Goal: Task Accomplishment & Management: Manage account settings

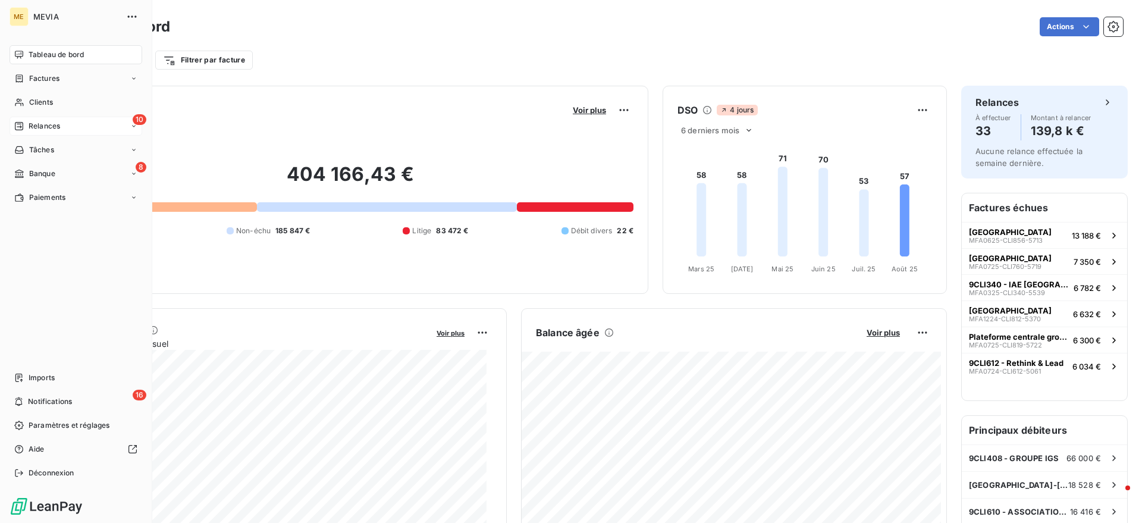
click at [26, 127] on div "Relances" at bounding box center [37, 126] width 46 height 11
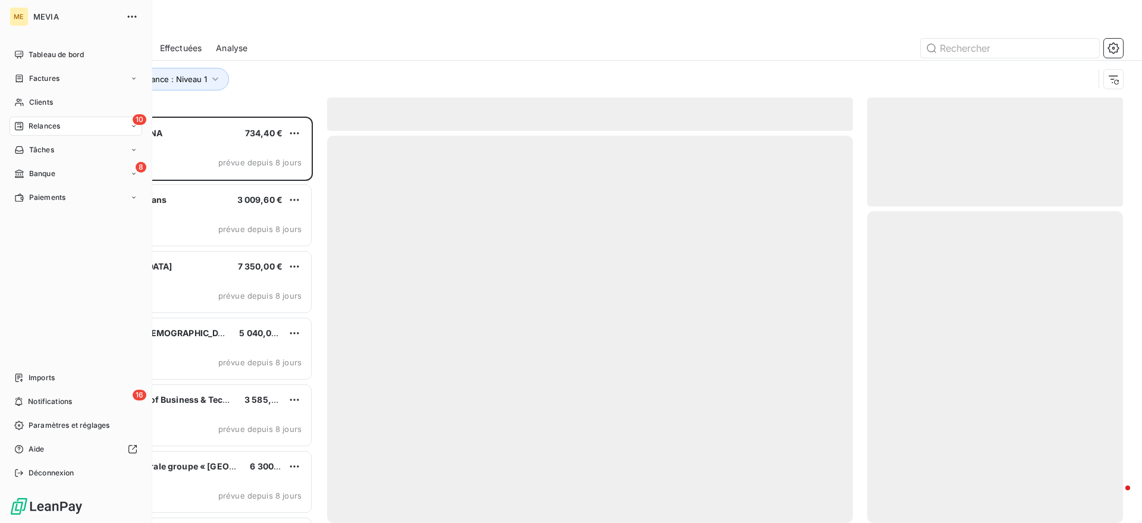
scroll to position [395, 244]
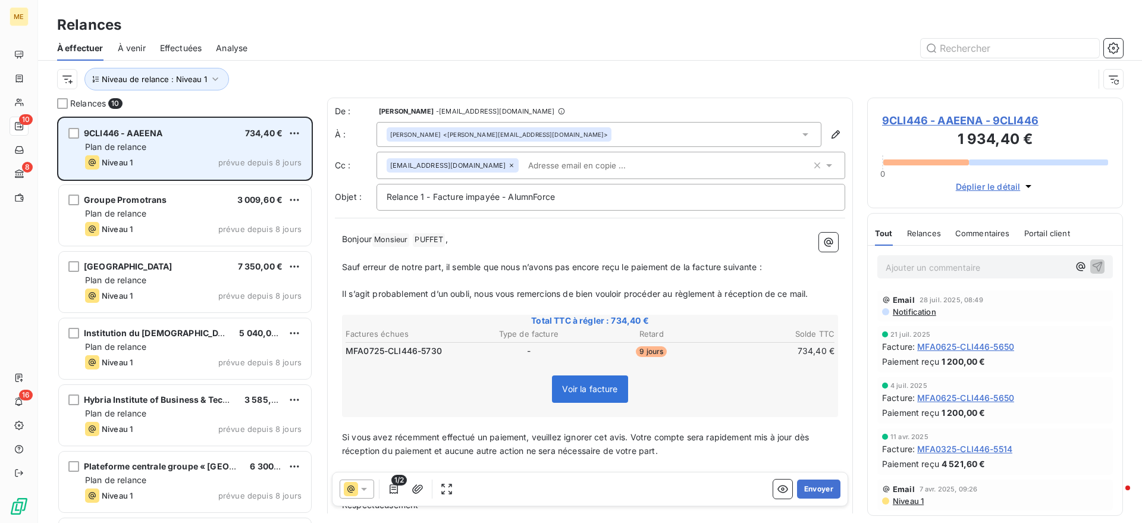
click at [183, 136] on div "9CLI446 - AAEENA 734,40 €" at bounding box center [193, 133] width 217 height 11
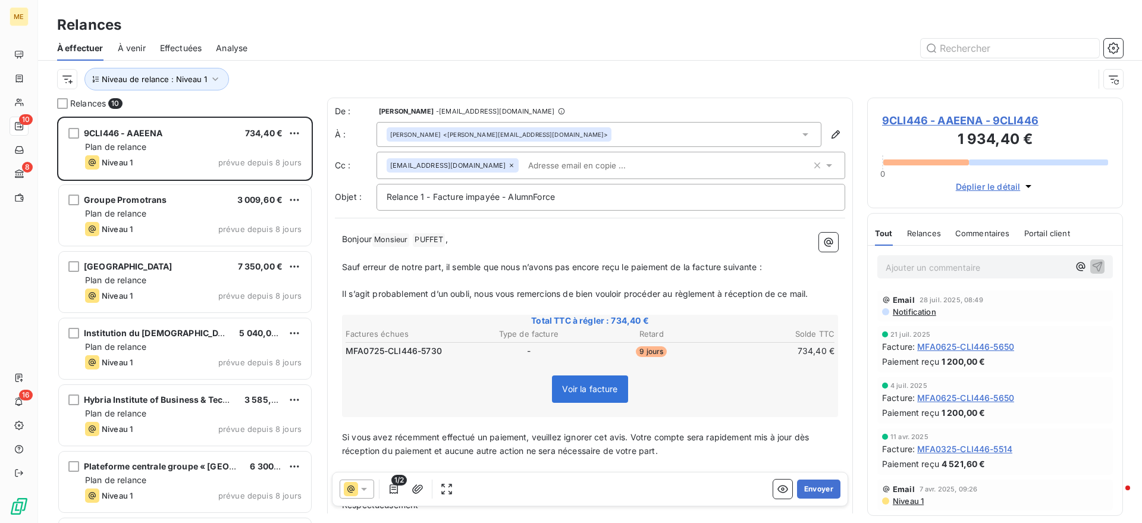
click at [937, 263] on p "Ajouter un commentaire ﻿" at bounding box center [977, 267] width 183 height 15
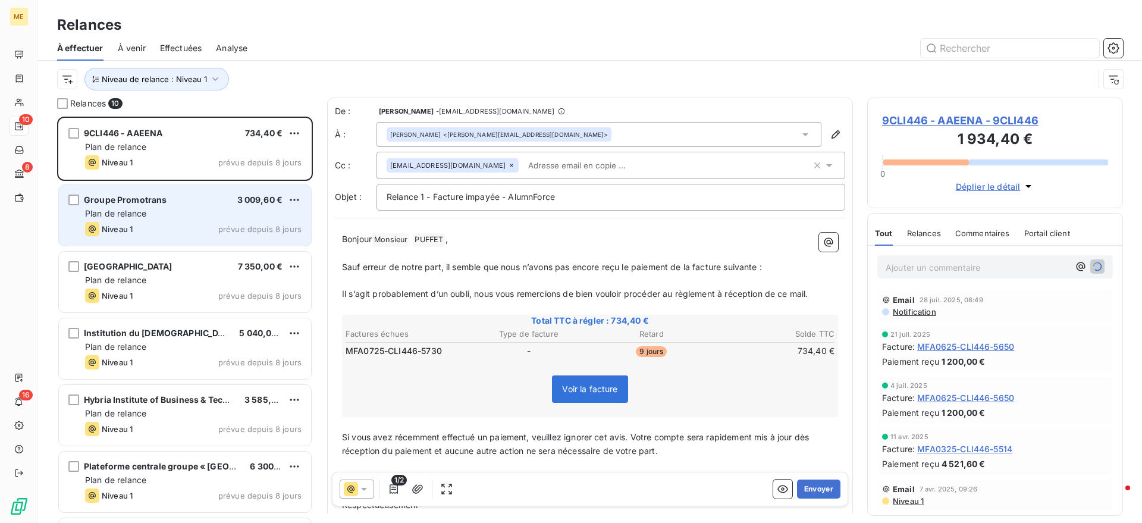
click at [236, 237] on div "Groupe Promotrans 3 009,60 € Plan de relance Niveau 1 prévue depuis 8 jours" at bounding box center [185, 215] width 252 height 61
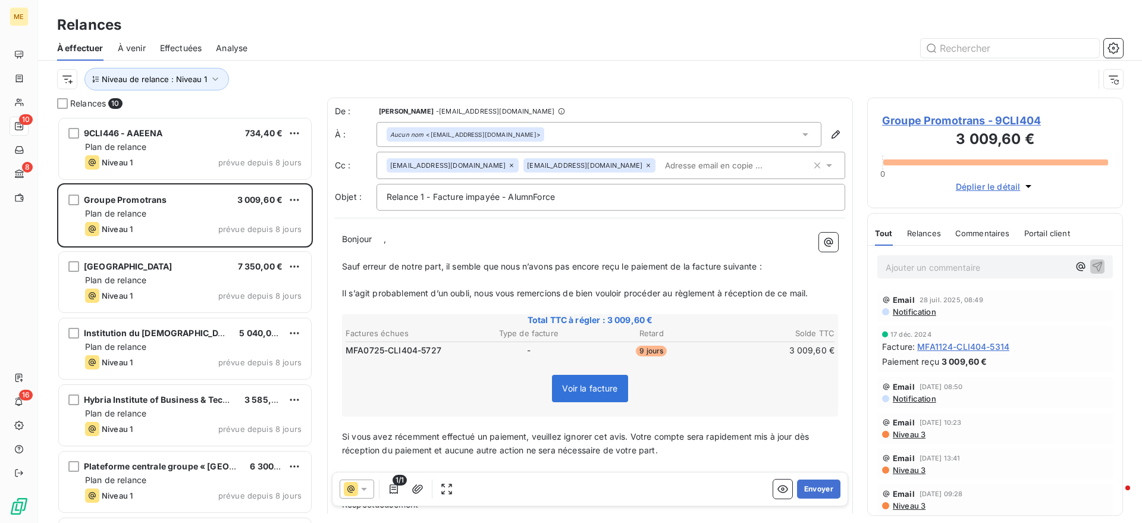
click at [660, 170] on input "text" at bounding box center [728, 165] width 137 height 18
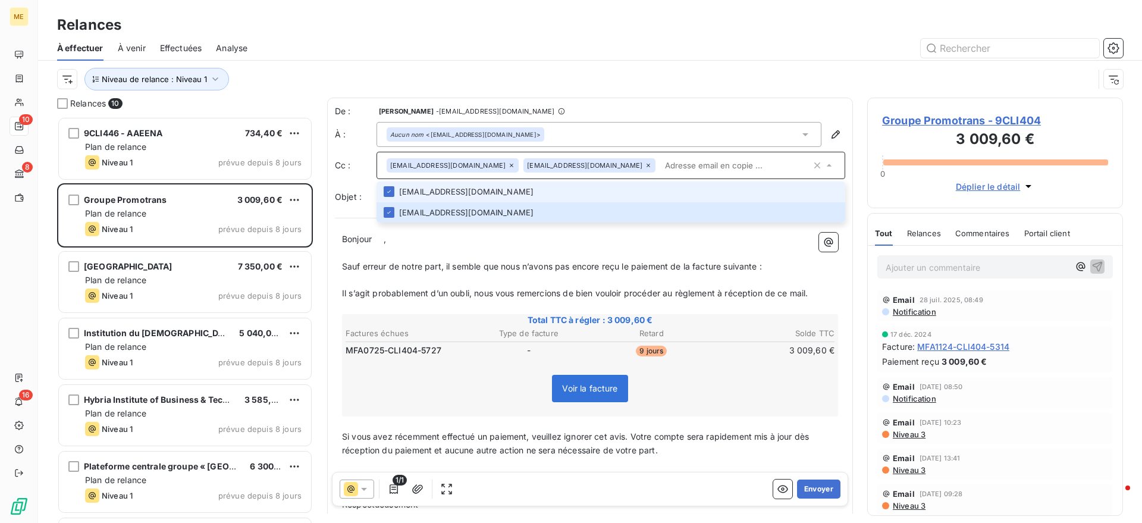
paste input "compta_fpc@promotrans.fr"
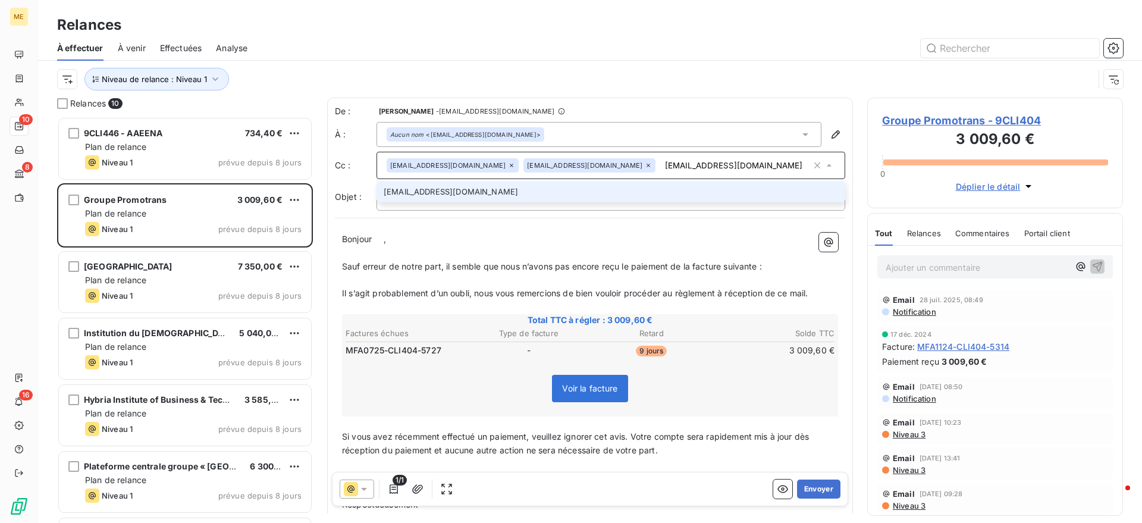
type input "compta_fpc@promotrans.fr"
click at [600, 200] on li "compta_fpc@promotrans.fr" at bounding box center [611, 191] width 469 height 21
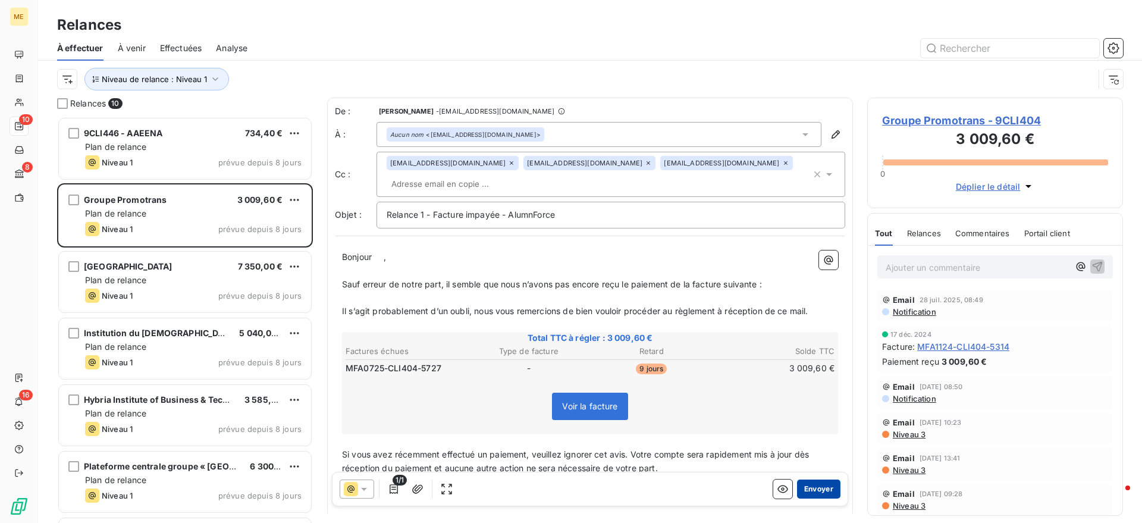
click at [812, 487] on button "Envoyer" at bounding box center [818, 488] width 43 height 19
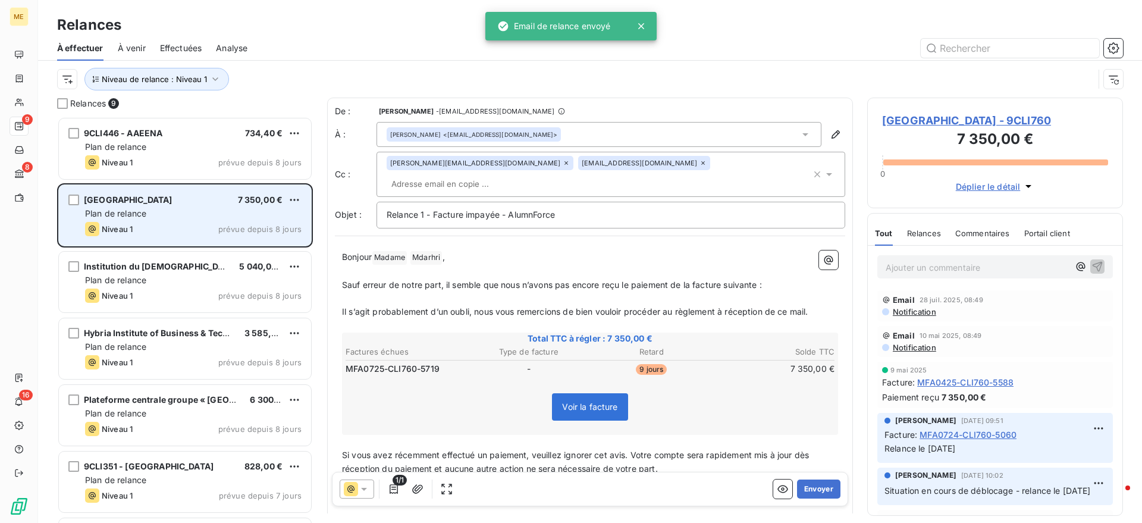
click at [183, 203] on div "Rabat Business School 7 350,00 €" at bounding box center [193, 200] width 217 height 11
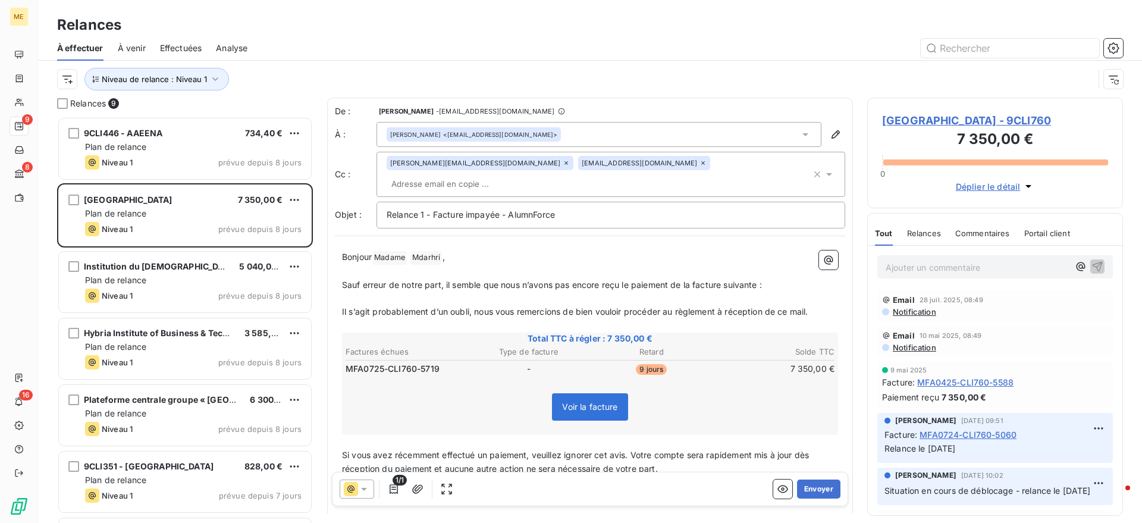
click at [909, 120] on span "Rabat Business School - 9CLI760" at bounding box center [995, 120] width 226 height 16
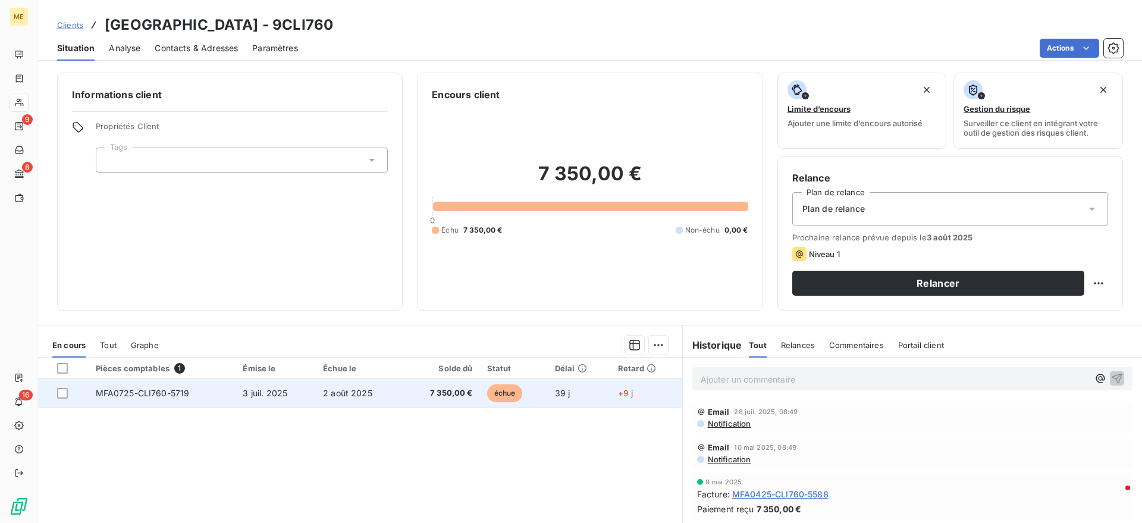
click at [381, 381] on td "2 août 2025" at bounding box center [359, 393] width 86 height 29
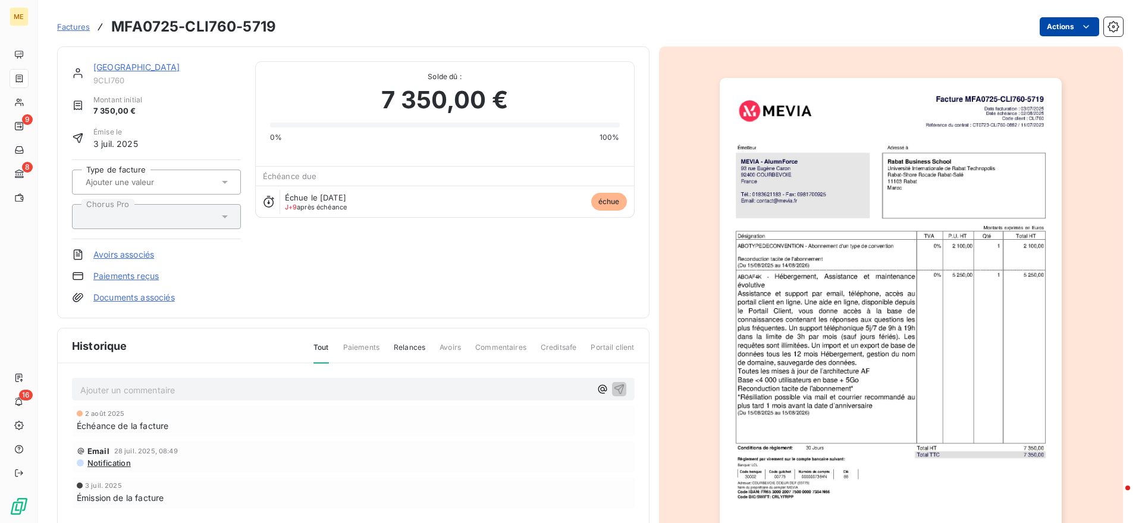
click at [1049, 26] on html "ME 9 8 16 Factures MFA0725-CLI760-5719 Actions Rabat Business School 9CLI760 Mo…" at bounding box center [571, 261] width 1142 height 523
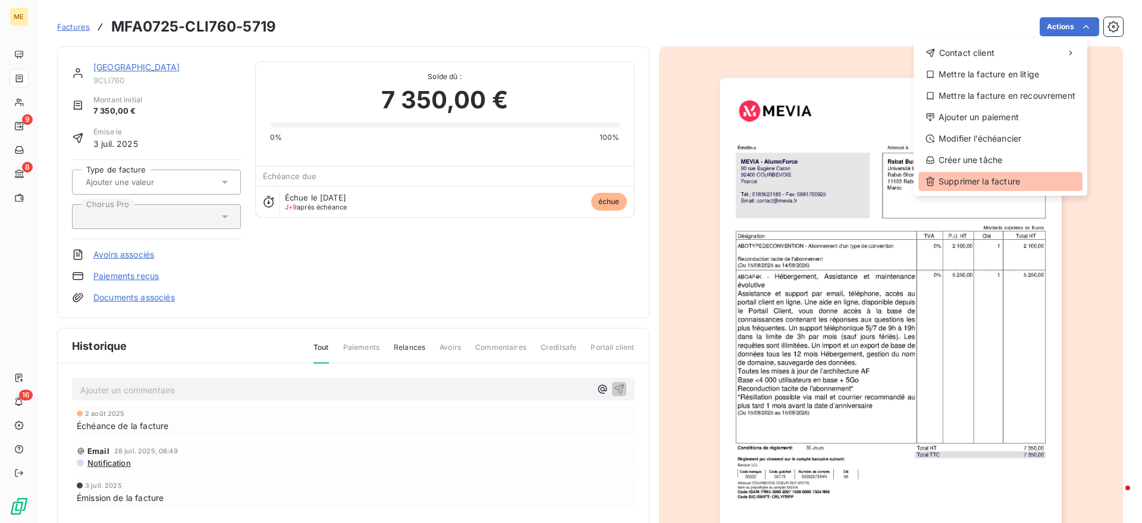
click at [978, 184] on div "Supprimer la facture" at bounding box center [1000, 181] width 164 height 19
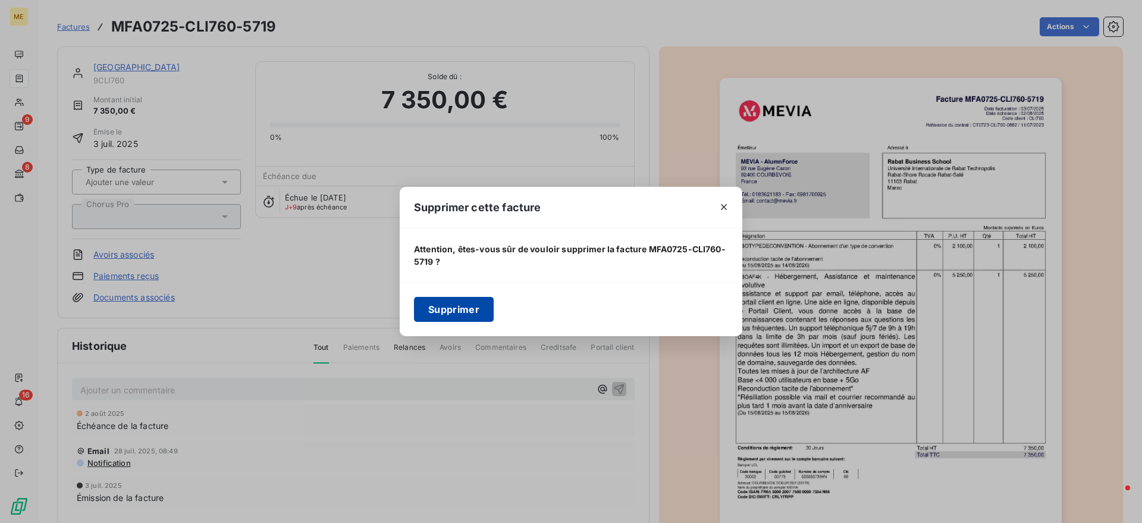
click at [446, 308] on button "Supprimer" at bounding box center [454, 309] width 80 height 25
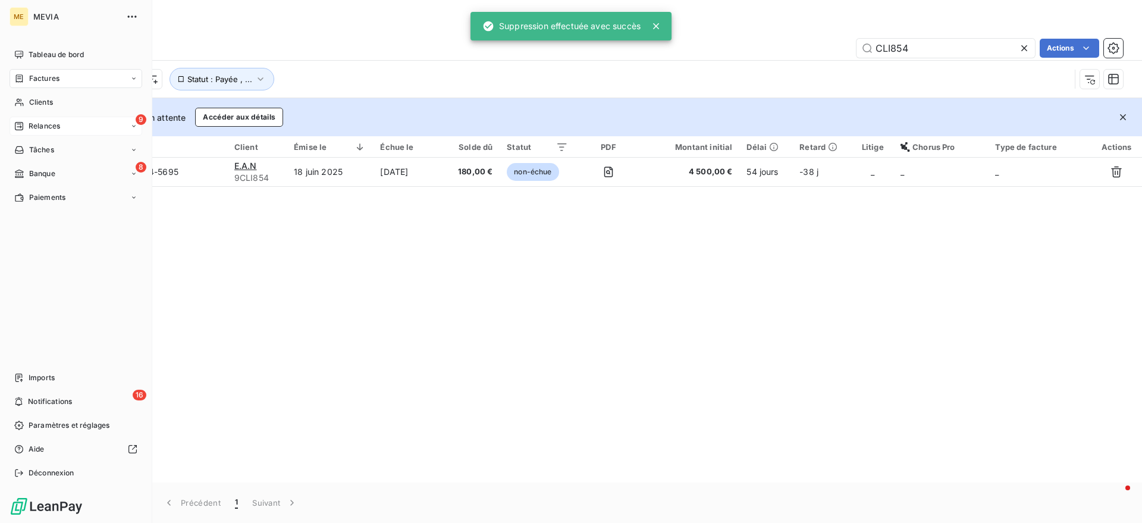
click at [60, 117] on div "9 Relances" at bounding box center [76, 126] width 133 height 19
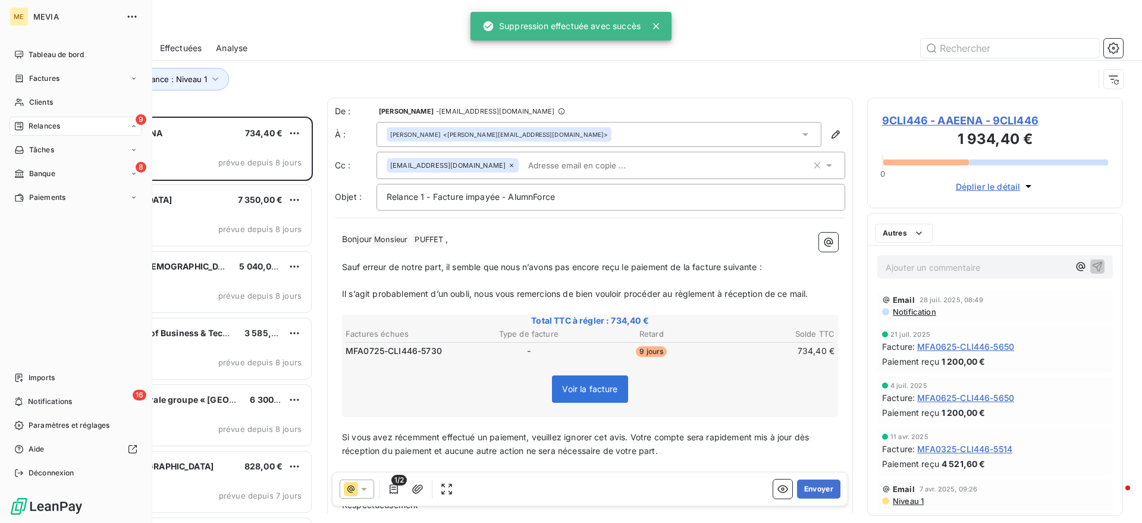
scroll to position [395, 244]
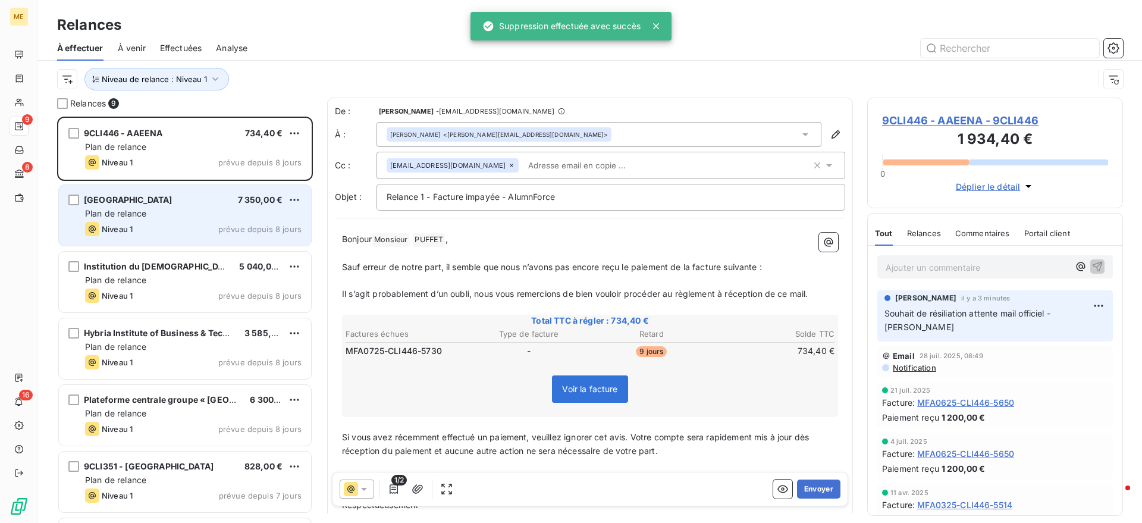
click at [213, 206] on div "Rabat Business School 7 350,00 € Plan de relance Niveau 1 prévue depuis 8 jours" at bounding box center [185, 215] width 252 height 61
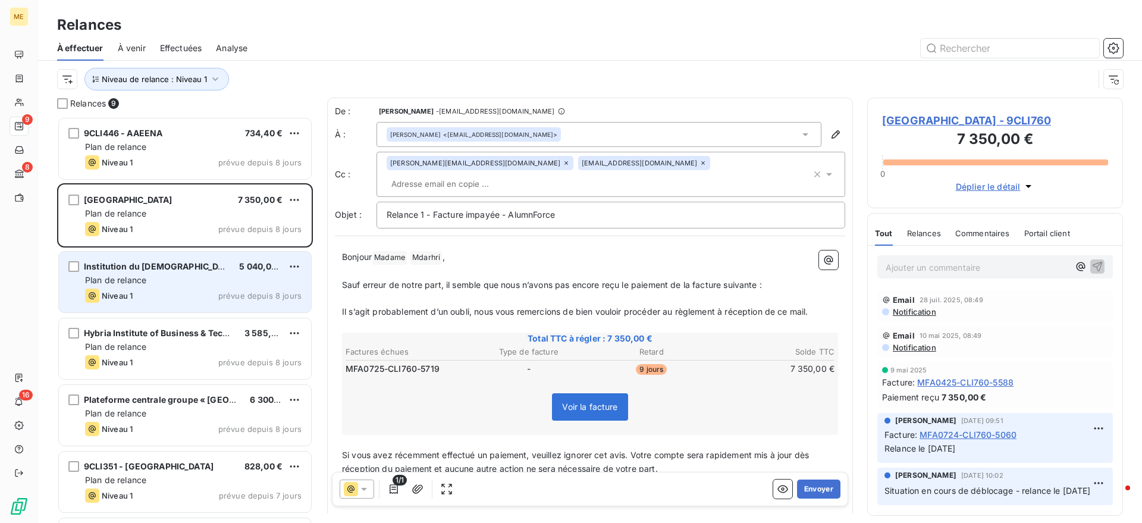
click at [198, 269] on div "Institution du Saint-Esprit 5 040,00 €" at bounding box center [193, 266] width 217 height 11
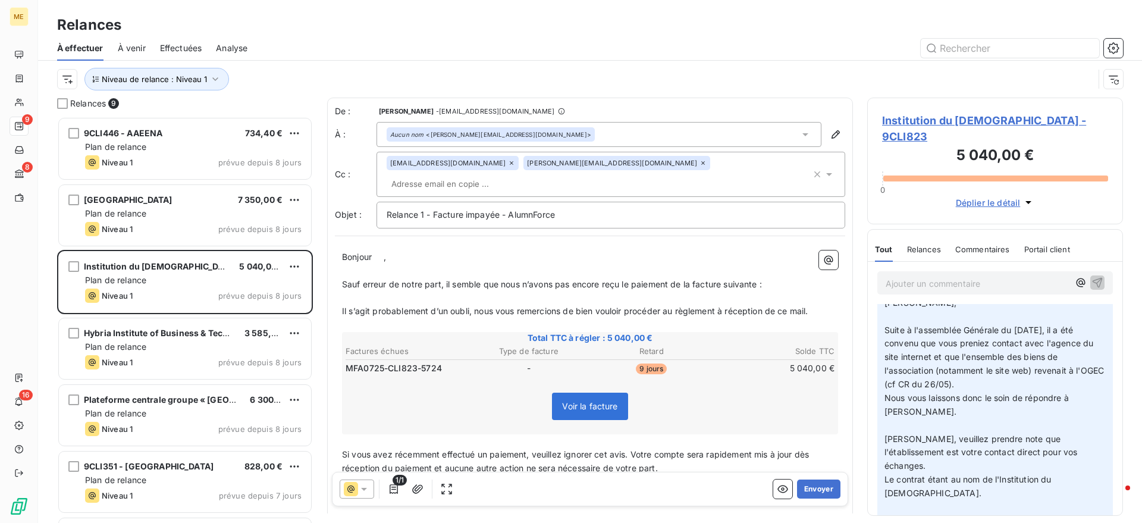
scroll to position [74, 0]
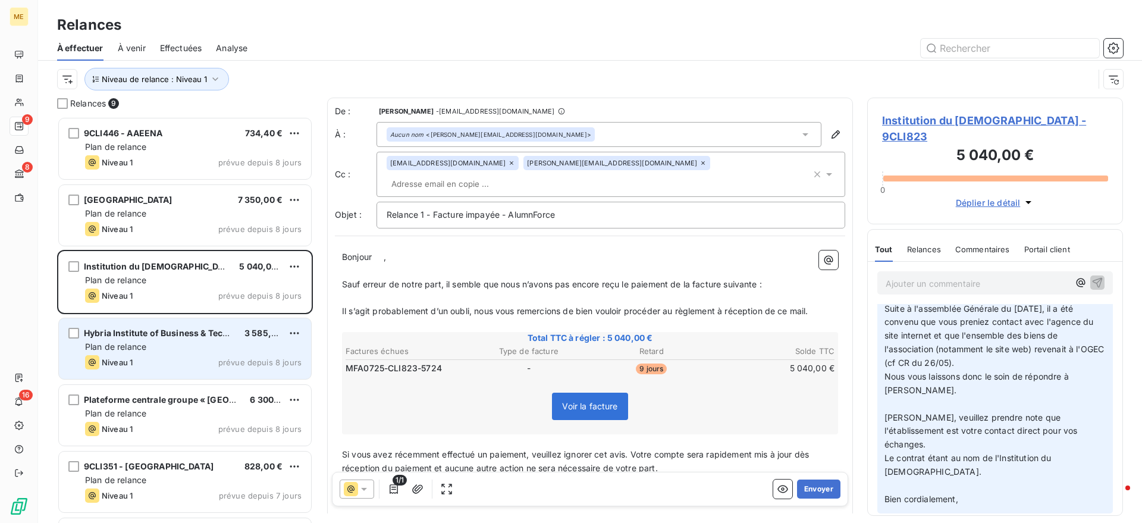
click at [184, 338] on div "Hybria Institute of Business & Technologies" at bounding box center [159, 333] width 151 height 12
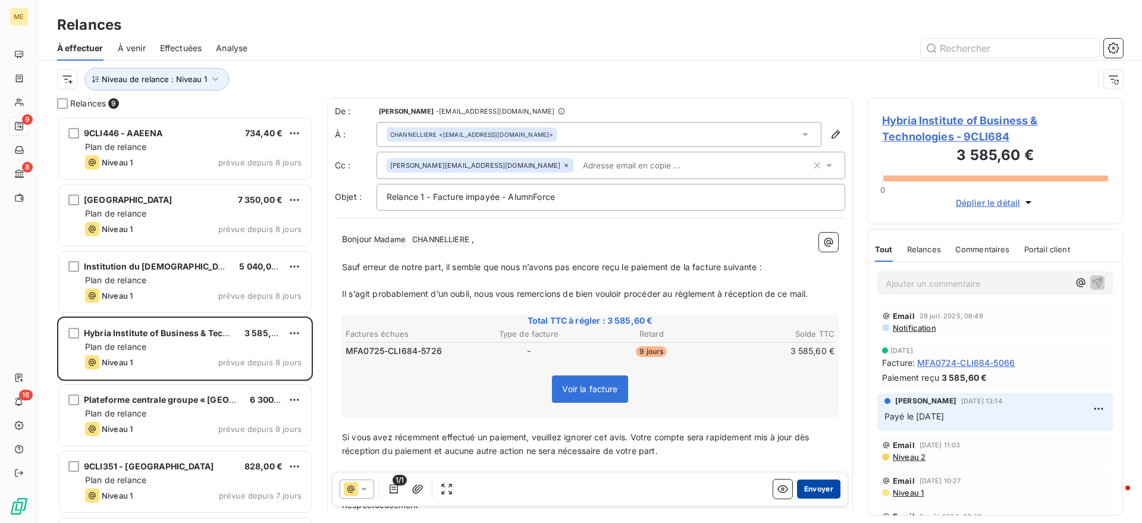
click at [820, 489] on button "Envoyer" at bounding box center [818, 488] width 43 height 19
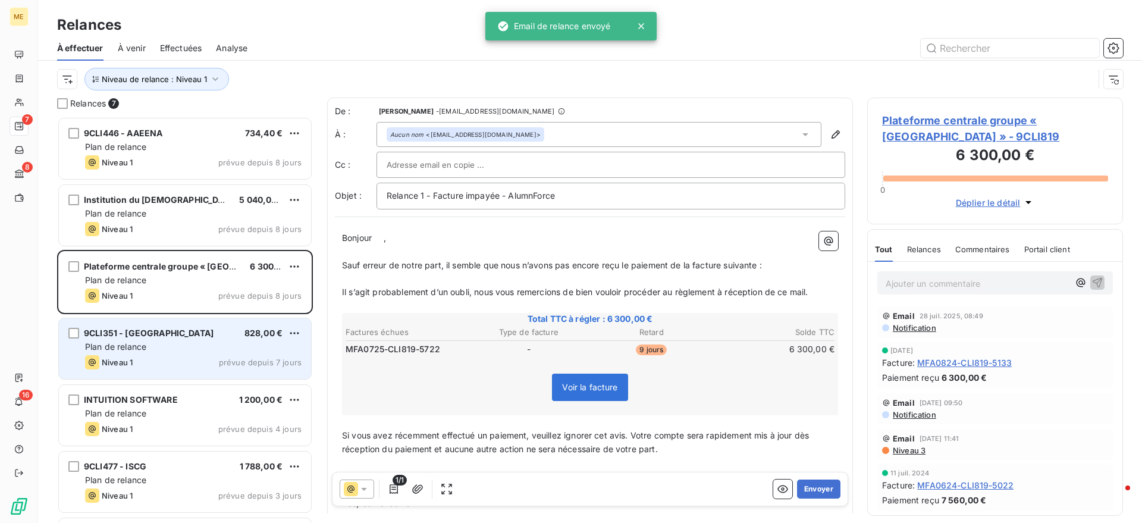
click at [180, 348] on div "Plan de relance" at bounding box center [193, 347] width 217 height 12
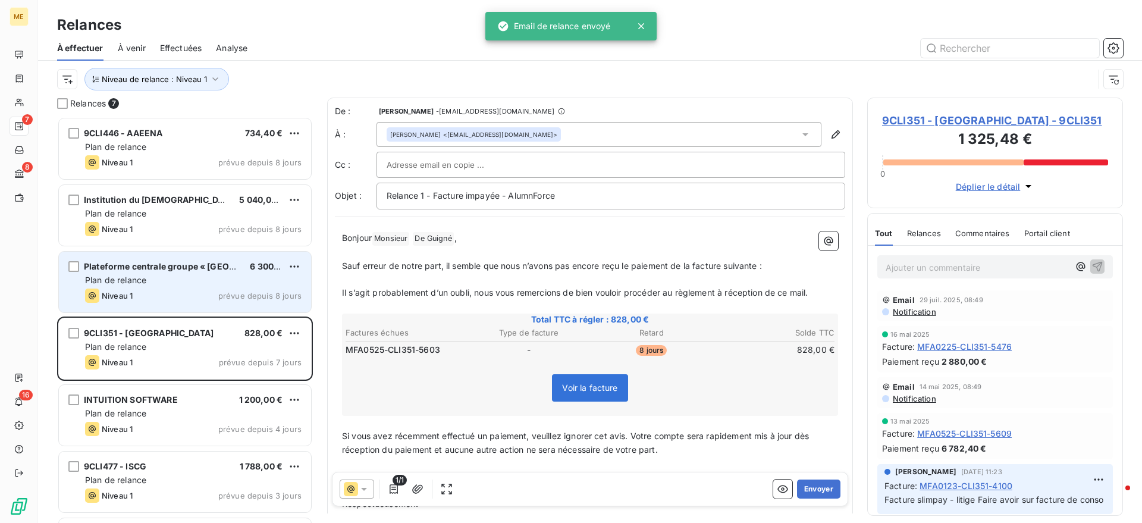
click at [193, 295] on div "Niveau 1 prévue depuis 8 jours" at bounding box center [193, 295] width 217 height 14
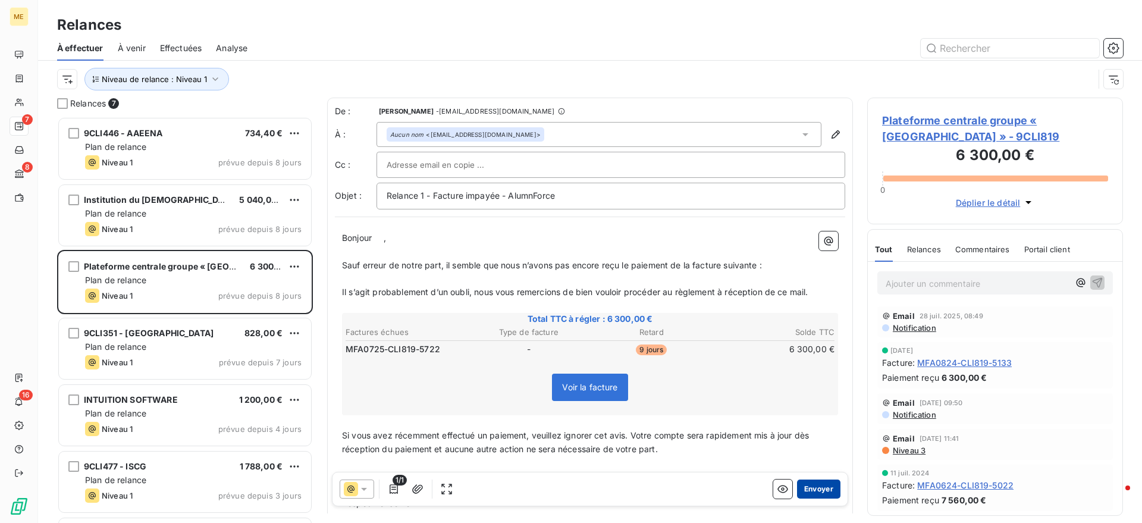
click at [812, 488] on button "Envoyer" at bounding box center [818, 488] width 43 height 19
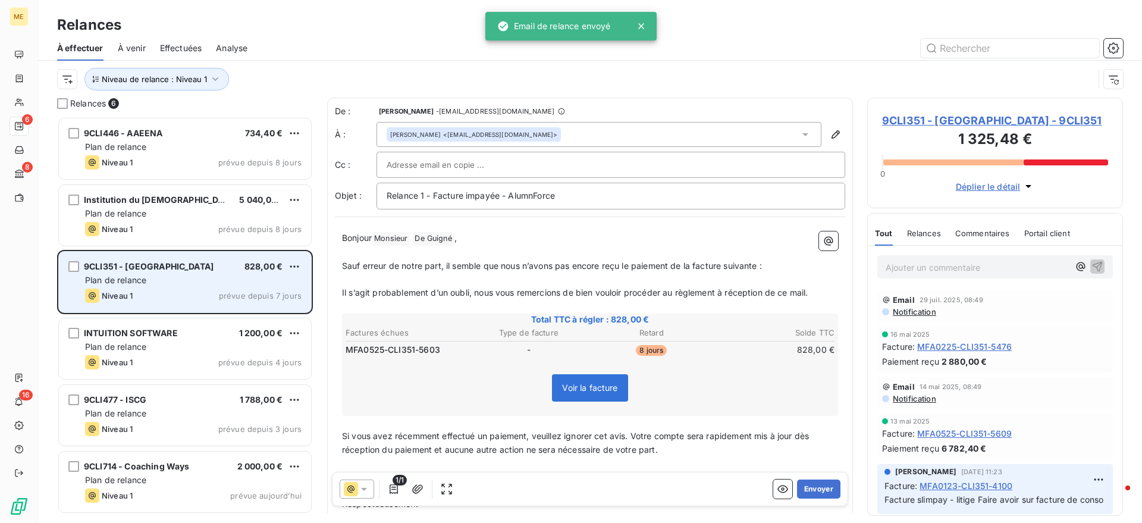
click at [197, 286] on div "9CLI351 - LA SAINT CYRIENNE 828,00 € Plan de relance Niveau 1 prévue depuis 7 j…" at bounding box center [185, 282] width 252 height 61
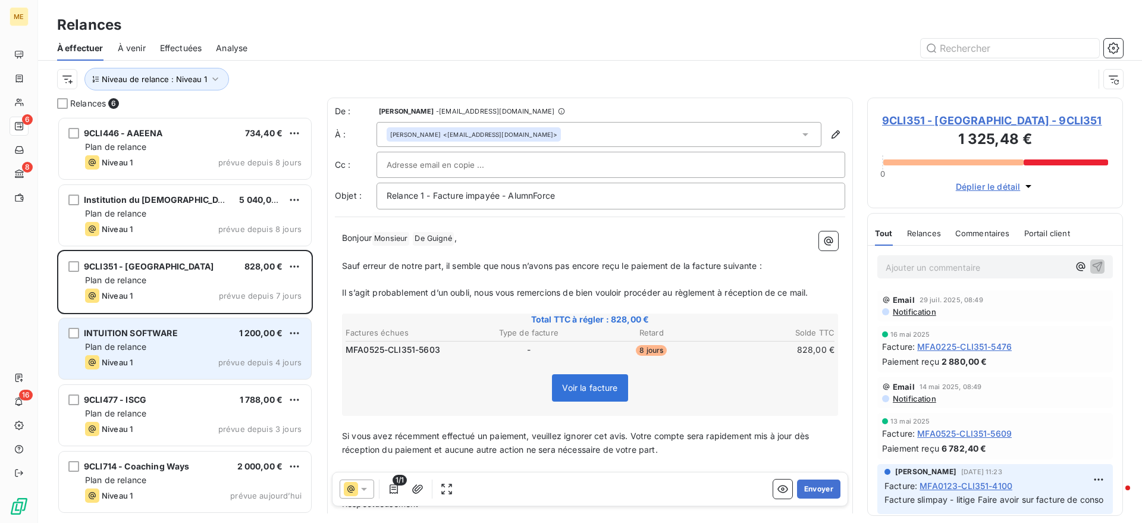
click at [197, 374] on div "INTUITION SOFTWARE 1 200,00 € Plan de relance Niveau 1 prévue depuis 4 jours" at bounding box center [185, 348] width 252 height 61
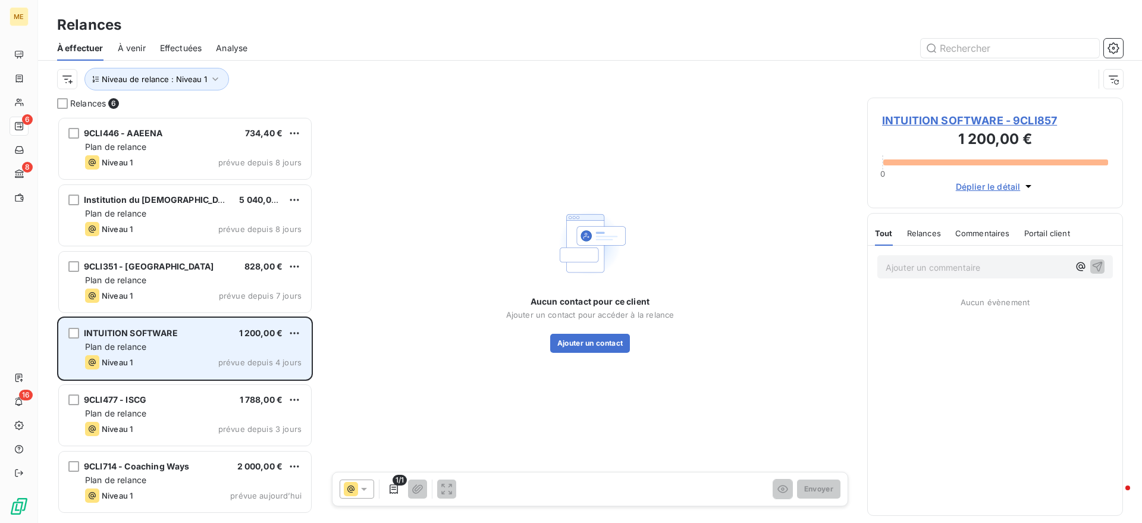
click at [240, 349] on div "Plan de relance" at bounding box center [193, 347] width 217 height 12
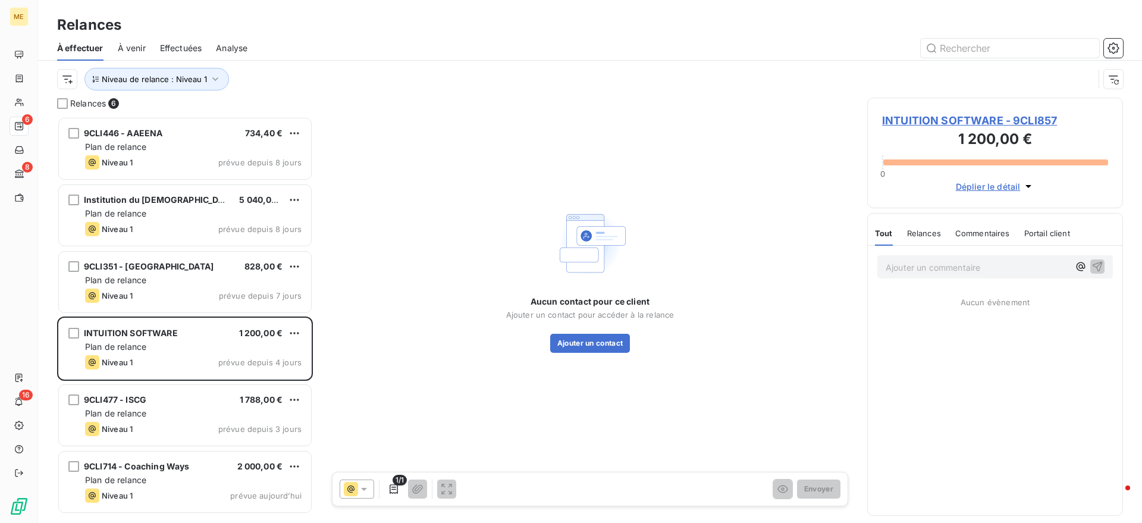
click at [603, 353] on div "Aucun contact pour ce client Ajouter un contact pour accéder à la relance Ajout…" at bounding box center [590, 279] width 526 height 362
click at [601, 349] on button "Ajouter un contact" at bounding box center [590, 343] width 80 height 19
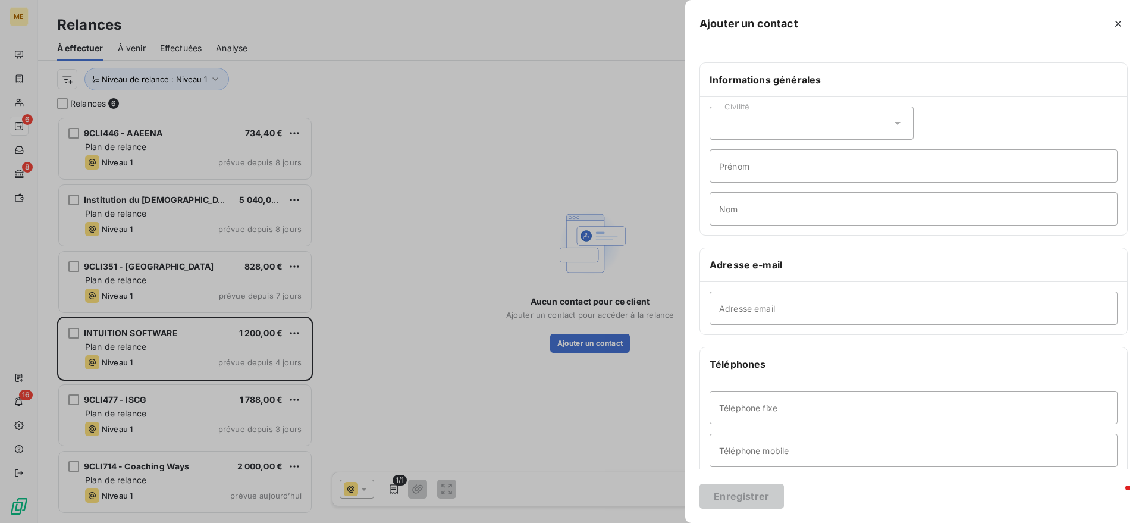
click at [824, 123] on div "Civilité" at bounding box center [812, 122] width 204 height 33
click at [805, 152] on li "Madame" at bounding box center [812, 152] width 204 height 21
click at [791, 171] on input "Prénom" at bounding box center [914, 165] width 408 height 33
click at [744, 302] on input "Adresse email" at bounding box center [914, 307] width 408 height 33
paste input "claire@intuition-software.com"
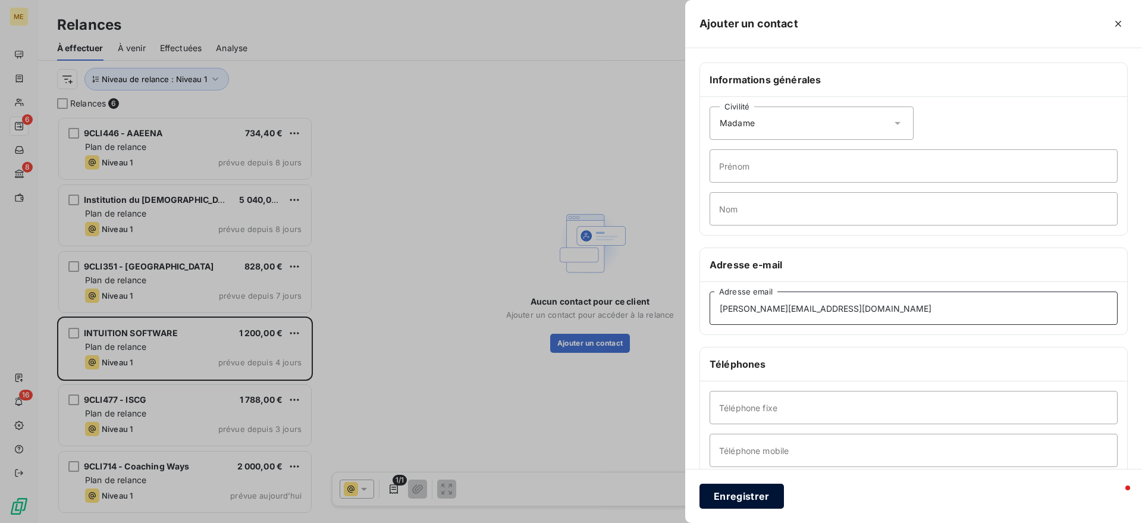
type input "claire@intuition-software.com"
click at [741, 507] on button "Enregistrer" at bounding box center [742, 496] width 84 height 25
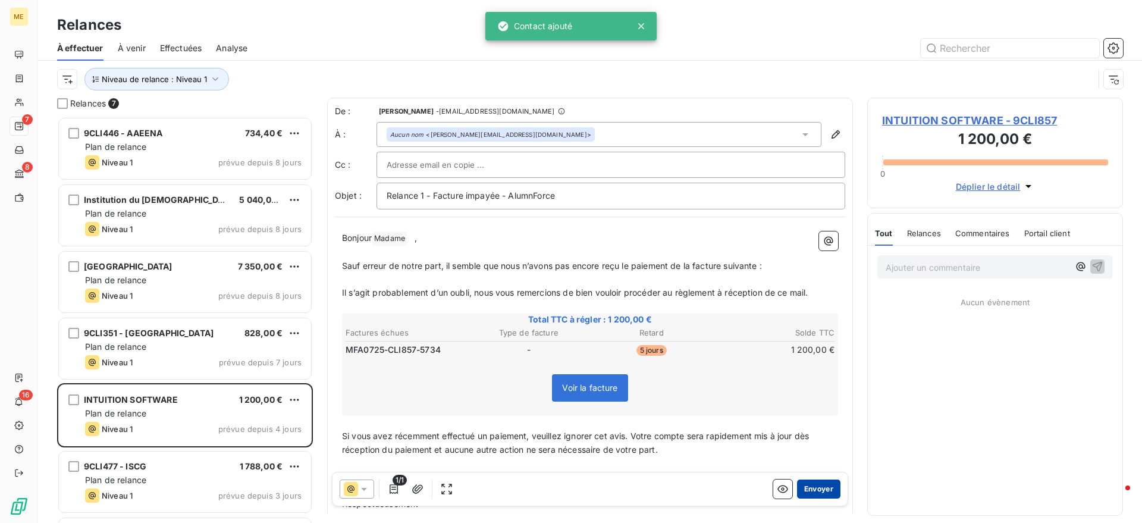
click at [814, 491] on button "Envoyer" at bounding box center [818, 488] width 43 height 19
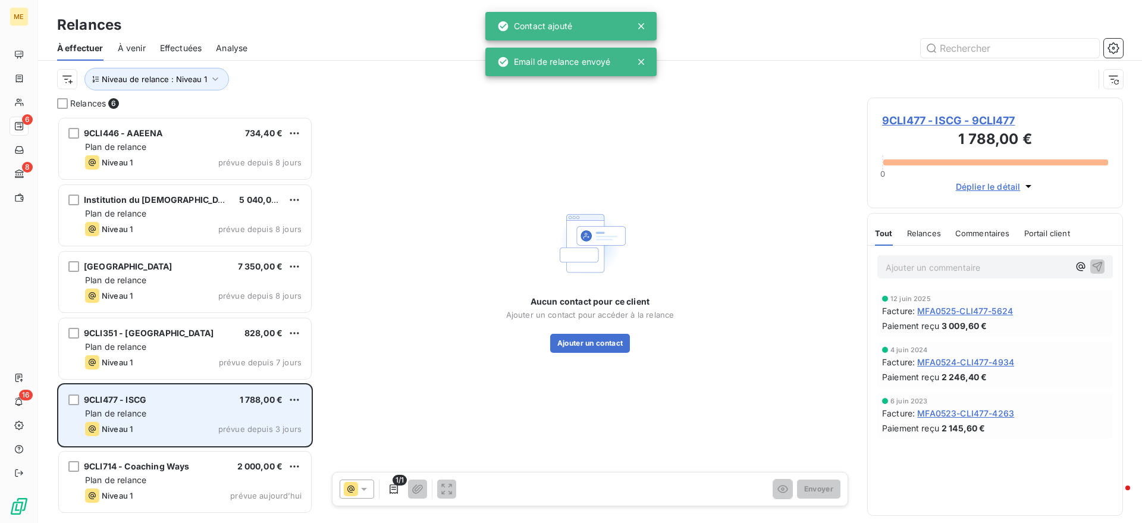
click at [219, 414] on div "Plan de relance" at bounding box center [193, 413] width 217 height 12
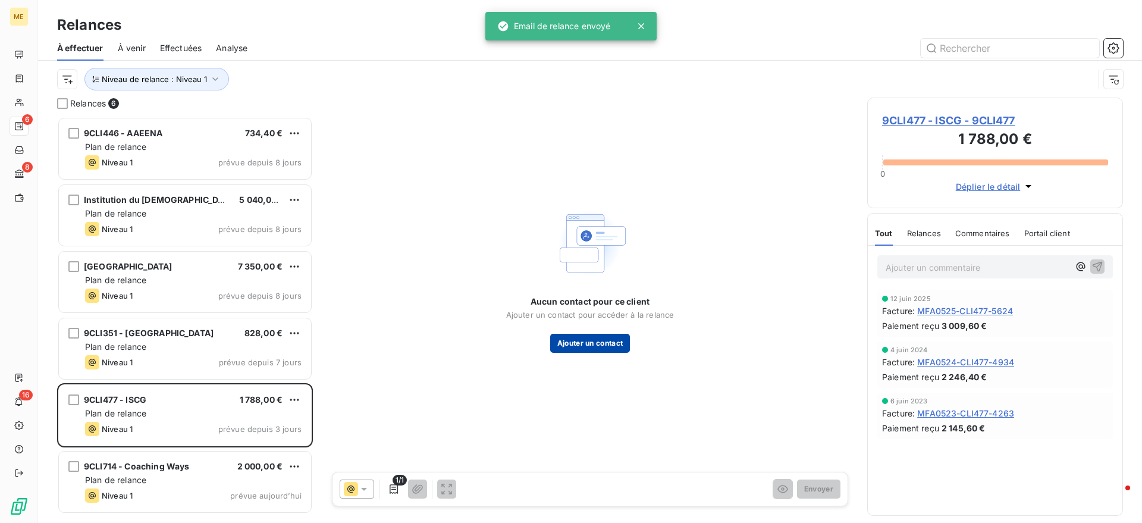
click at [599, 338] on button "Ajouter un contact" at bounding box center [590, 343] width 80 height 19
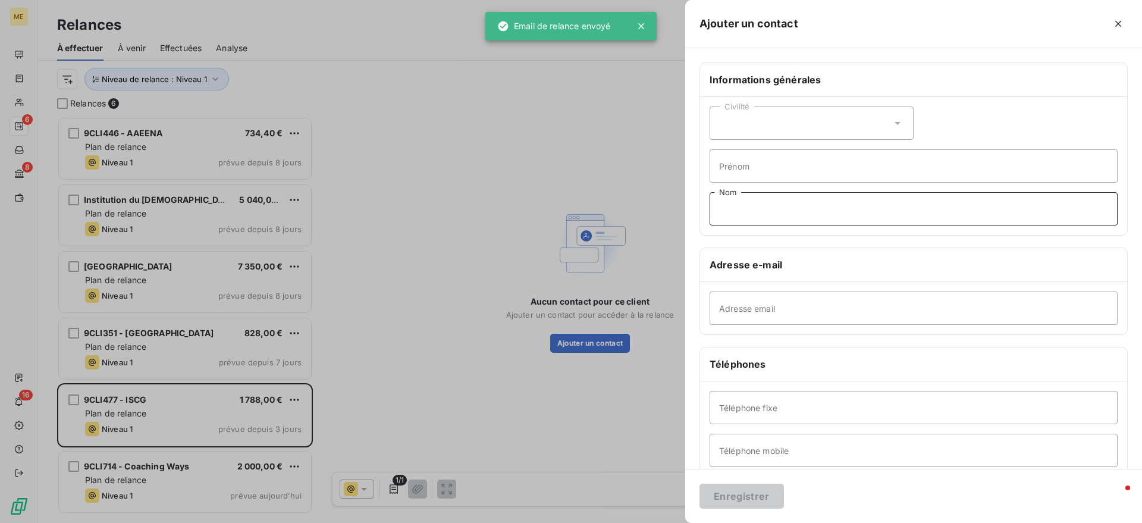
click at [782, 215] on input "Nom" at bounding box center [914, 208] width 408 height 33
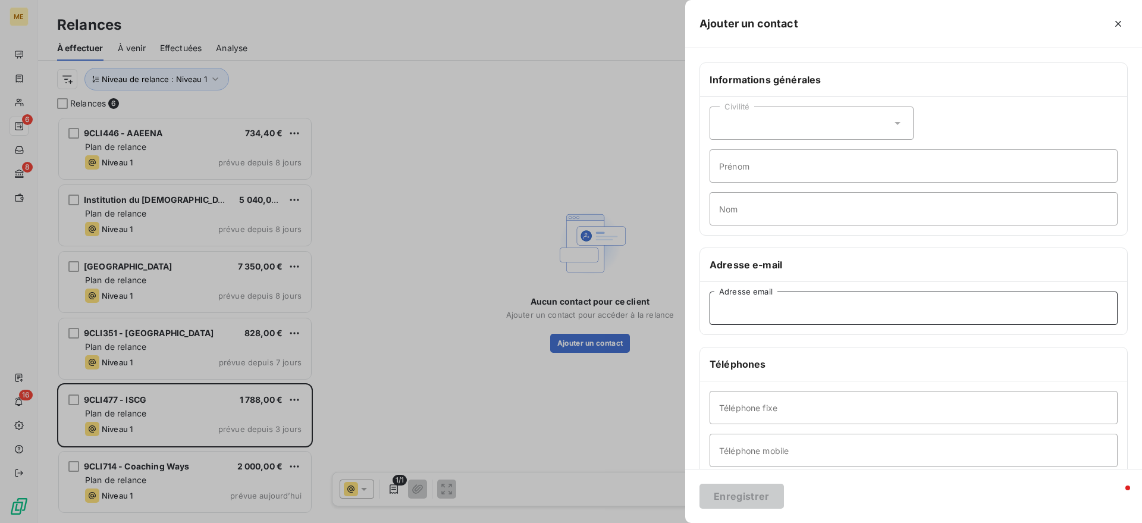
click at [744, 311] on input "Adresse email" at bounding box center [914, 307] width 408 height 33
paste input "clairefourrier@iscg.fr"
type input "clairefourrier@iscg.fr"
click at [729, 491] on button "Enregistrer" at bounding box center [742, 496] width 84 height 25
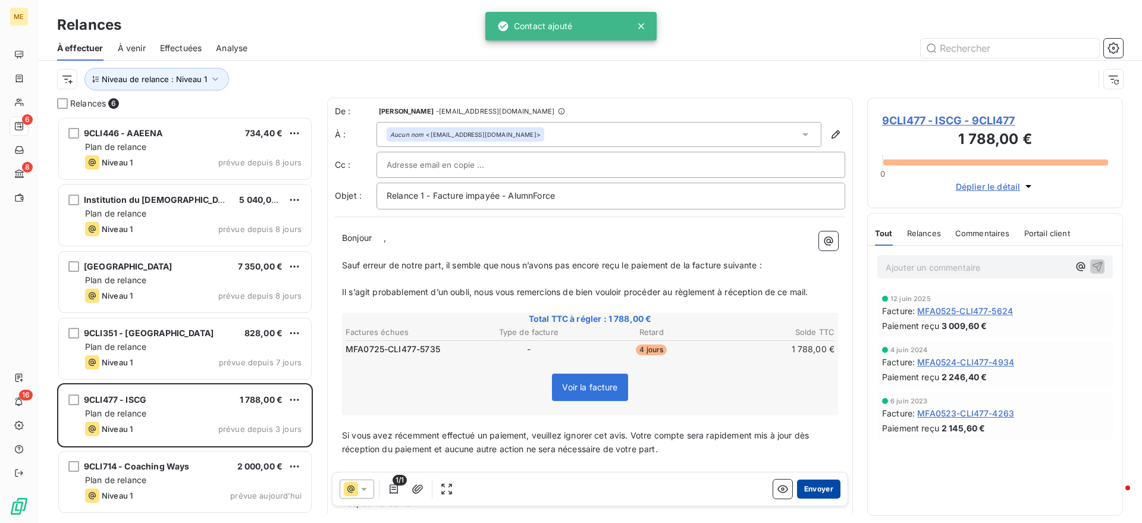
click at [807, 490] on button "Envoyer" at bounding box center [818, 488] width 43 height 19
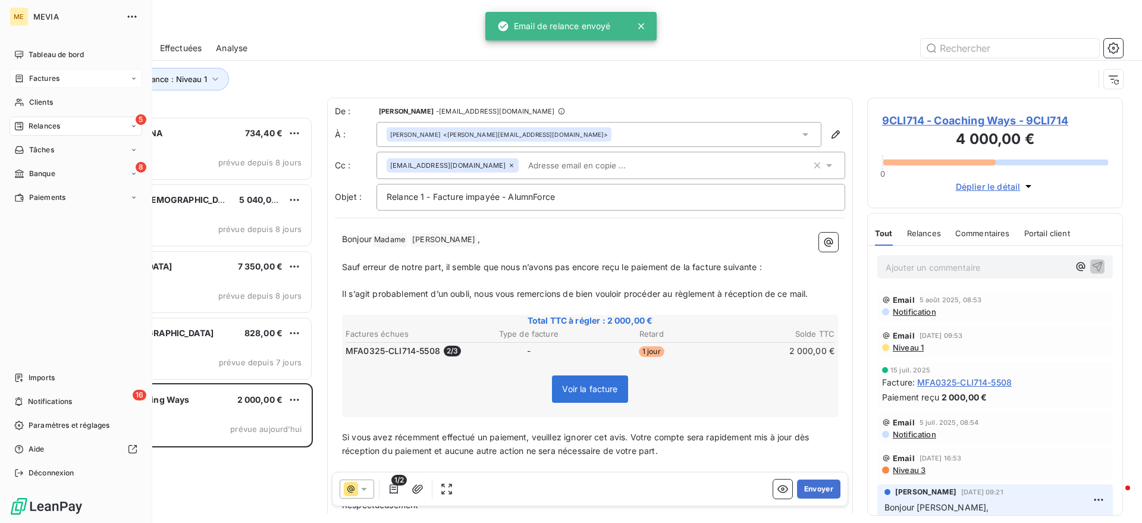
click at [23, 74] on icon at bounding box center [19, 79] width 10 height 10
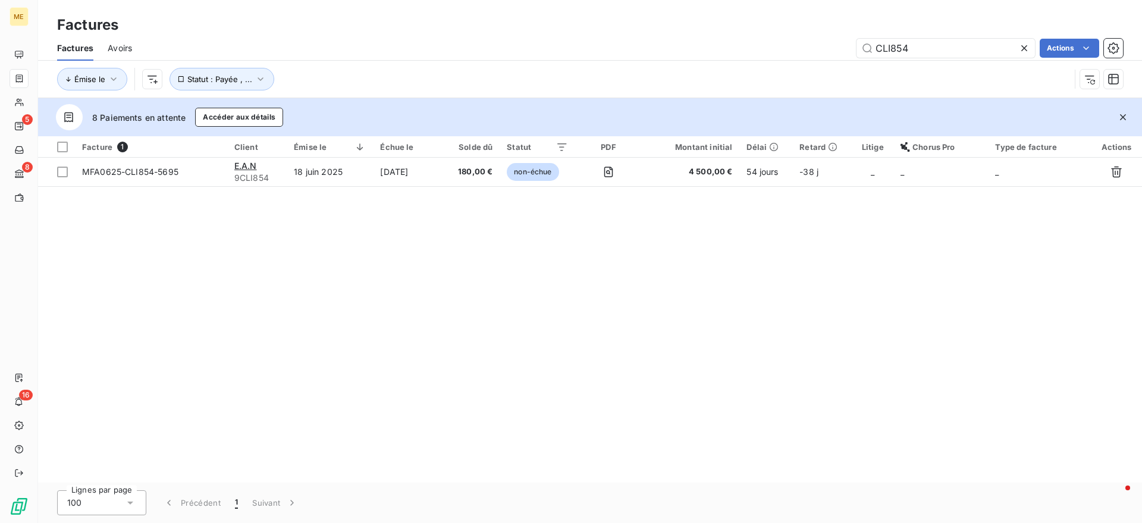
drag, startPoint x: 942, startPoint y: 44, endPoint x: 720, endPoint y: 54, distance: 222.7
click at [731, 54] on div "CLI854 Actions" at bounding box center [634, 48] width 977 height 19
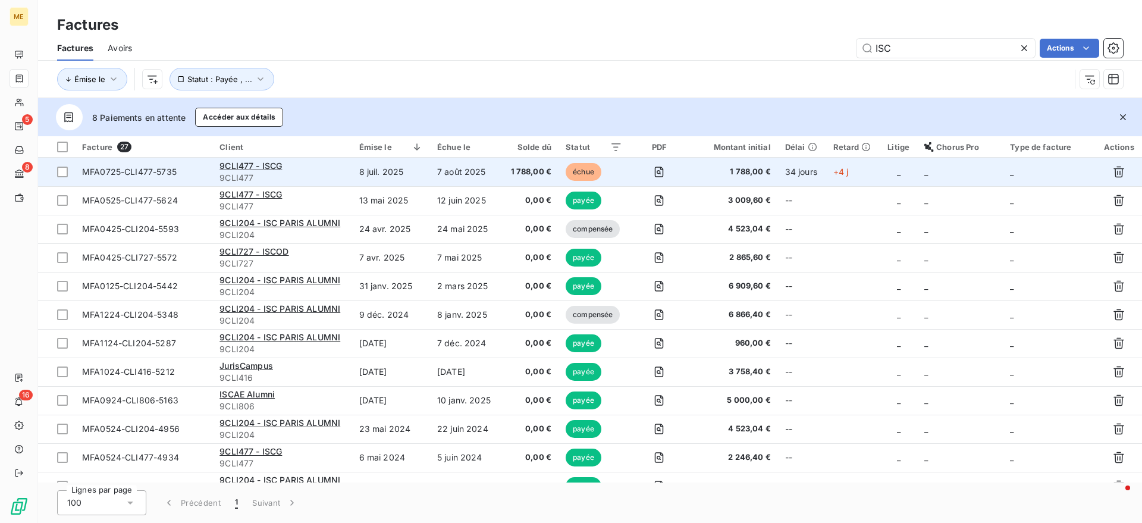
type input "ISC"
click at [398, 170] on td "8 juil. 2025" at bounding box center [391, 172] width 78 height 29
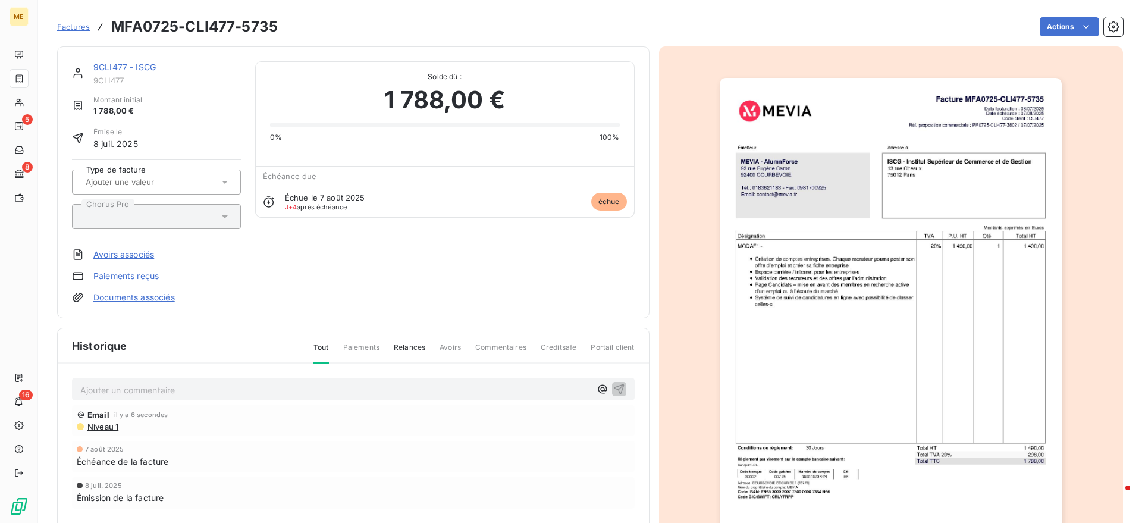
click at [130, 65] on link "9CLI477 - ISCG" at bounding box center [124, 67] width 62 height 10
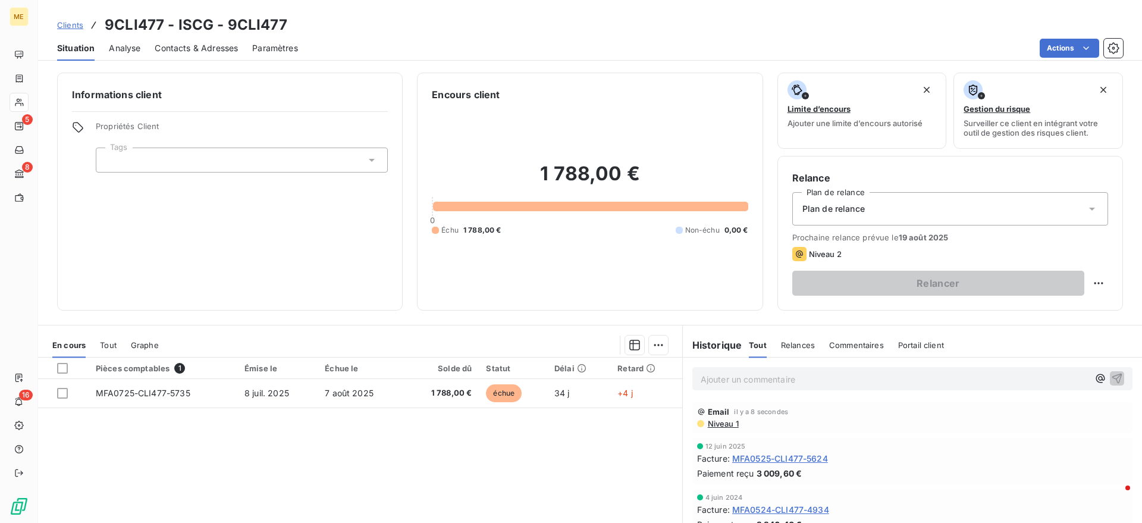
click at [208, 49] on span "Contacts & Adresses" at bounding box center [196, 48] width 83 height 12
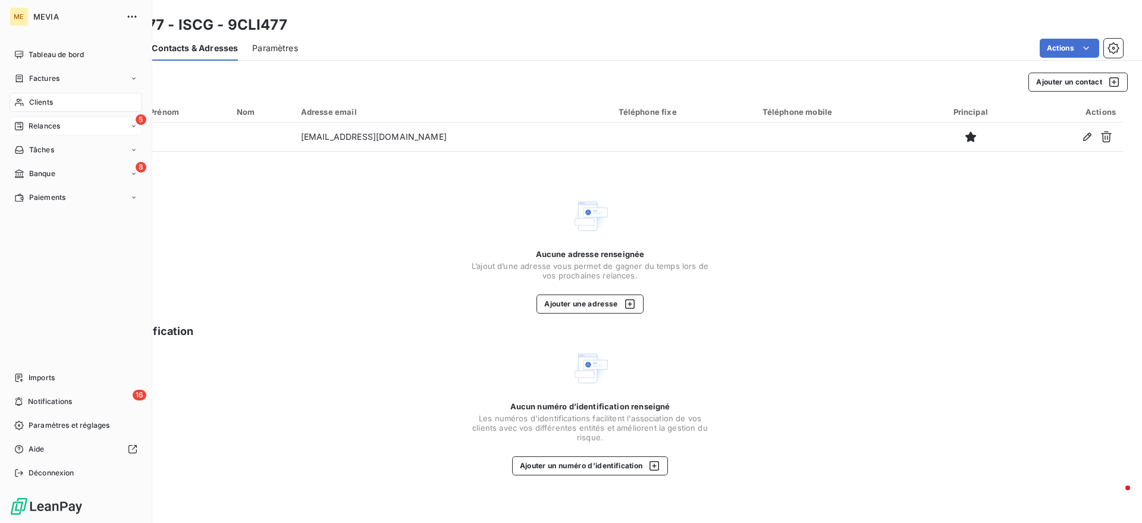
click at [37, 130] on span "Relances" at bounding box center [45, 126] width 32 height 11
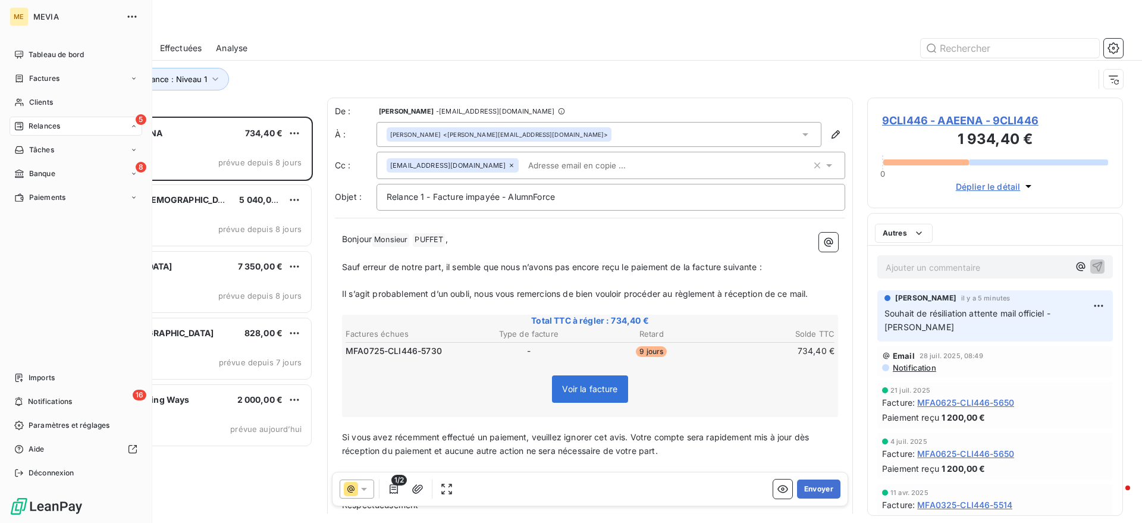
scroll to position [395, 244]
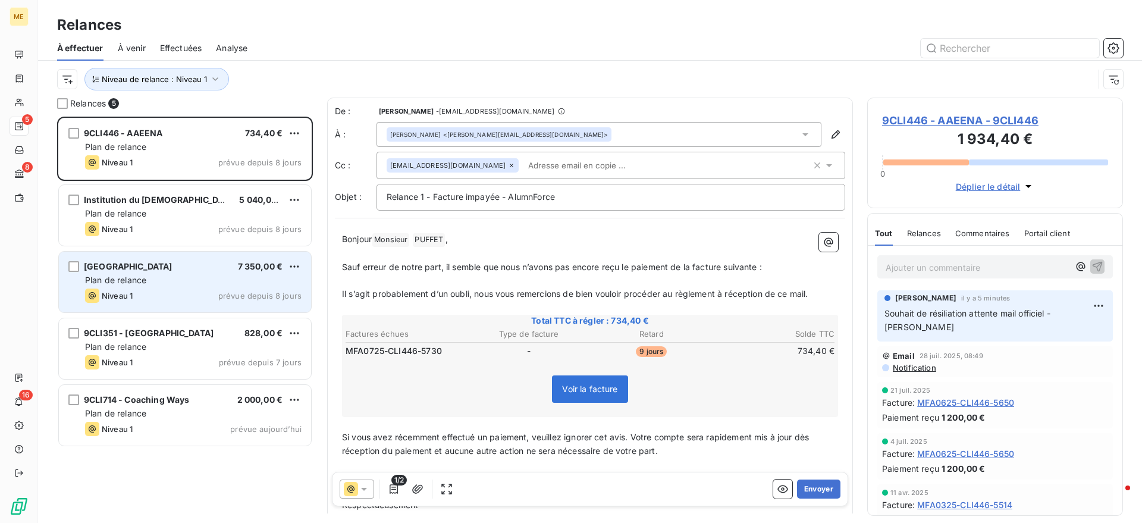
click at [233, 299] on span "prévue depuis 8 jours" at bounding box center [259, 296] width 83 height 10
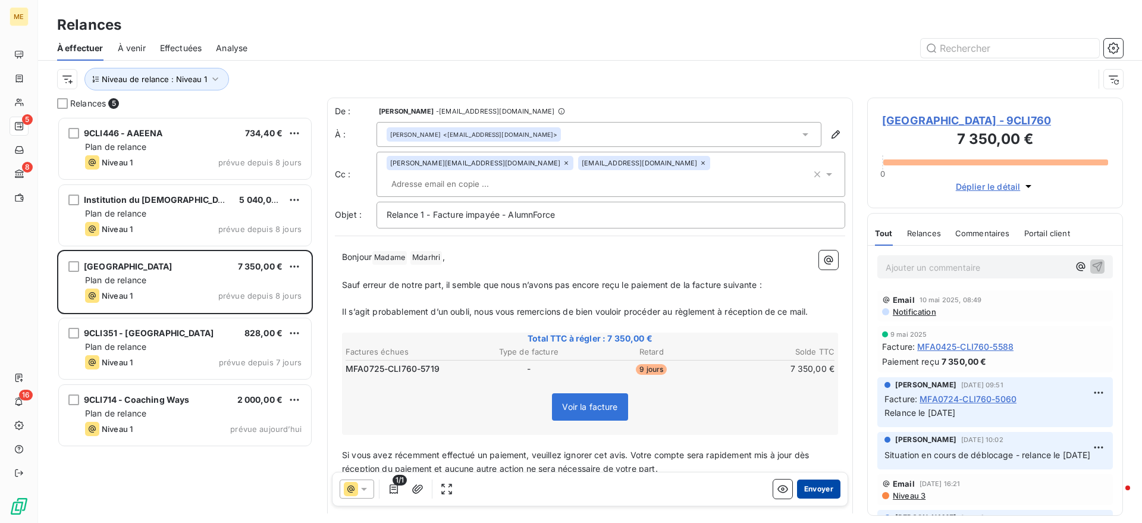
click at [815, 490] on button "Envoyer" at bounding box center [818, 488] width 43 height 19
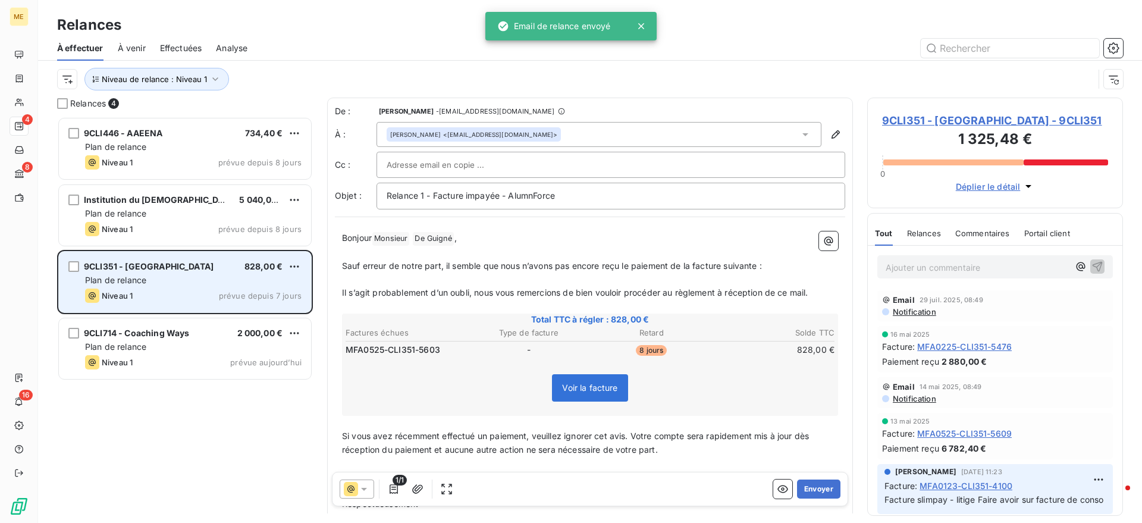
click at [177, 302] on div "Niveau 1 prévue depuis 7 jours" at bounding box center [193, 295] width 217 height 14
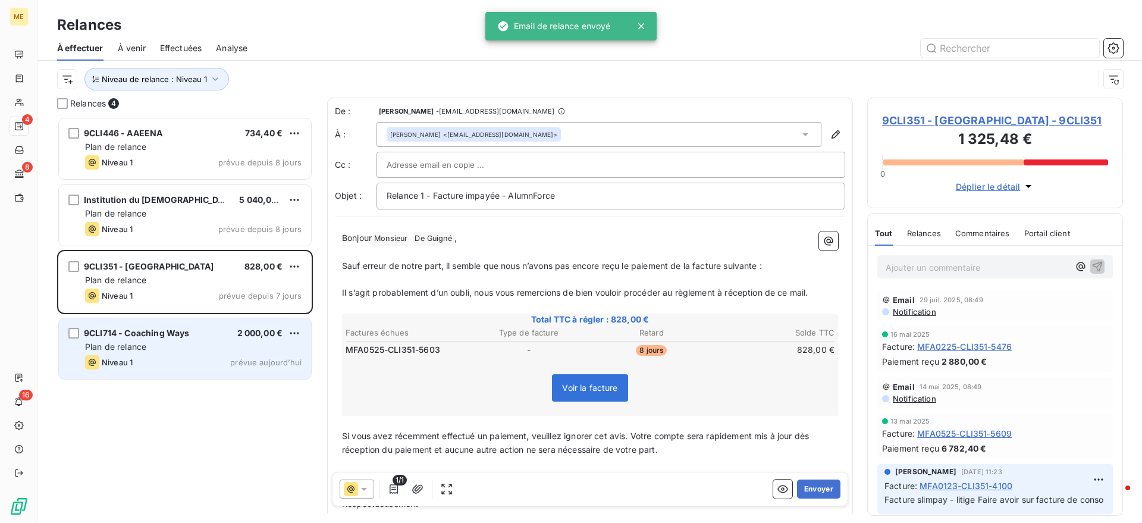
click at [176, 348] on div "Plan de relance" at bounding box center [193, 347] width 217 height 12
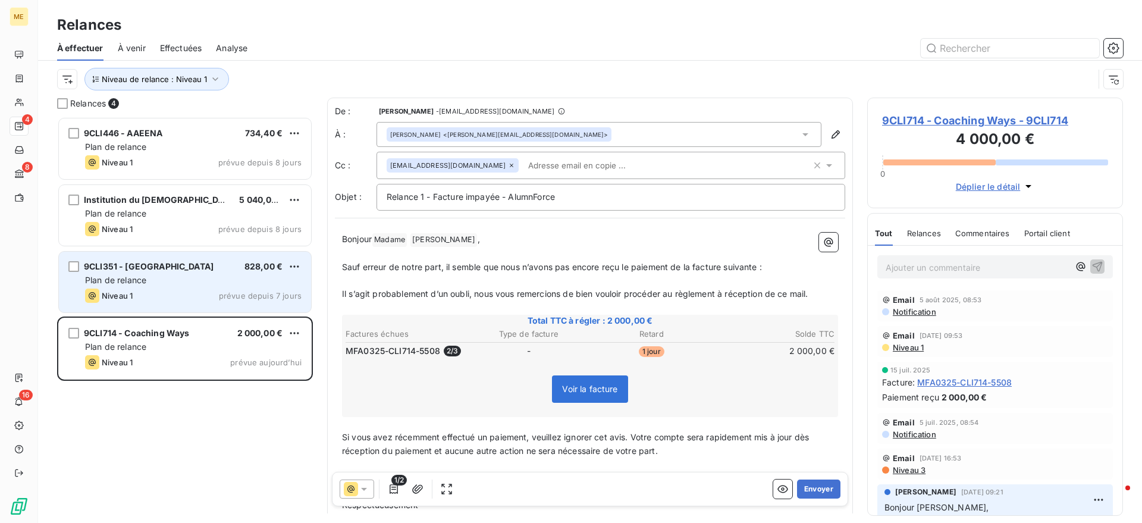
drag, startPoint x: 796, startPoint y: 488, endPoint x: 177, endPoint y: 283, distance: 652.2
click at [798, 488] on button "Envoyer" at bounding box center [818, 488] width 43 height 19
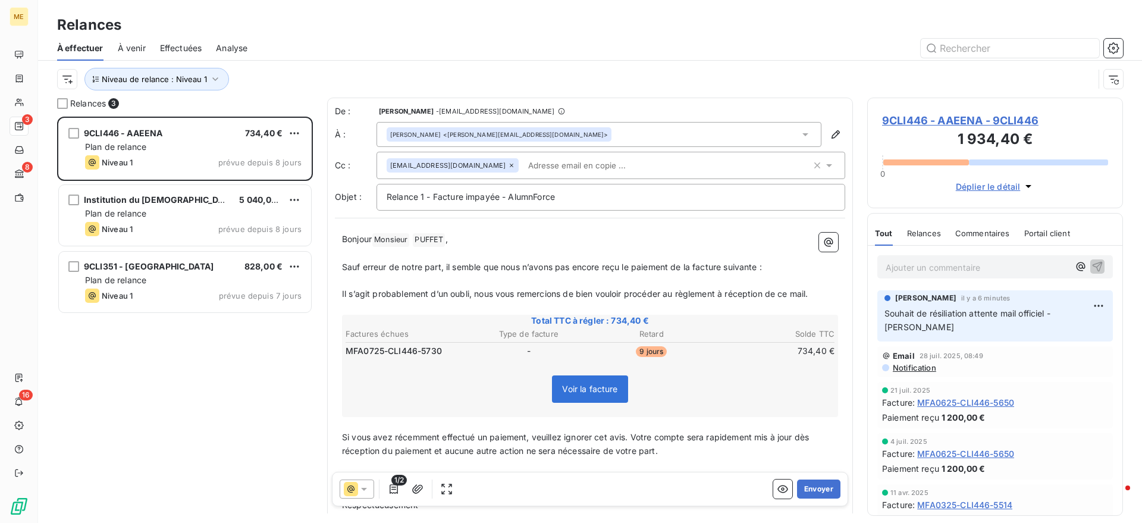
click at [290, 265] on html "ME 3 8 16 Relances À effectuer À venir Effectuées Analyse Niveau de relance : N…" at bounding box center [571, 261] width 1142 height 523
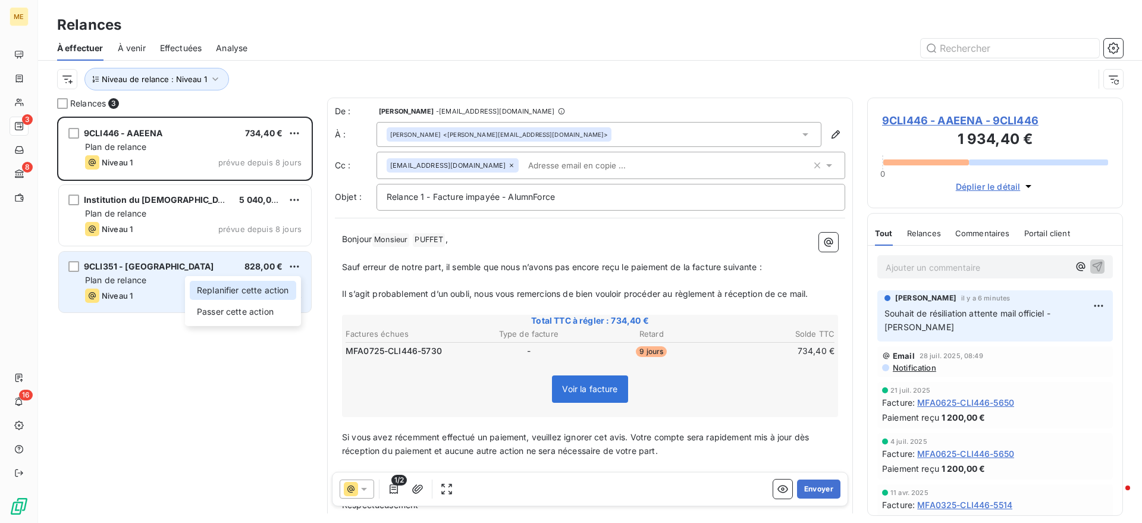
click at [268, 295] on div "Replanifier cette action" at bounding box center [243, 290] width 106 height 19
select select "7"
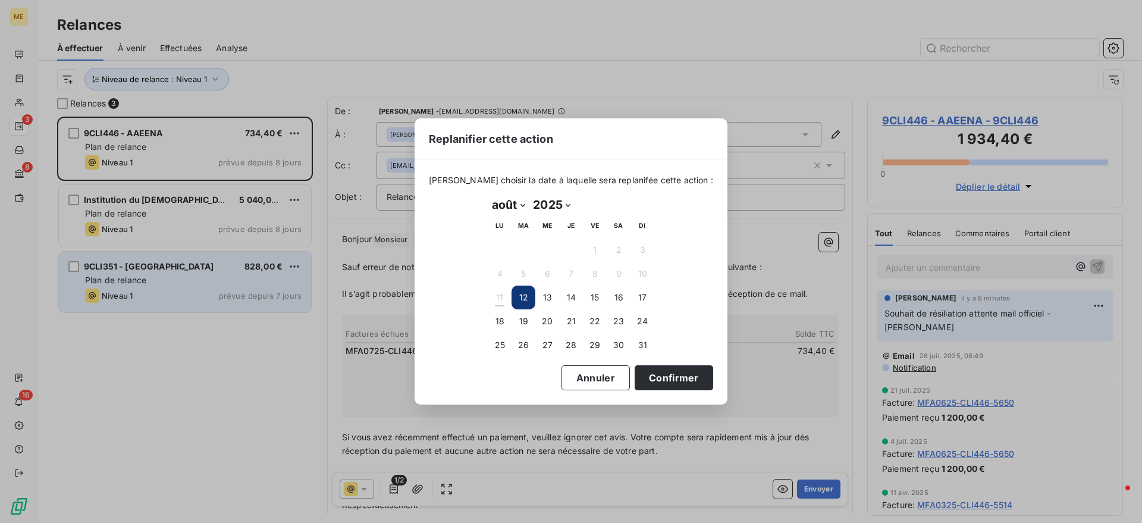
click at [268, 295] on div "Replanifier cette action Veuillez choisir la date à laquelle sera replanifée ce…" at bounding box center [571, 261] width 1142 height 523
click at [531, 346] on button "26" at bounding box center [524, 345] width 24 height 24
click at [660, 383] on button "Confirmer" at bounding box center [674, 377] width 79 height 25
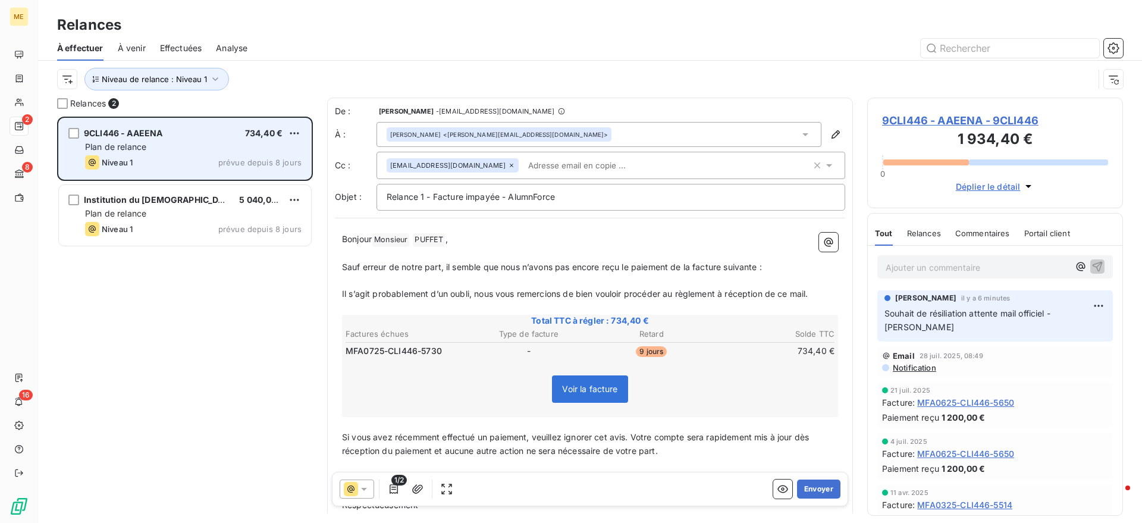
click at [228, 152] on div "Plan de relance" at bounding box center [193, 147] width 217 height 12
drag, startPoint x: 209, startPoint y: 205, endPoint x: 261, endPoint y: 153, distance: 73.2
click at [208, 206] on div "Institution du Saint-Esprit 5 040,00 € Plan de relance Niveau 1 prévue depuis 8…" at bounding box center [185, 215] width 252 height 61
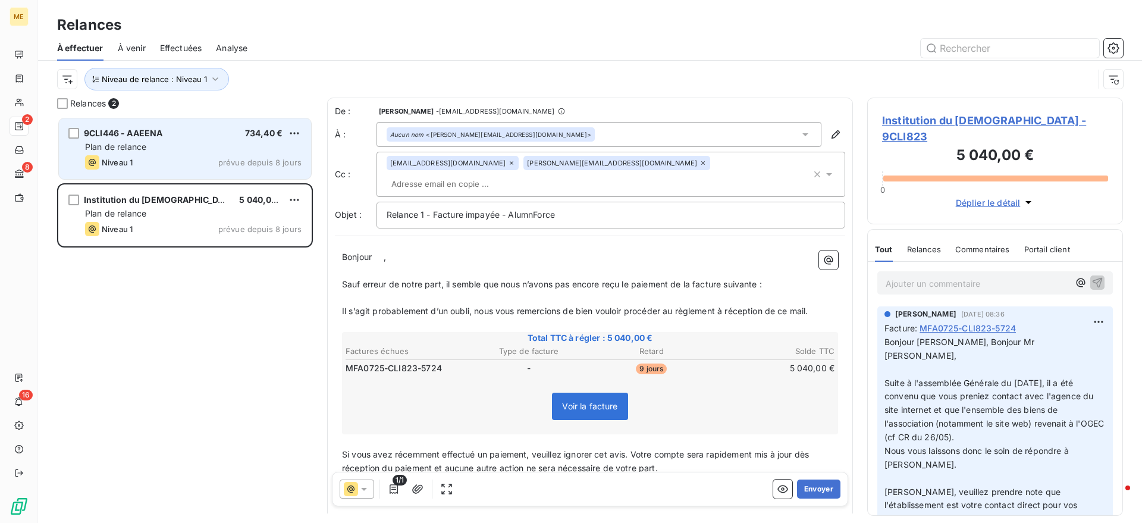
click at [196, 156] on div "Niveau 1 prévue depuis 8 jours" at bounding box center [193, 162] width 217 height 14
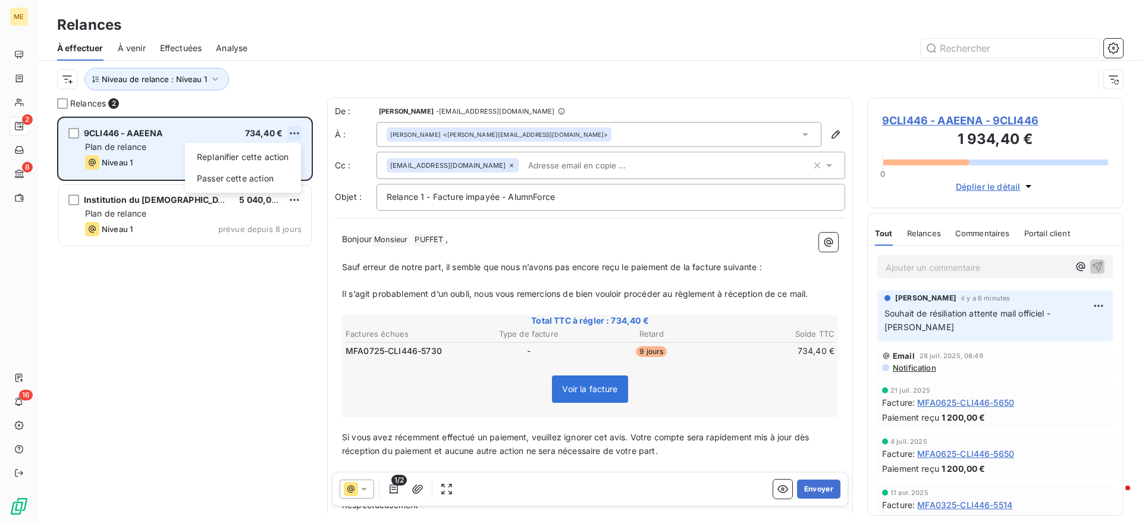
click at [292, 131] on html "ME 2 8 16 Relances À effectuer À venir Effectuées Analyse Niveau de relance : N…" at bounding box center [571, 261] width 1142 height 523
click at [264, 156] on div "Replanifier cette action" at bounding box center [243, 157] width 106 height 19
select select "7"
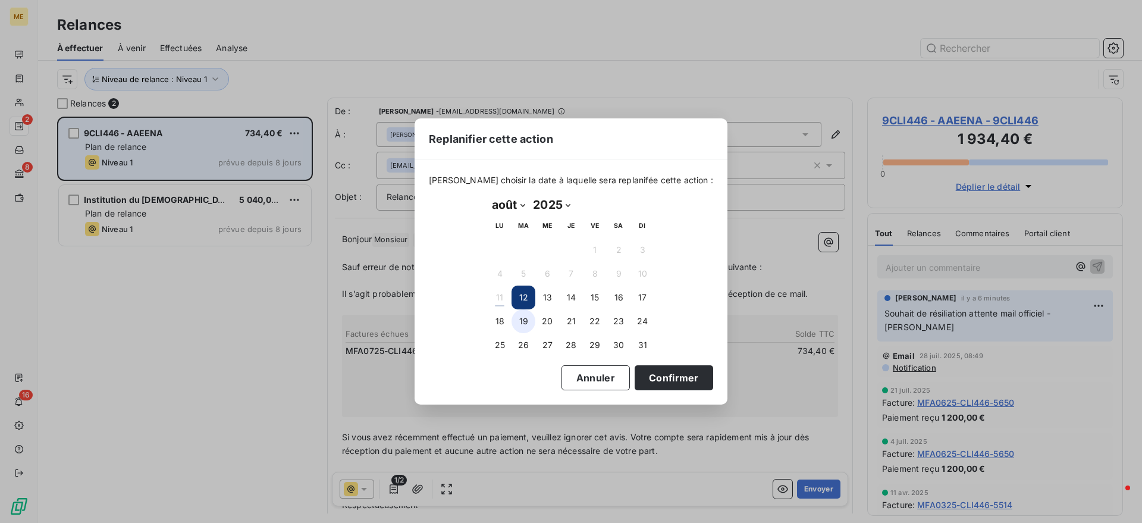
click at [522, 317] on button "19" at bounding box center [524, 321] width 24 height 24
click at [636, 374] on button "Confirmer" at bounding box center [674, 377] width 79 height 25
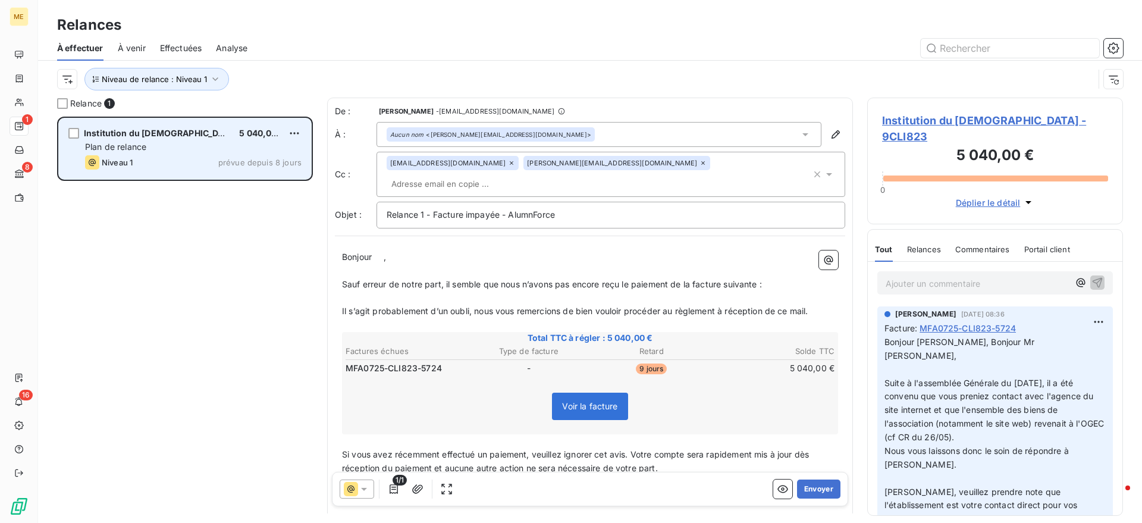
click at [231, 155] on div "Niveau 1 prévue depuis 8 jours" at bounding box center [193, 162] width 217 height 14
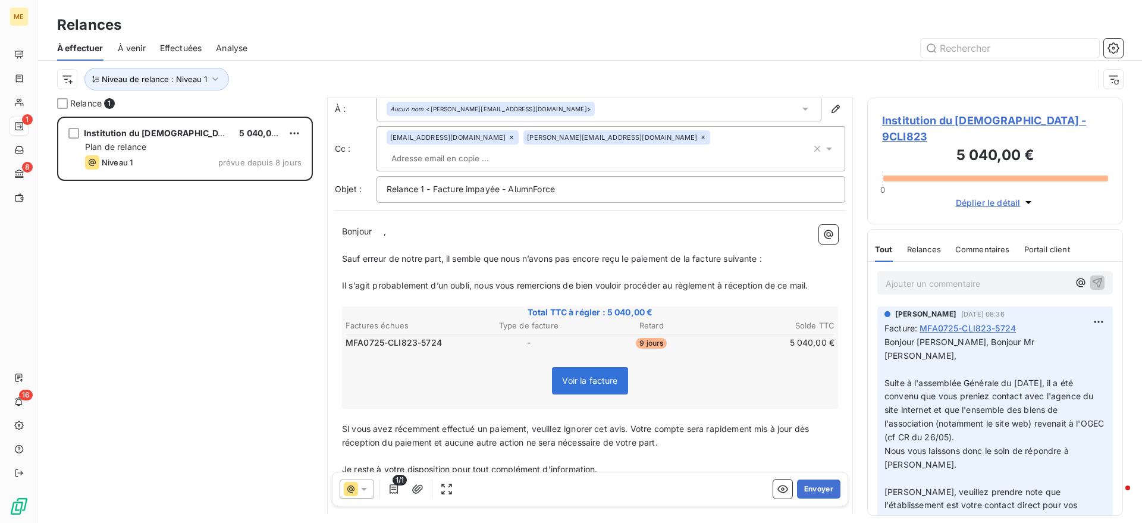
scroll to position [1, 0]
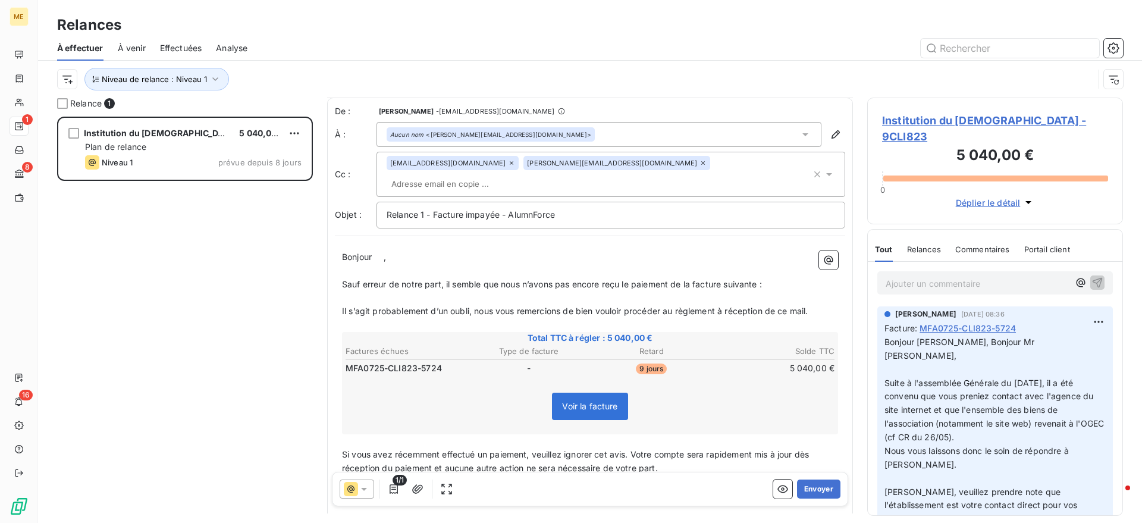
click at [918, 276] on p "Ajouter un commentaire ﻿" at bounding box center [977, 283] width 183 height 15
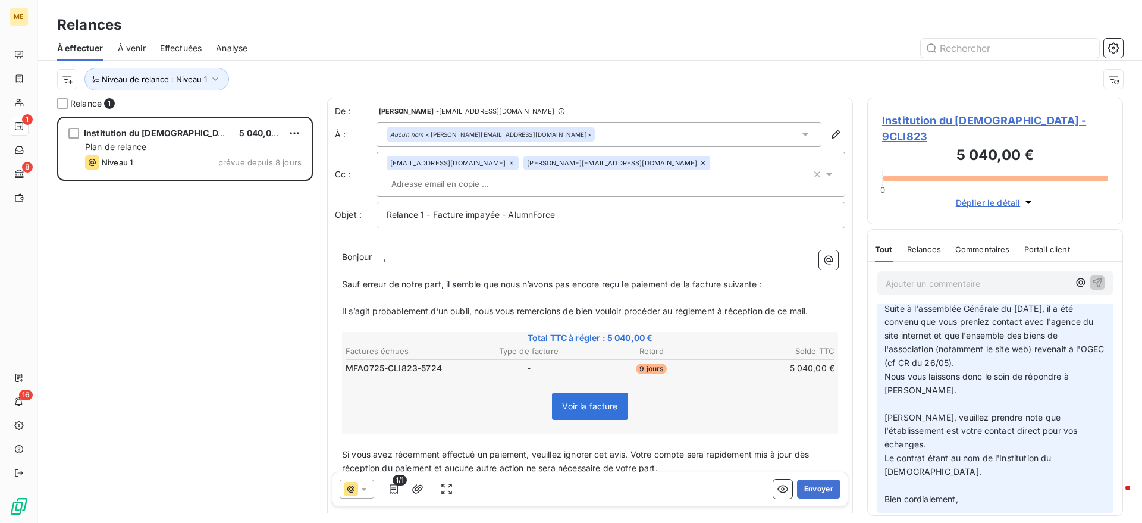
click at [908, 276] on p "Ajouter un commentaire ﻿" at bounding box center [977, 283] width 183 height 15
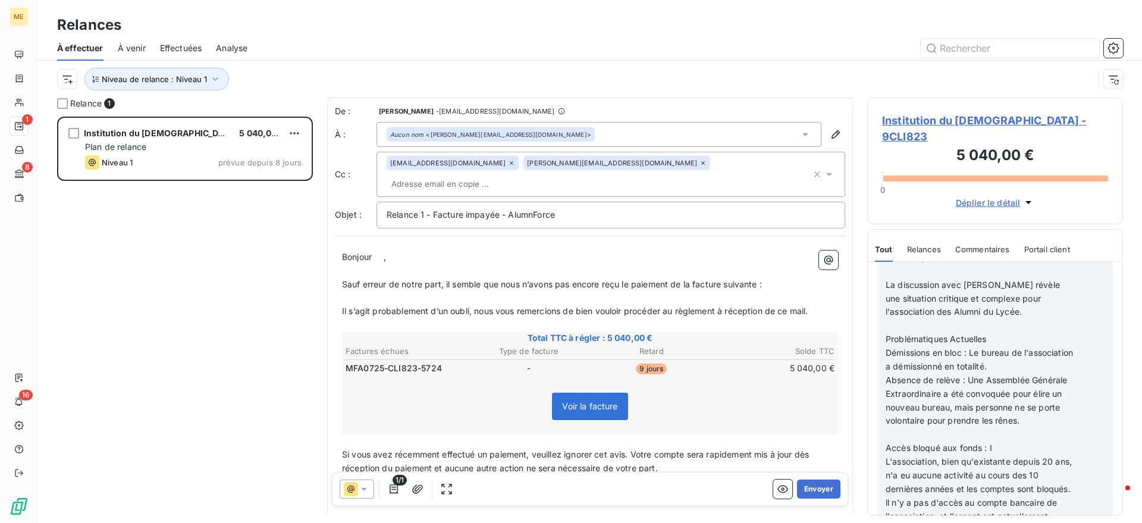
scroll to position [505, 0]
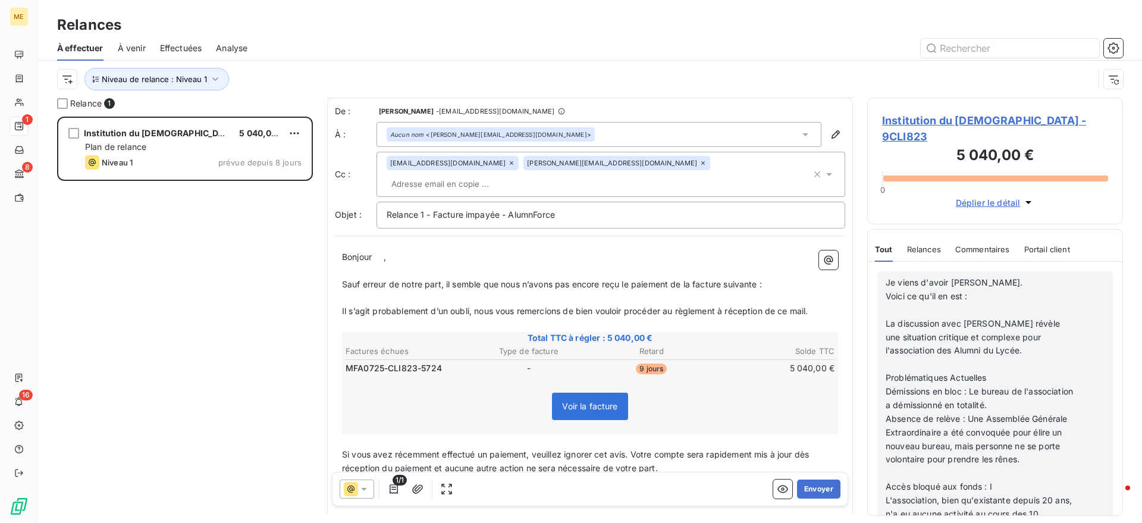
click at [892, 277] on span "Je viens d'avoir Mme CUYPERS." at bounding box center [954, 282] width 137 height 10
click at [887, 277] on span "Je viens d'avoir Mme CUYPERS." at bounding box center [954, 282] width 137 height 10
click at [927, 277] on span "florent le Je viens d'avoir Mme CUYPERS." at bounding box center [973, 282] width 174 height 10
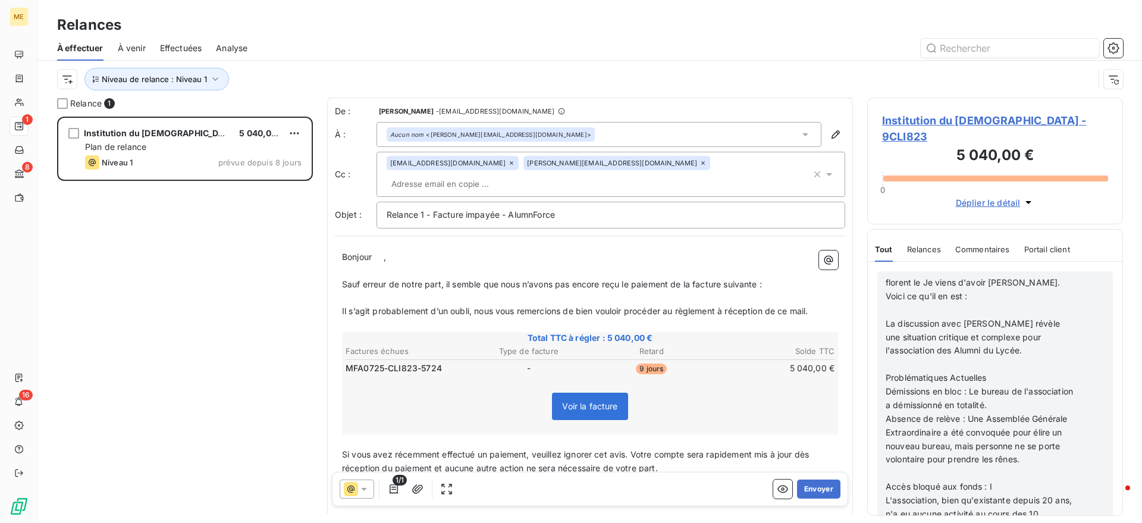
click at [920, 277] on span "florent le Je viens d'avoir Mme CUYPERS." at bounding box center [973, 282] width 174 height 10
click at [923, 277] on span "florent le Je viens d'avoir Mme CUYPERS." at bounding box center [973, 282] width 174 height 10
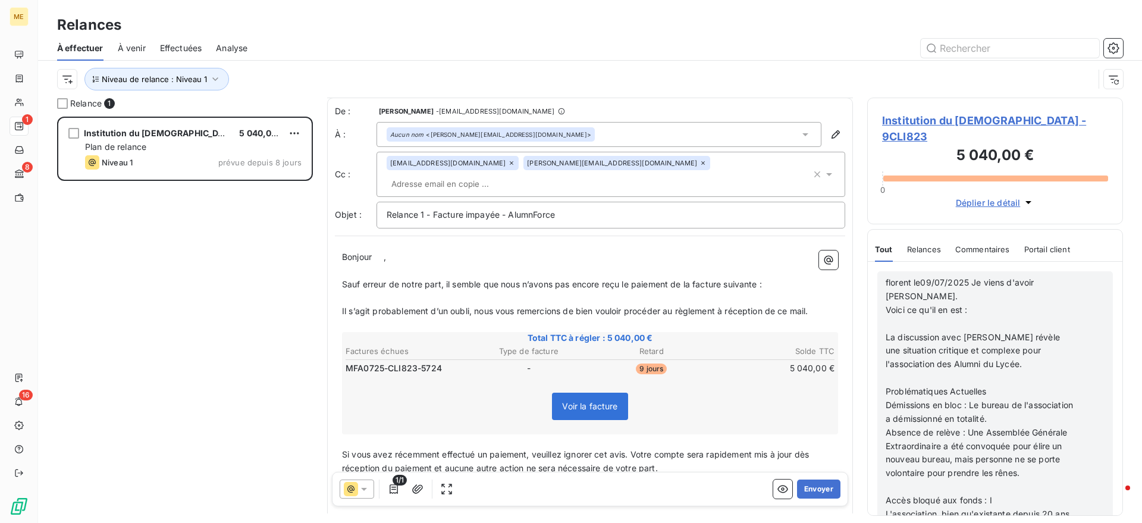
scroll to position [449, 0]
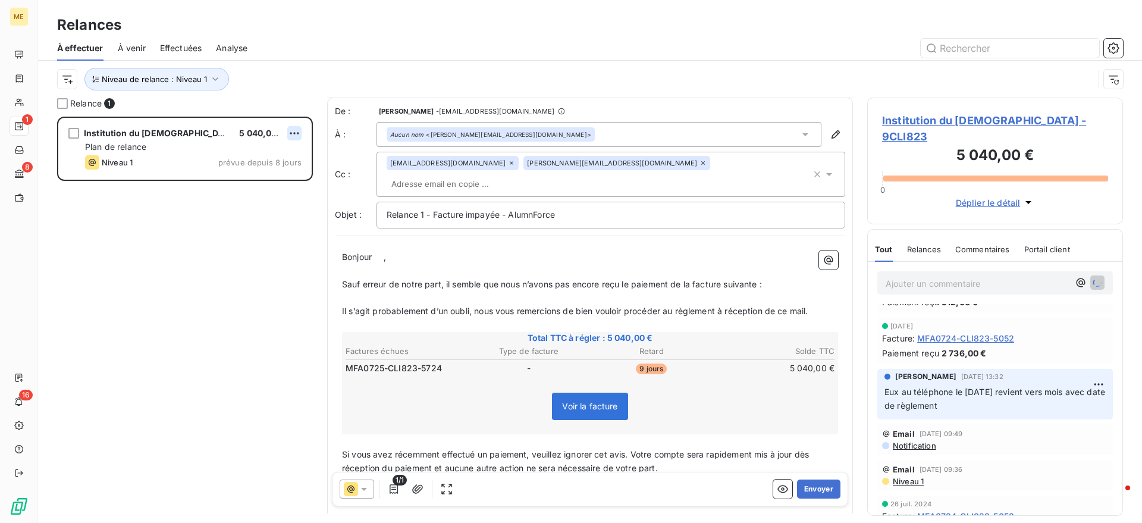
click at [301, 130] on html "ME 1 8 16 Relances À effectuer À venir Effectuées Analyse Niveau de relance : N…" at bounding box center [571, 261] width 1142 height 523
click at [247, 157] on div "Replanifier cette action" at bounding box center [243, 157] width 106 height 19
select select "7"
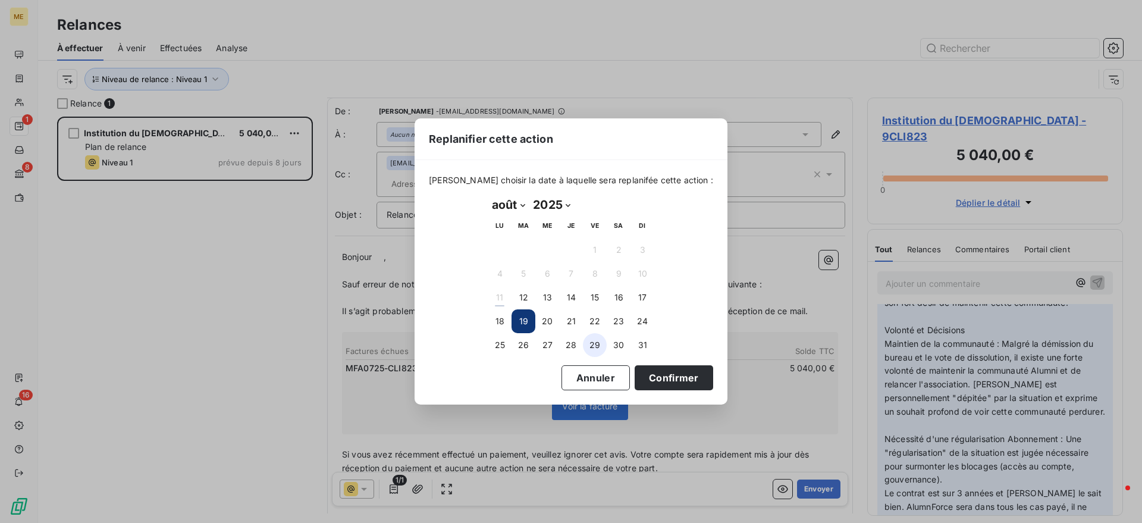
scroll to position [1348, 0]
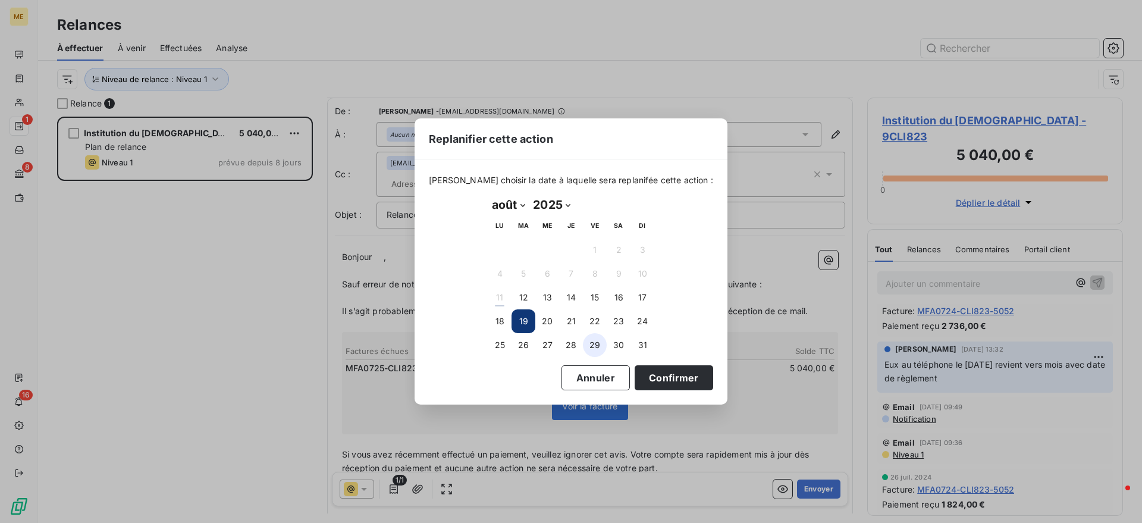
click at [601, 346] on button "29" at bounding box center [595, 345] width 24 height 24
click at [648, 368] on button "Confirmer" at bounding box center [674, 377] width 79 height 25
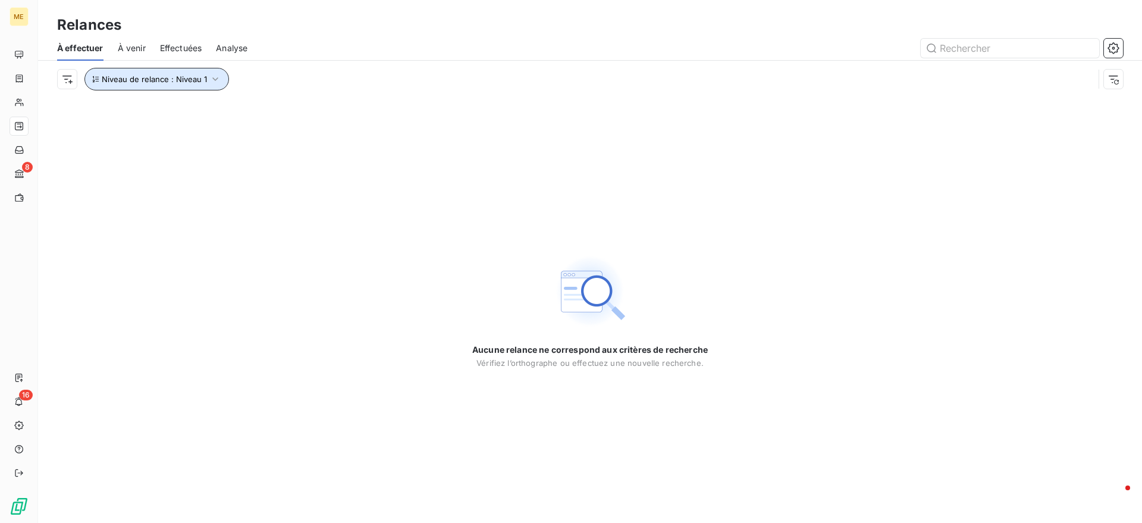
click at [152, 79] on span "Niveau de relance : Niveau 1" at bounding box center [154, 79] width 105 height 10
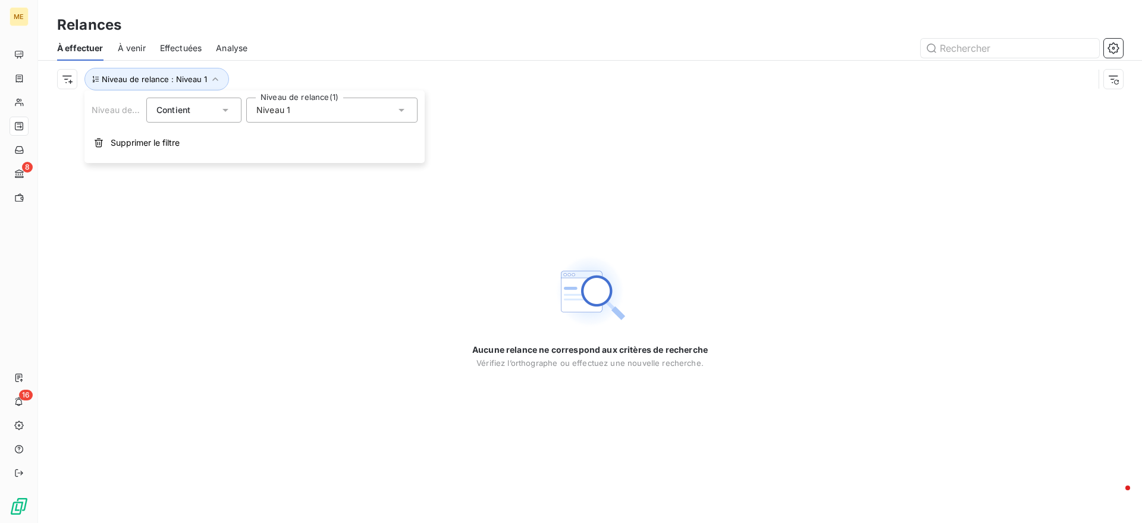
click at [270, 109] on span "Niveau 1" at bounding box center [273, 110] width 34 height 12
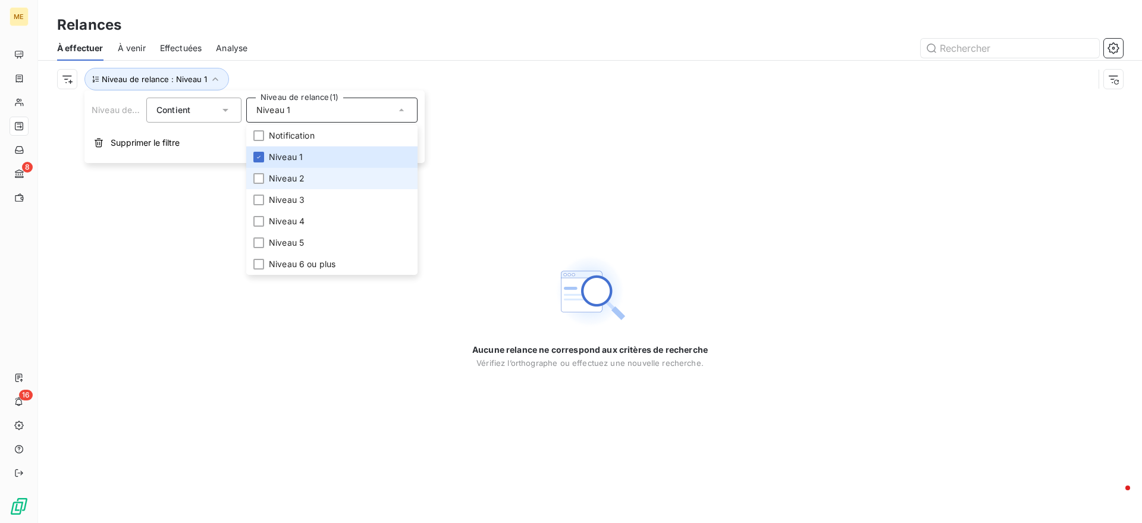
click at [286, 184] on span "Niveau 2" at bounding box center [287, 179] width 36 height 12
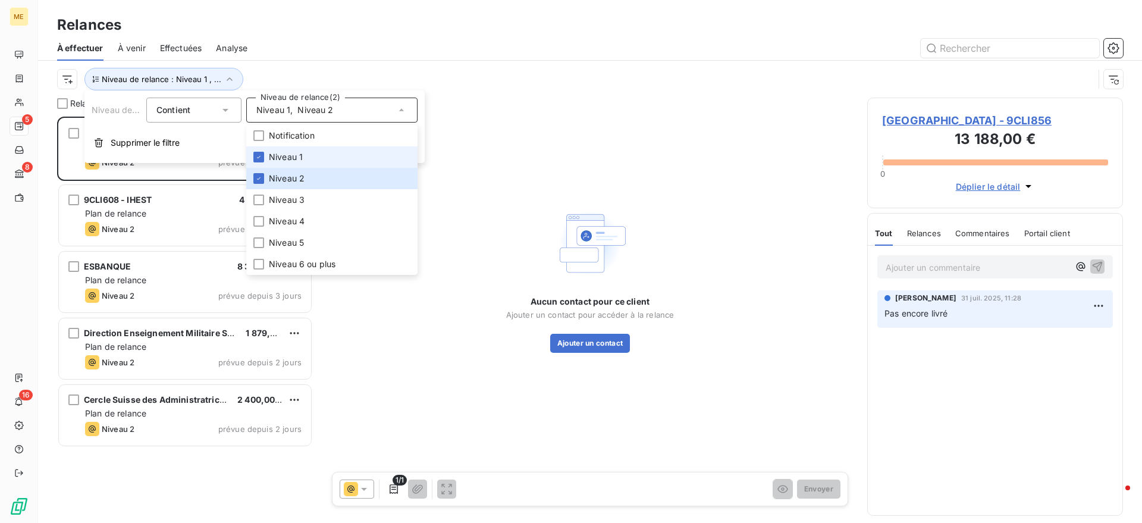
click at [292, 156] on span "Niveau 1" at bounding box center [286, 157] width 34 height 12
click at [351, 72] on div "Niveau de relance : Niveau 2" at bounding box center [575, 79] width 1037 height 23
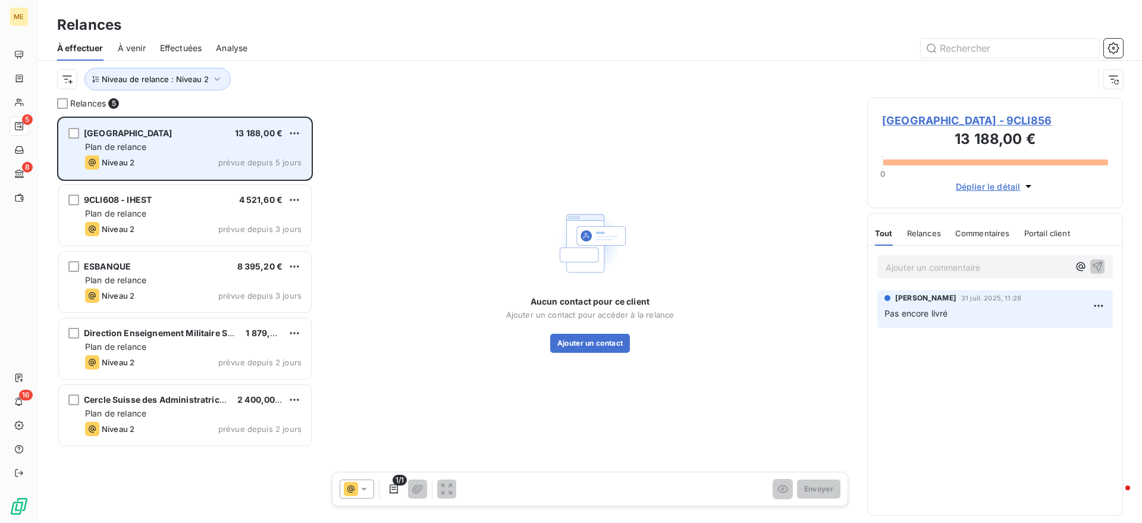
click at [258, 146] on div "Plan de relance" at bounding box center [193, 147] width 217 height 12
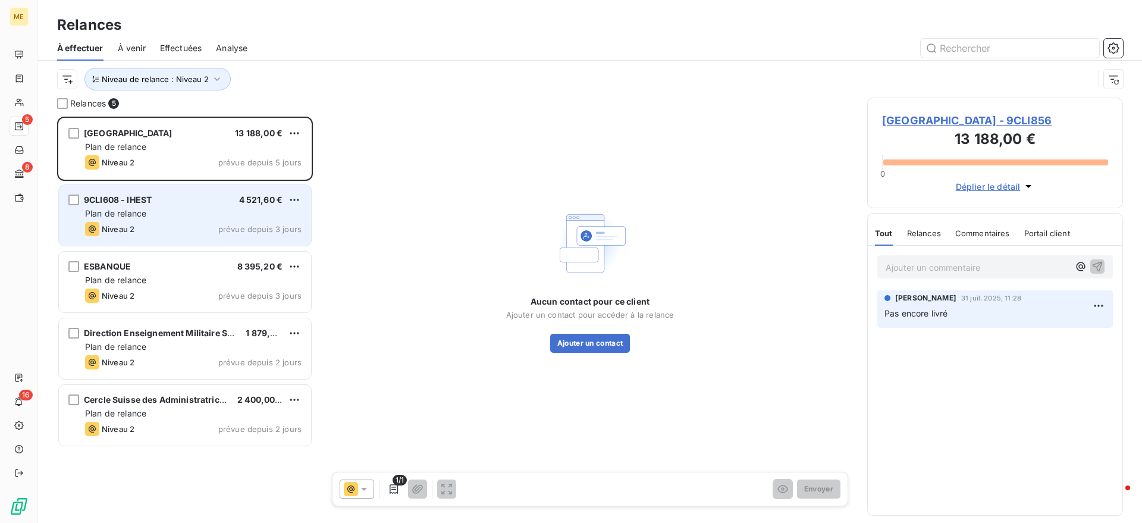
click at [261, 234] on div "Niveau 2 prévue depuis 3 jours" at bounding box center [193, 229] width 217 height 14
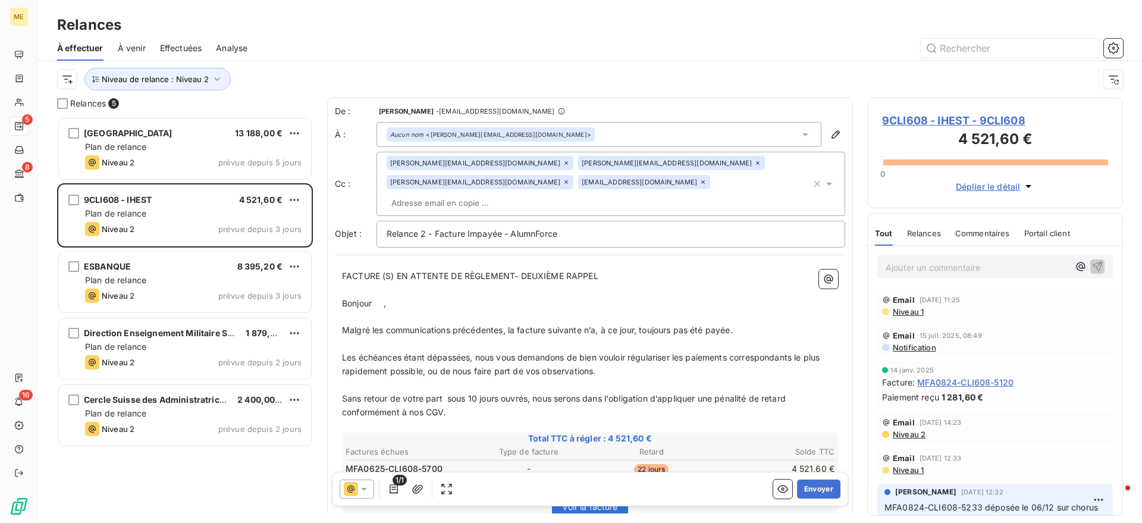
click at [519, 128] on div "Aucun nom <julien.leprevost@education.gouv.fr>" at bounding box center [491, 134] width 208 height 14
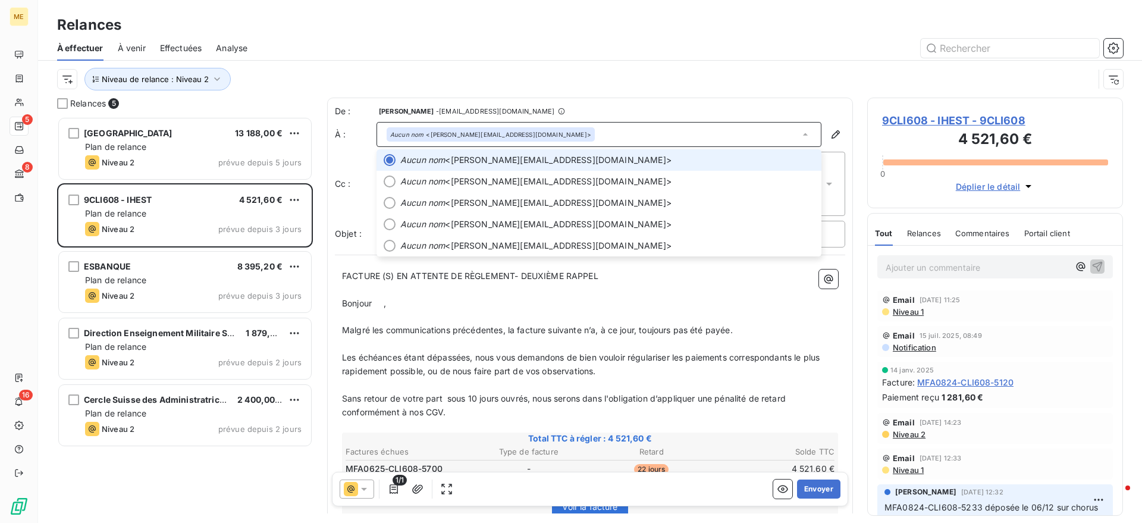
click at [557, 132] on div "Aucun nom <julien.leprevost@education.gouv.fr>" at bounding box center [599, 134] width 445 height 25
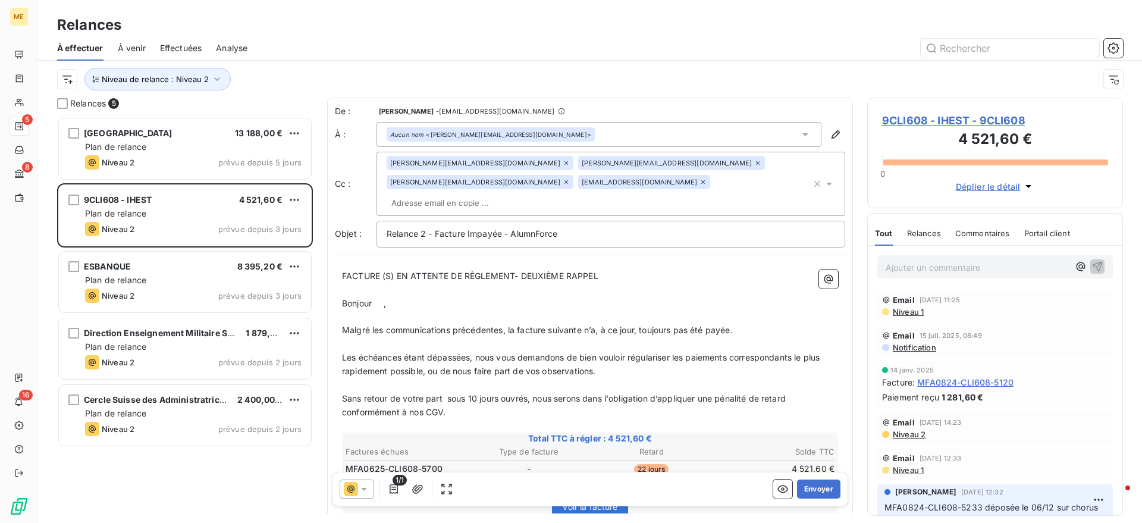
click at [557, 132] on div "Aucun nom <julien.leprevost@education.gouv.fr>" at bounding box center [599, 134] width 445 height 25
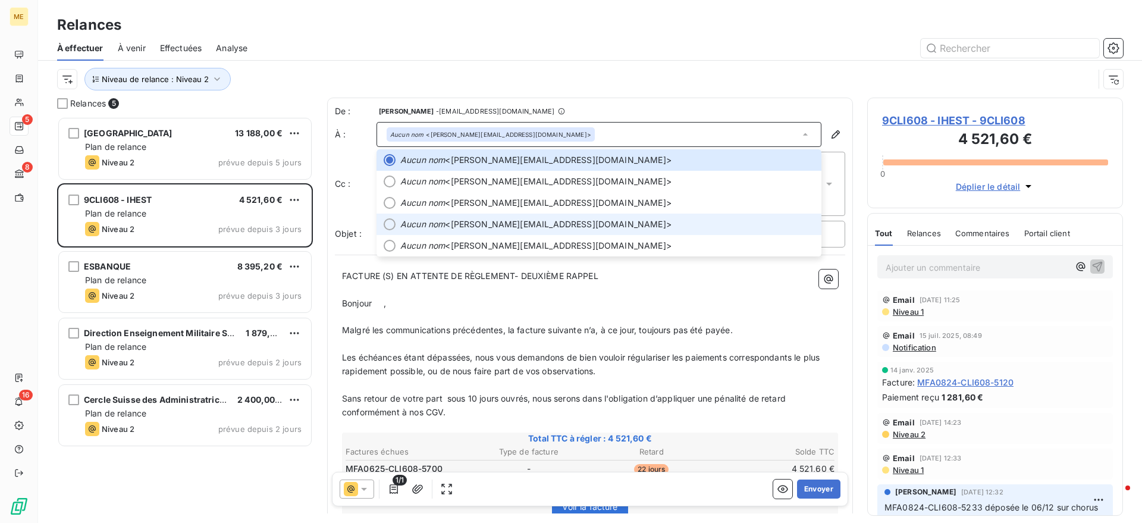
click at [490, 217] on li "Aucun nom <catherine.mercier@ihest.fr>" at bounding box center [599, 224] width 445 height 21
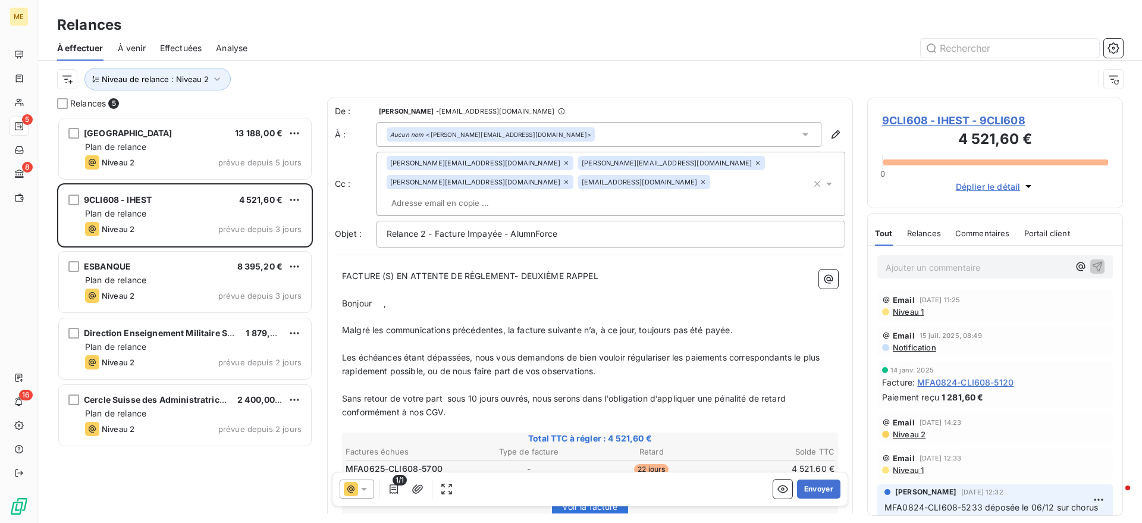
click at [504, 194] on input "text" at bounding box center [455, 203] width 137 height 18
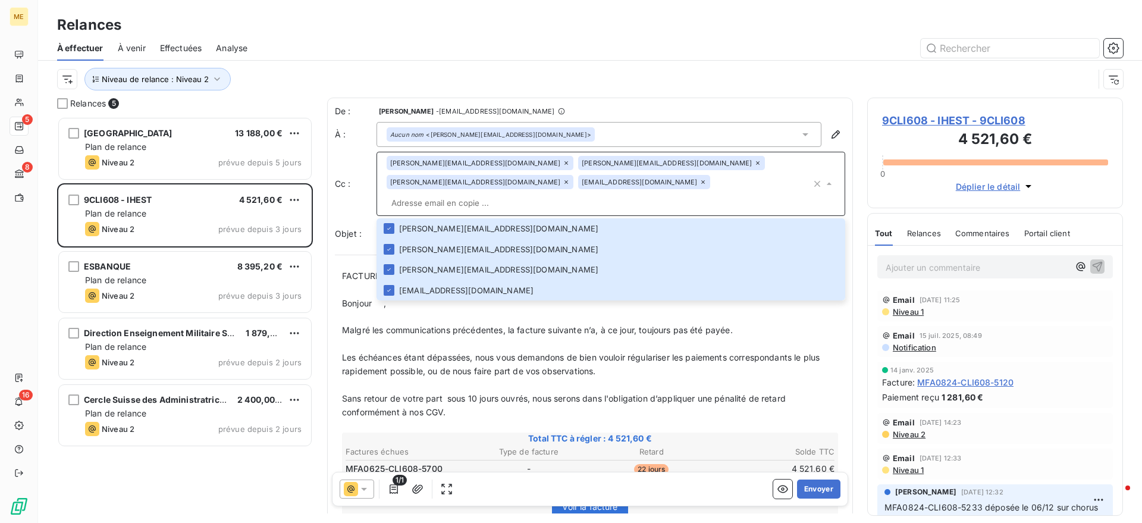
click at [447, 311] on p "﻿" at bounding box center [590, 318] width 496 height 14
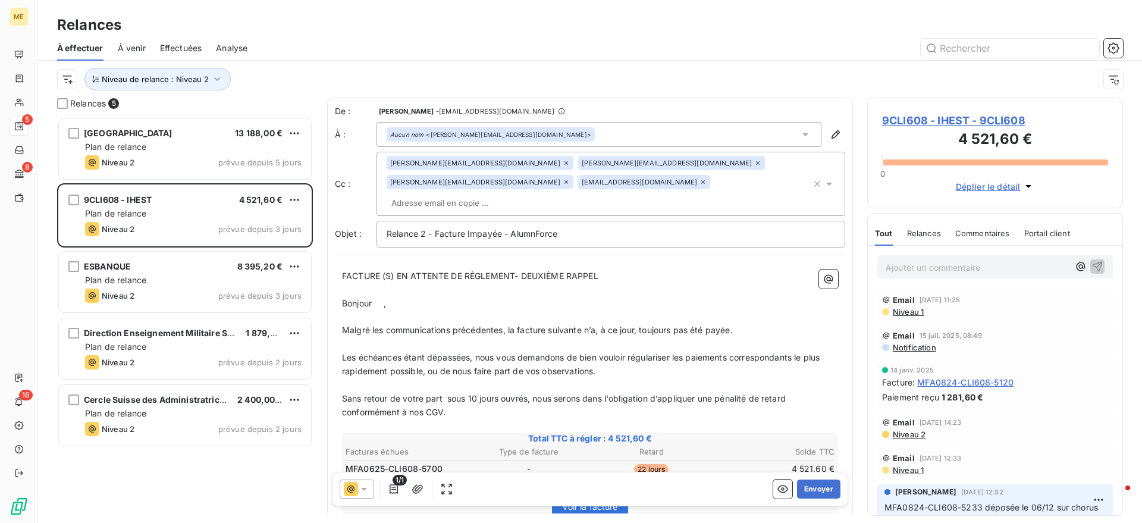
click at [543, 135] on div "Aucun nom <catherine.mercier@ihest.fr>" at bounding box center [599, 134] width 445 height 25
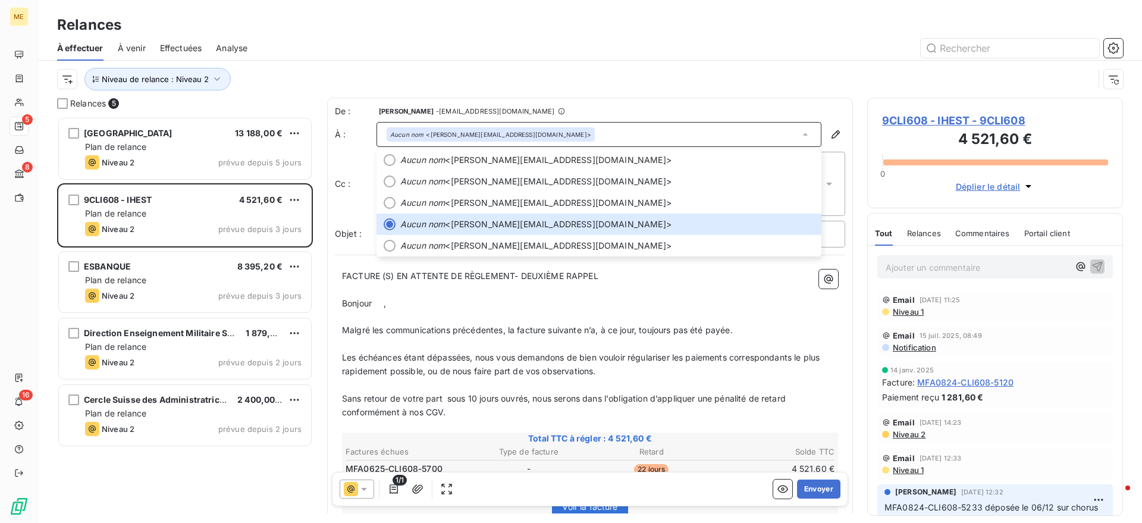
click at [444, 325] on span "Malgré les communications précédentes, la facture suivante n’a, à ce jour, touj…" at bounding box center [537, 330] width 391 height 10
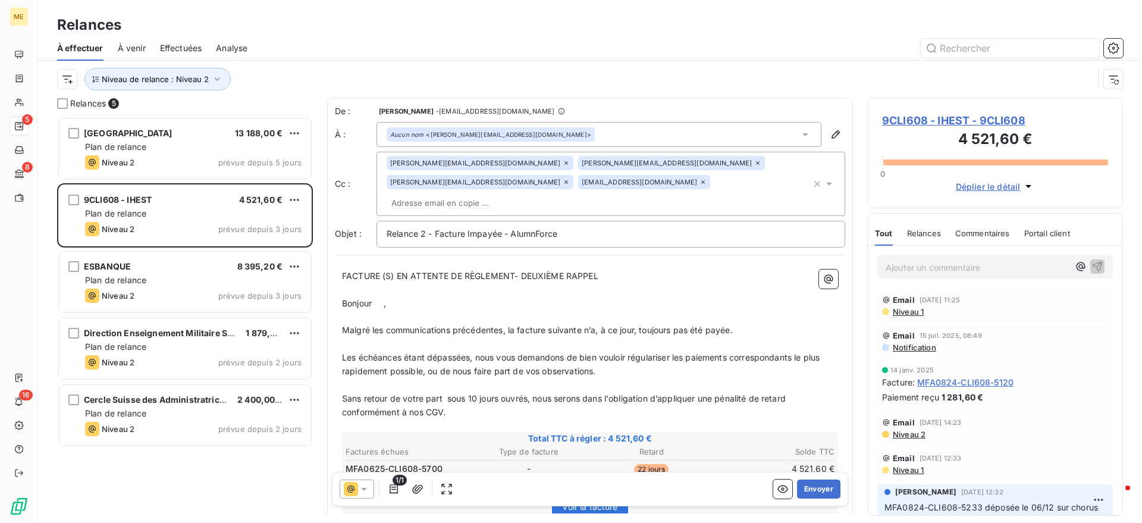
click at [520, 194] on input "text" at bounding box center [455, 203] width 137 height 18
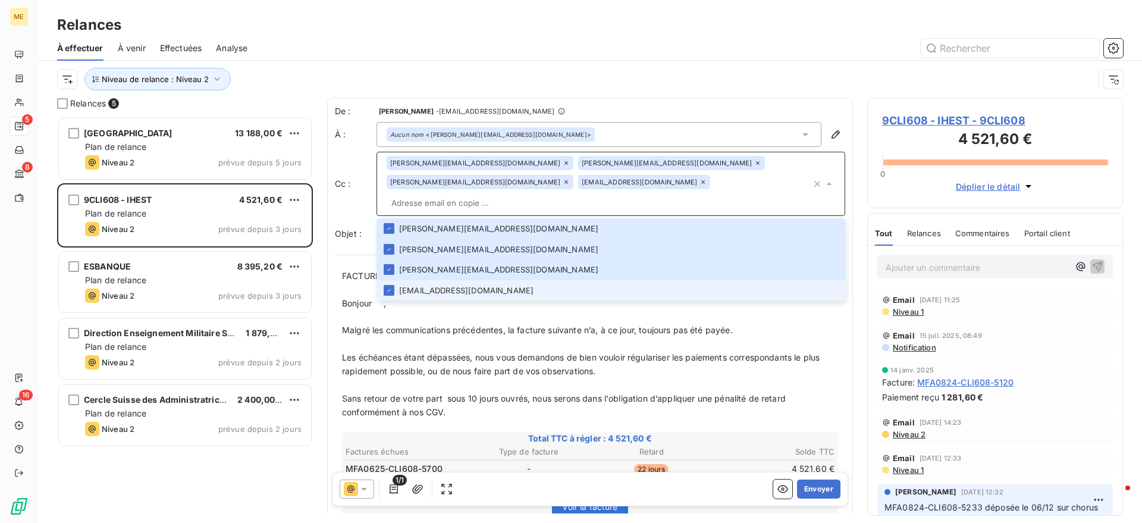
click at [471, 311] on p "﻿" at bounding box center [590, 318] width 496 height 14
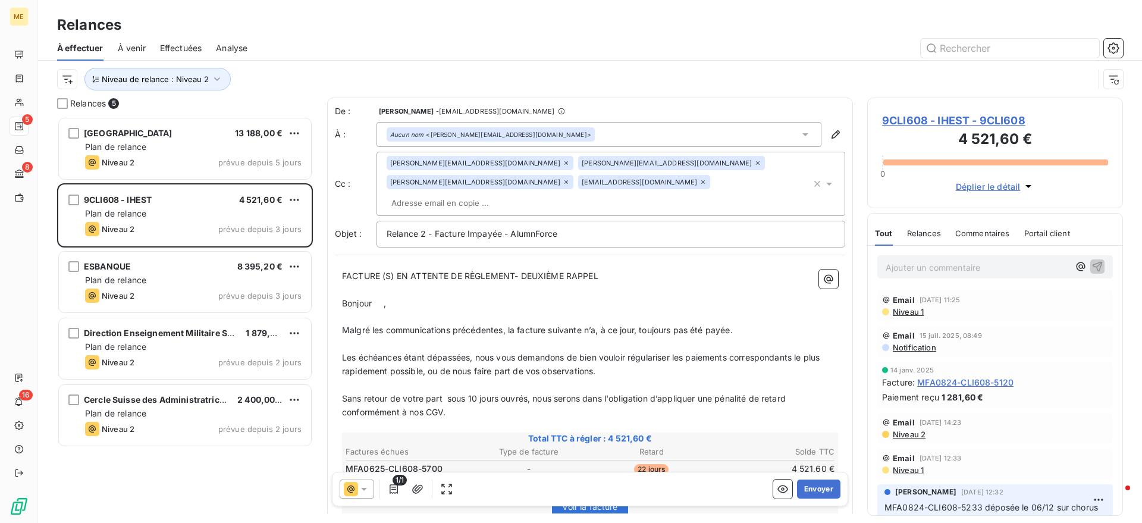
click at [754, 162] on icon at bounding box center [757, 162] width 7 height 7
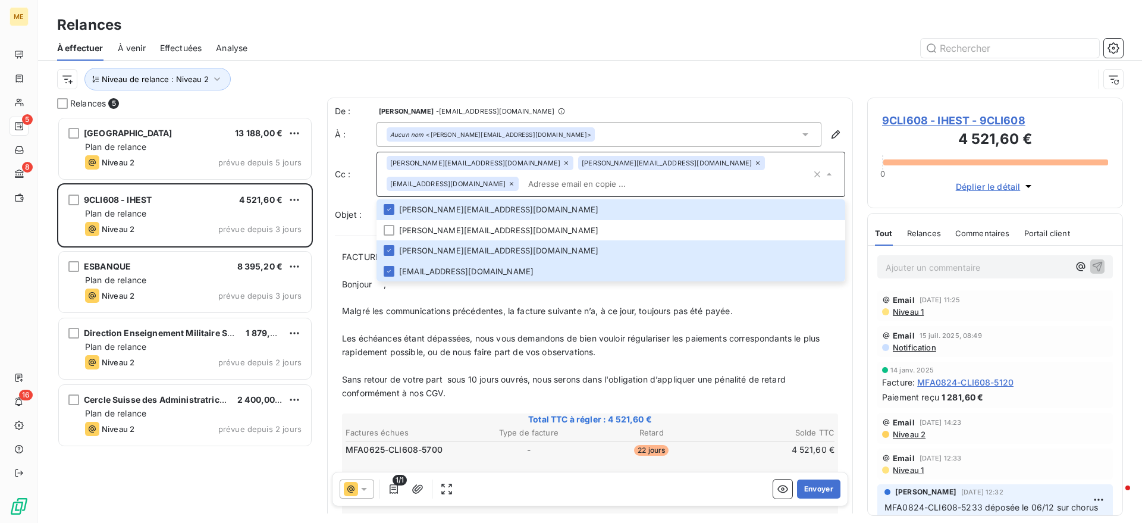
click at [589, 297] on p "﻿" at bounding box center [590, 298] width 496 height 14
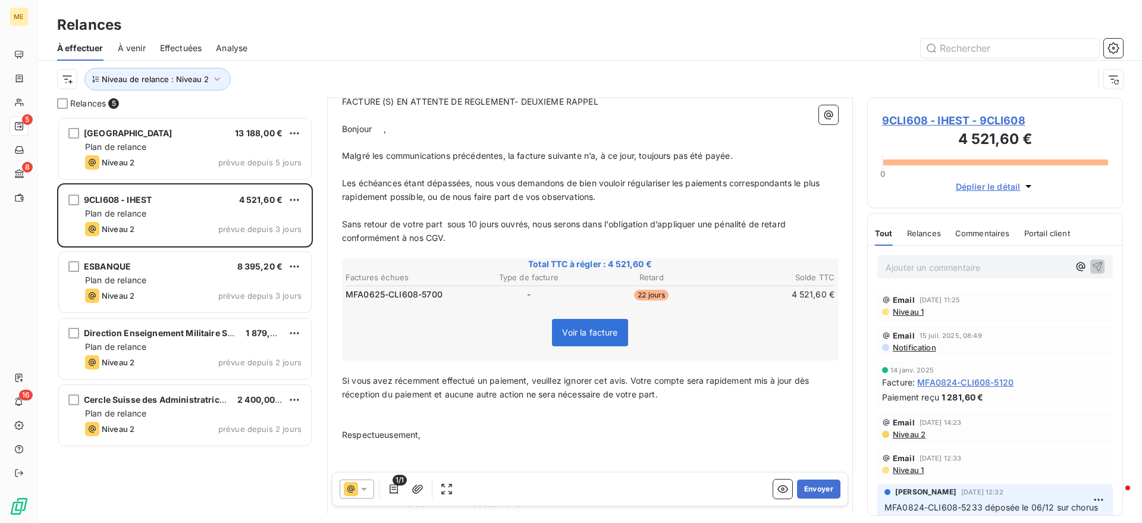
scroll to position [224, 0]
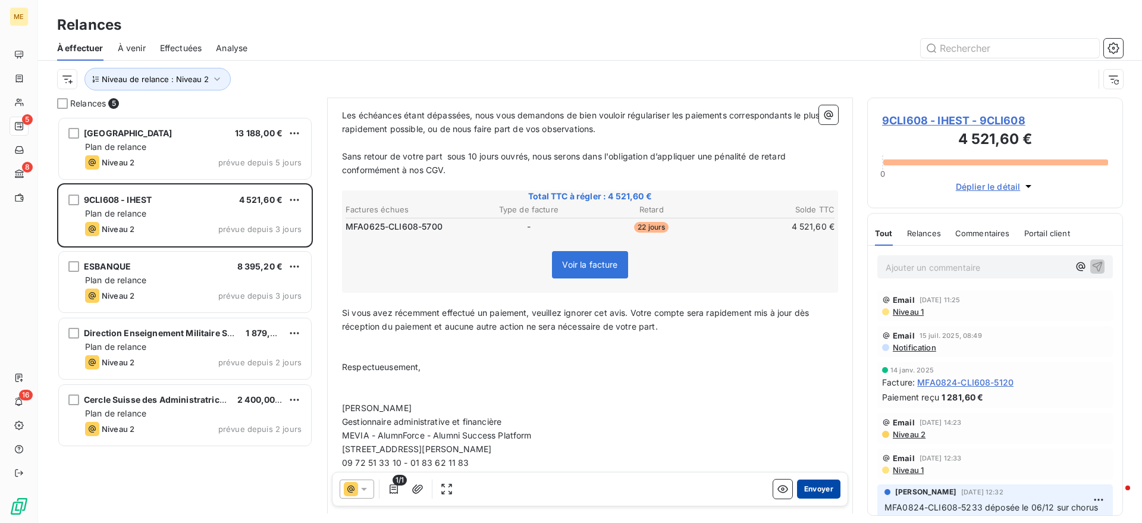
click at [811, 482] on button "Envoyer" at bounding box center [818, 488] width 43 height 19
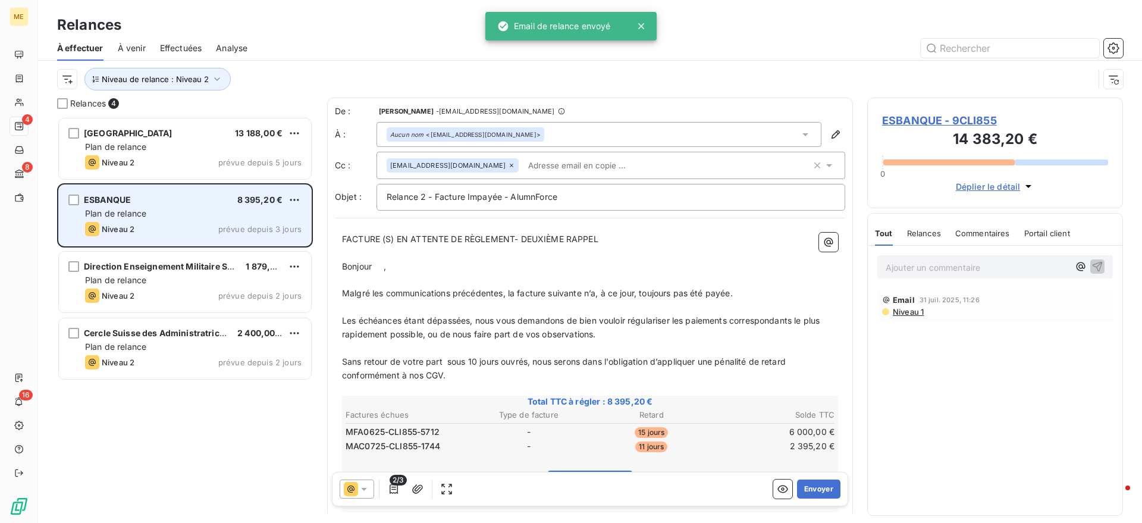
click at [142, 209] on span "Plan de relance" at bounding box center [115, 213] width 61 height 10
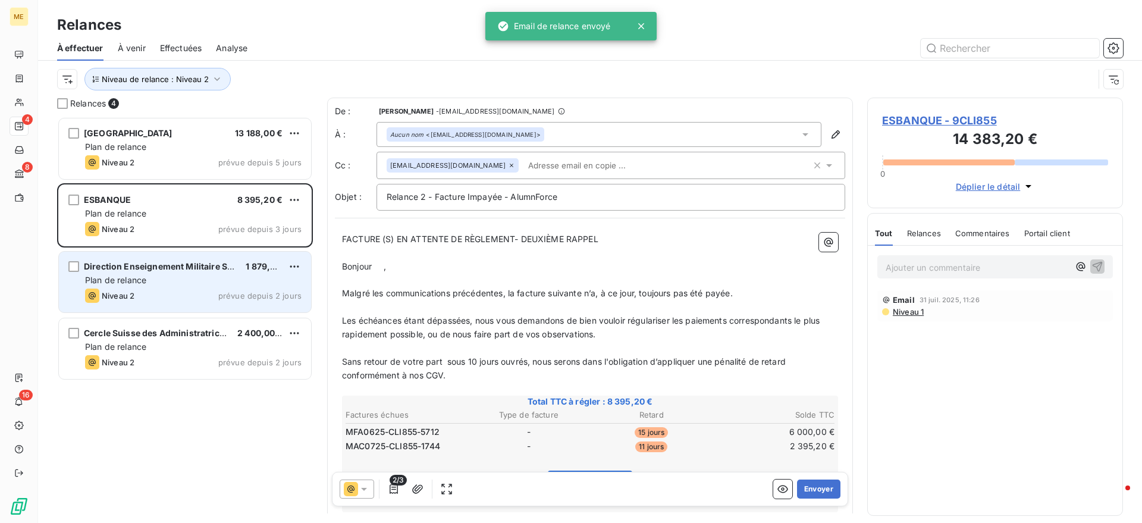
click at [146, 273] on div "Direction Enseignement Militaire Supérieur 1 879,20 € Plan de relance Niveau 2 …" at bounding box center [185, 282] width 252 height 61
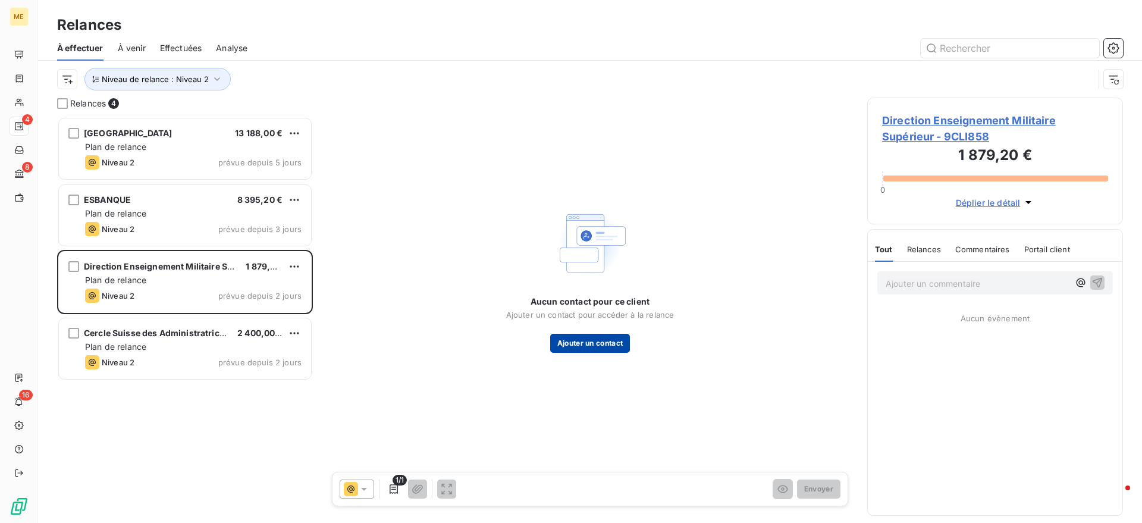
click at [620, 334] on button "Ajouter un contact" at bounding box center [590, 343] width 80 height 19
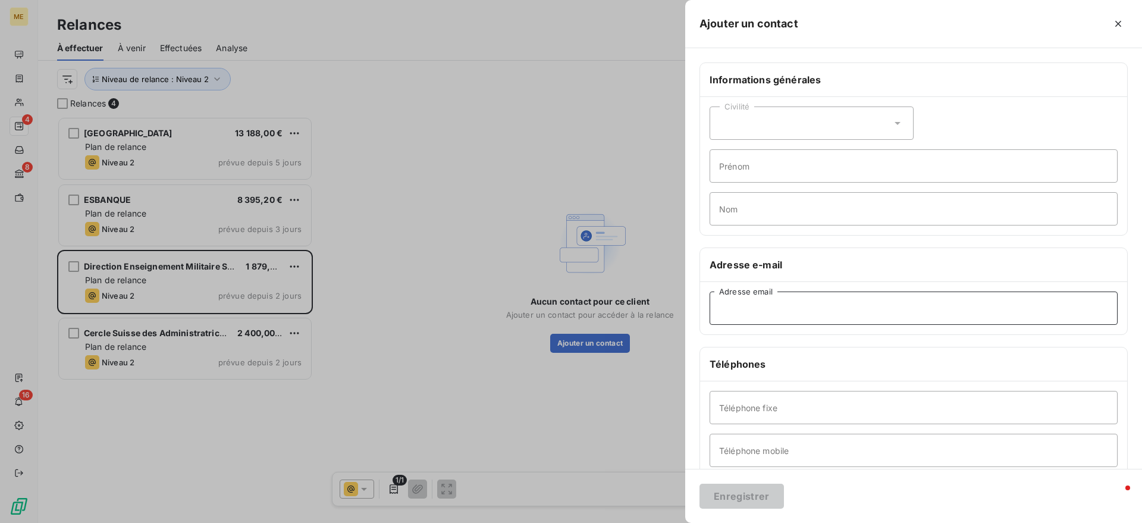
click at [770, 308] on input "Adresse email" at bounding box center [914, 307] width 408 height 33
paste input "francois.baure@intradef.gouv.fr"
type input "francois.baure@intradef.gouv.fr"
click at [760, 488] on button "Enregistrer" at bounding box center [742, 496] width 84 height 25
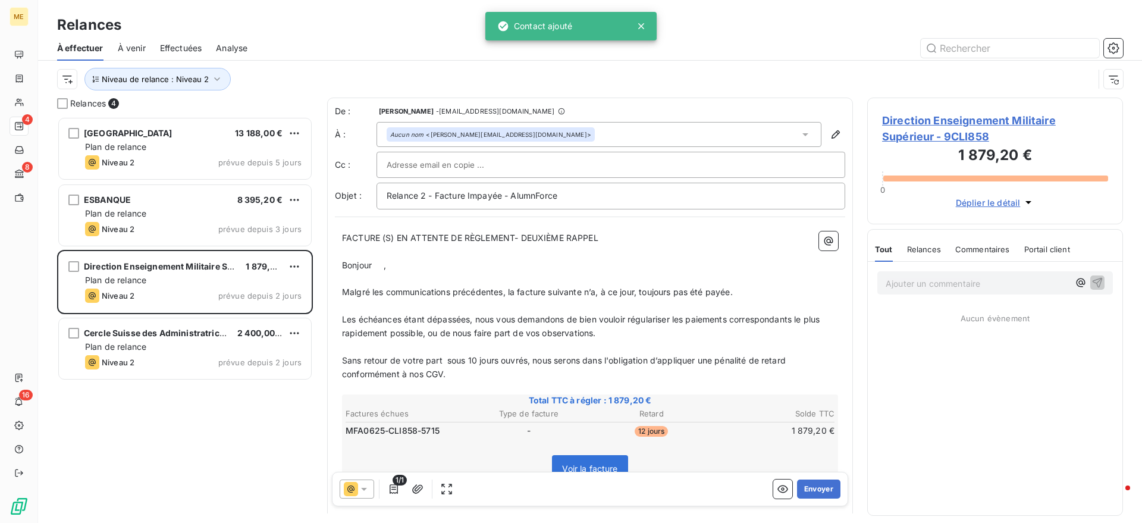
click at [521, 156] on div at bounding box center [611, 165] width 449 height 18
click at [526, 134] on div "Aucun nom <francois.baure@intradef.gouv.fr>" at bounding box center [491, 134] width 208 height 14
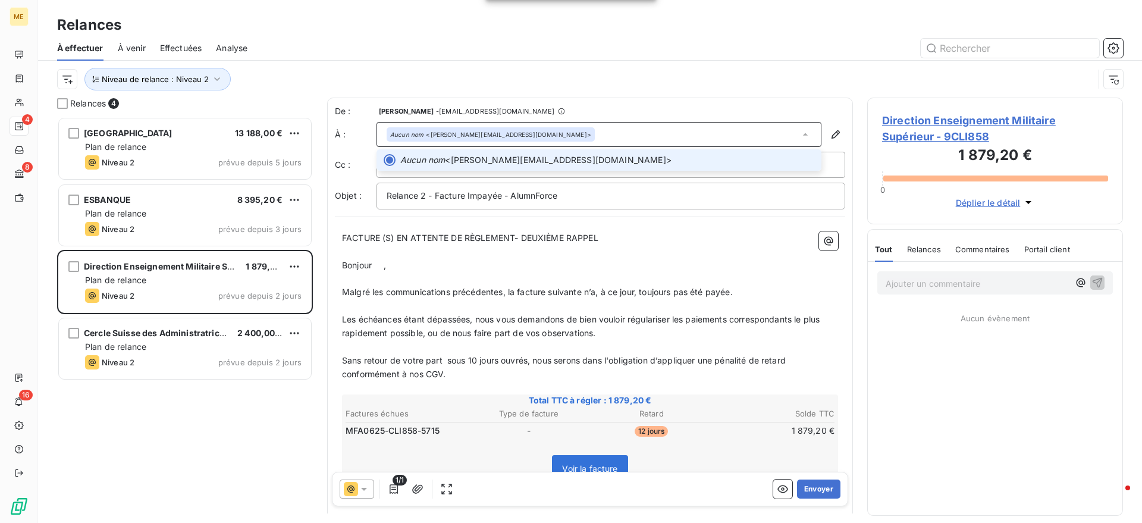
click at [438, 158] on em "Aucun nom" at bounding box center [422, 160] width 45 height 12
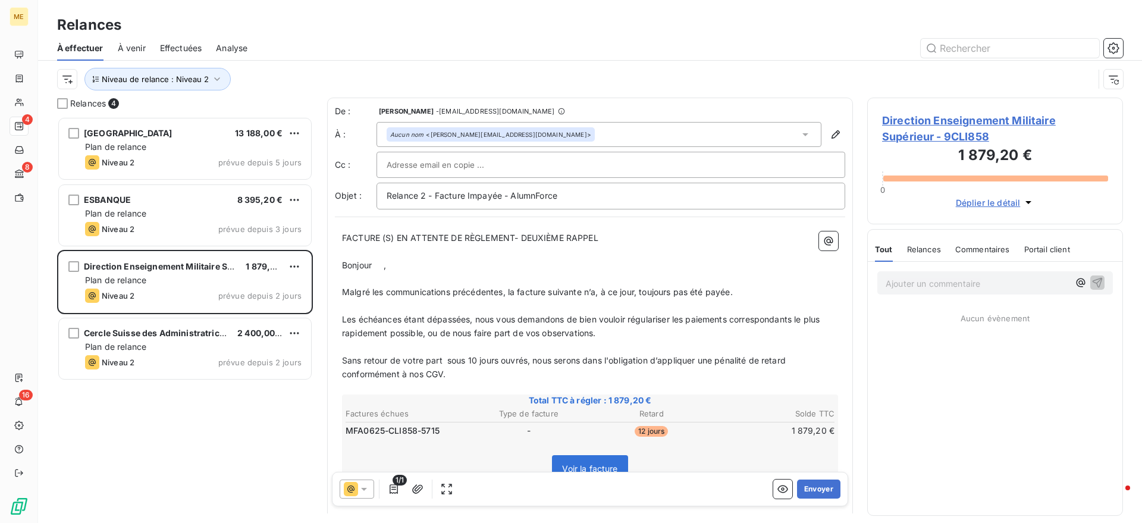
click at [556, 131] on div "Aucun nom <francois.baure@intradef.gouv.fr>" at bounding box center [599, 134] width 445 height 25
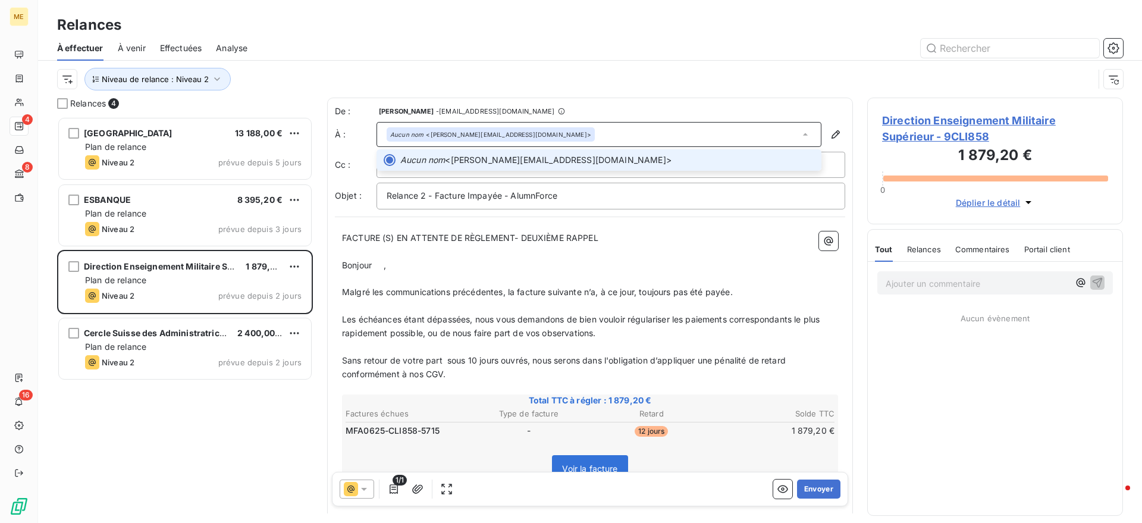
click at [523, 176] on div at bounding box center [611, 165] width 469 height 26
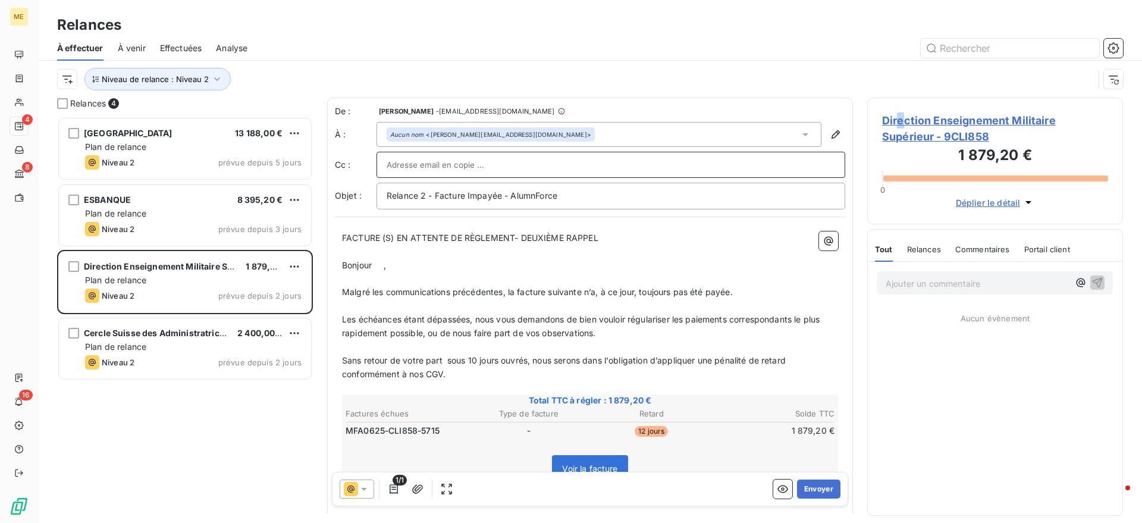
click at [900, 118] on span "Direction Enseignement Militaire Supérieur - 9CLI858" at bounding box center [995, 128] width 226 height 32
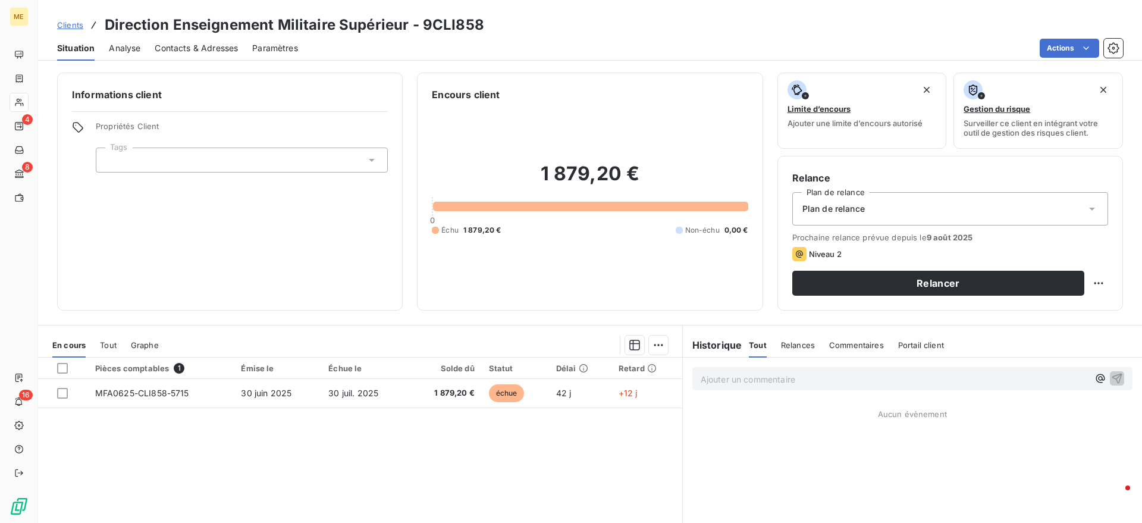
click at [177, 36] on div "Contacts & Adresses" at bounding box center [196, 48] width 83 height 25
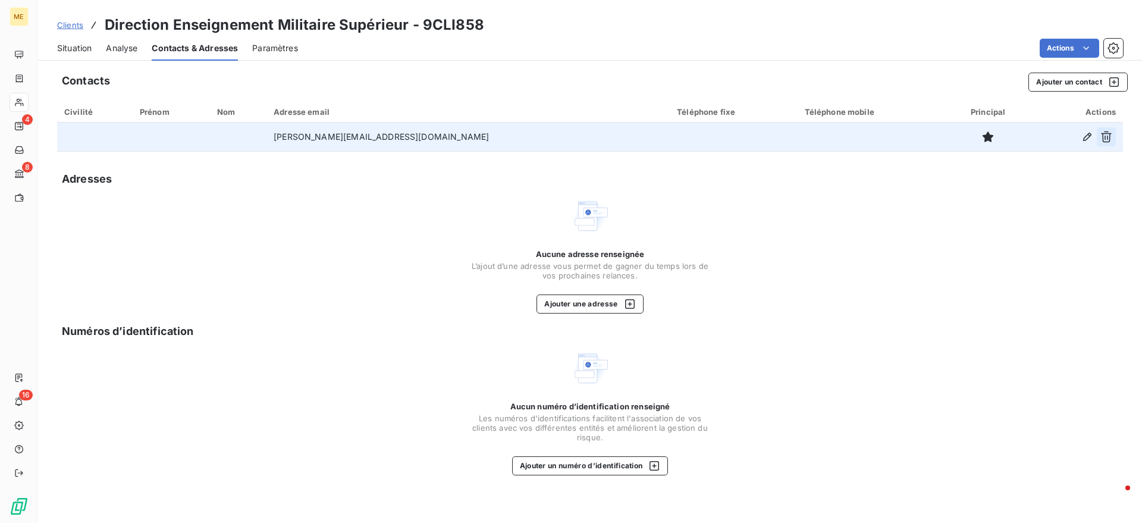
click at [1109, 134] on icon "button" at bounding box center [1106, 137] width 12 height 12
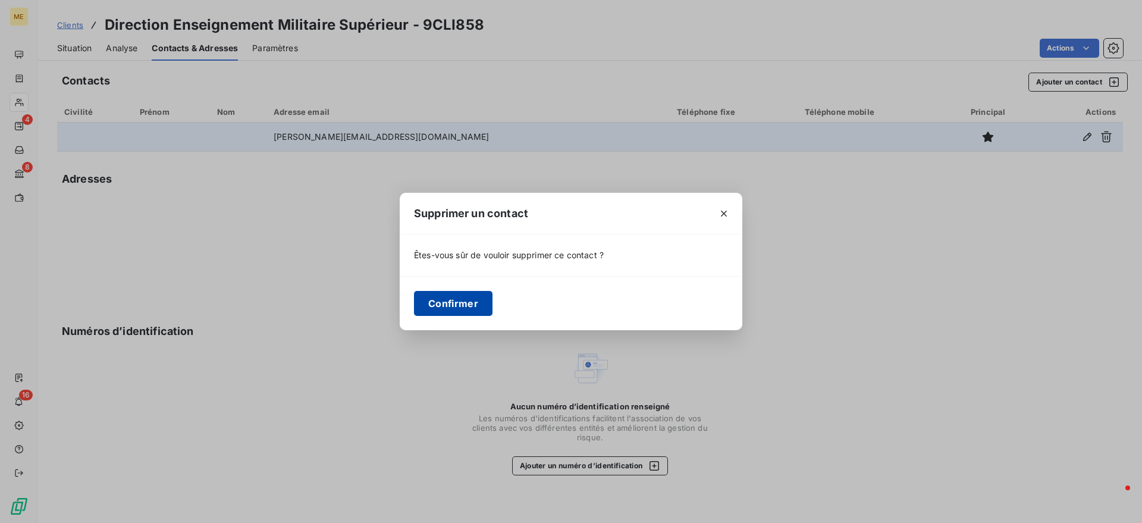
click at [475, 303] on button "Confirmer" at bounding box center [453, 303] width 79 height 25
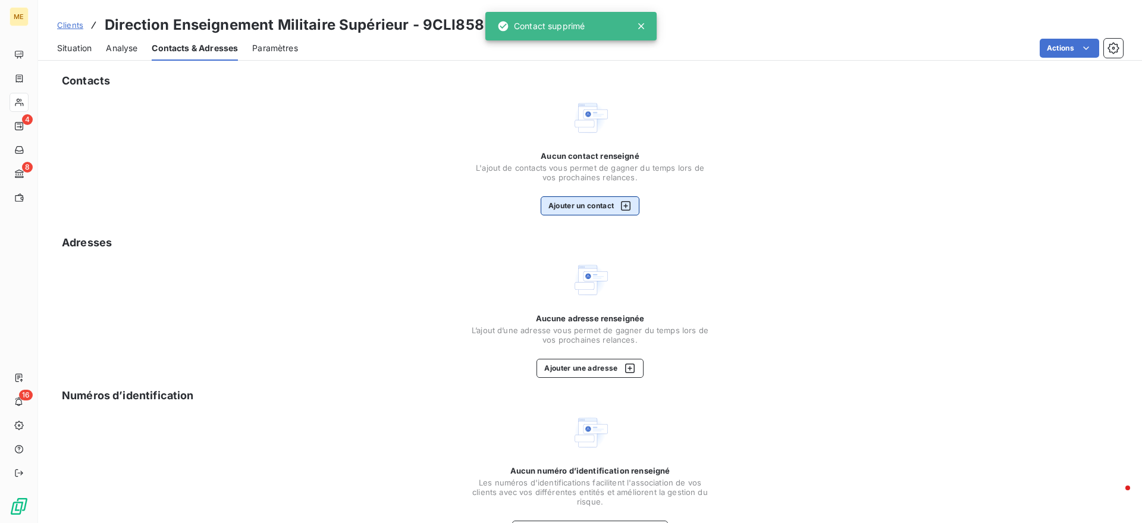
click at [575, 208] on button "Ajouter un contact" at bounding box center [590, 205] width 99 height 19
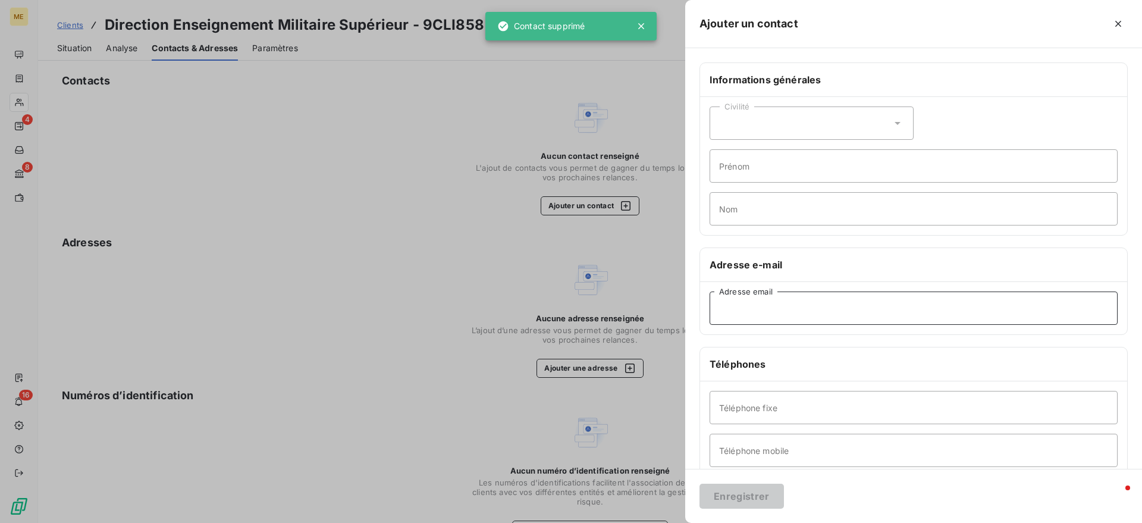
click at [772, 306] on input "Adresse email" at bounding box center [914, 307] width 408 height 33
paste input "kevin.marais@intradef.gouv.fr"
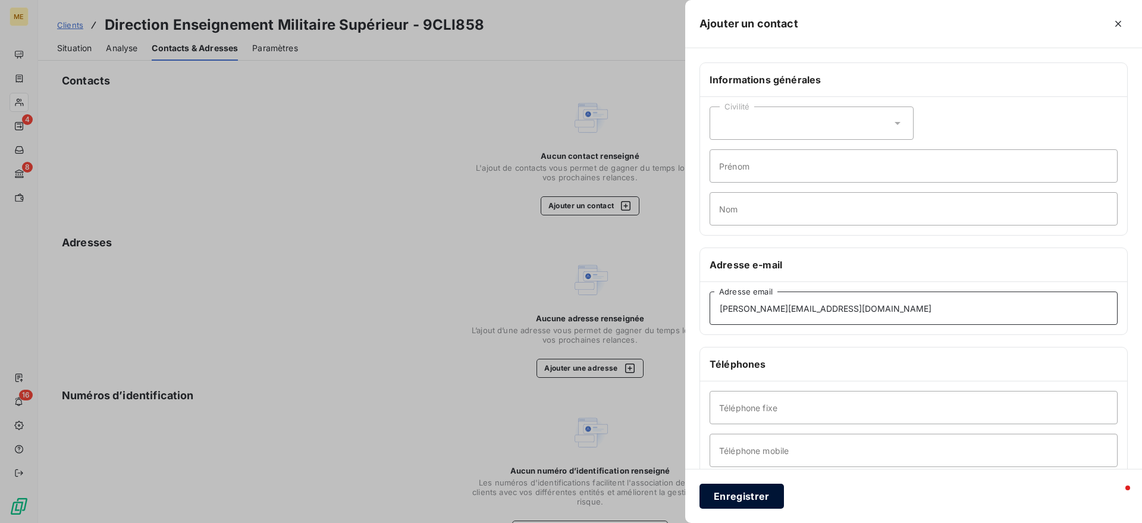
type input "kevin.marais@intradef.gouv.fr"
click at [765, 491] on button "Enregistrer" at bounding box center [742, 496] width 84 height 25
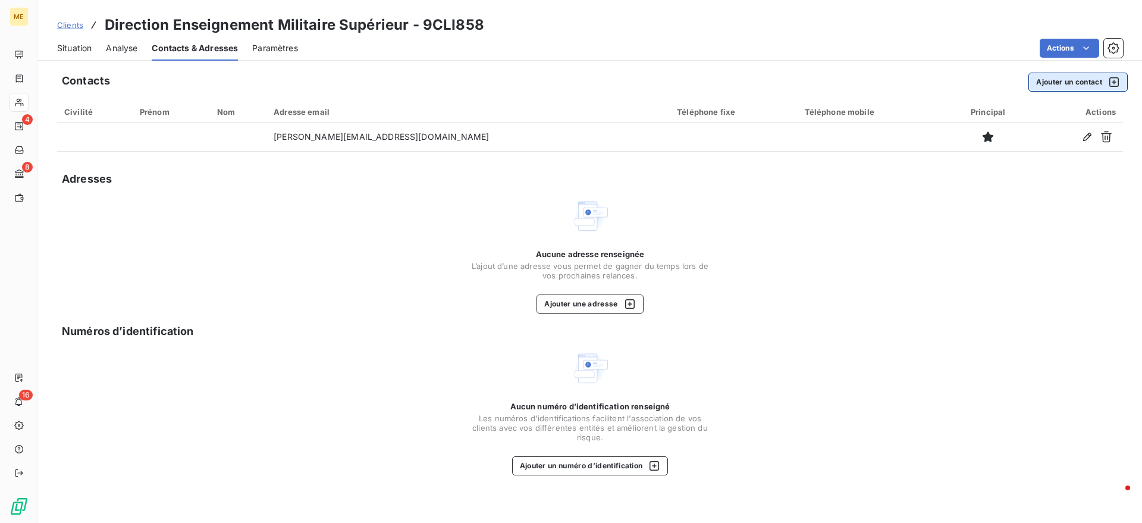
click at [1076, 80] on button "Ajouter un contact" at bounding box center [1077, 82] width 99 height 19
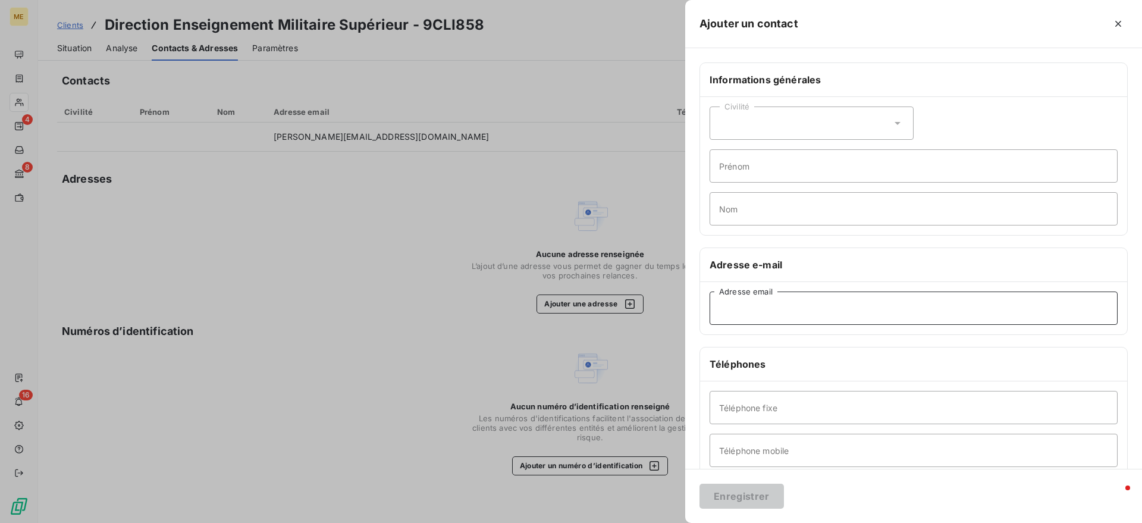
click at [782, 312] on input "Adresse email" at bounding box center [914, 307] width 408 height 33
paste input "christian.berlaimont@intradef.gouv.fr"
type input "christian.berlaimont@intradef.gouv.fr"
drag, startPoint x: 748, startPoint y: 494, endPoint x: 658, endPoint y: 465, distance: 94.4
click at [748, 494] on button "Enregistrer" at bounding box center [742, 496] width 84 height 25
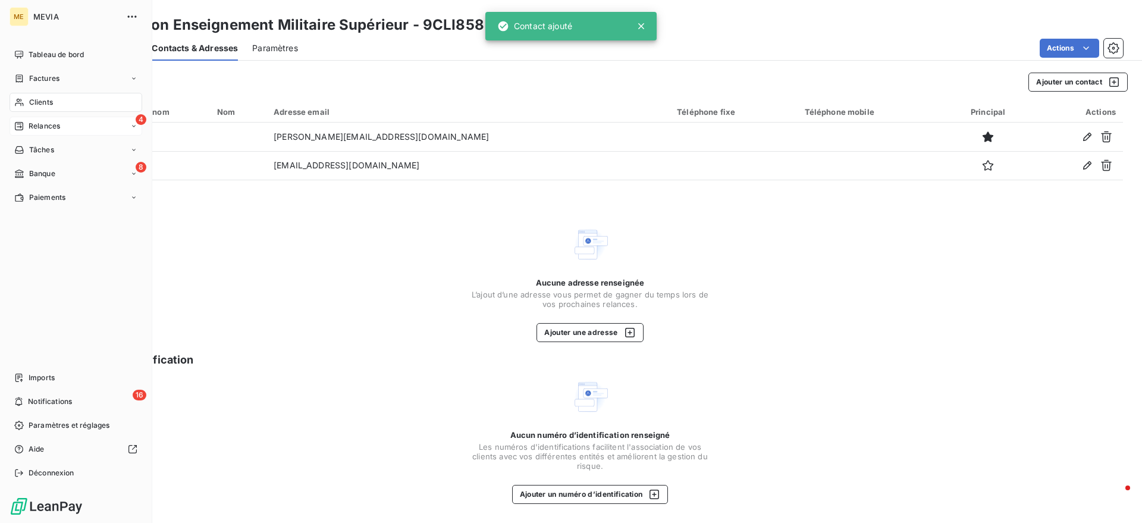
click at [81, 120] on div "4 Relances" at bounding box center [76, 126] width 133 height 19
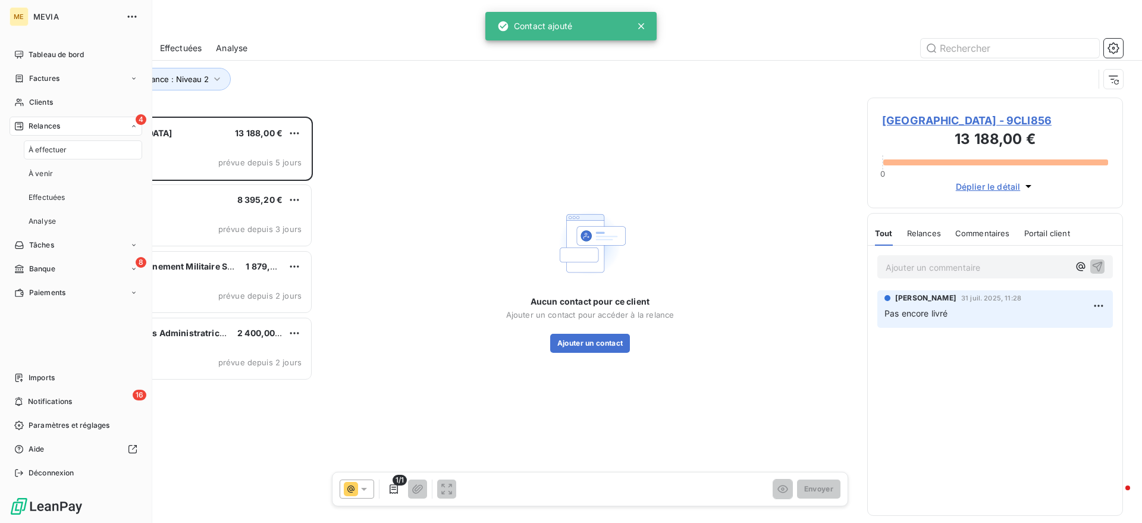
scroll to position [395, 244]
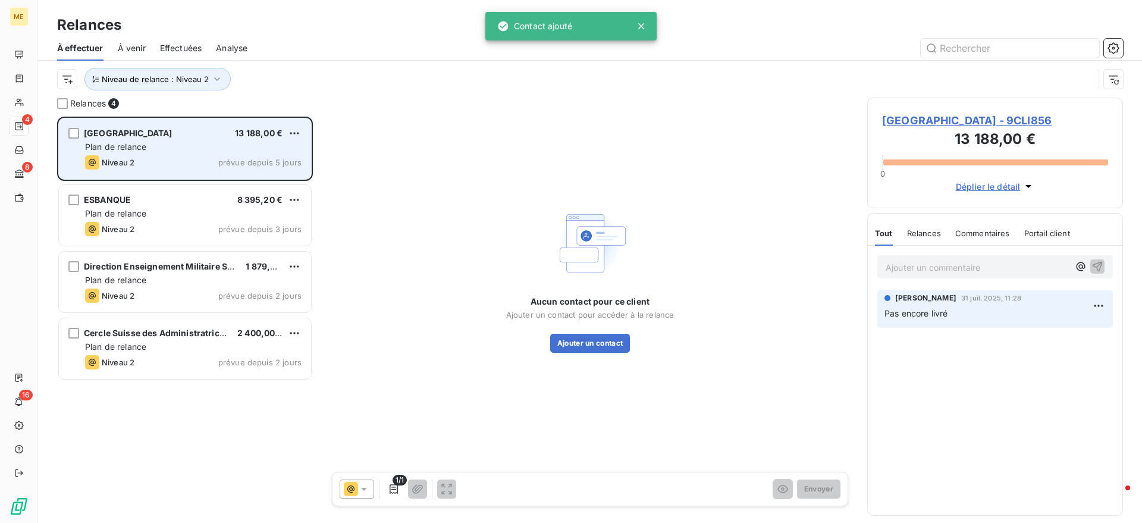
click at [252, 151] on div "Plan de relance" at bounding box center [193, 147] width 217 height 12
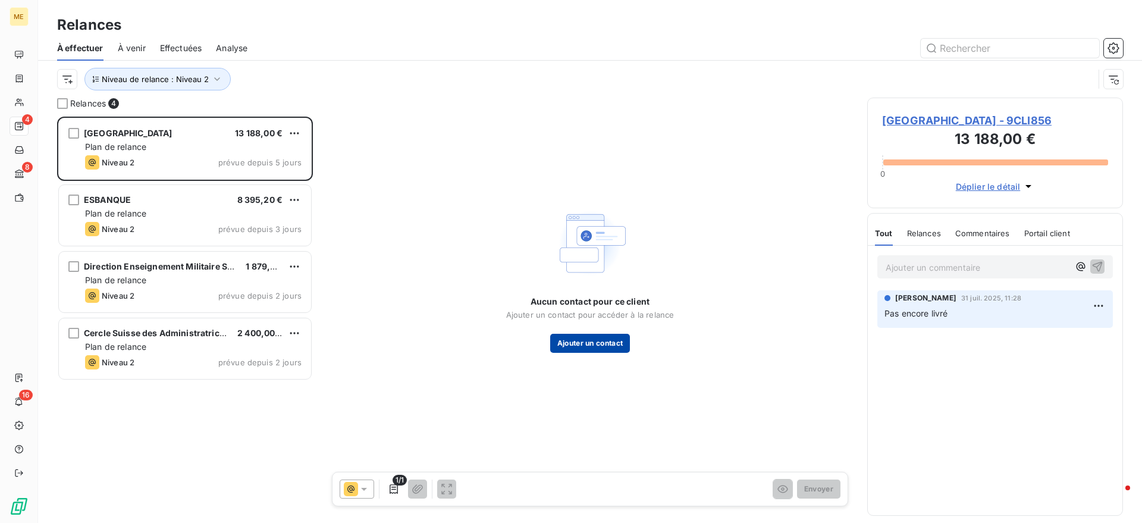
click at [591, 335] on button "Ajouter un contact" at bounding box center [590, 343] width 80 height 19
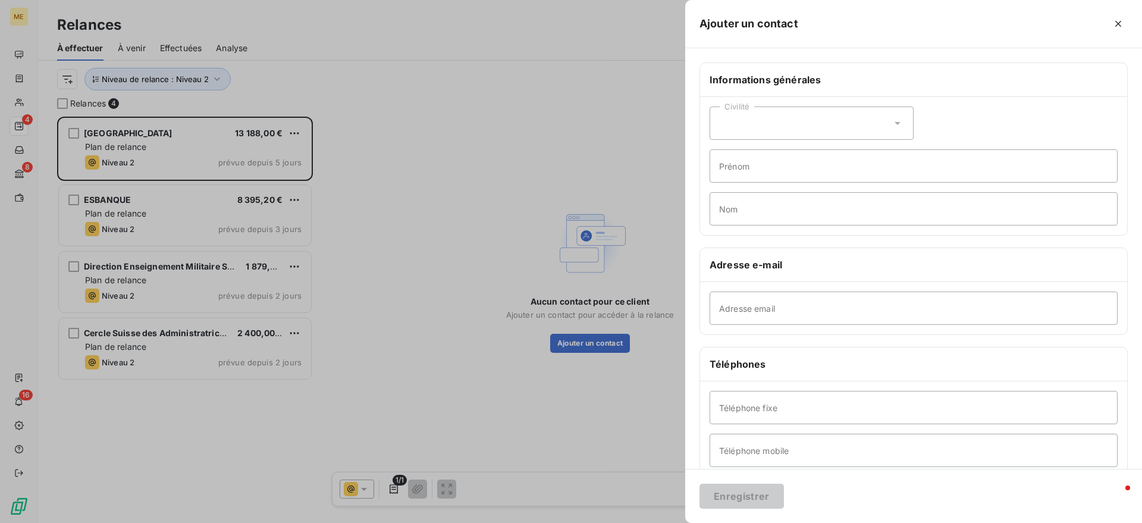
click at [610, 231] on div at bounding box center [571, 261] width 1142 height 523
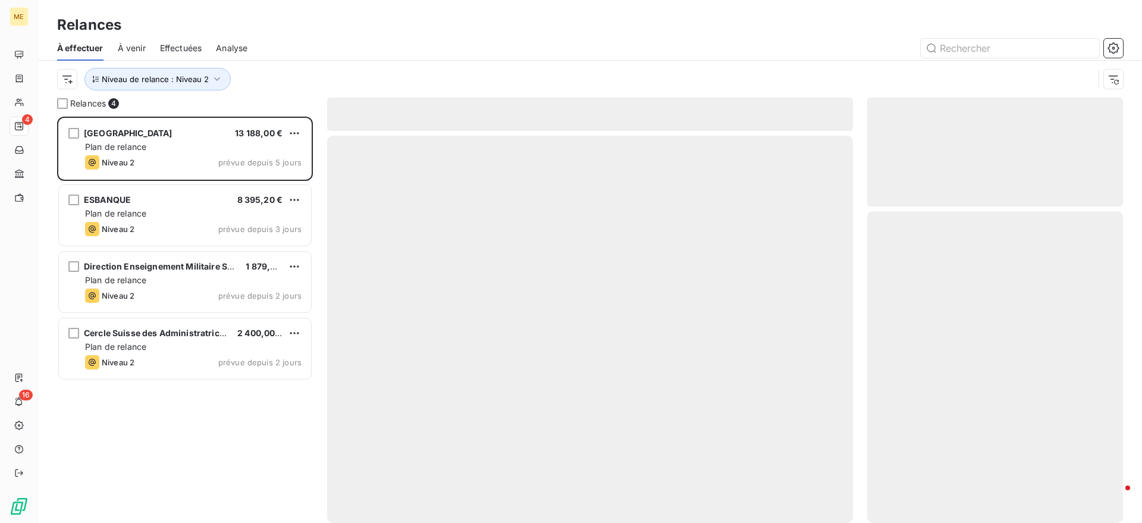
scroll to position [395, 244]
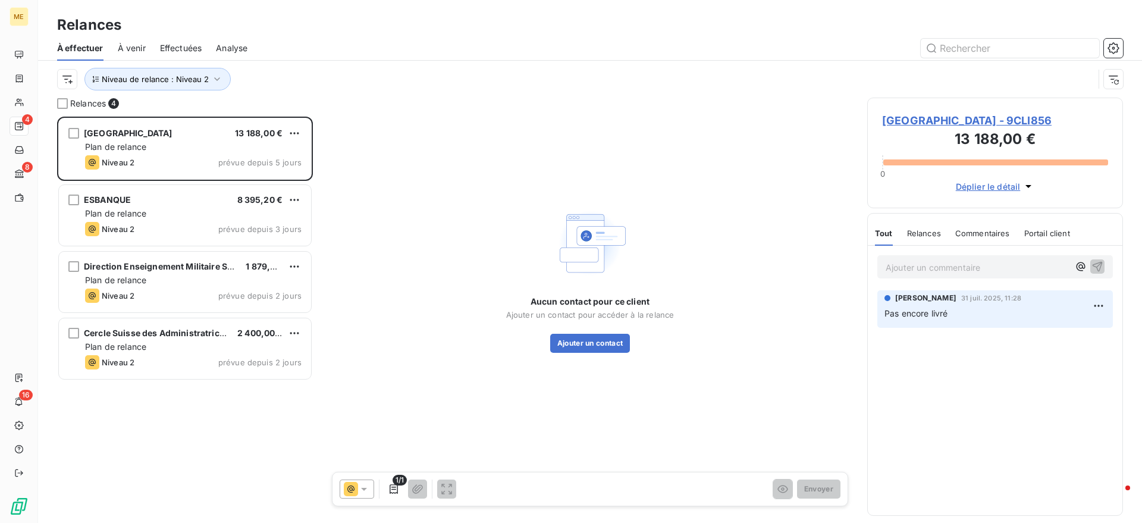
click at [962, 122] on span "[GEOGRAPHIC_DATA] - 9CLI856" at bounding box center [995, 120] width 226 height 16
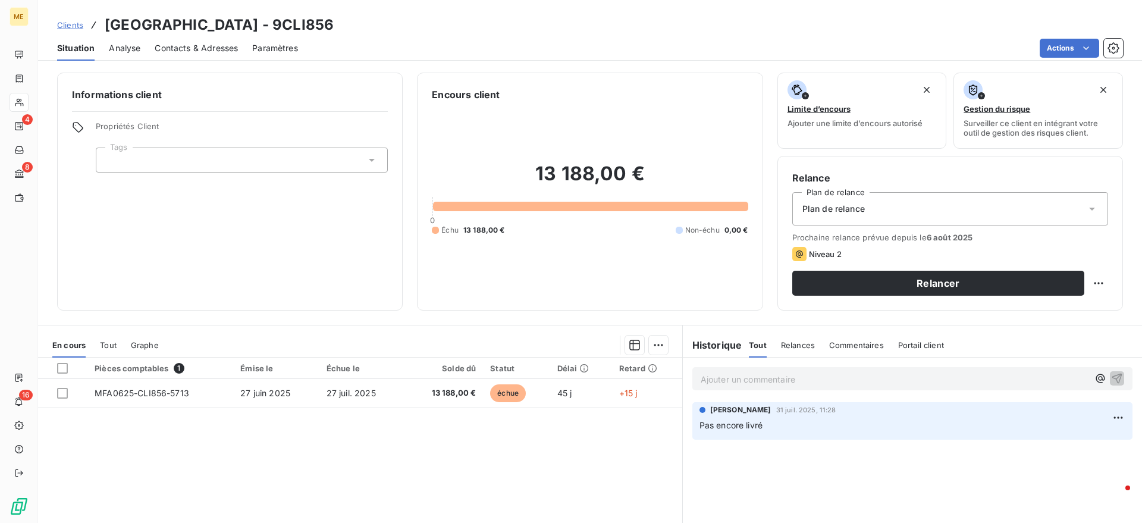
click at [220, 47] on span "Contacts & Adresses" at bounding box center [196, 48] width 83 height 12
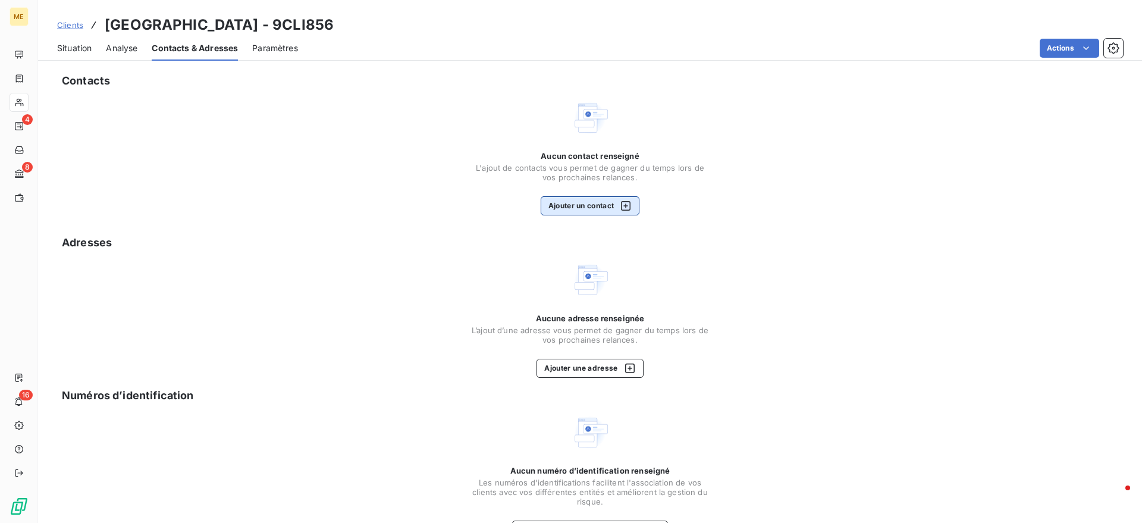
click at [602, 200] on button "Ajouter un contact" at bounding box center [590, 205] width 99 height 19
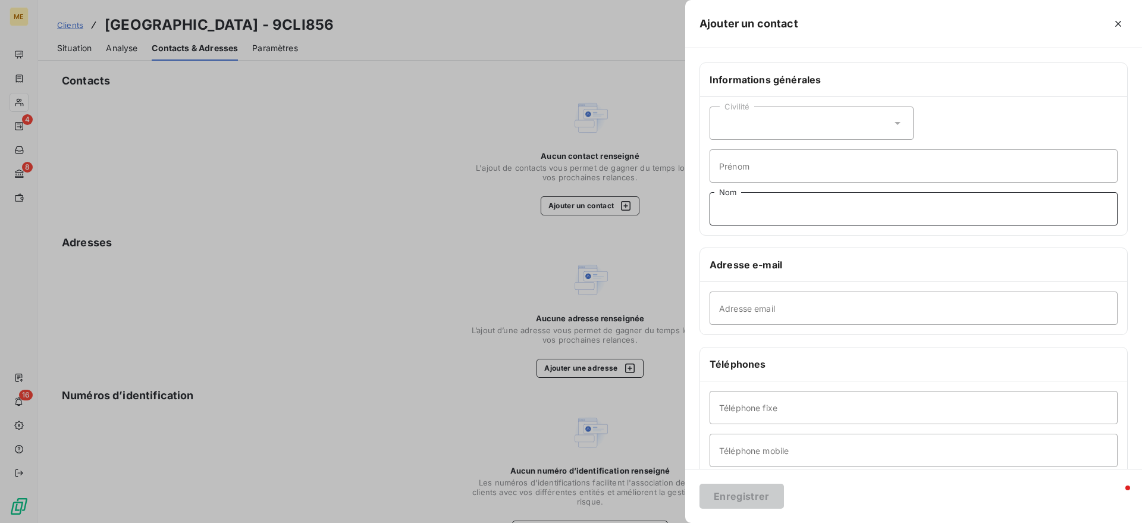
click at [836, 213] on input "Nom" at bounding box center [914, 208] width 408 height 33
click at [770, 306] on input "Adresse email" at bounding box center [914, 307] width 408 height 33
paste input "[EMAIL_ADDRESS][DOMAIN_NAME]"
type input "[EMAIL_ADDRESS][DOMAIN_NAME]"
click at [725, 498] on button "Enregistrer" at bounding box center [742, 496] width 84 height 25
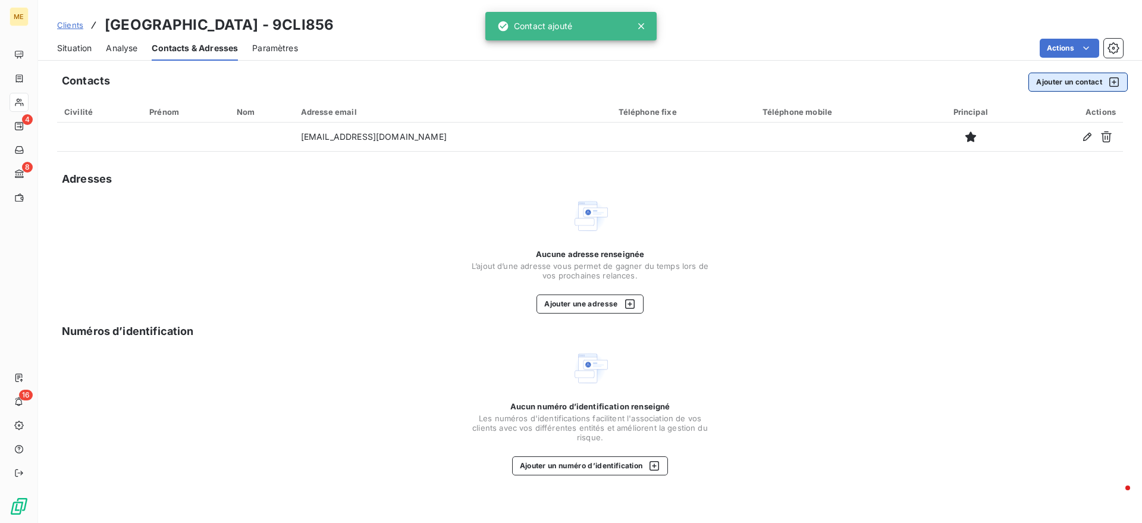
click at [1071, 76] on button "Ajouter un contact" at bounding box center [1077, 82] width 99 height 19
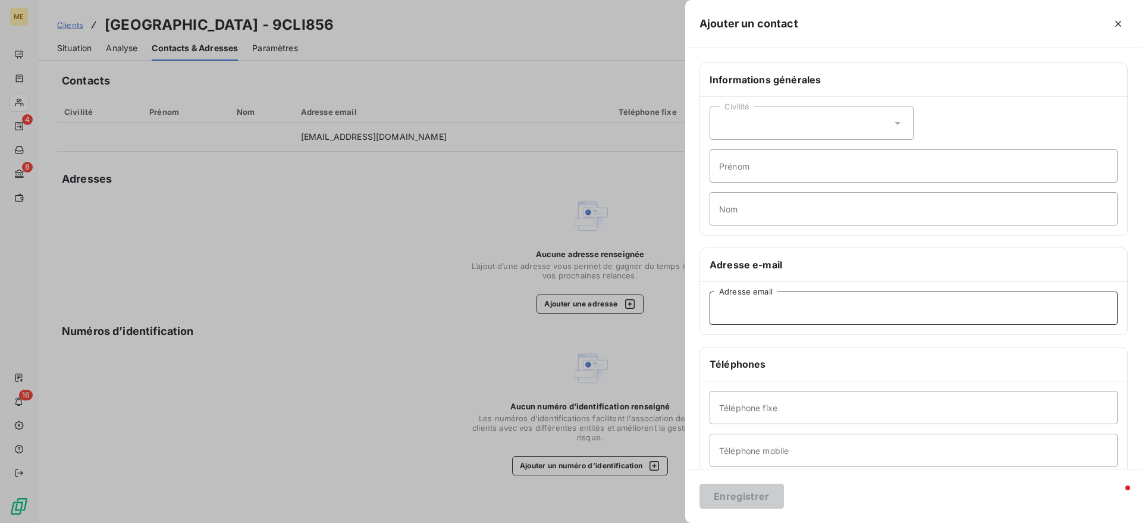
click at [779, 312] on input "Adresse email" at bounding box center [914, 307] width 408 height 33
paste input "[PERSON_NAME][EMAIL_ADDRESS][DOMAIN_NAME]"
type input "[PERSON_NAME][EMAIL_ADDRESS][DOMAIN_NAME]"
click at [749, 494] on button "Enregistrer" at bounding box center [742, 496] width 84 height 25
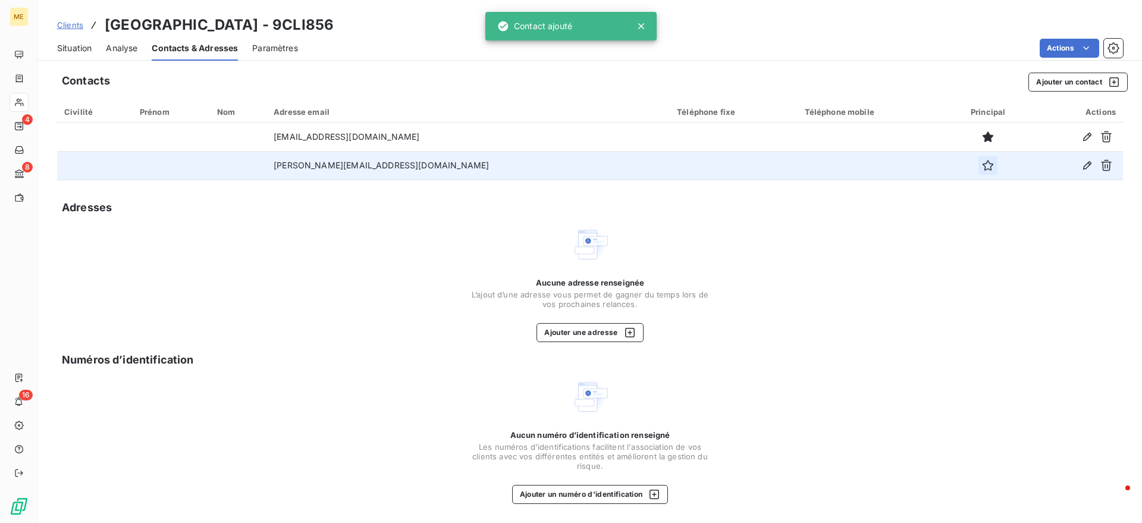
click at [982, 162] on icon "button" at bounding box center [988, 165] width 12 height 12
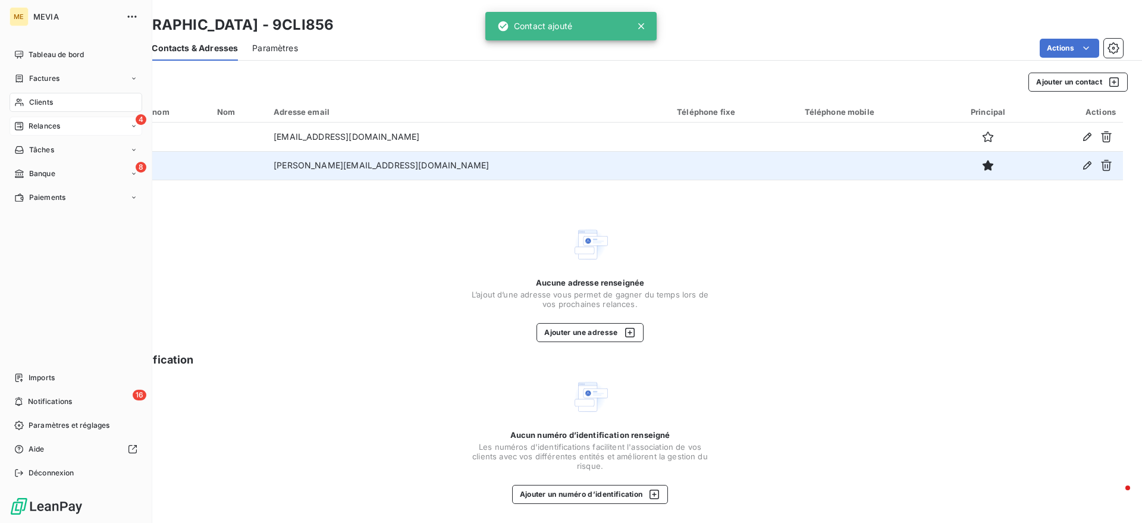
click at [21, 130] on icon at bounding box center [19, 126] width 8 height 8
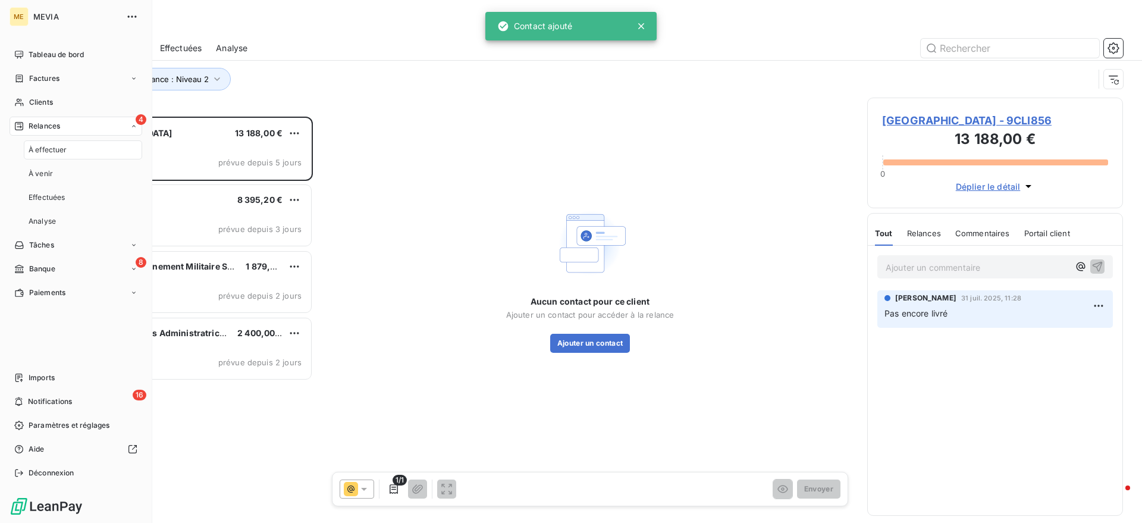
scroll to position [395, 244]
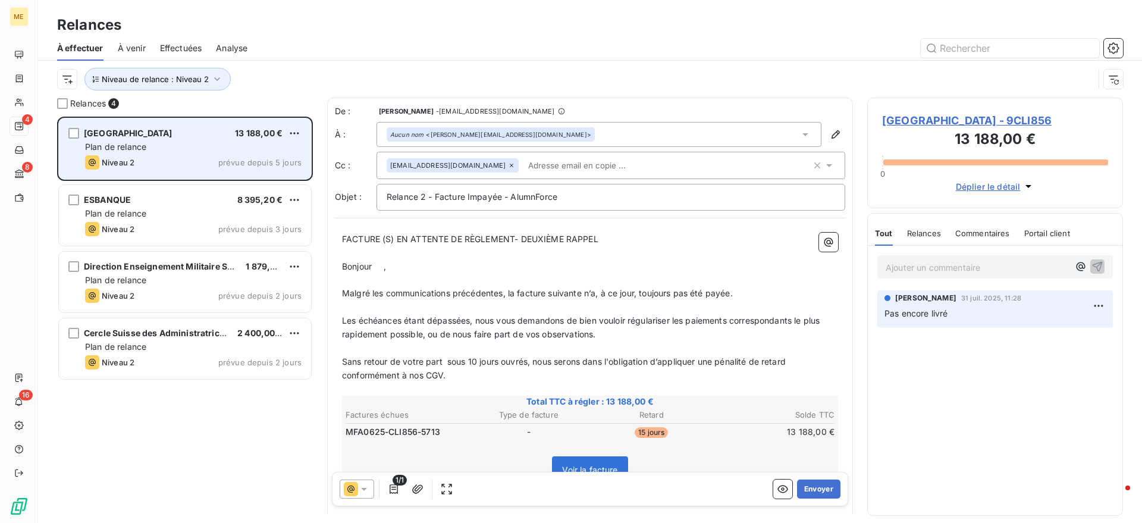
click at [173, 160] on div "Niveau 2 prévue depuis 5 jours" at bounding box center [193, 162] width 217 height 14
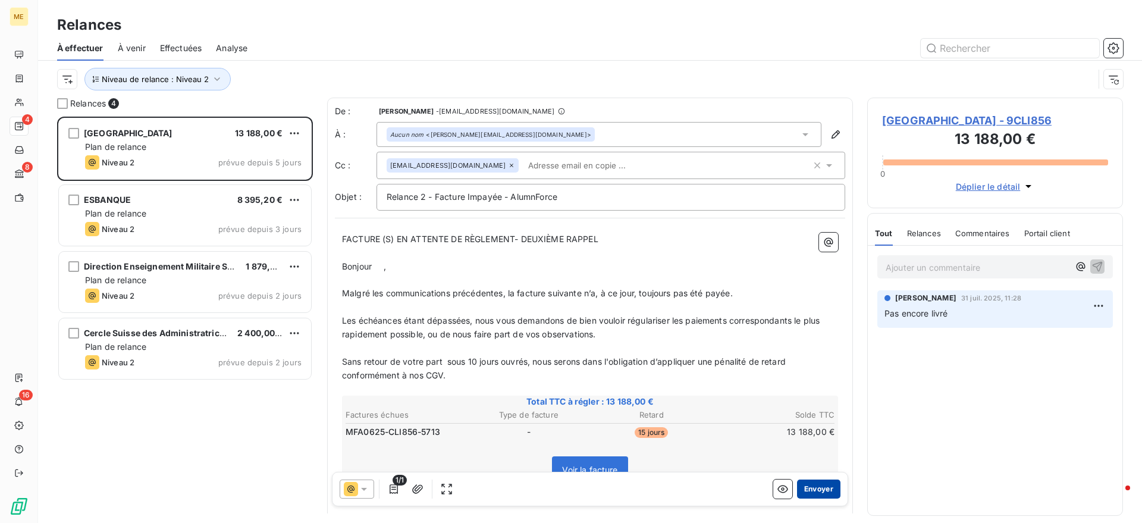
click at [801, 489] on button "Envoyer" at bounding box center [818, 488] width 43 height 19
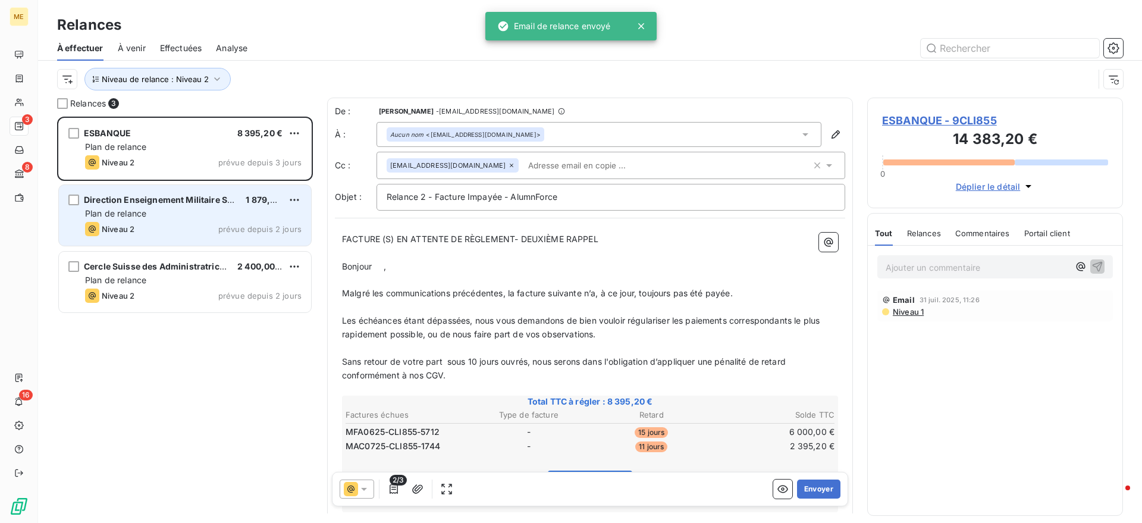
click at [221, 211] on div "Plan de relance" at bounding box center [193, 214] width 217 height 12
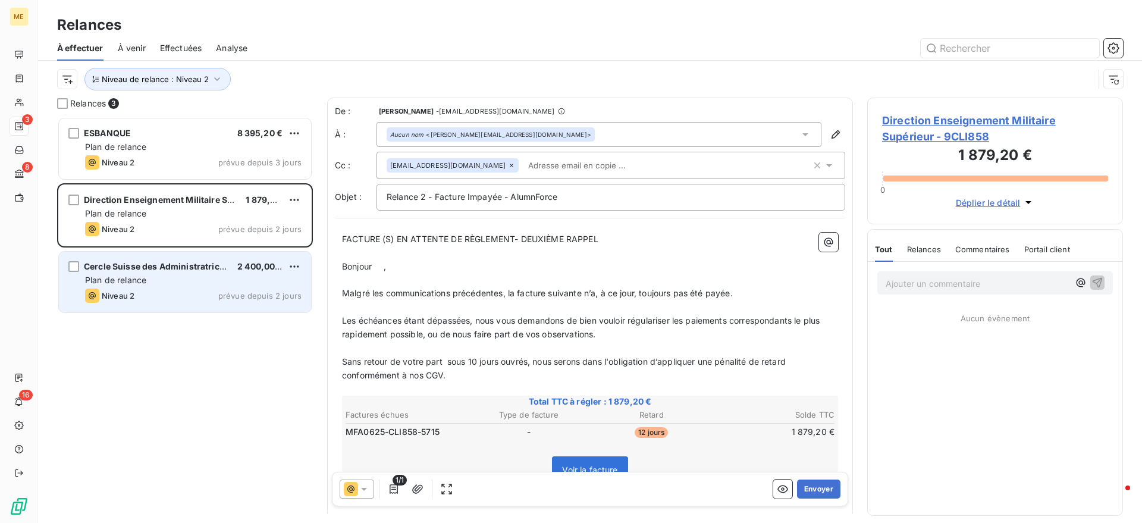
click at [223, 282] on div "Plan de relance" at bounding box center [193, 280] width 217 height 12
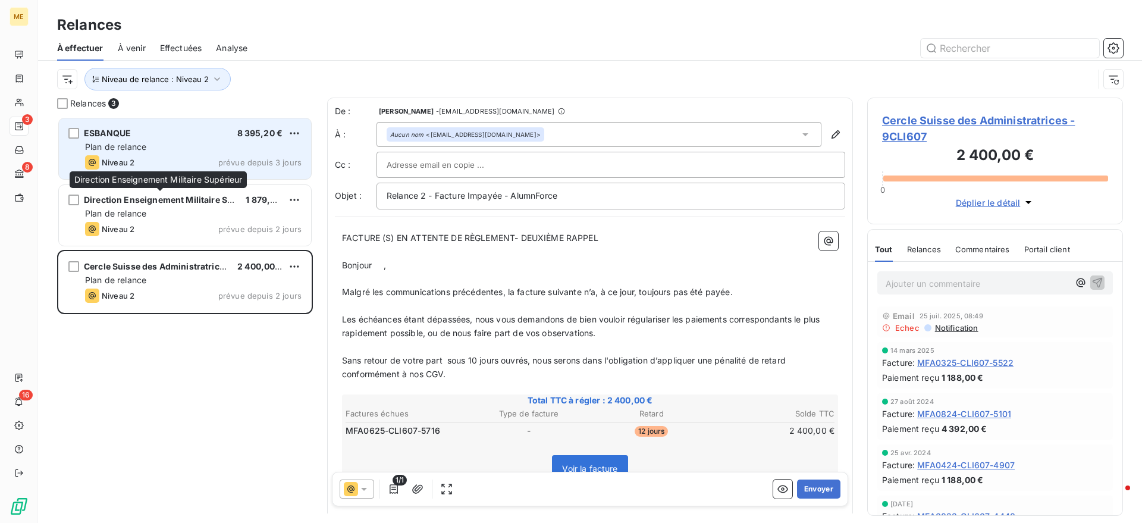
click at [184, 170] on div "ESBANQUE 8 395,20 € Plan de relance Niveau 2 prévue depuis 3 jours" at bounding box center [185, 148] width 252 height 61
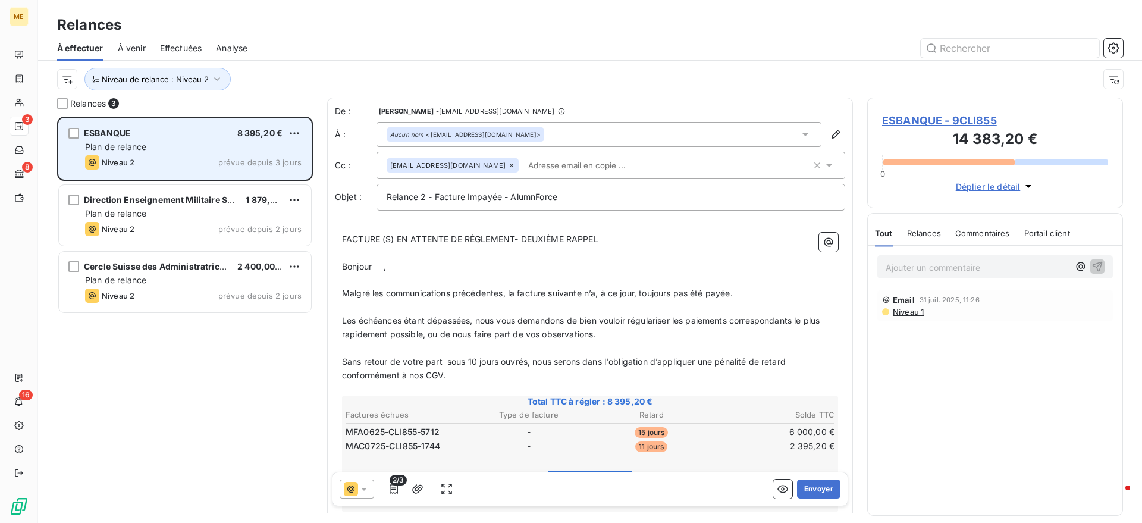
click at [182, 155] on div "Niveau 2 prévue depuis 3 jours" at bounding box center [193, 162] width 217 height 14
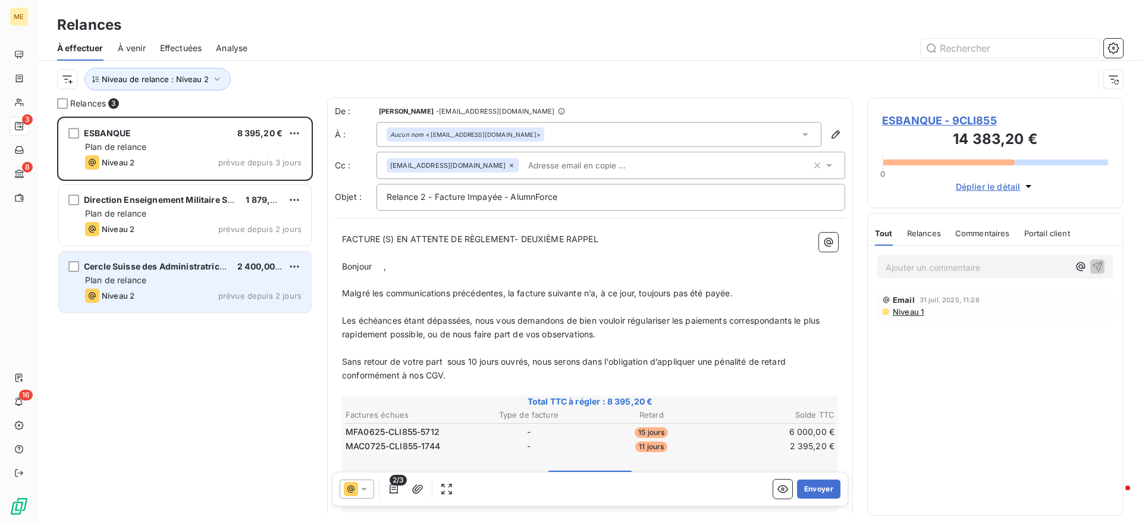
click at [158, 271] on div "Cercle Suisse des Administratrices" at bounding box center [156, 267] width 144 height 12
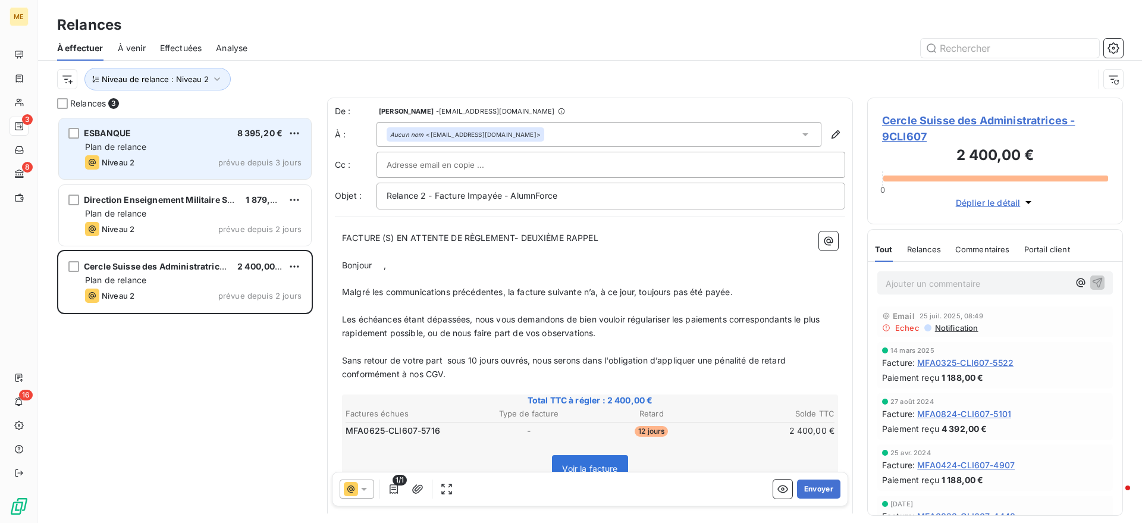
click at [136, 137] on div "ESBANQUE 8 395,20 €" at bounding box center [193, 133] width 217 height 11
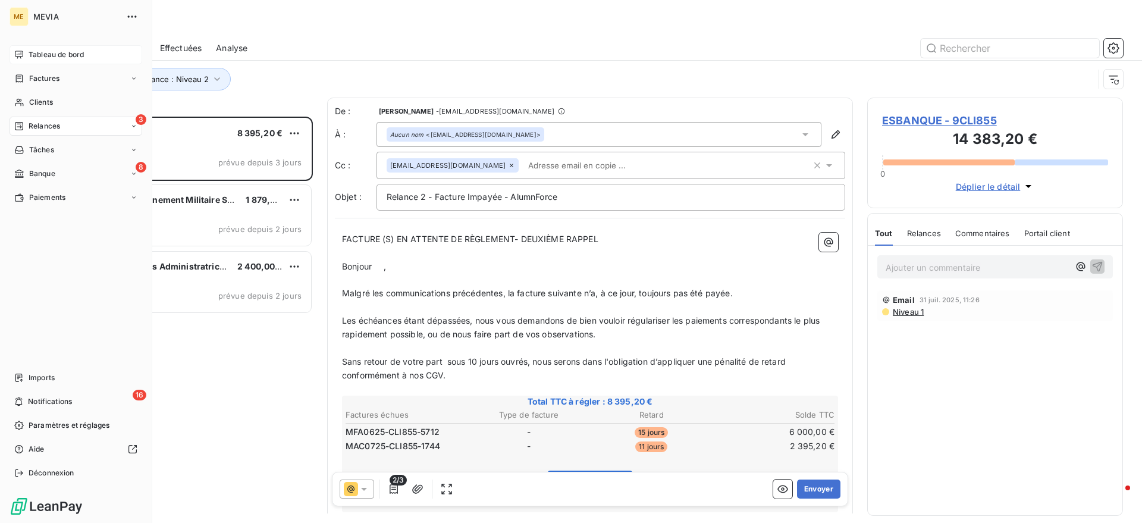
click at [34, 59] on span "Tableau de bord" at bounding box center [56, 54] width 55 height 11
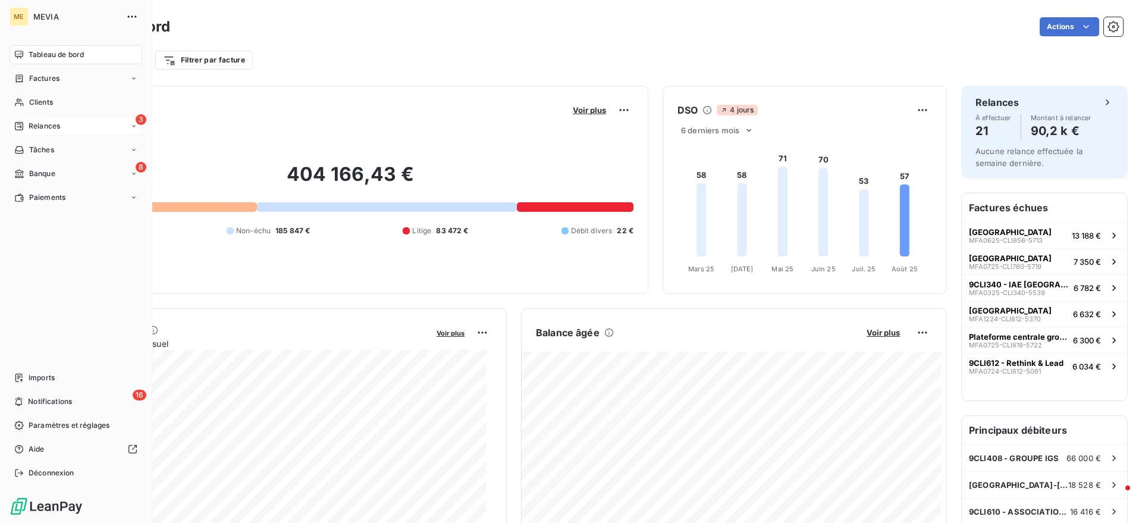
click at [46, 127] on span "Relances" at bounding box center [45, 126] width 32 height 11
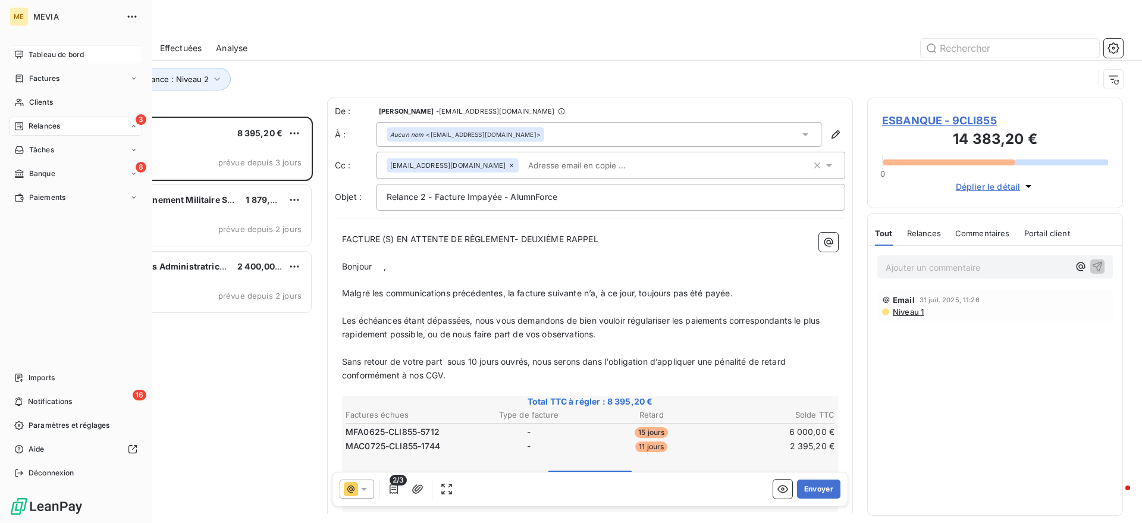
scroll to position [395, 244]
click at [71, 189] on div "Paiements" at bounding box center [76, 197] width 133 height 19
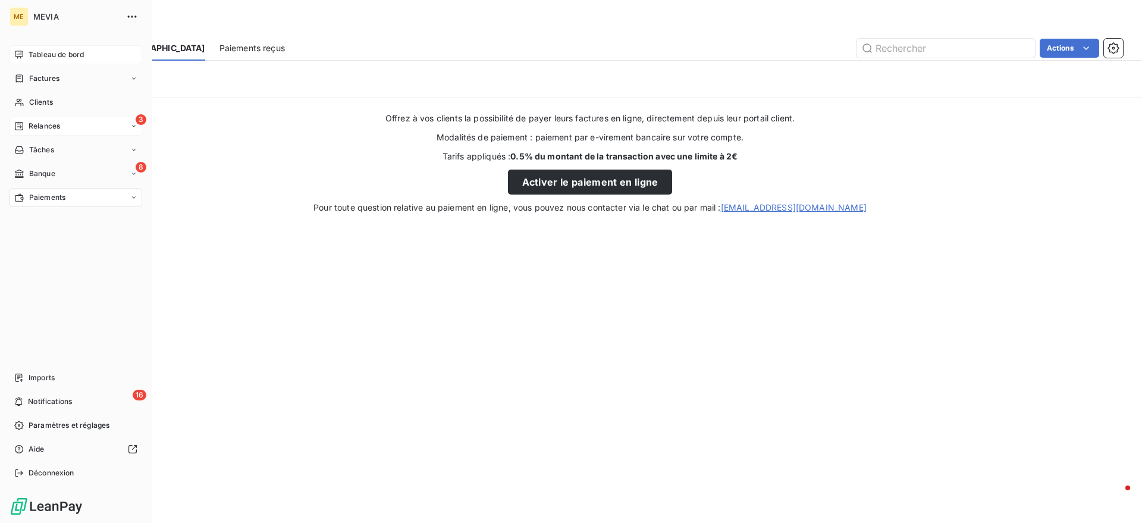
click at [26, 128] on div "Relances" at bounding box center [37, 126] width 46 height 11
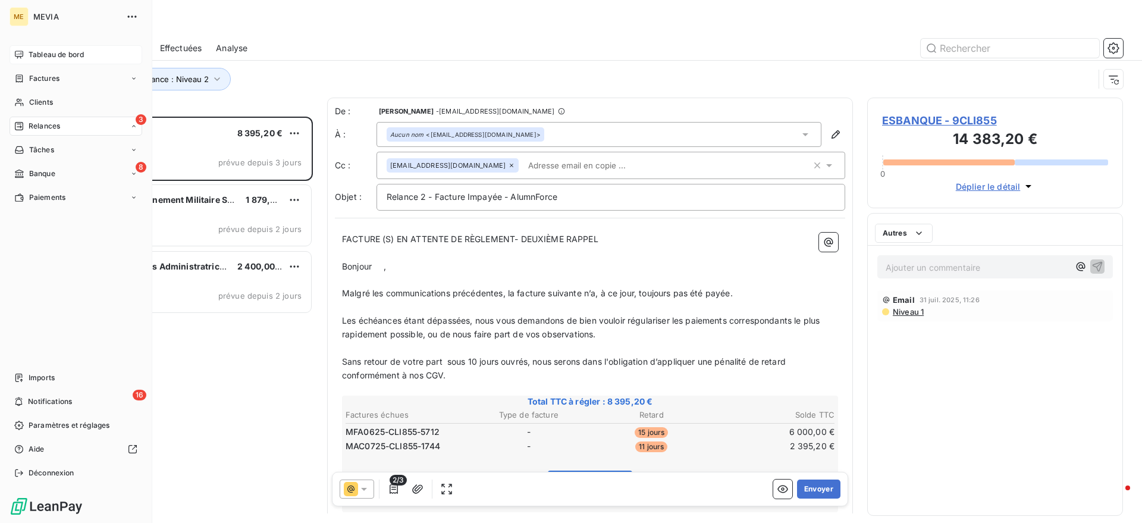
scroll to position [395, 244]
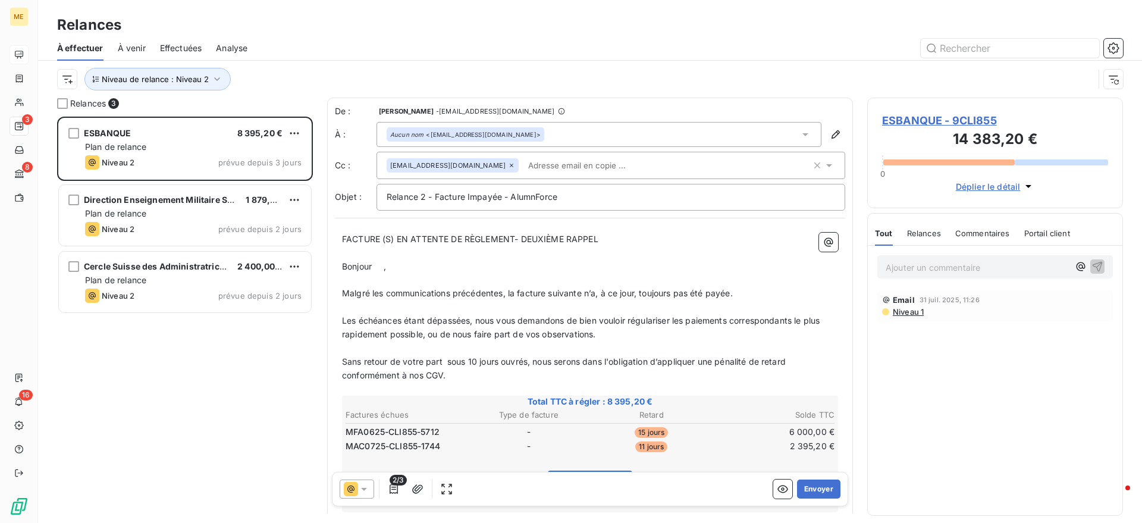
click at [242, 53] on span "Analyse" at bounding box center [232, 48] width 32 height 12
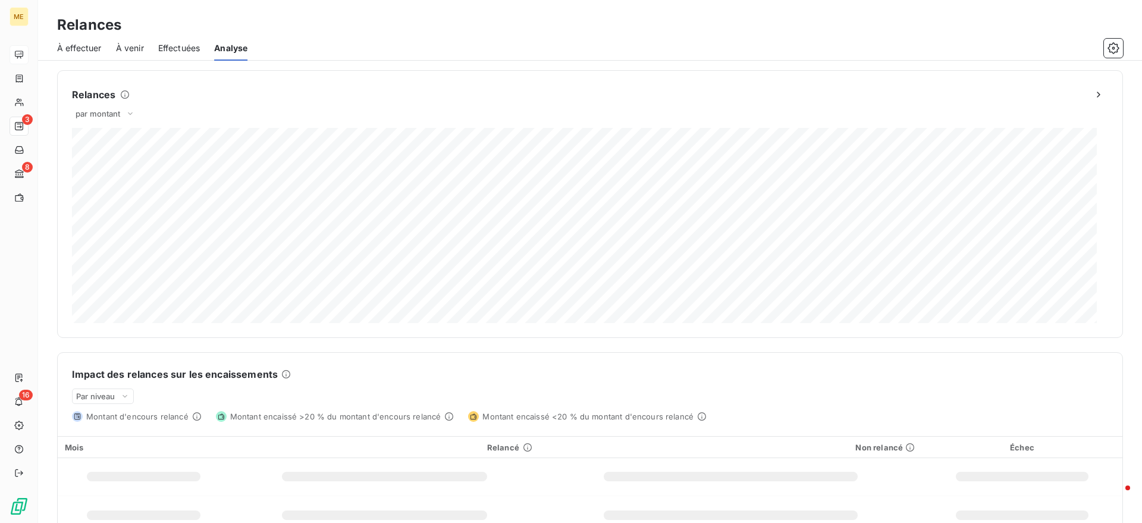
click at [196, 48] on span "Effectuées" at bounding box center [179, 48] width 42 height 12
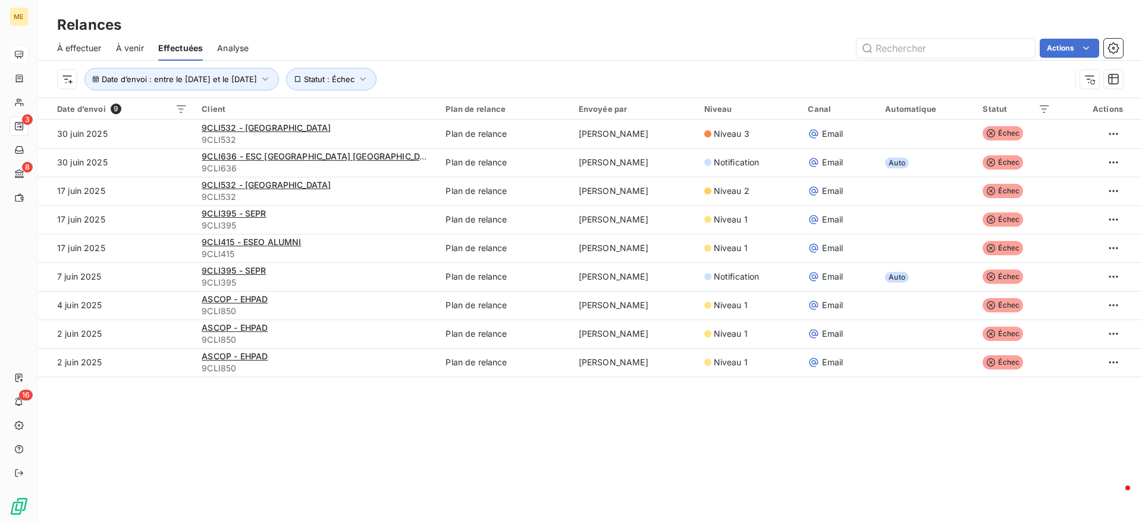
click at [137, 48] on span "À venir" at bounding box center [130, 48] width 28 height 12
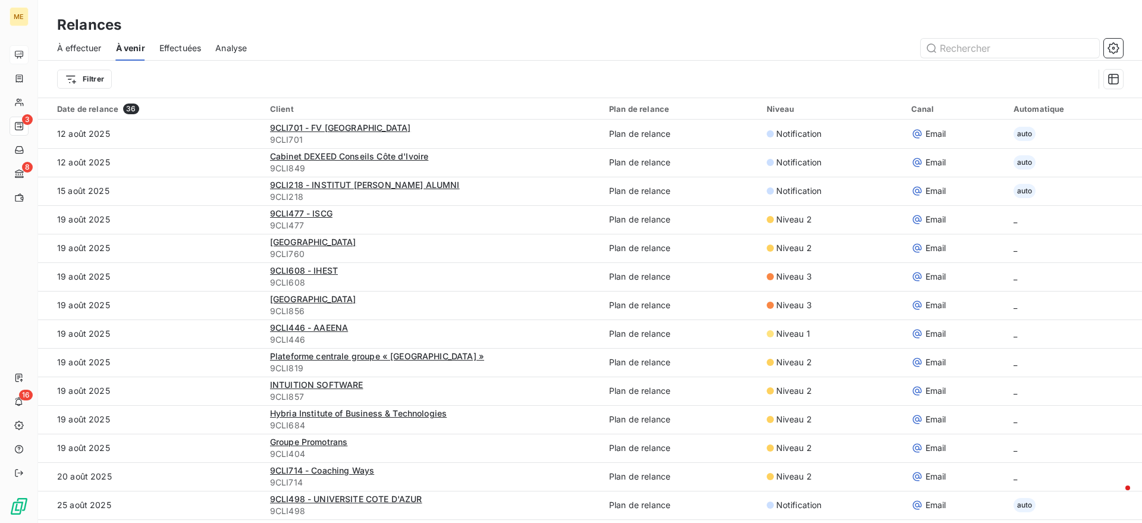
click at [171, 46] on span "Effectuées" at bounding box center [180, 48] width 42 height 12
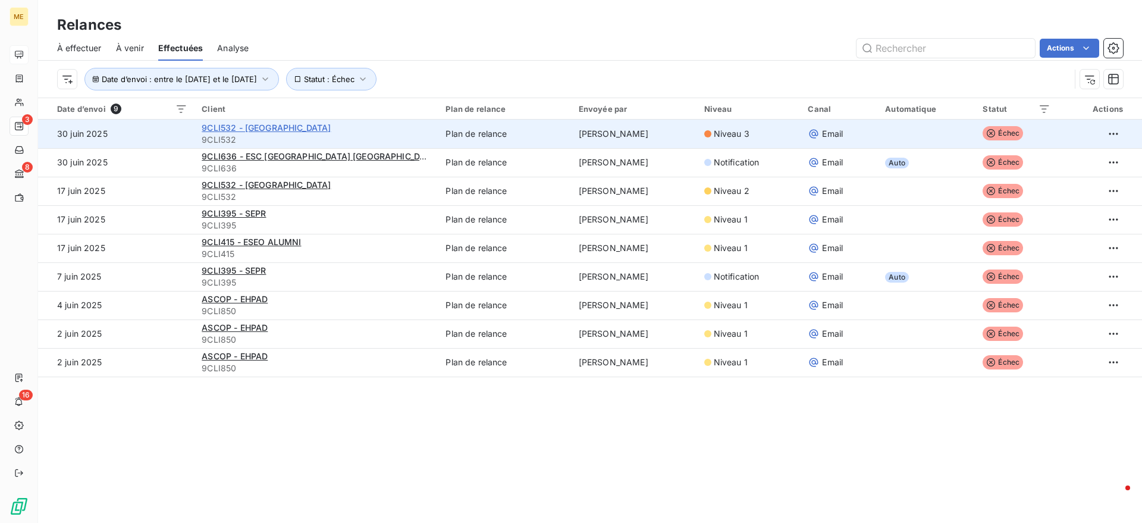
click at [246, 130] on span "9CLI532 - Université PANTHEON-ASSAS PARIS II" at bounding box center [266, 128] width 129 height 10
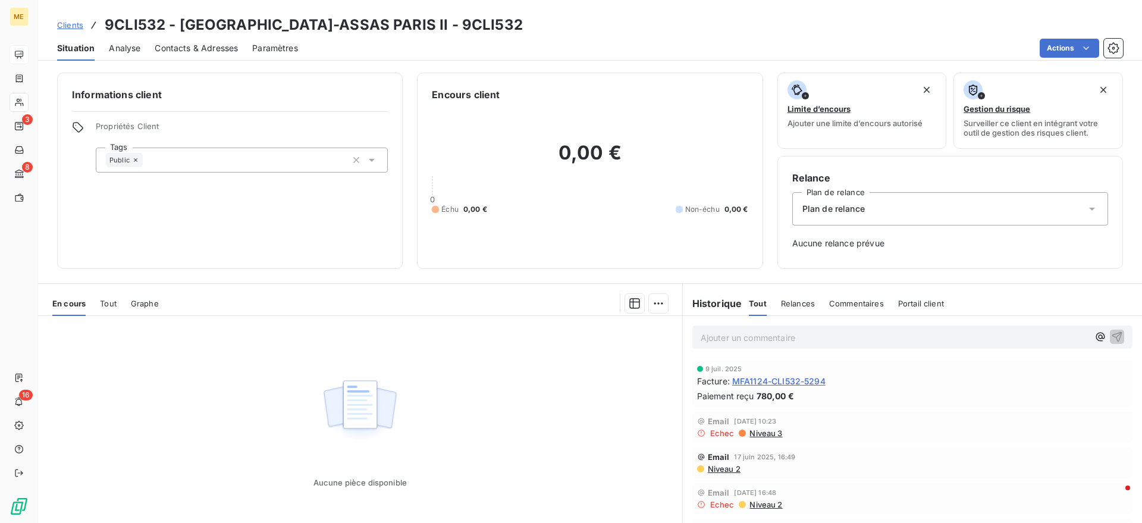
click at [104, 313] on div "Tout" at bounding box center [108, 303] width 17 height 25
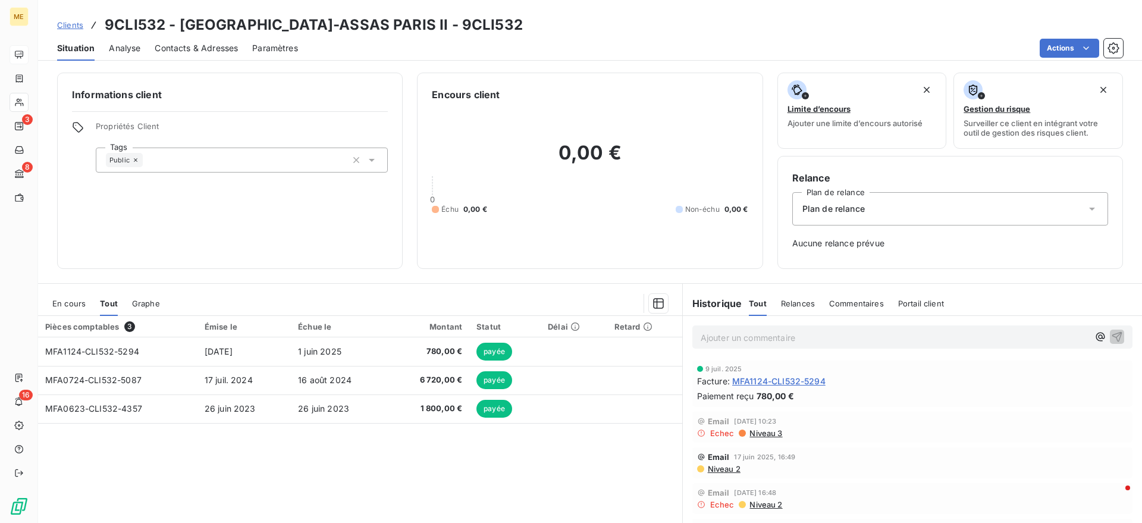
click at [218, 40] on div "Contacts & Adresses" at bounding box center [196, 48] width 83 height 25
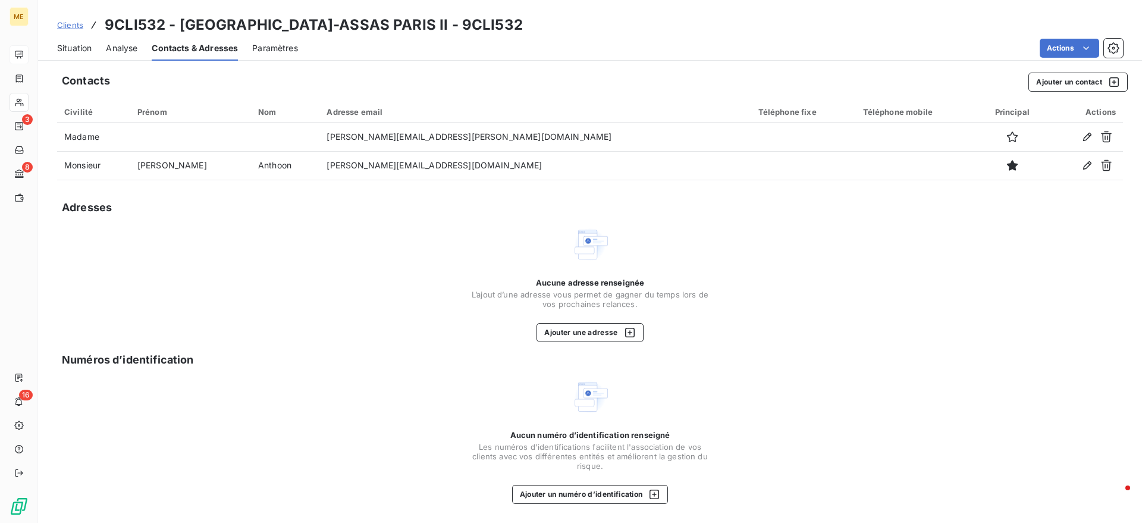
click at [79, 27] on span "Clients" at bounding box center [70, 25] width 26 height 10
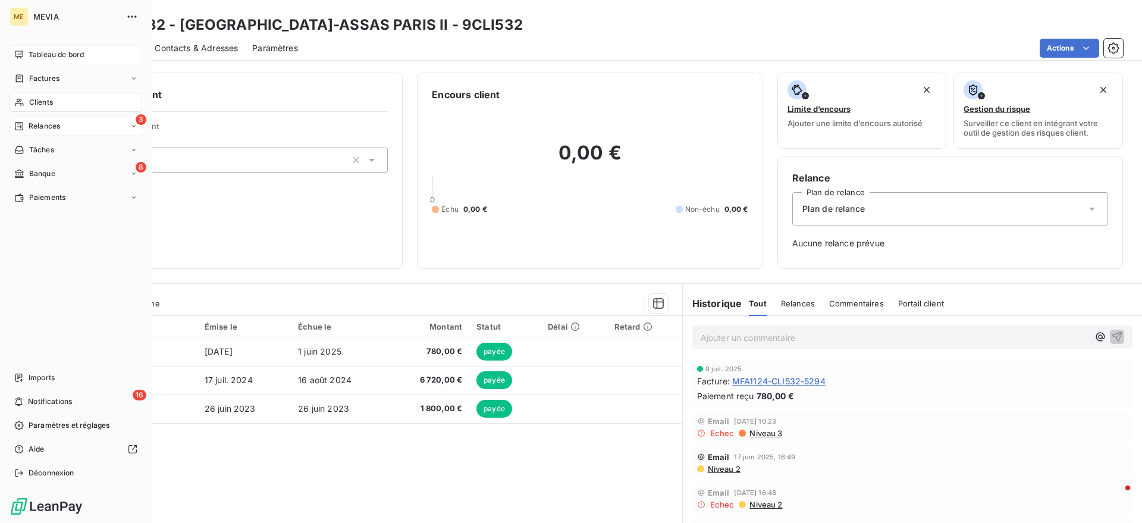
click at [24, 130] on div "Relances" at bounding box center [37, 126] width 46 height 11
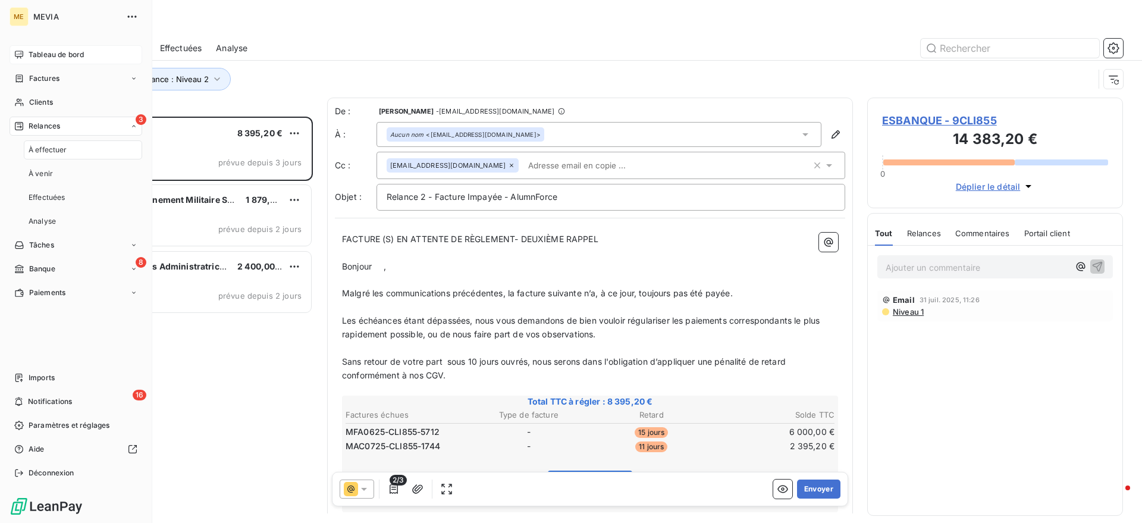
scroll to position [395, 244]
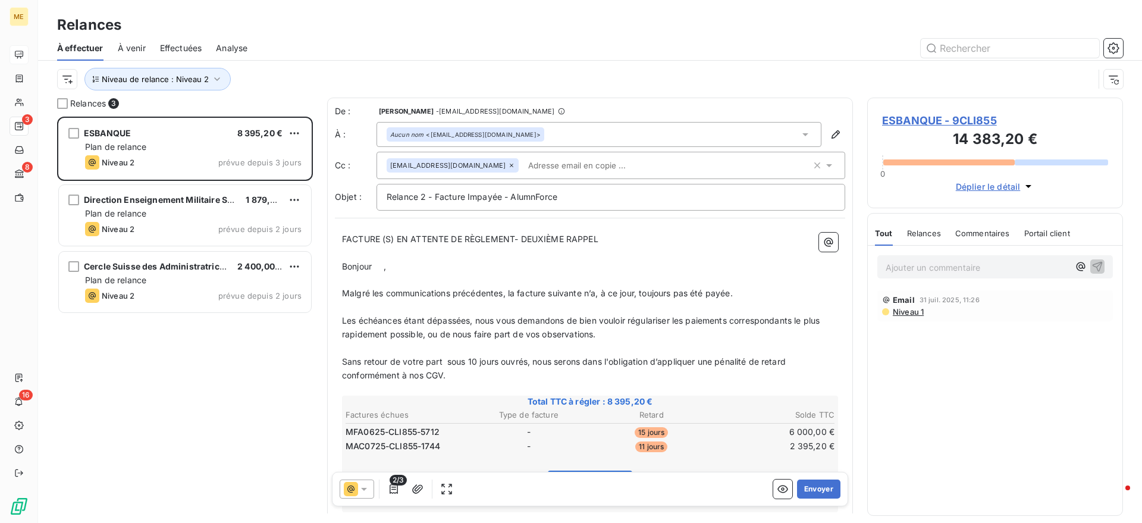
click at [175, 48] on span "Effectuées" at bounding box center [181, 48] width 42 height 12
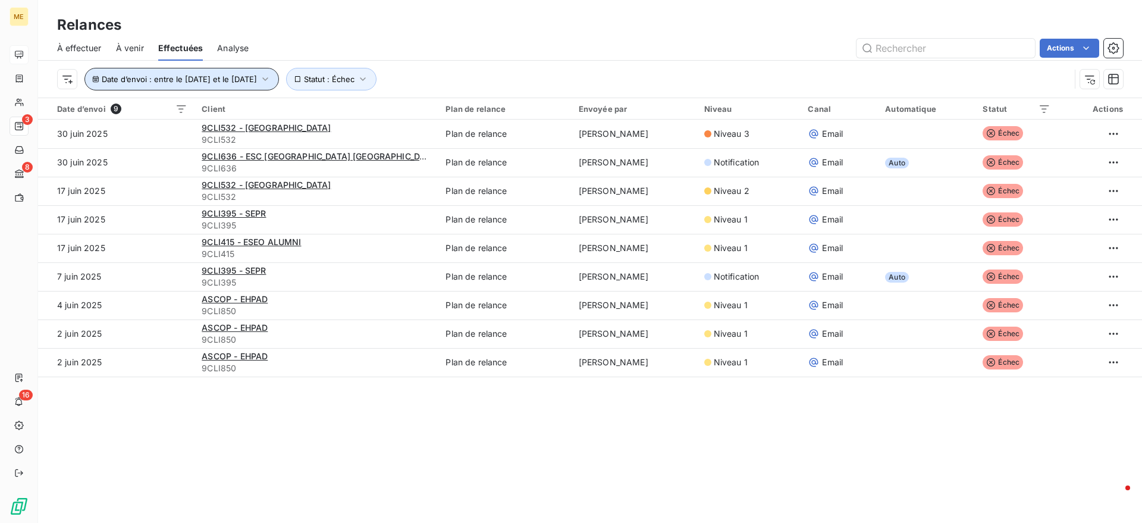
click at [257, 74] on span "Date d’envoi : entre le 1 juin 2025 et le 30 juin 2025" at bounding box center [179, 79] width 155 height 10
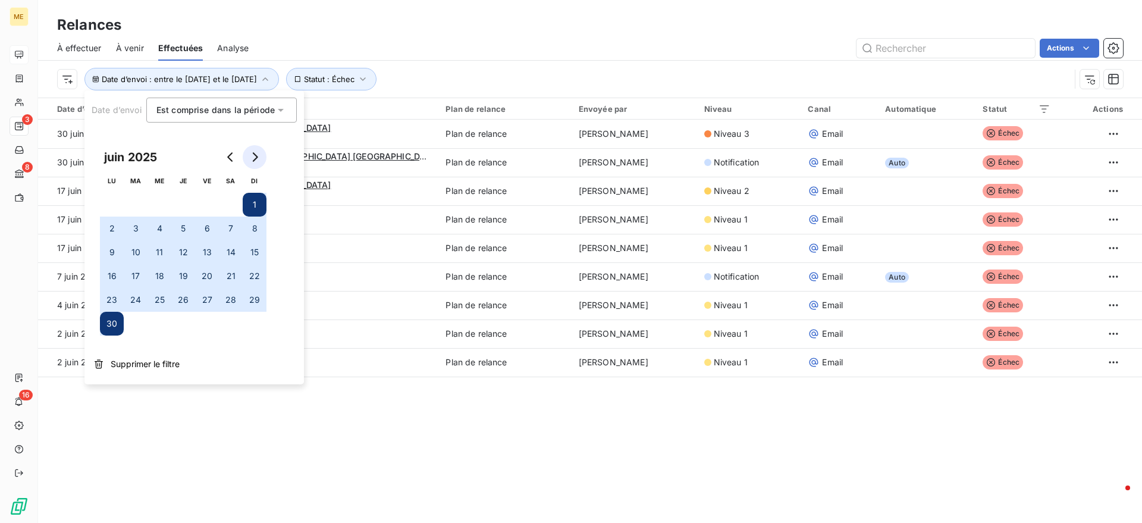
click at [253, 159] on icon "Go to next month" at bounding box center [255, 157] width 10 height 10
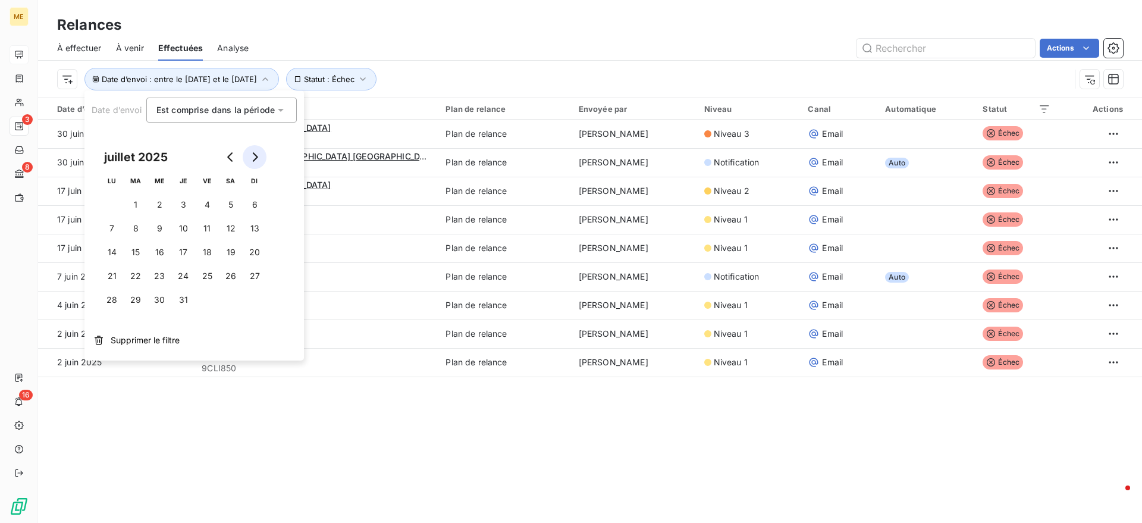
click at [253, 159] on icon "Go to next month" at bounding box center [255, 157] width 10 height 10
click at [254, 158] on icon "Go to next month" at bounding box center [255, 157] width 10 height 10
click at [235, 149] on button "Go to previous month" at bounding box center [231, 157] width 24 height 24
click at [255, 299] on button "31" at bounding box center [255, 300] width 24 height 24
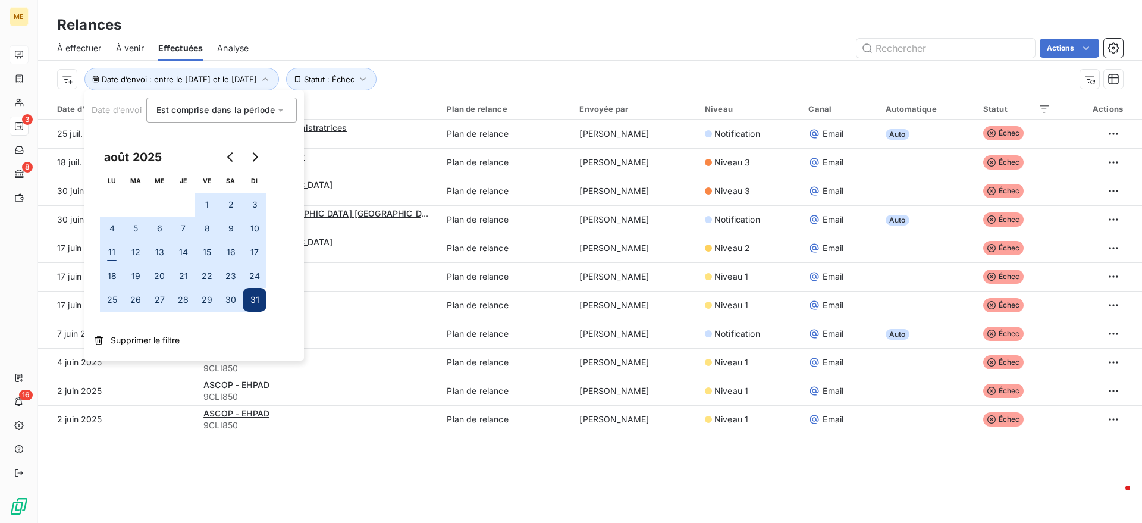
click at [501, 17] on div "Relances" at bounding box center [590, 24] width 1104 height 21
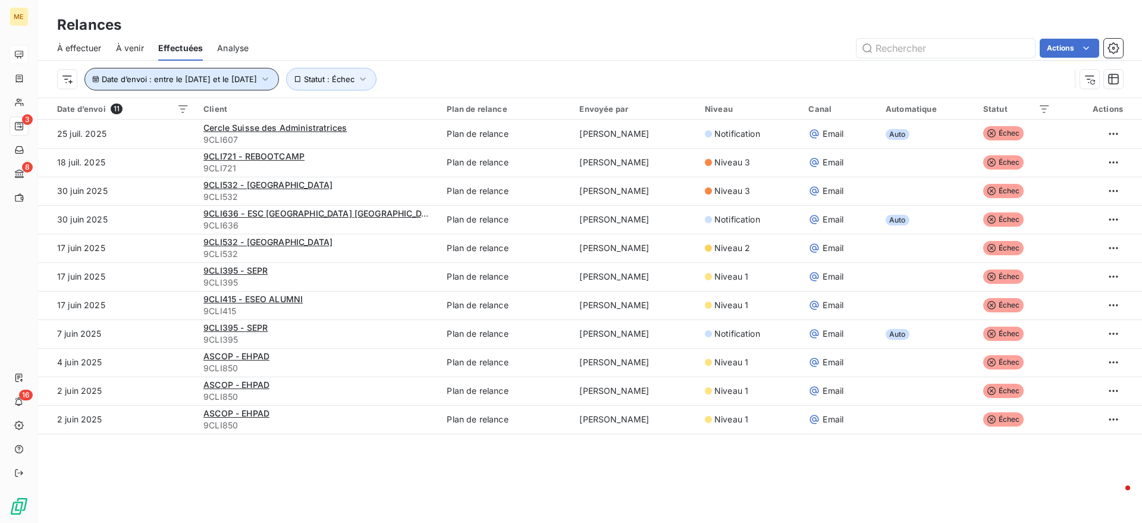
click at [271, 79] on icon "button" at bounding box center [265, 79] width 12 height 12
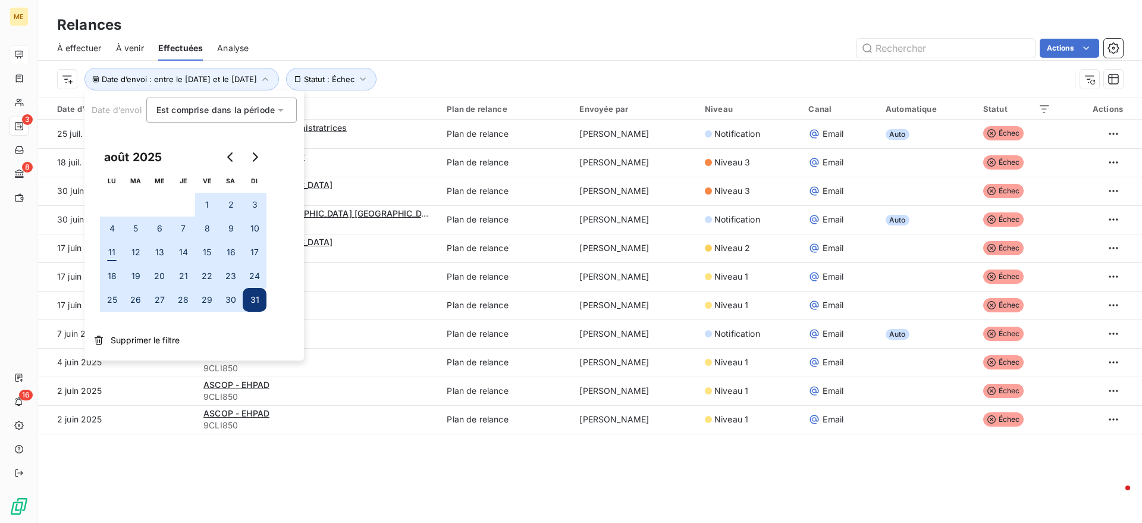
click at [236, 118] on div "Est comprise dans la période between" at bounding box center [221, 110] width 150 height 25
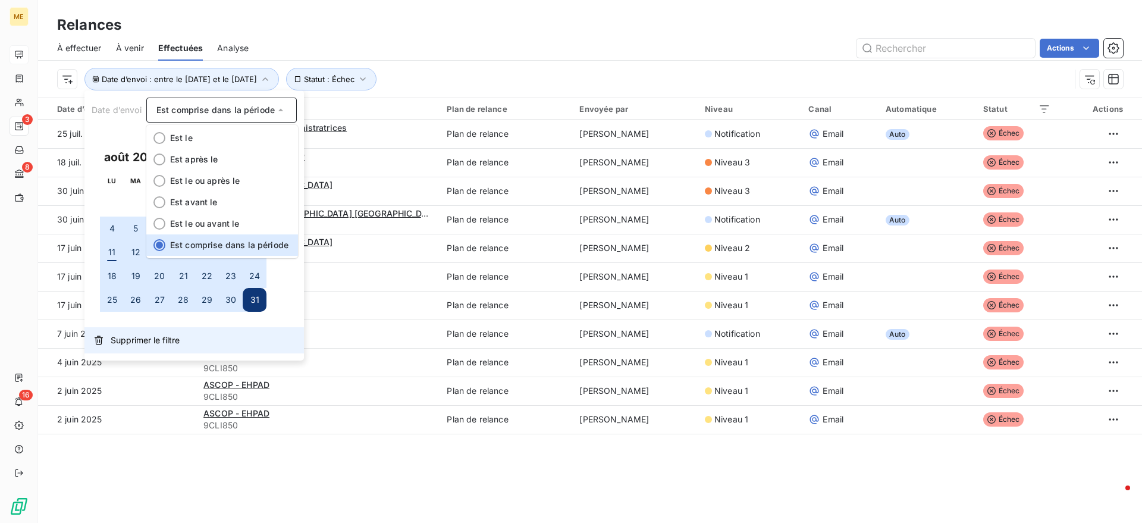
click at [127, 337] on span "Supprimer le filtre" at bounding box center [145, 340] width 69 height 12
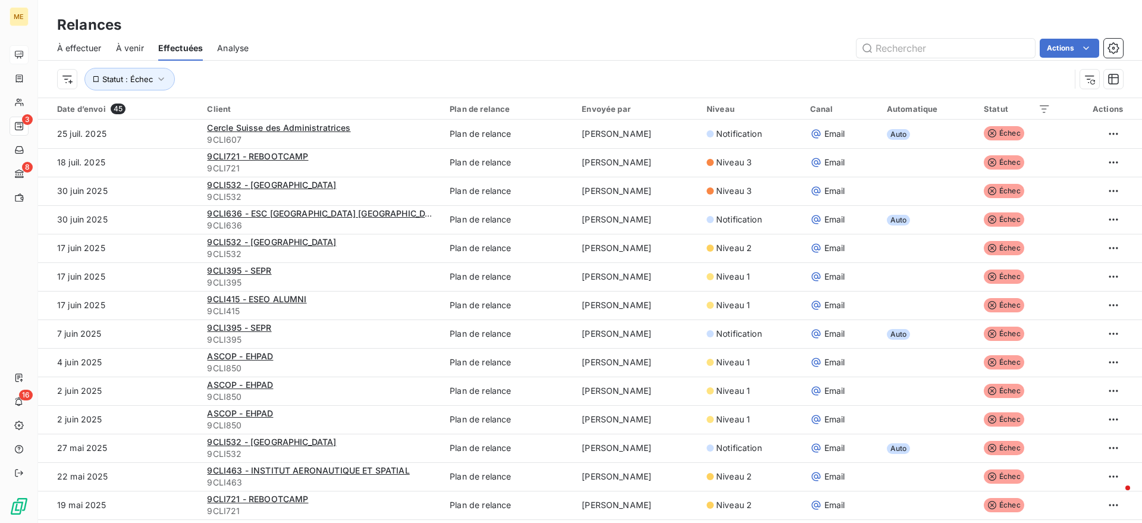
click at [138, 40] on div "À venir" at bounding box center [130, 48] width 28 height 25
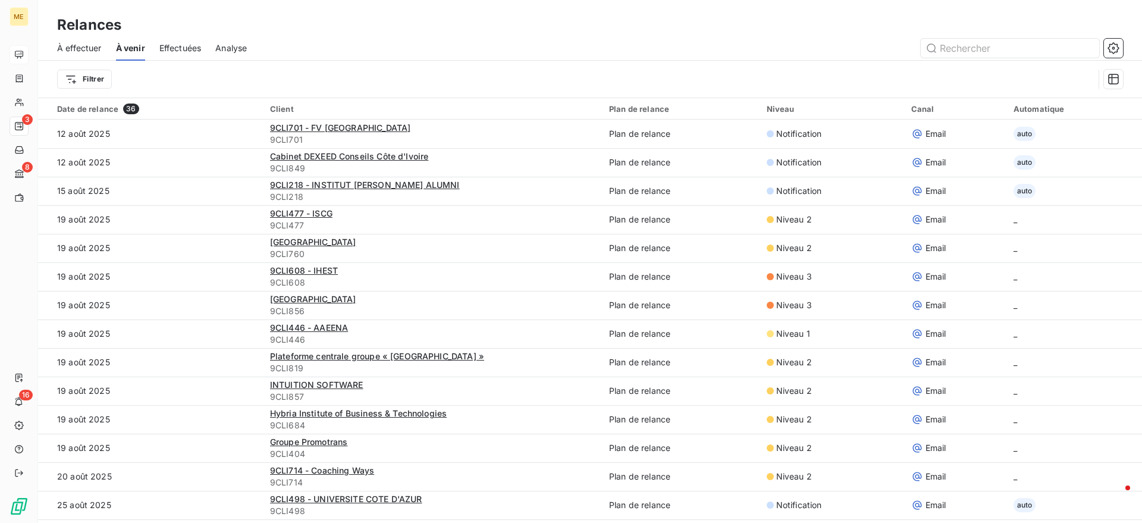
click at [190, 42] on span "Effectuées" at bounding box center [180, 48] width 42 height 12
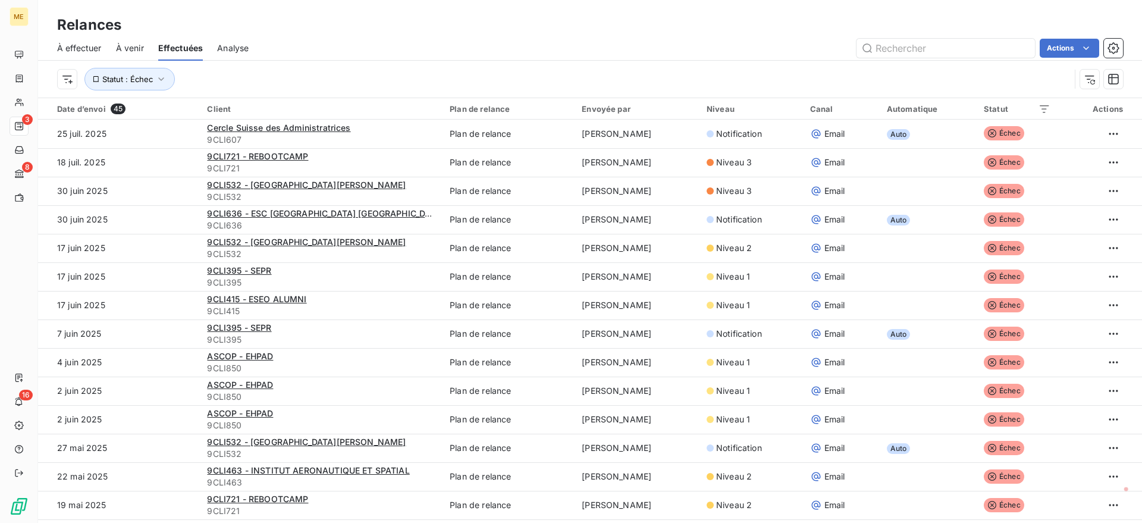
click at [231, 55] on div "Analyse" at bounding box center [233, 48] width 32 height 25
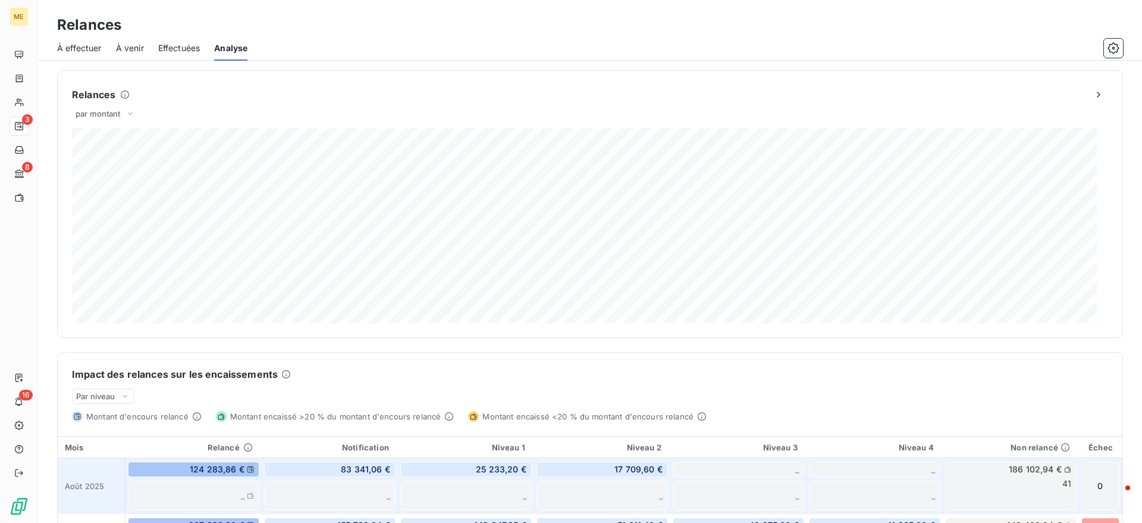
click at [177, 466] on div "124 283,86 €" at bounding box center [193, 469] width 131 height 15
click at [188, 497] on div "_" at bounding box center [193, 496] width 131 height 30
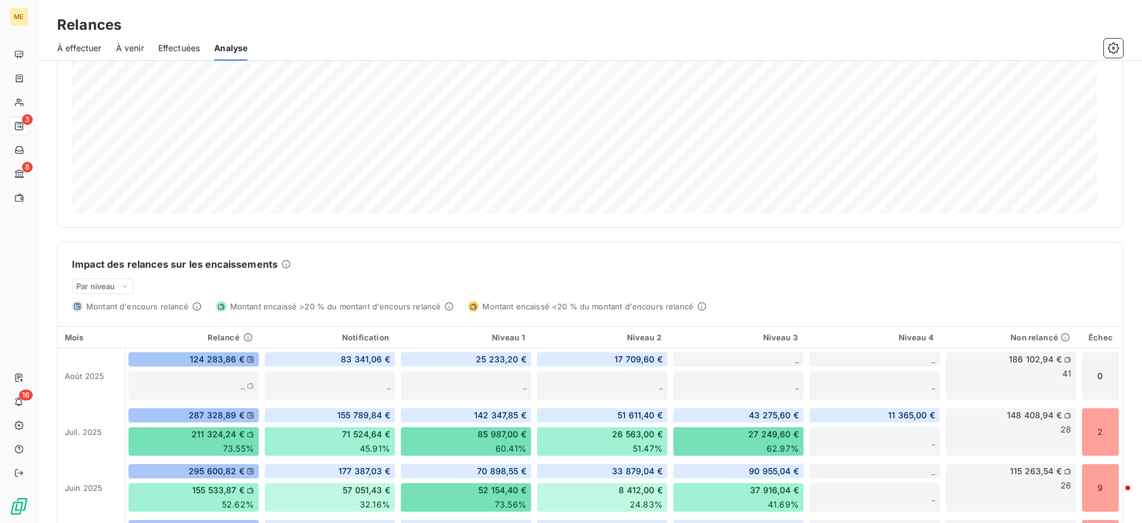
scroll to position [149, 0]
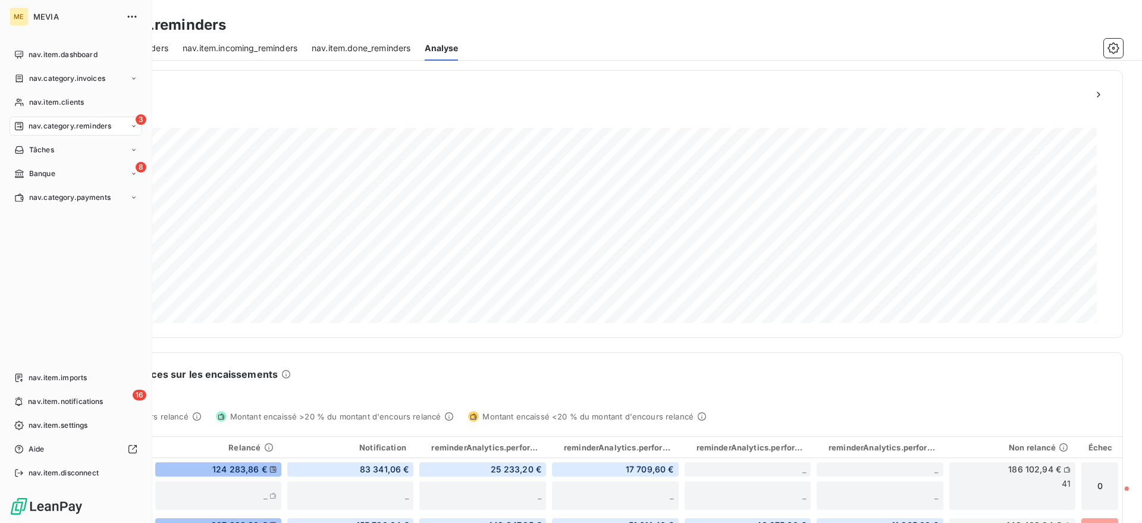
click at [23, 127] on icon at bounding box center [19, 126] width 8 height 8
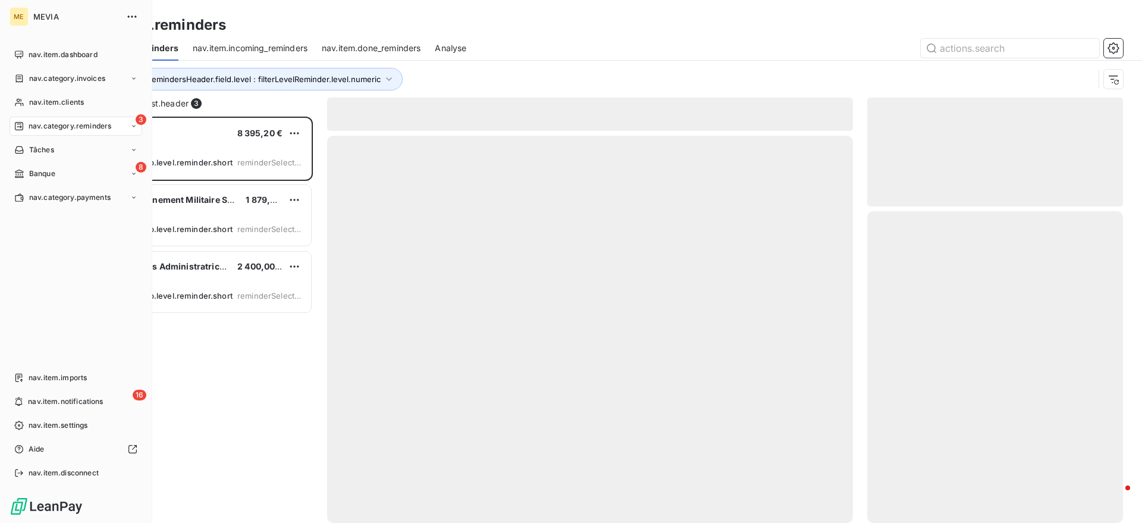
scroll to position [395, 244]
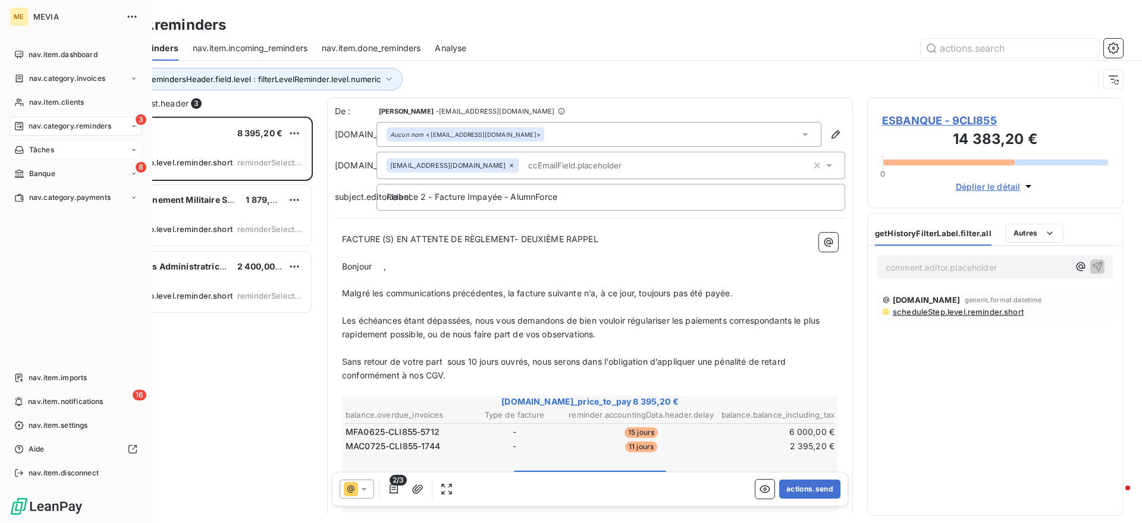
click at [58, 159] on div "Tâches" at bounding box center [76, 149] width 133 height 19
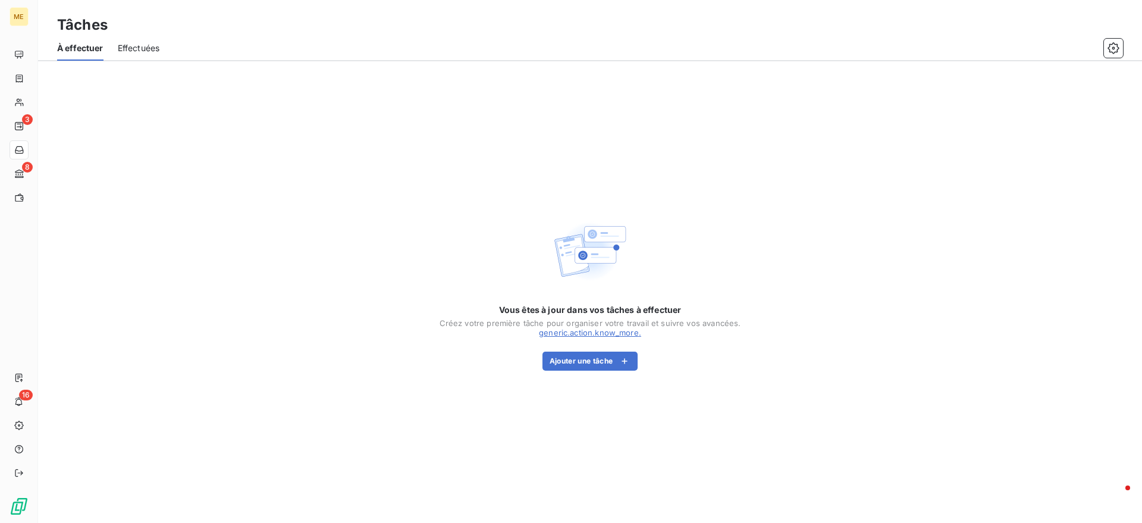
click at [57, 170] on div "Vous êtes à jour dans vos tâches à effectuer Créez votre première tâche pour or…" at bounding box center [590, 292] width 1104 height 462
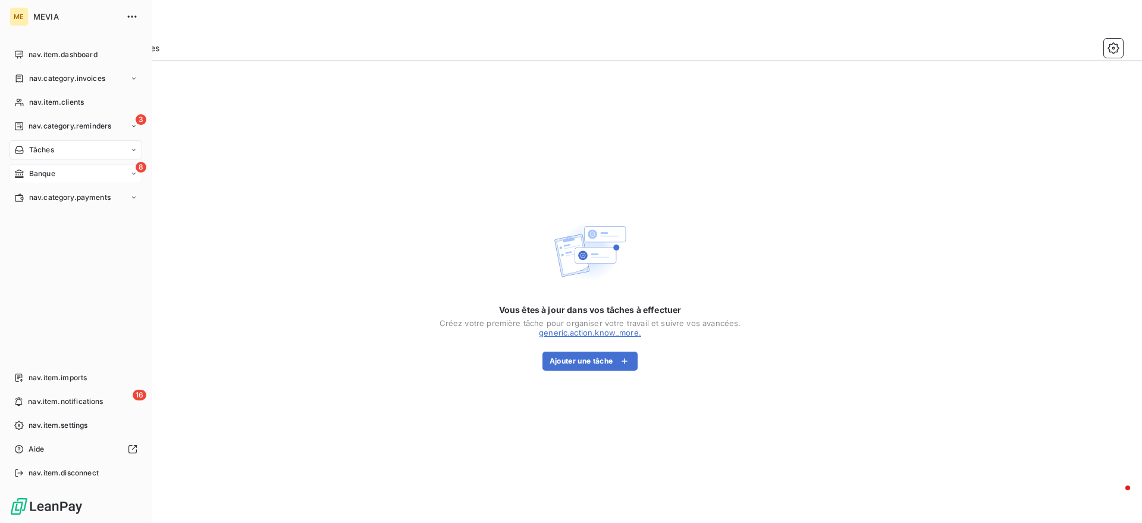
click at [28, 167] on div "8 Banque" at bounding box center [76, 173] width 133 height 19
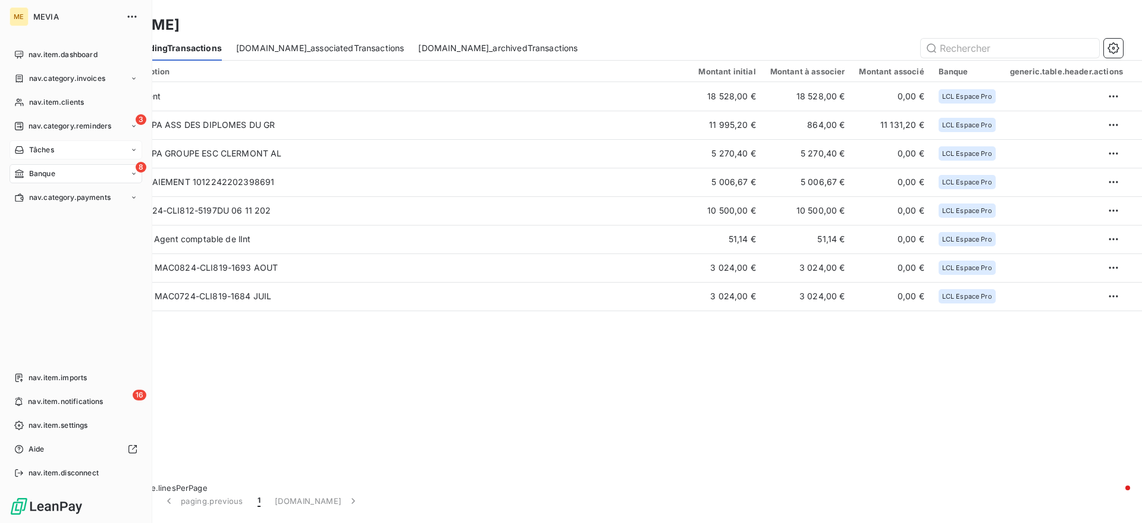
click at [51, 145] on span "Tâches" at bounding box center [41, 150] width 25 height 11
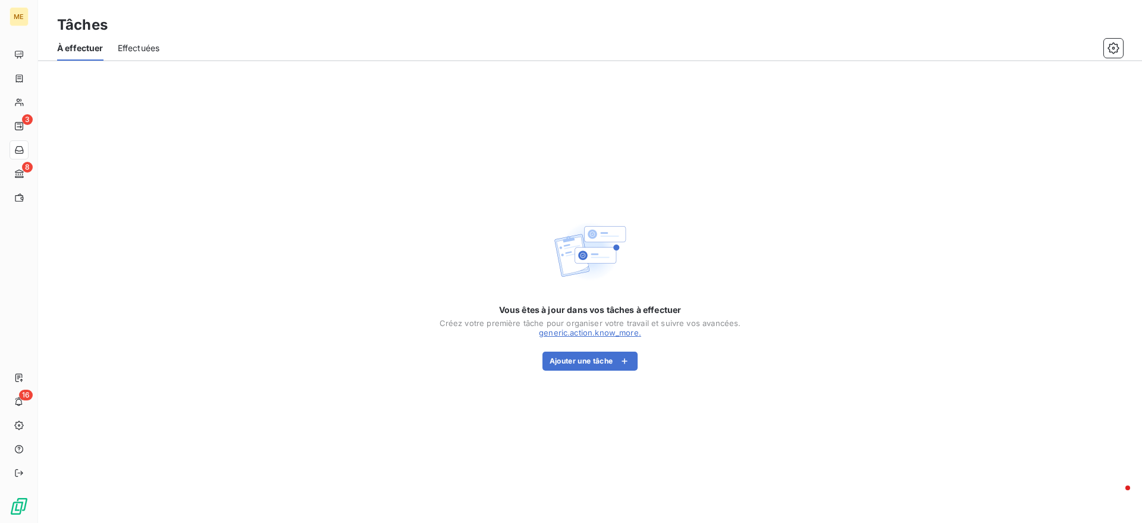
click at [159, 44] on span "Effectuées" at bounding box center [139, 48] width 42 height 12
click at [92, 45] on span "À effectuer" at bounding box center [79, 48] width 45 height 12
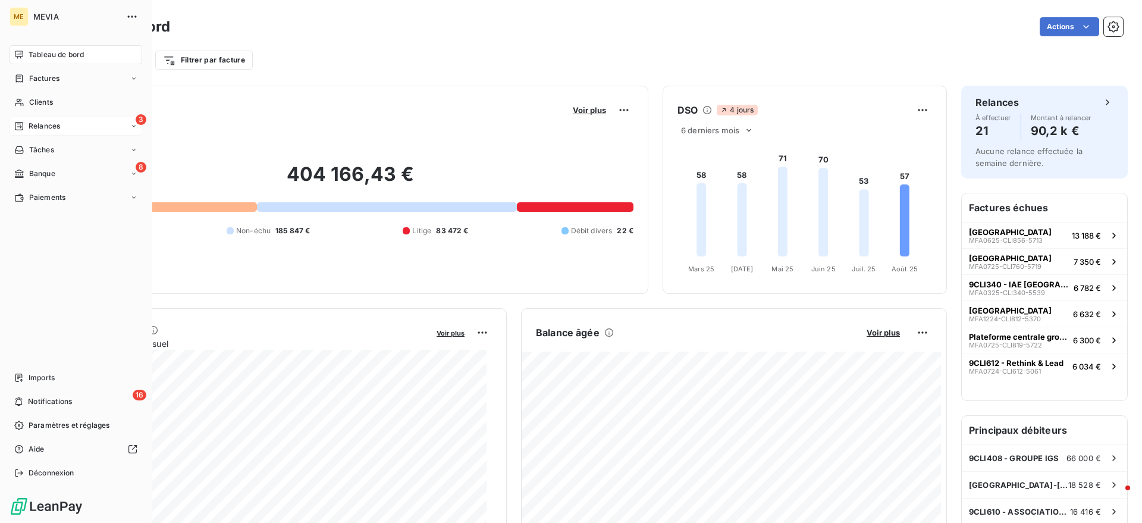
click at [14, 121] on div "3 Relances" at bounding box center [76, 126] width 133 height 19
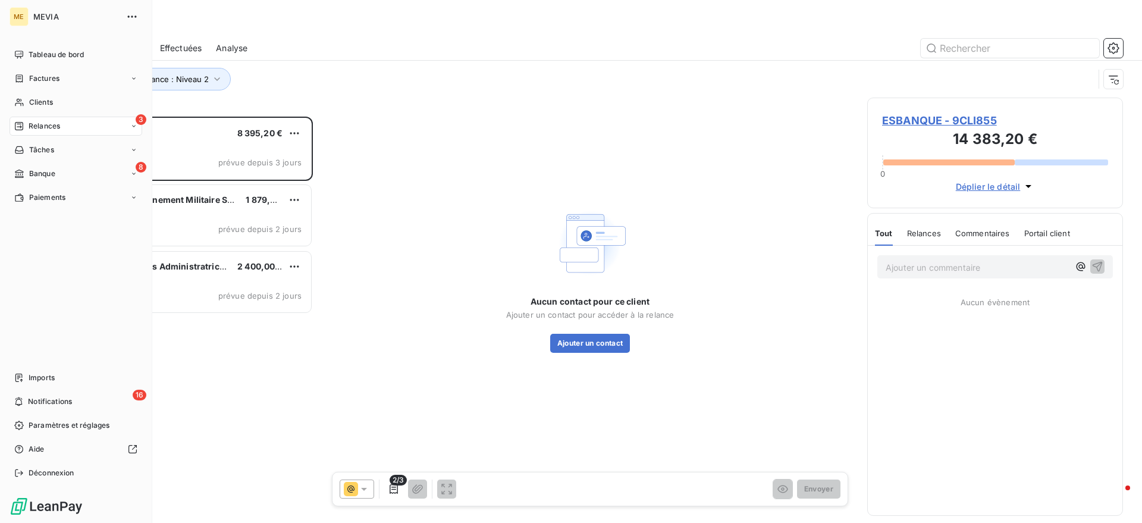
scroll to position [395, 244]
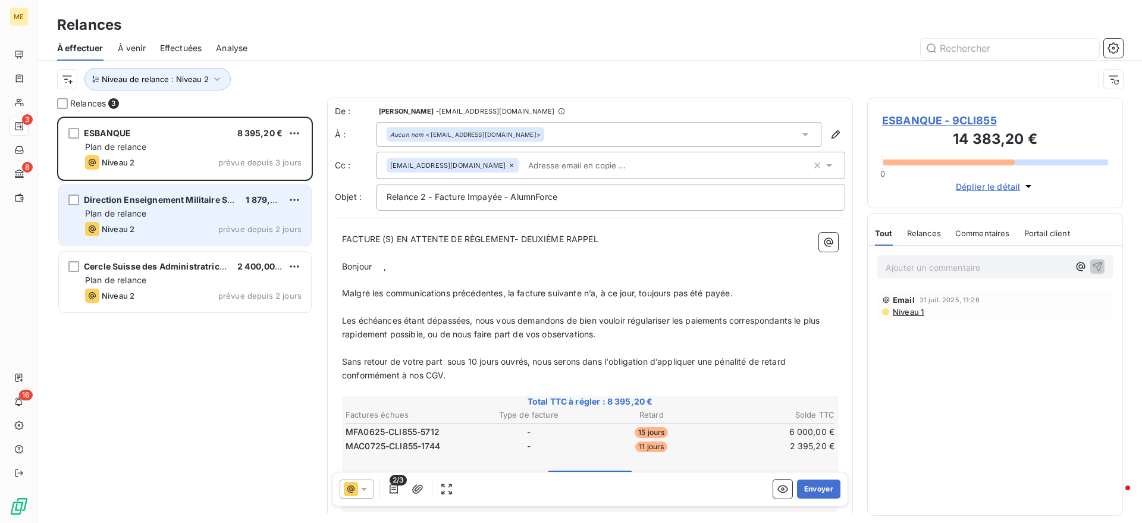
click at [172, 204] on span "Direction Enseignement Militaire Supérieur" at bounding box center [173, 200] width 179 height 10
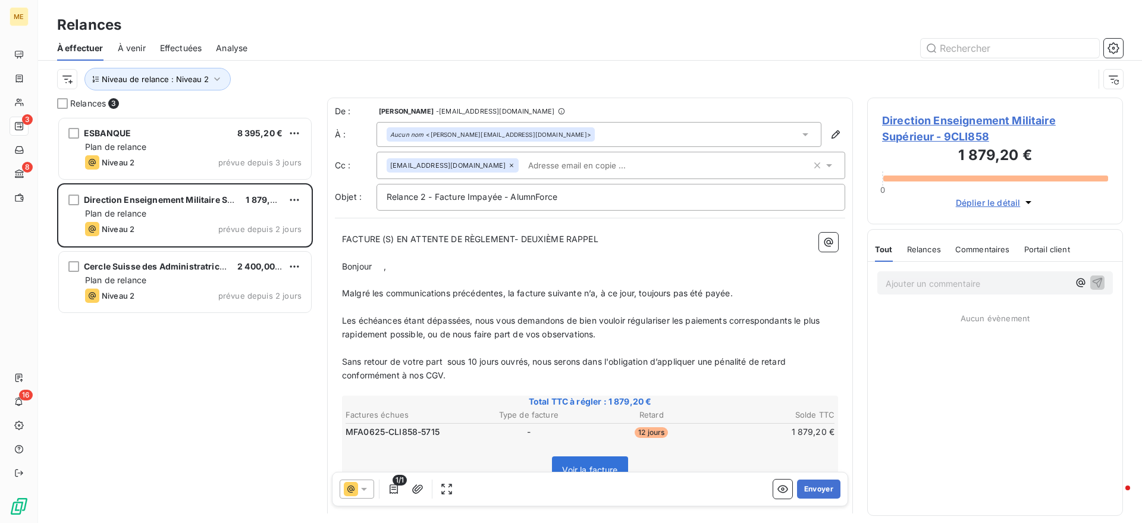
click at [180, 50] on span "Effectuées" at bounding box center [181, 48] width 42 height 12
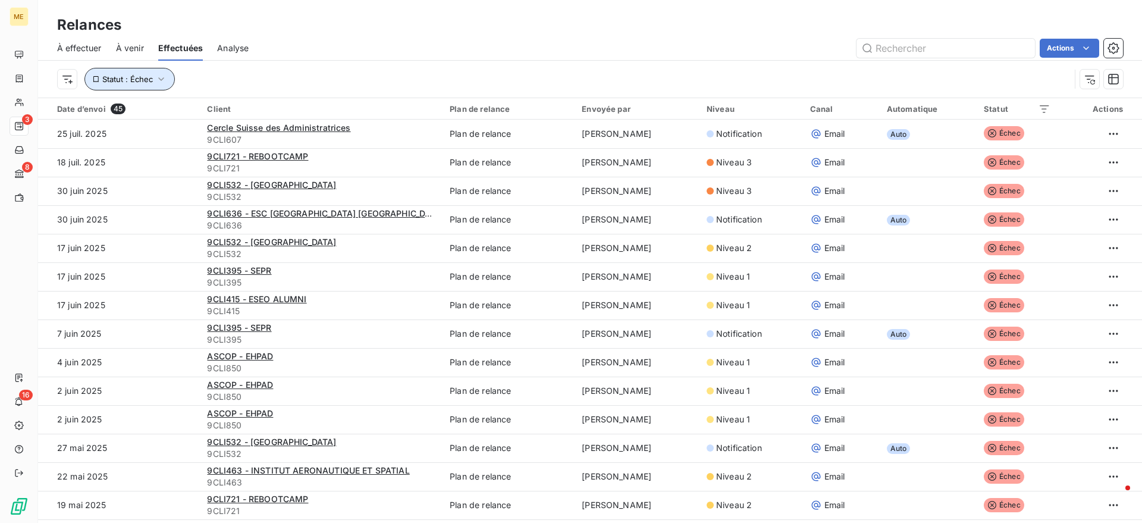
click at [146, 84] on button "Statut : Échec" at bounding box center [129, 79] width 90 height 23
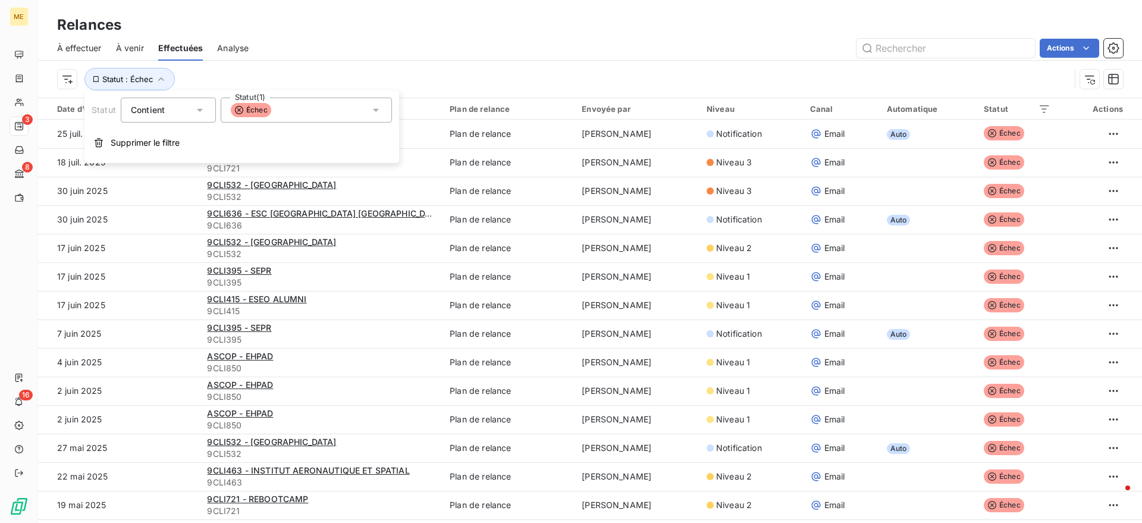
click at [237, 108] on icon at bounding box center [239, 109] width 8 height 8
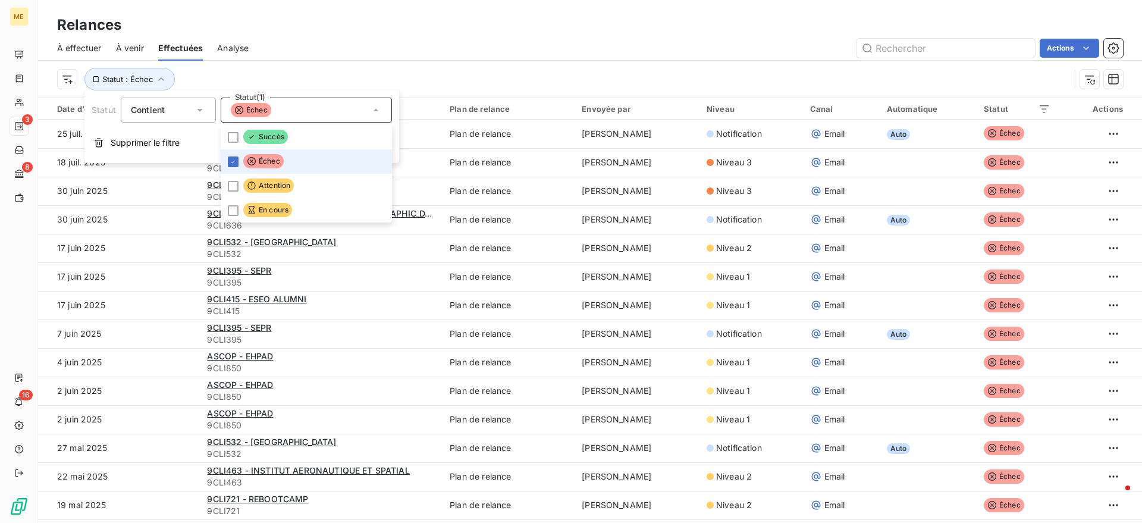
click at [249, 163] on icon at bounding box center [252, 161] width 10 height 10
click at [346, 55] on div "Actions" at bounding box center [693, 48] width 860 height 19
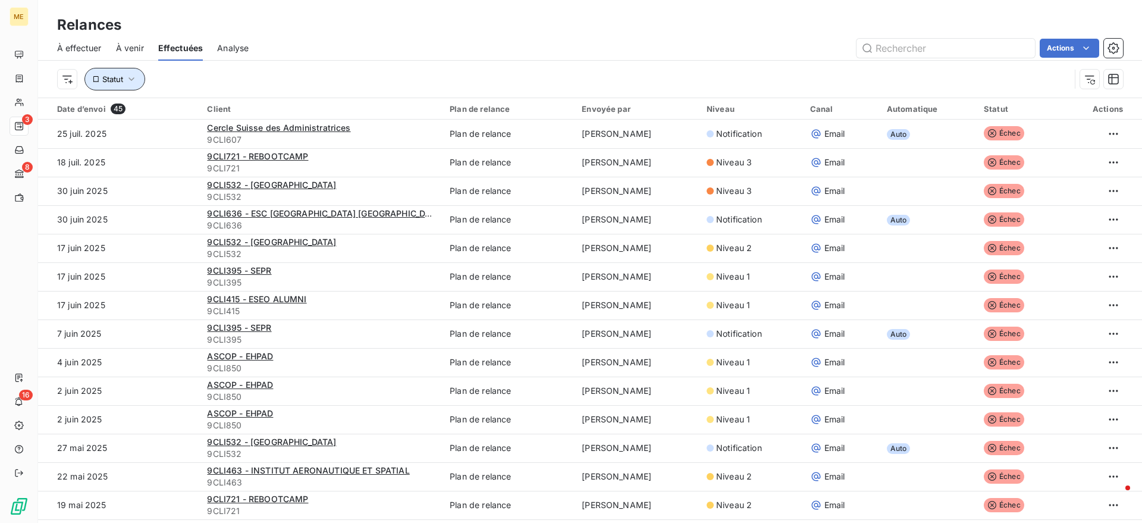
click at [121, 80] on span "Statut" at bounding box center [112, 79] width 21 height 10
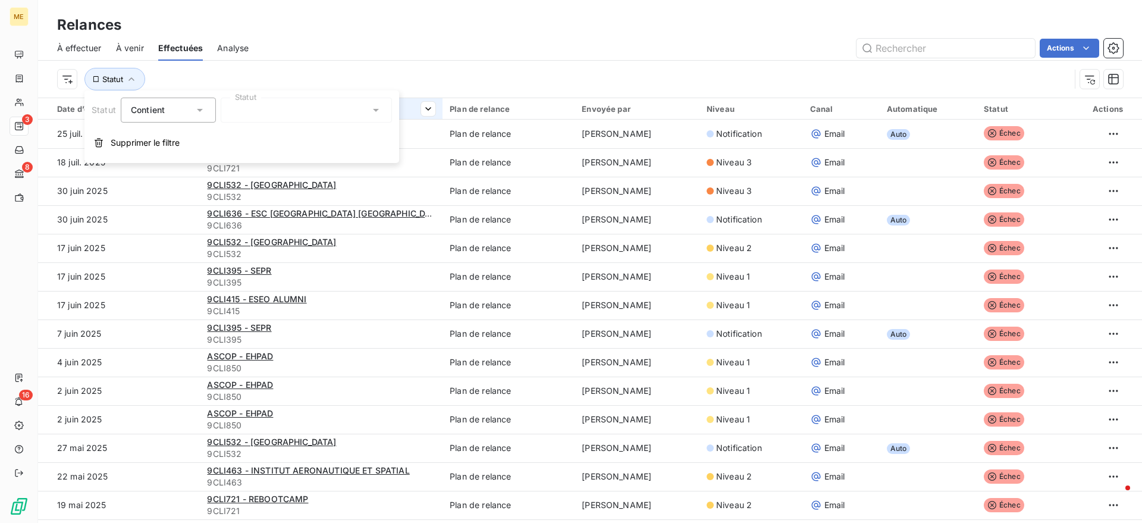
click at [123, 145] on span "Supprimer le filtre" at bounding box center [145, 143] width 69 height 12
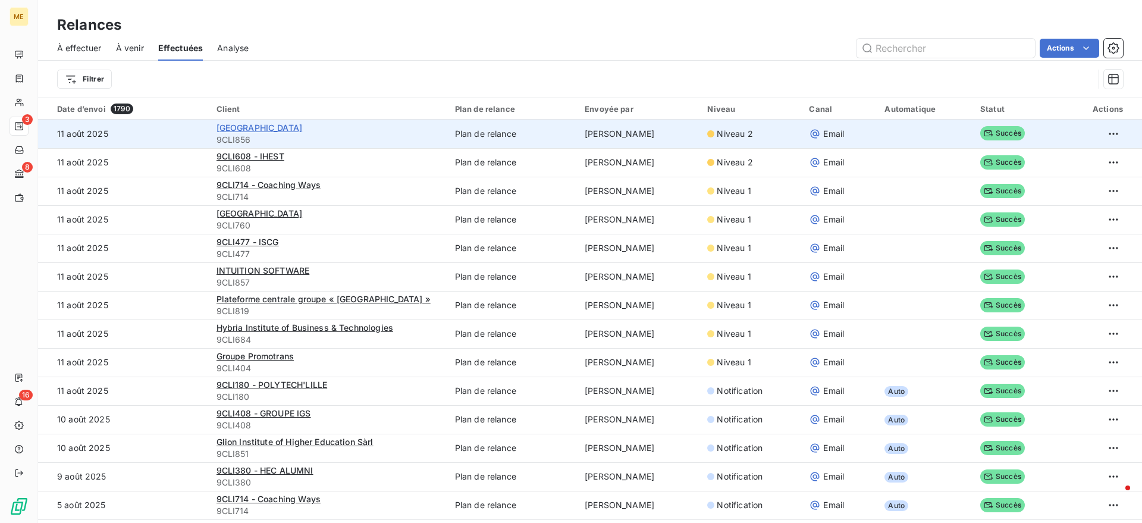
click at [230, 128] on span "[GEOGRAPHIC_DATA]" at bounding box center [260, 128] width 86 height 10
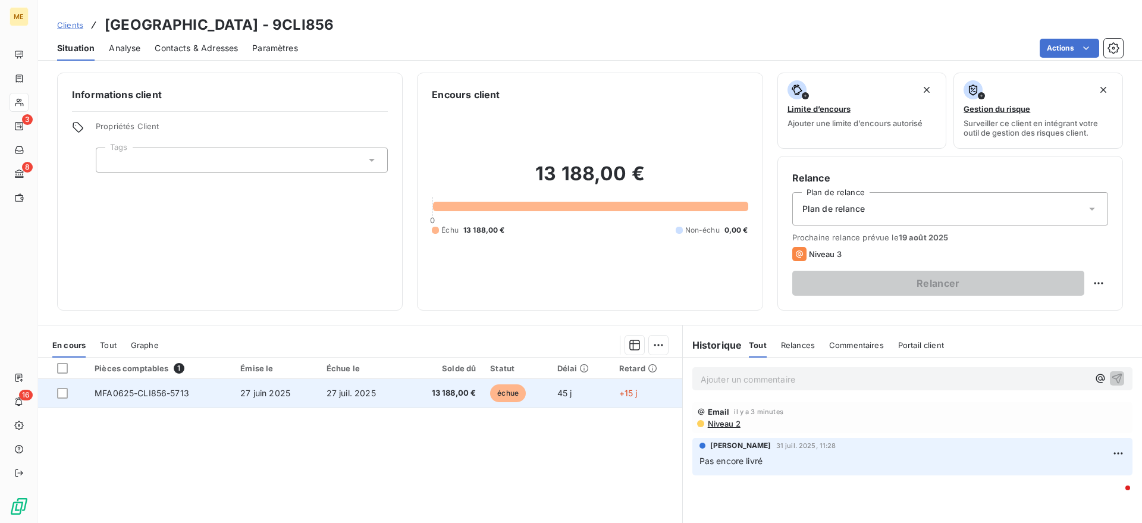
click at [304, 393] on td "27 juin 2025" at bounding box center [276, 393] width 86 height 29
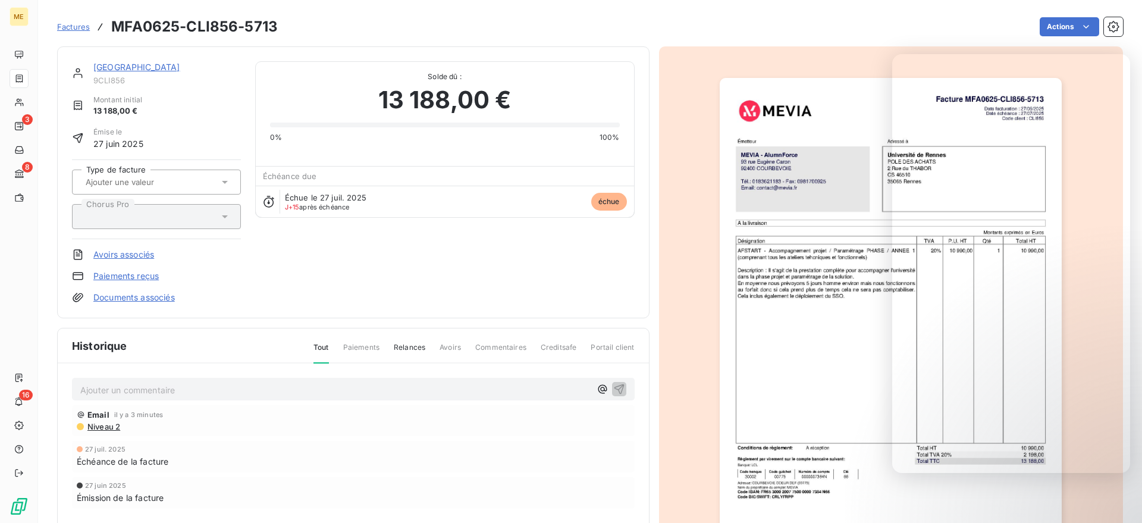
click at [331, 52] on div "Université de Rennes 9CLI856 Montant initial 13 188,00 € Émise le 27 juin 2025 …" at bounding box center [353, 182] width 592 height 272
click at [155, 68] on link "[GEOGRAPHIC_DATA]" at bounding box center [136, 67] width 87 height 10
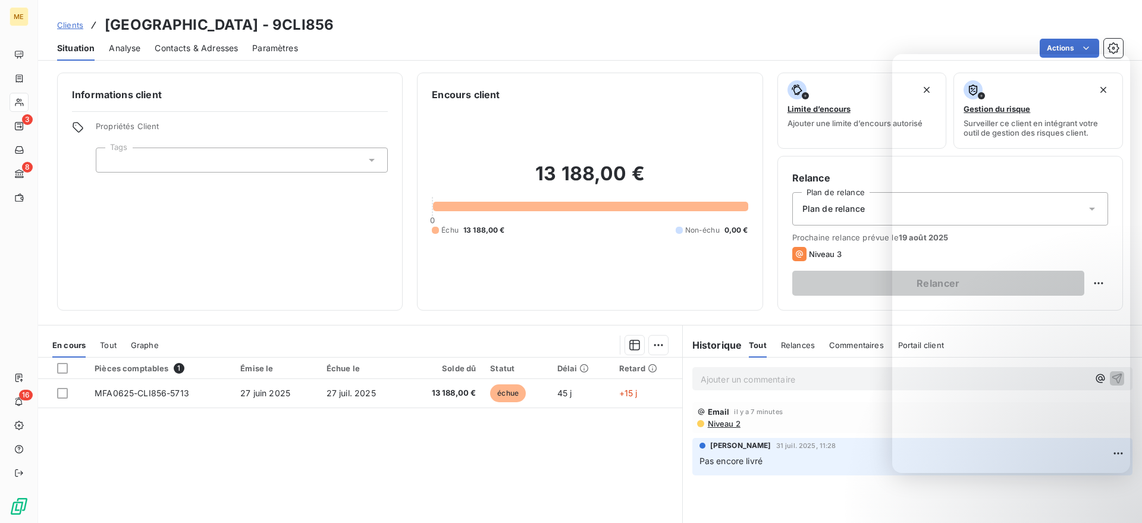
click at [217, 39] on div "Contacts & Adresses" at bounding box center [196, 48] width 83 height 25
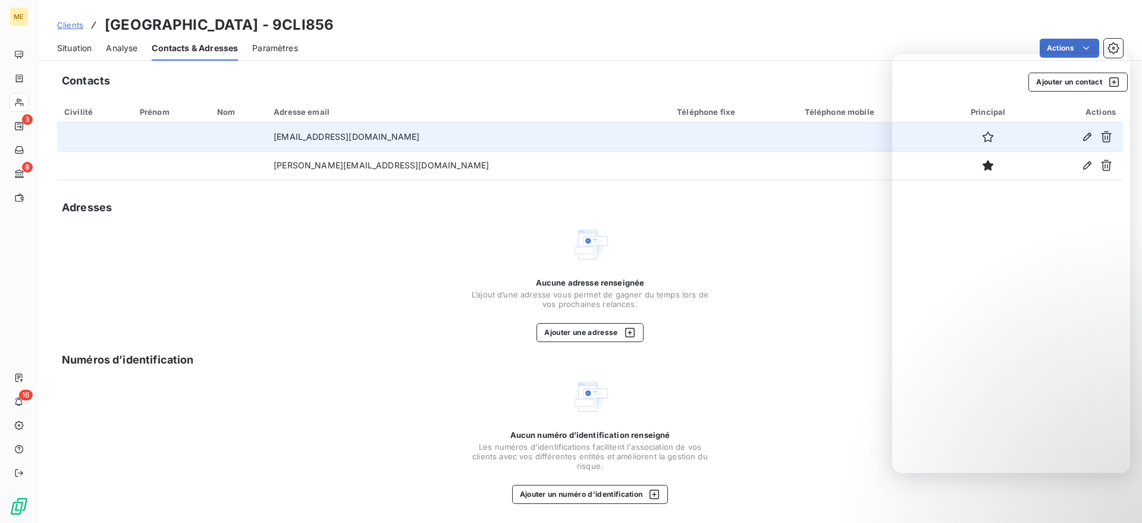
drag, startPoint x: 469, startPoint y: 134, endPoint x: 293, endPoint y: 137, distance: 176.7
click at [293, 137] on td "[EMAIL_ADDRESS][DOMAIN_NAME]" at bounding box center [467, 137] width 403 height 29
copy td "[EMAIL_ADDRESS][DOMAIN_NAME]"
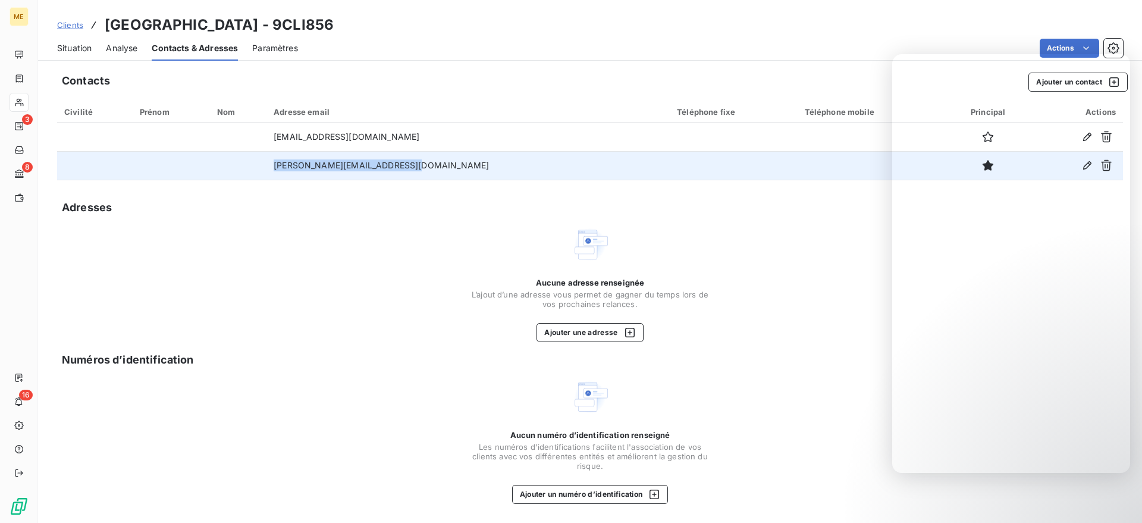
drag, startPoint x: 438, startPoint y: 173, endPoint x: 400, endPoint y: 165, distance: 39.0
click at [293, 169] on td "[PERSON_NAME][EMAIL_ADDRESS][DOMAIN_NAME]" at bounding box center [467, 165] width 403 height 29
copy td "[PERSON_NAME][EMAIL_ADDRESS][DOMAIN_NAME]"
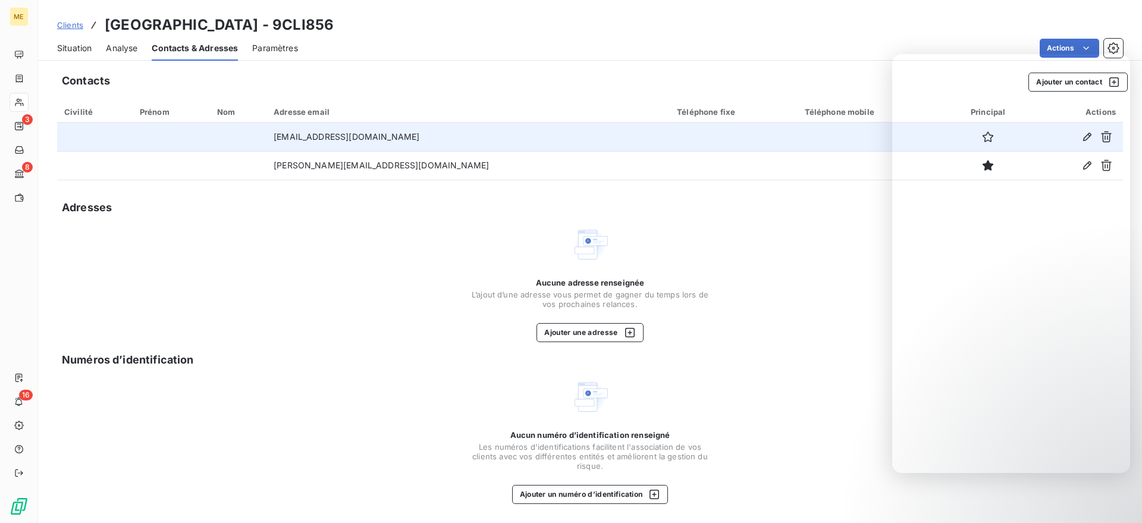
click at [201, 144] on td at bounding box center [171, 137] width 77 height 29
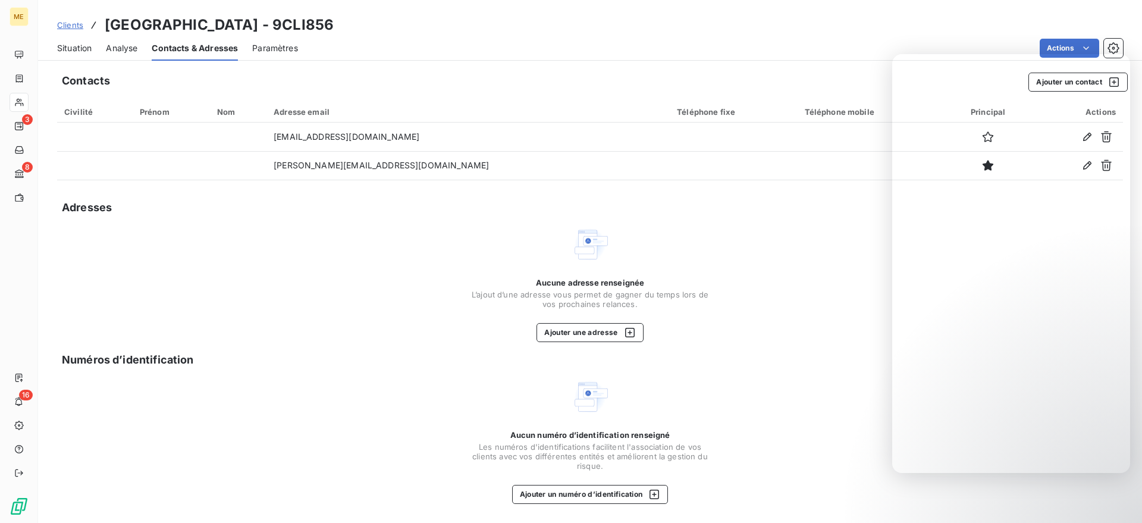
click at [65, 49] on span "Situation" at bounding box center [74, 48] width 35 height 12
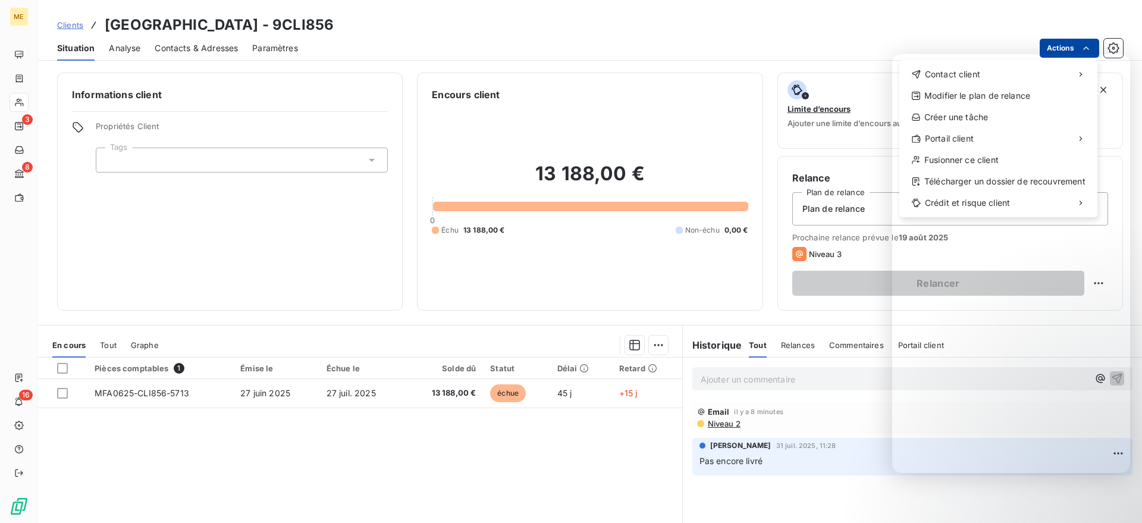
click at [1079, 43] on html "ME 3 8 16 Clients Université de Rennes - 9CLI856 Situation Analyse Contacts & A…" at bounding box center [571, 261] width 1142 height 523
click at [826, 427] on html "ME 3 8 16 Clients Université de Rennes - 9CLI856 Situation Analyse Contacts & A…" at bounding box center [571, 261] width 1142 height 523
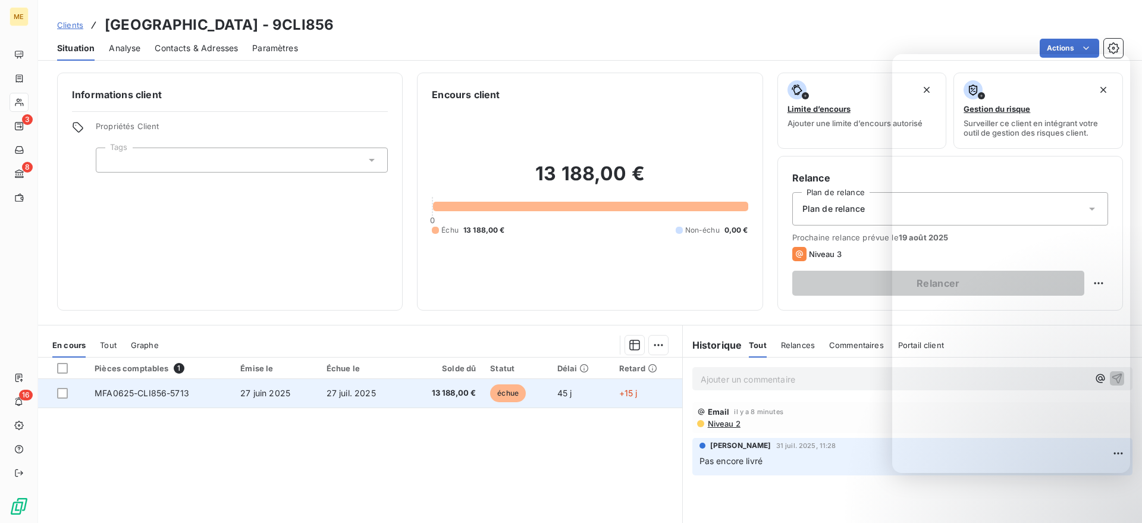
click at [466, 390] on span "13 188,00 €" at bounding box center [444, 393] width 64 height 12
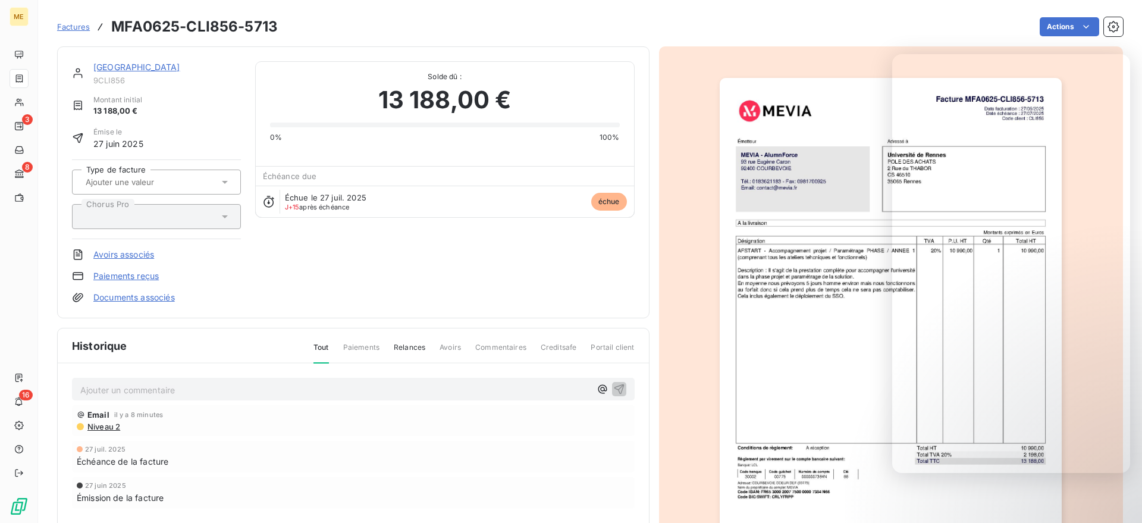
click at [158, 65] on link "[GEOGRAPHIC_DATA]" at bounding box center [136, 67] width 87 height 10
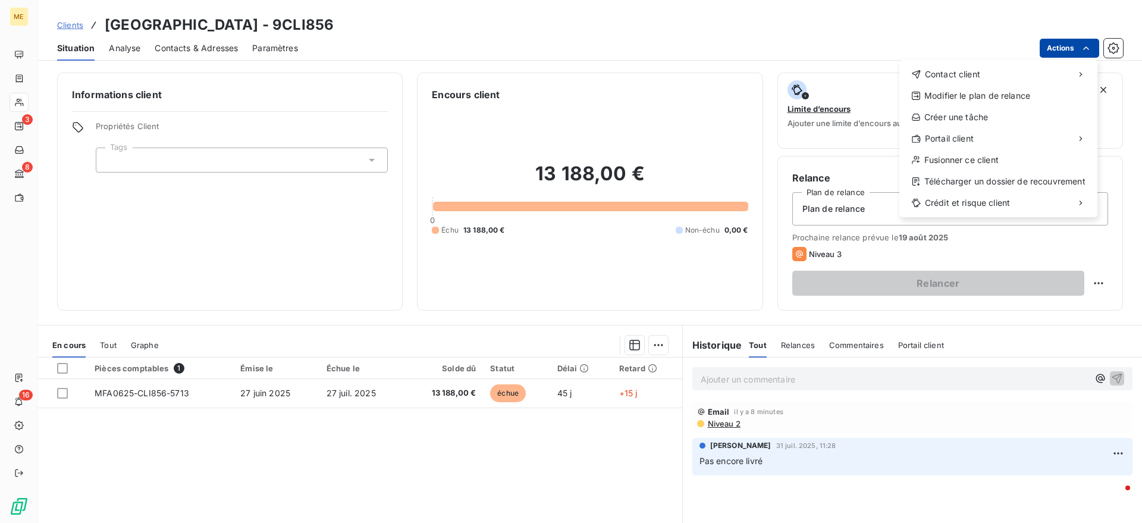
click at [1074, 46] on html "ME 3 8 16 Clients Université de Rennes - 9CLI856 Situation Analyse Contacts & A…" at bounding box center [571, 261] width 1142 height 523
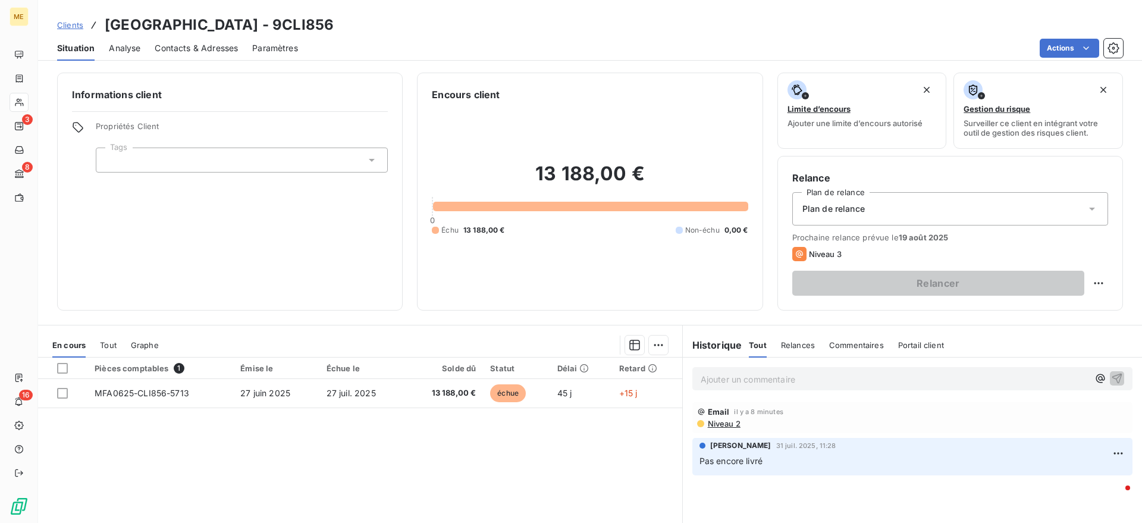
click at [179, 399] on html "ME 3 8 16 Clients Université de Rennes - 9CLI856 Situation Analyse Contacts & A…" at bounding box center [571, 261] width 1142 height 523
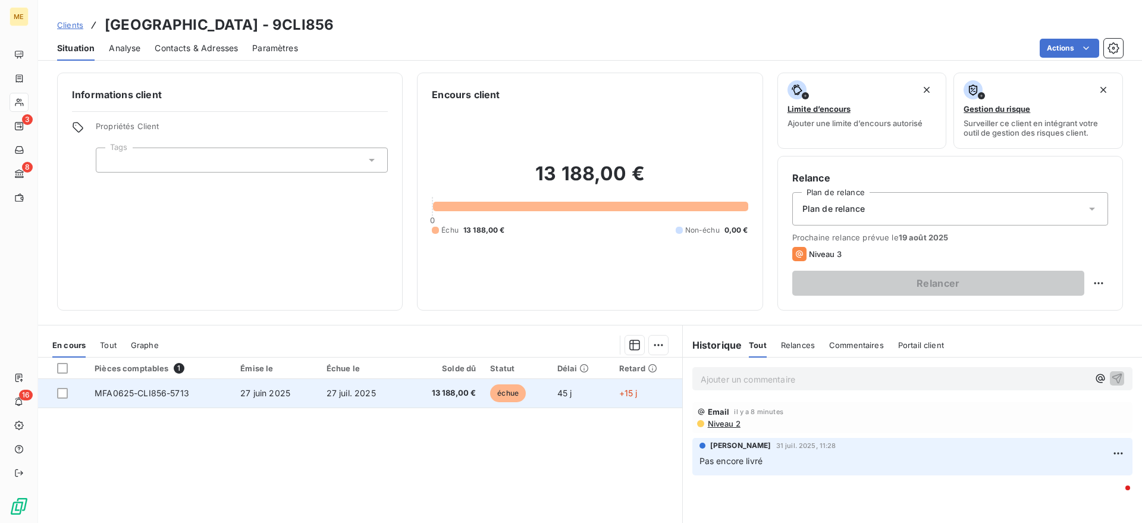
click at [178, 393] on span "MFA0625-CLI856-5713" at bounding box center [142, 393] width 95 height 10
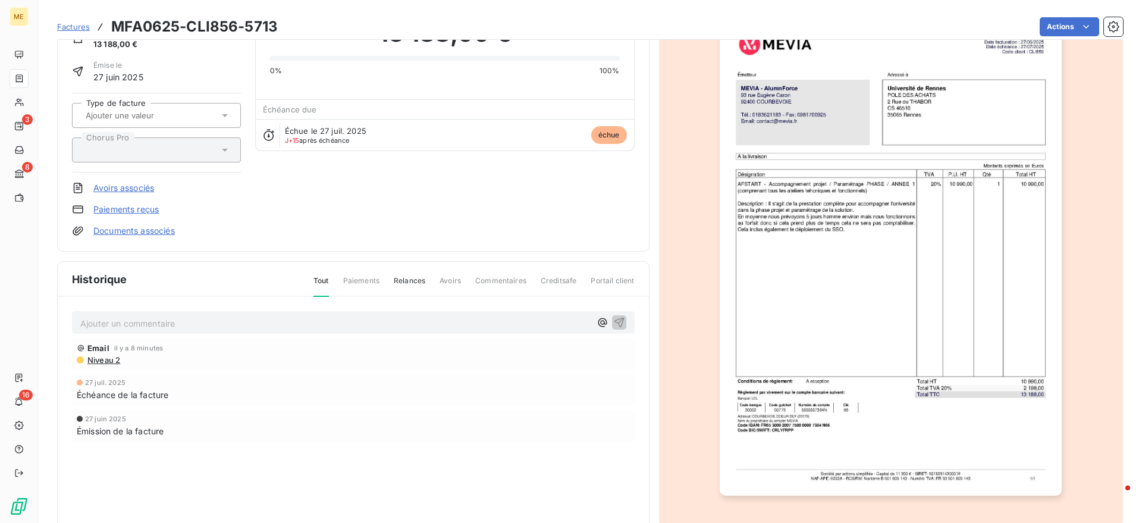
scroll to position [76, 0]
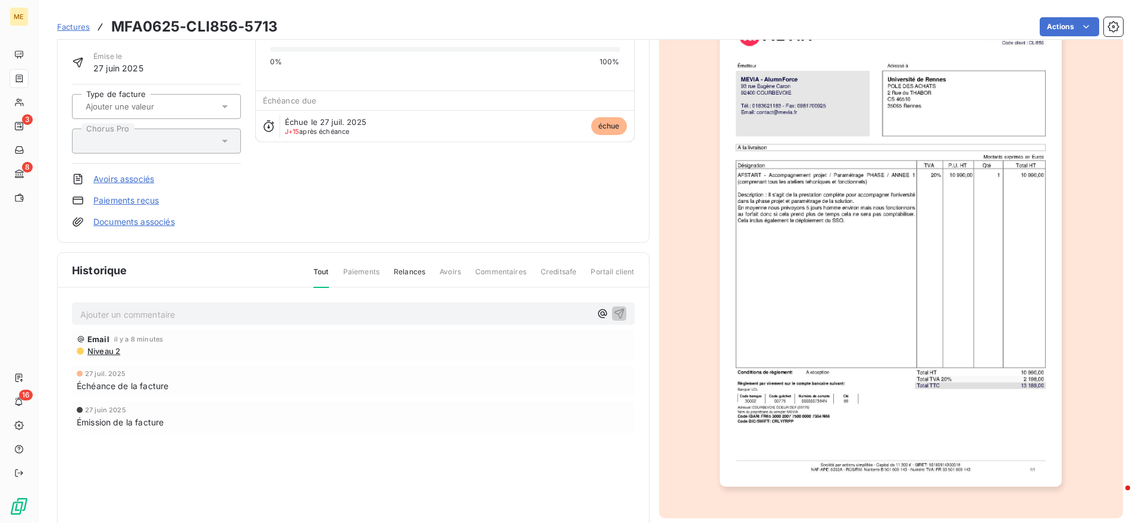
click at [1078, 39] on div "Factures MFA0625-CLI856-5713 Actions" at bounding box center [590, 26] width 1066 height 25
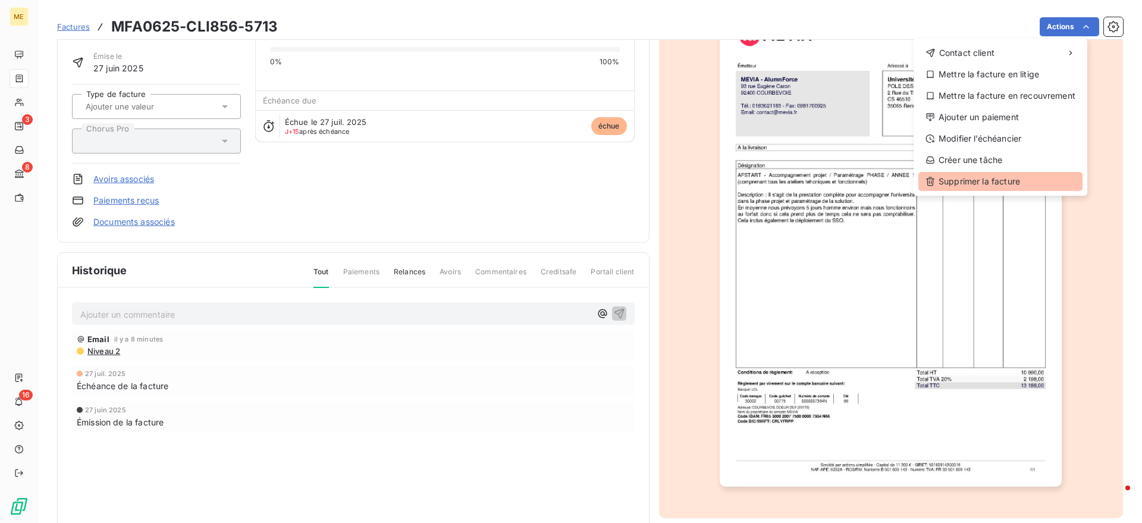
click at [997, 175] on div "Supprimer la facture" at bounding box center [1000, 181] width 164 height 19
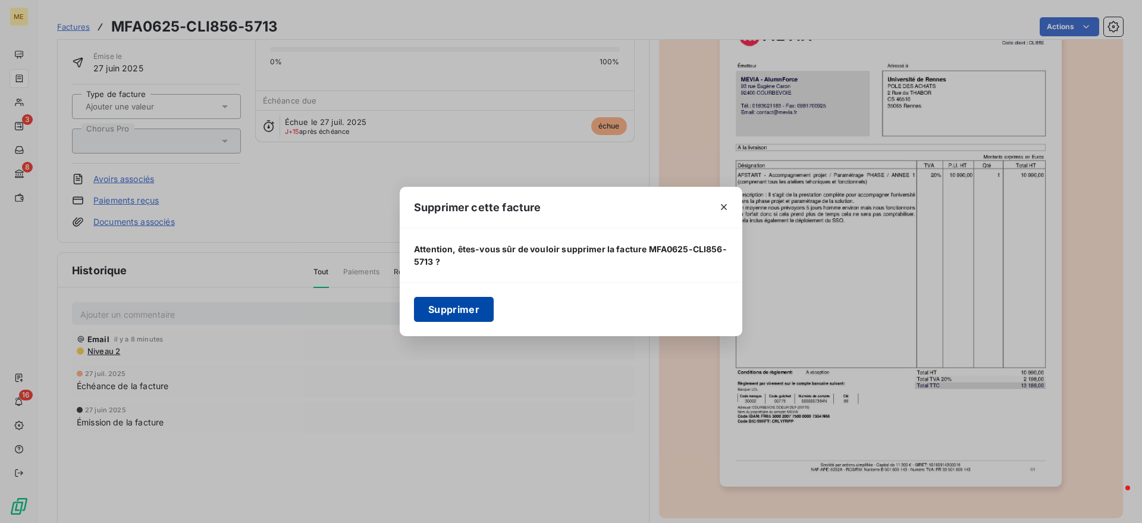
click at [444, 303] on button "Supprimer" at bounding box center [454, 309] width 80 height 25
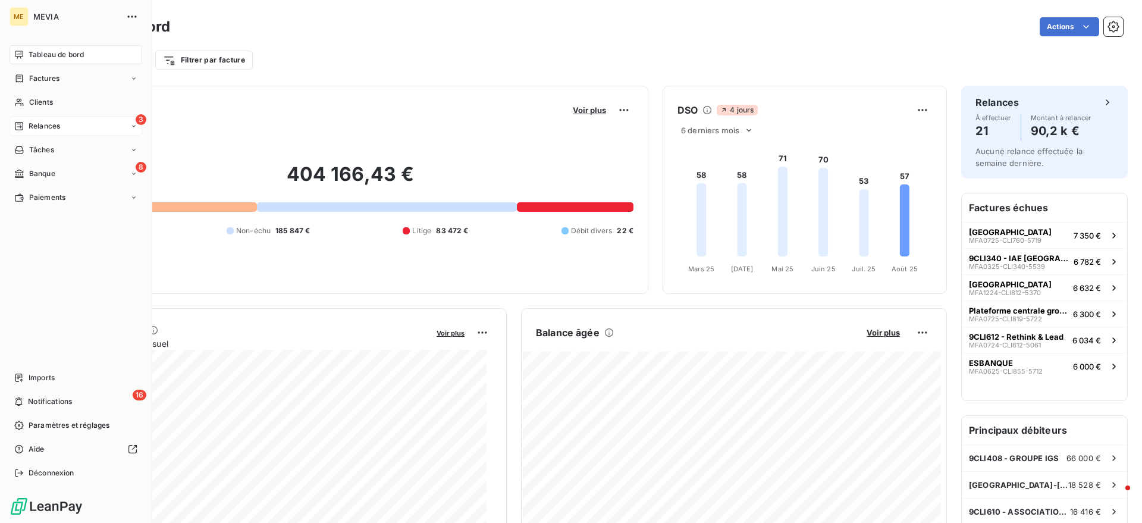
click at [26, 123] on div "Relances" at bounding box center [37, 126] width 46 height 11
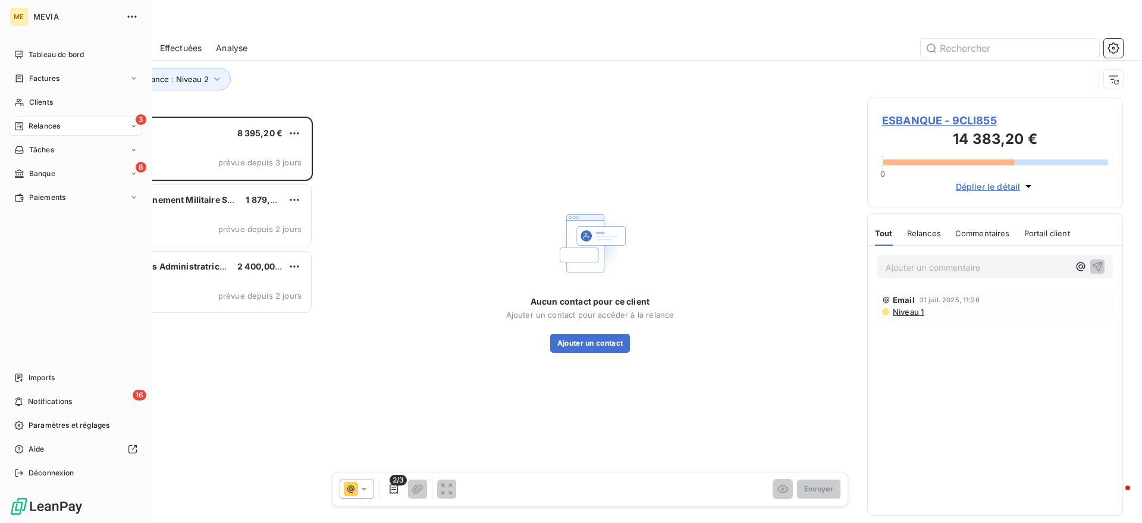
scroll to position [395, 244]
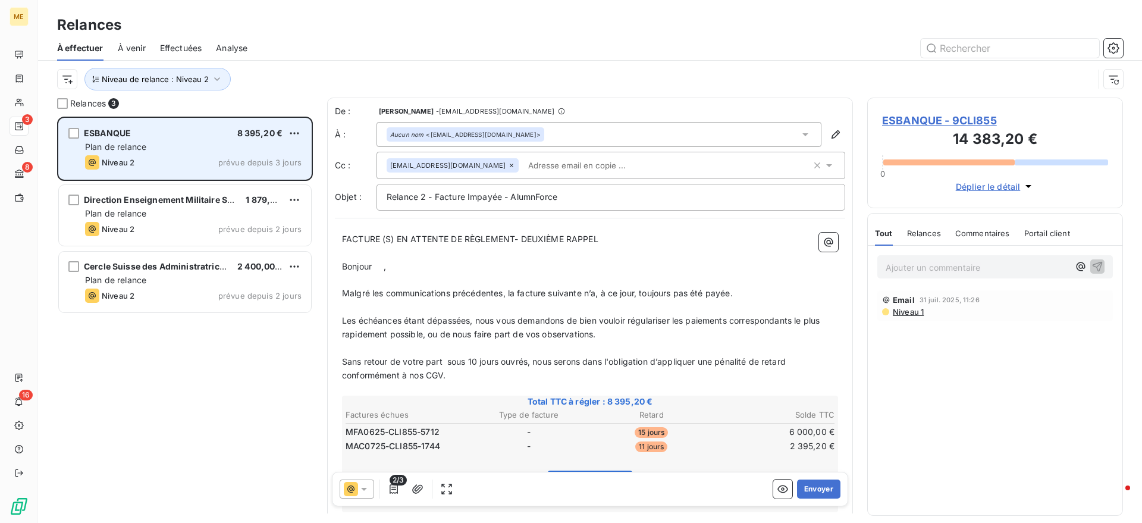
click at [200, 143] on div "Plan de relance" at bounding box center [193, 147] width 217 height 12
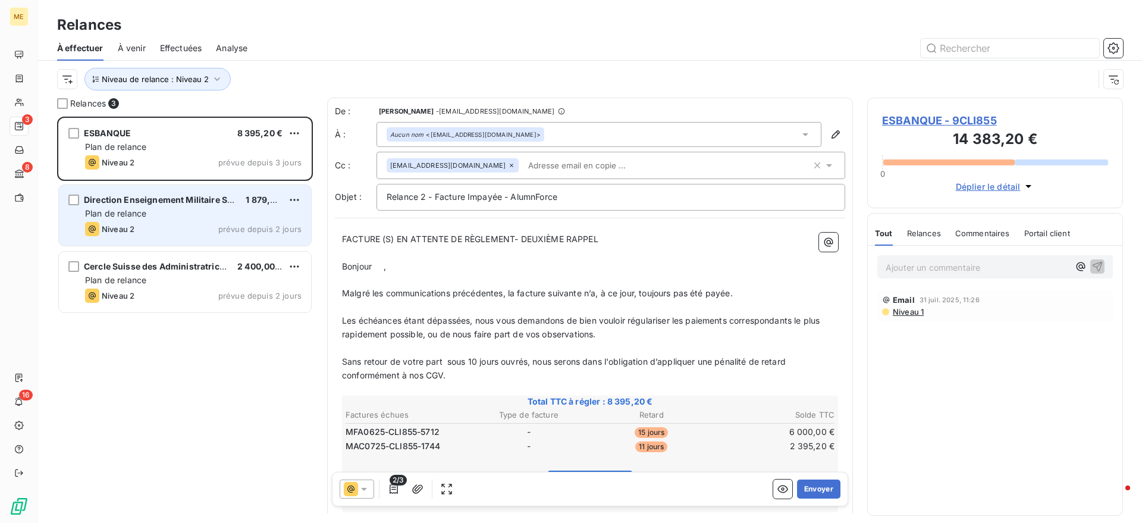
click at [240, 197] on div "Direction Enseignement Militaire Supérieur 1 879,20 €" at bounding box center [193, 200] width 217 height 11
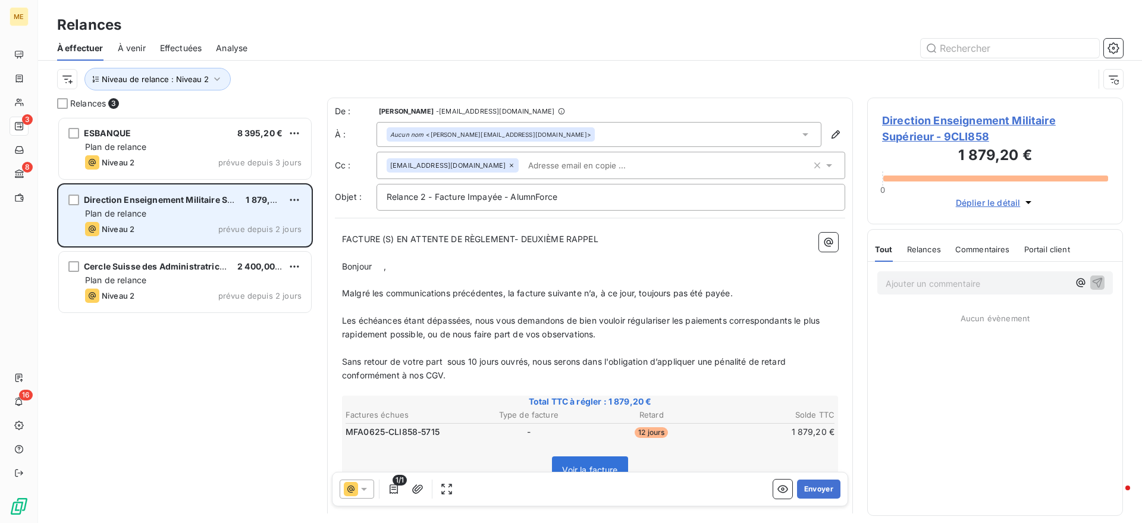
click at [189, 214] on div "Plan de relance" at bounding box center [193, 214] width 217 height 12
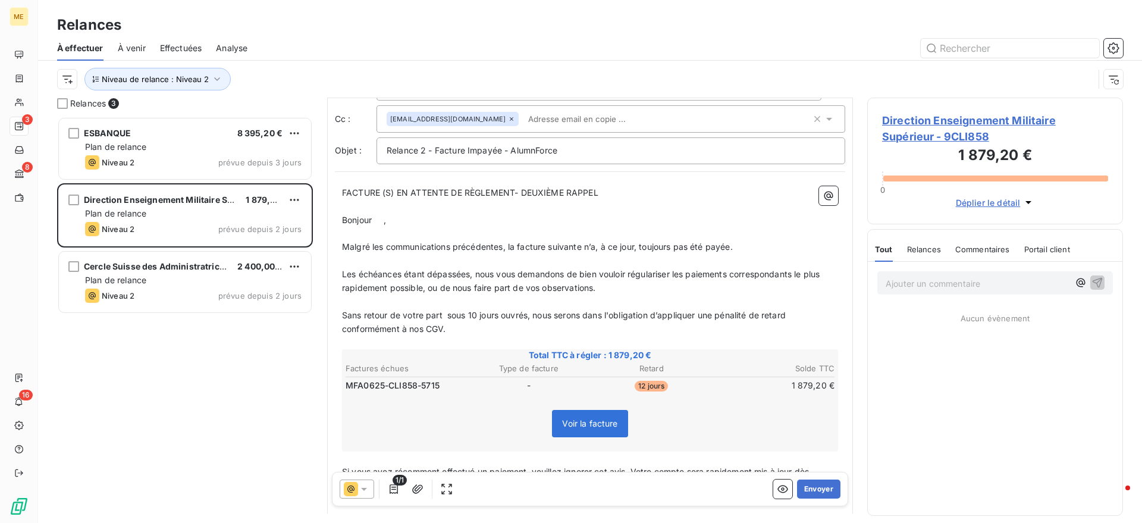
scroll to position [1, 0]
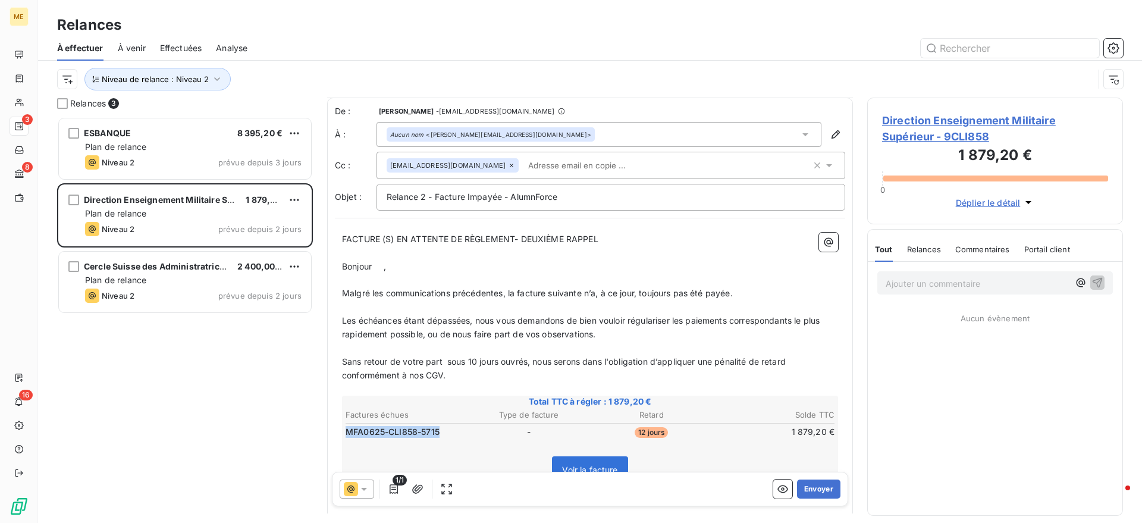
drag, startPoint x: 454, startPoint y: 434, endPoint x: 347, endPoint y: 434, distance: 107.1
click at [347, 434] on td "MFA0625-CLI858-5715" at bounding box center [406, 431] width 122 height 13
click at [384, 196] on div "Relance 2 - Facture Impayée - AlumnForce" at bounding box center [611, 197] width 469 height 27
click at [393, 199] on span "Relance 2 - Facture Impayée - AlumnForce" at bounding box center [472, 197] width 171 height 10
click at [387, 196] on span "Relance 2 - Facture Impayée - AlumnForce" at bounding box center [472, 197] width 171 height 10
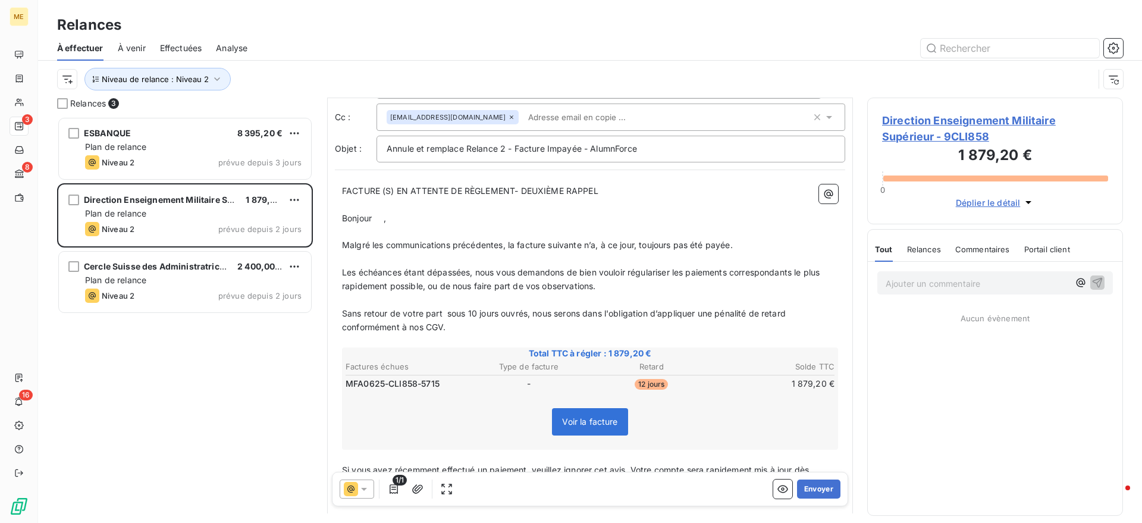
scroll to position [75, 0]
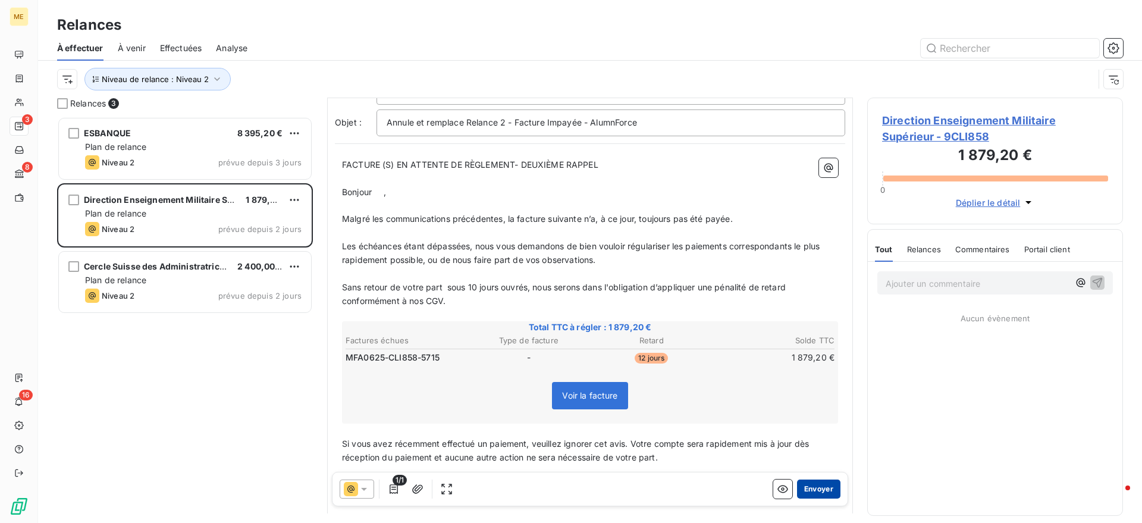
click at [816, 489] on button "Envoyer" at bounding box center [818, 488] width 43 height 19
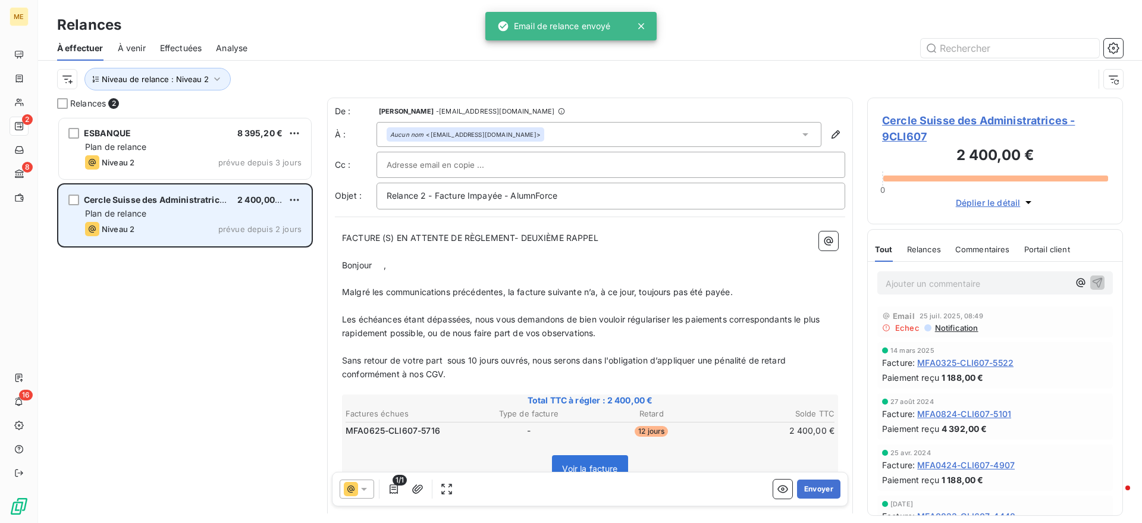
click at [142, 218] on span "Plan de relance" at bounding box center [115, 213] width 61 height 10
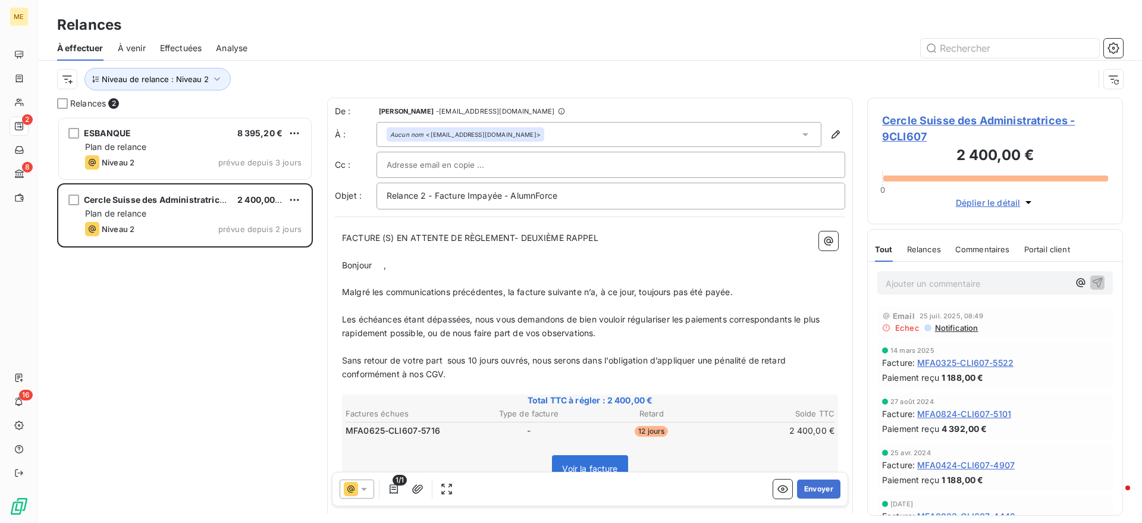
click at [196, 42] on span "Effectuées" at bounding box center [181, 48] width 42 height 12
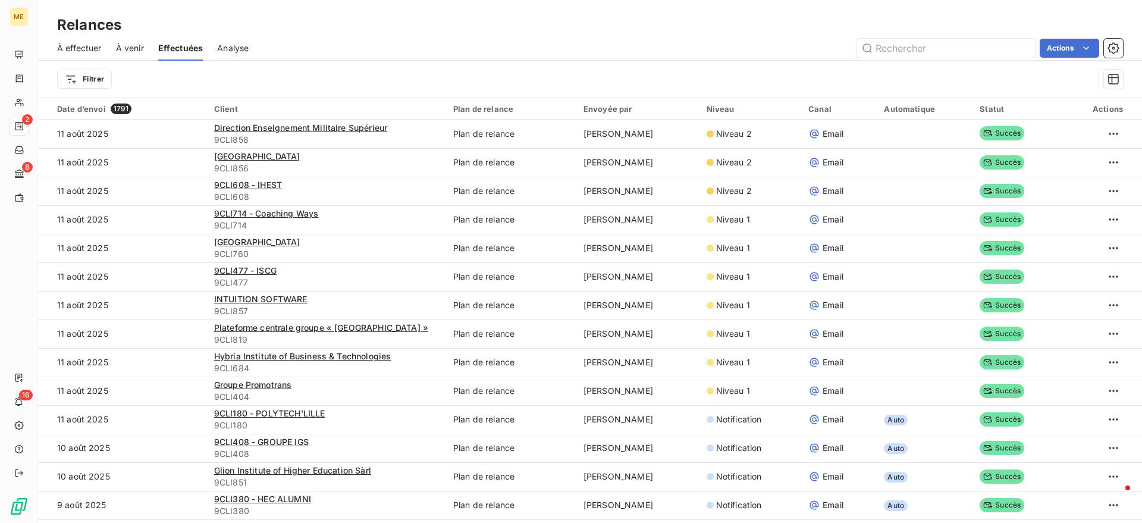
click at [1094, 155] on html "ME 2 8 16 Relances À effectuer À venir Effectuées Analyse Actions Filtrer Date …" at bounding box center [571, 261] width 1142 height 523
click at [976, 158] on html "ME 2 8 16 Relances À effectuer À venir Effectuées Analyse Actions Filtrer Date …" at bounding box center [571, 261] width 1142 height 523
click at [1101, 159] on html "ME 2 8 16 Relances À effectuer À venir Effectuées Analyse Actions Filtrer Date …" at bounding box center [571, 261] width 1142 height 523
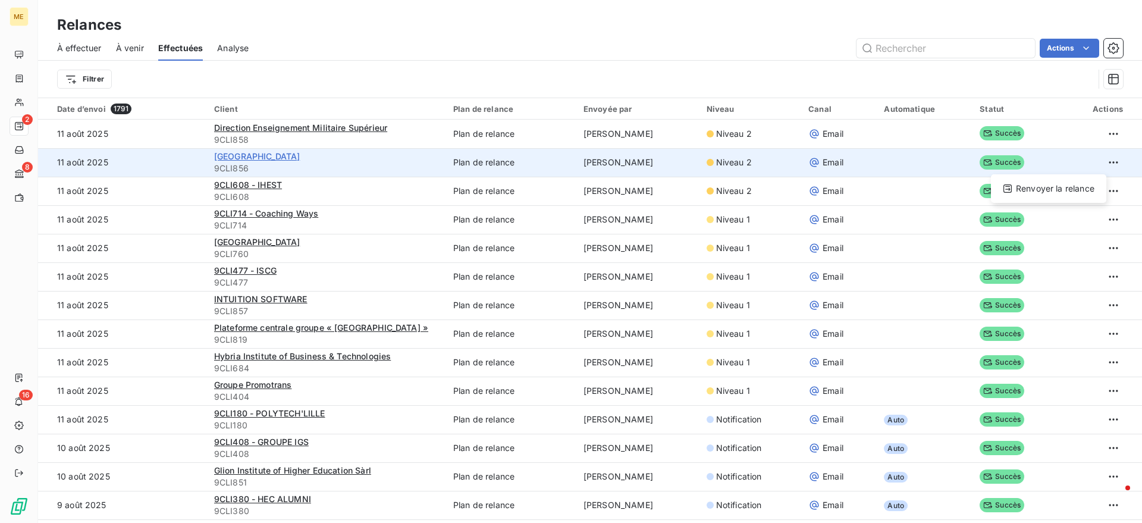
click at [378, 150] on html "ME 2 8 16 Relances À effectuer À venir Effectuées Analyse Actions Filtrer Date …" at bounding box center [571, 261] width 1142 height 523
click at [240, 155] on span "[GEOGRAPHIC_DATA]" at bounding box center [257, 156] width 86 height 10
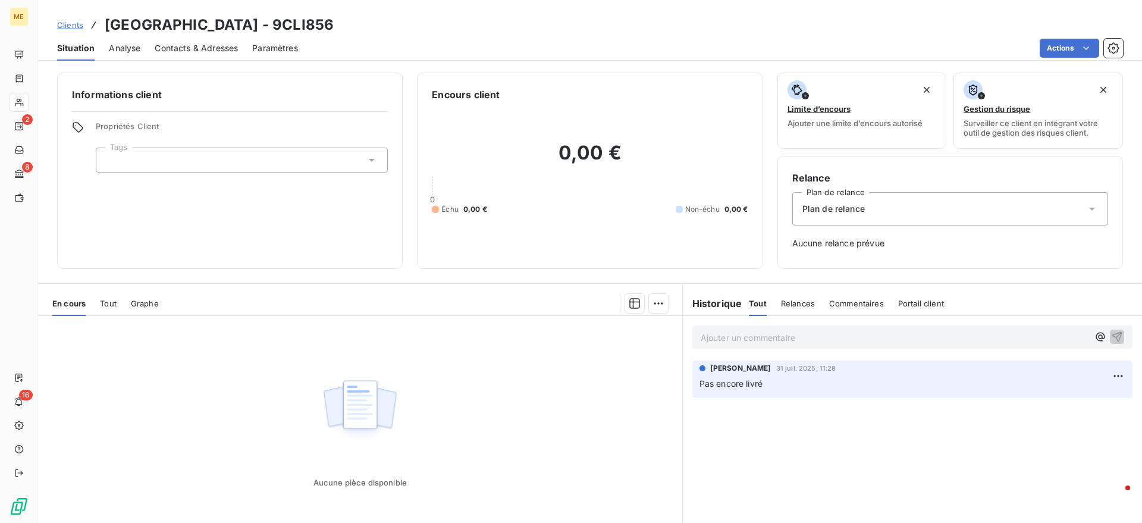
click at [106, 299] on span "Tout" at bounding box center [108, 304] width 17 height 10
click at [84, 300] on span "En cours" at bounding box center [68, 304] width 33 height 10
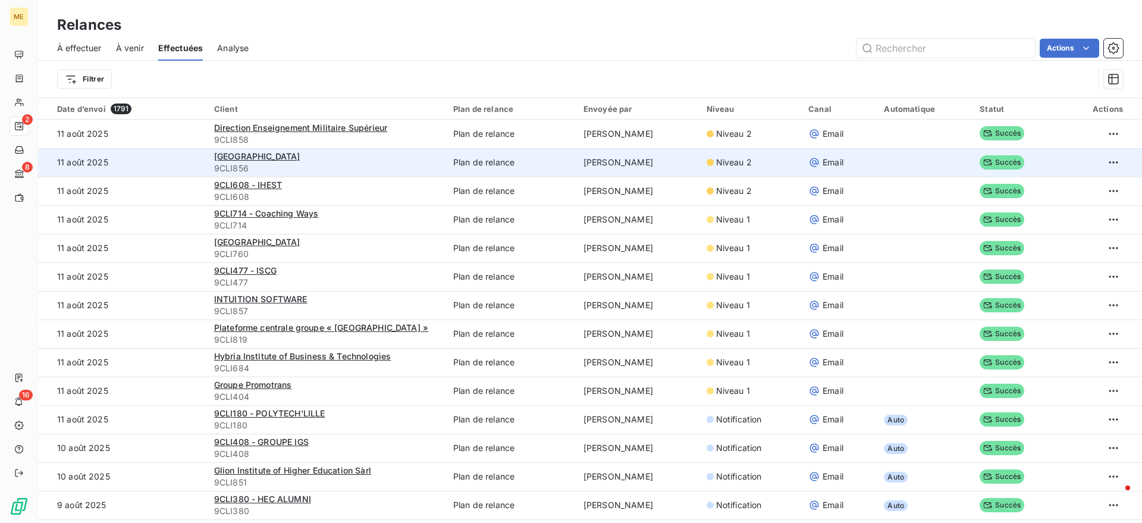
click at [158, 159] on td "11 août 2025" at bounding box center [122, 162] width 169 height 29
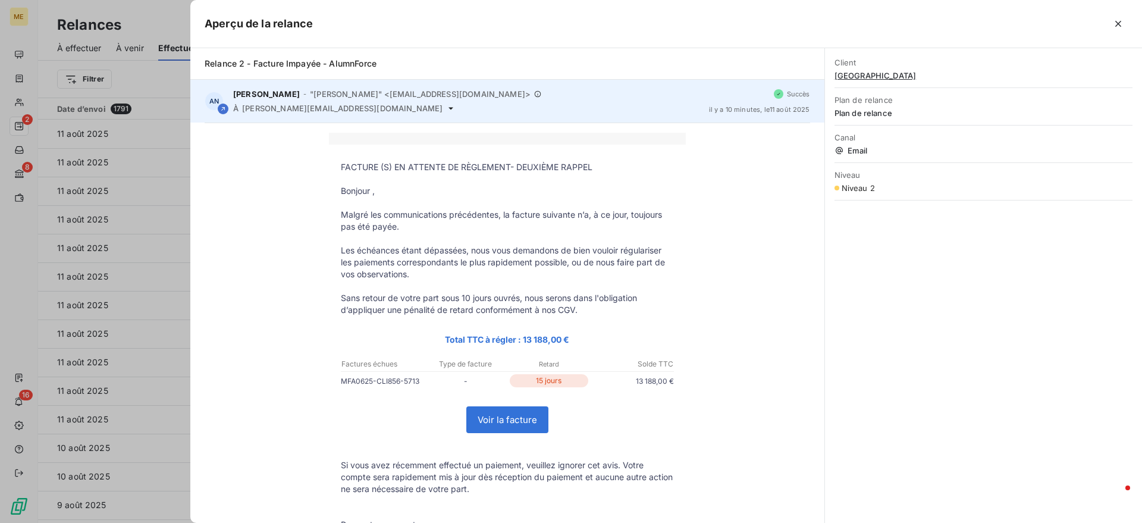
click at [359, 101] on div "Anne-Laure Niderkorn - "Anne-Laure Niderkorn" <gestion@mevia.fr> À kevin.marais…" at bounding box center [466, 101] width 466 height 24
click at [359, 111] on div "À kevin.marais@intradef.gouv.fr" at bounding box center [466, 109] width 466 height 10
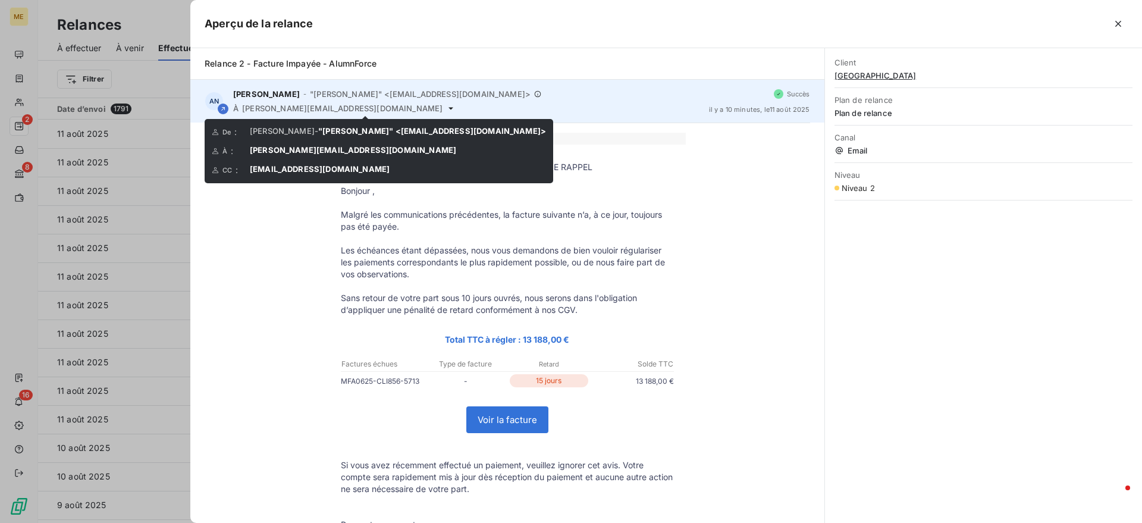
click at [446, 106] on icon at bounding box center [451, 109] width 10 height 10
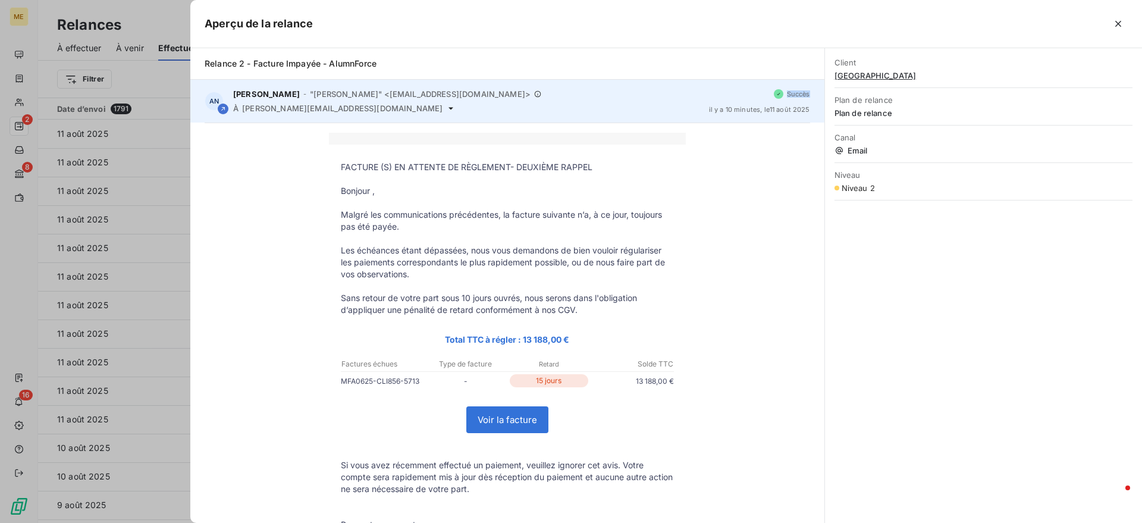
click at [446, 106] on icon at bounding box center [451, 109] width 10 height 10
click at [346, 109] on span "kevin.marais@intradef.gouv.fr" at bounding box center [342, 109] width 200 height 10
click at [446, 106] on icon at bounding box center [451, 109] width 10 height 10
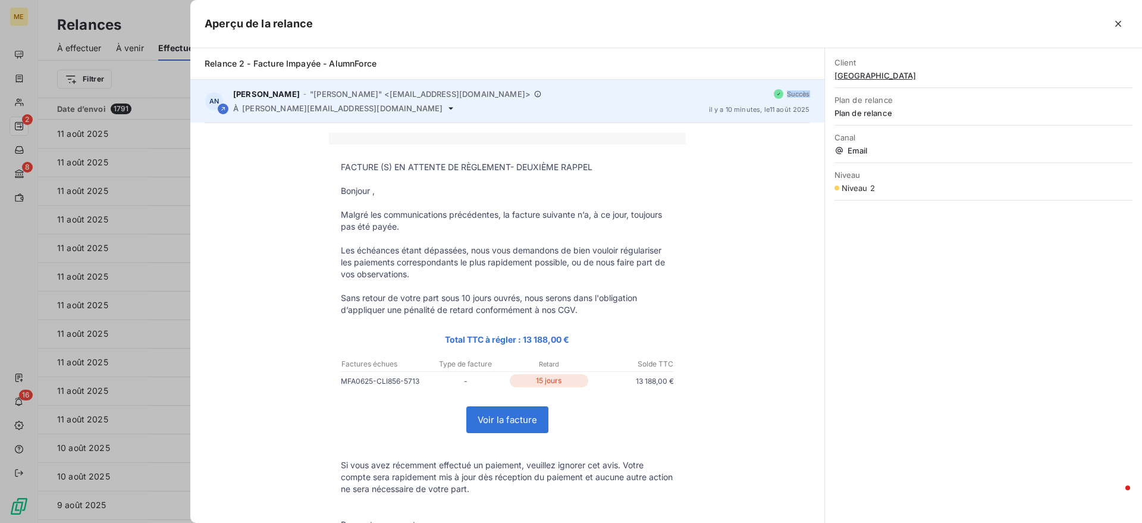
click at [446, 106] on icon at bounding box center [451, 109] width 10 height 10
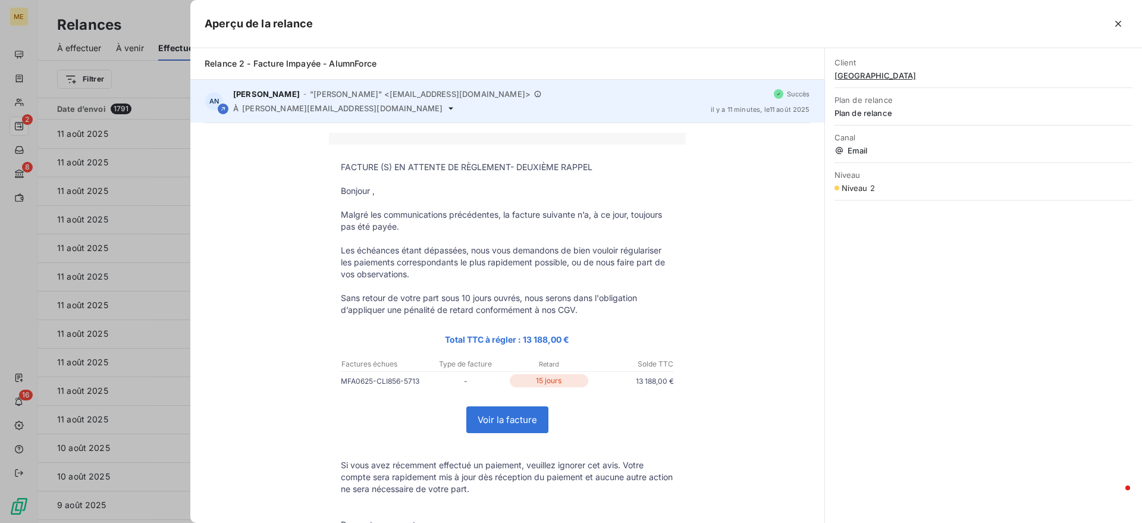
click at [446, 106] on icon at bounding box center [451, 109] width 10 height 10
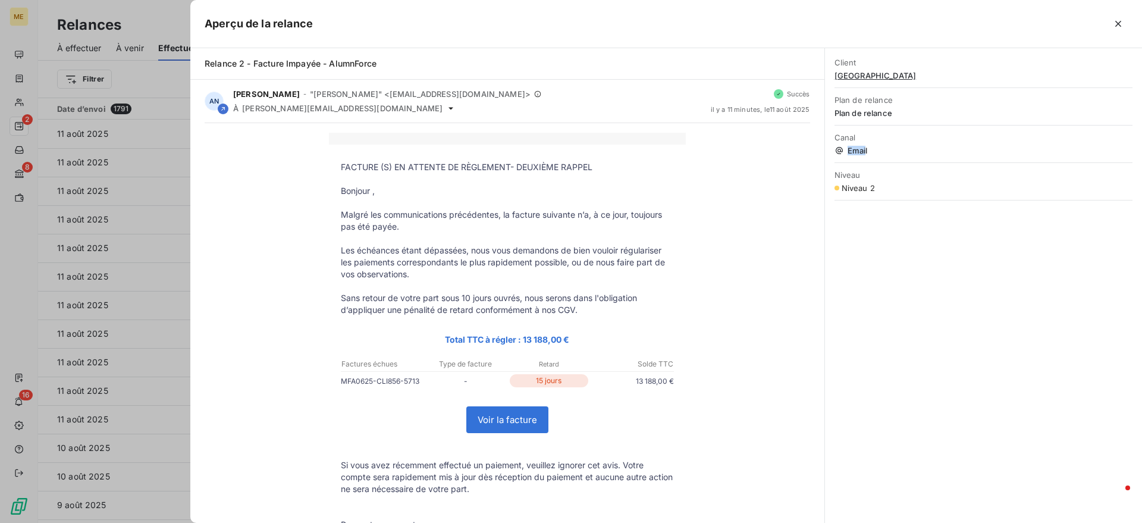
drag, startPoint x: 840, startPoint y: 150, endPoint x: 866, endPoint y: 152, distance: 25.6
click at [866, 152] on span "Email" at bounding box center [984, 151] width 298 height 10
click at [856, 185] on span "Niveau 2" at bounding box center [858, 188] width 33 height 10
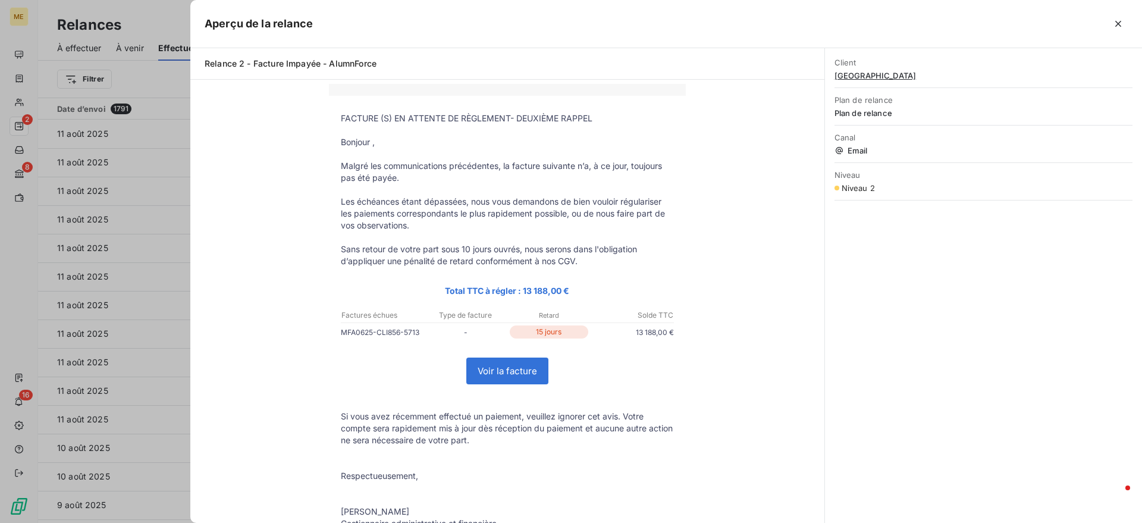
scroll to position [74, 0]
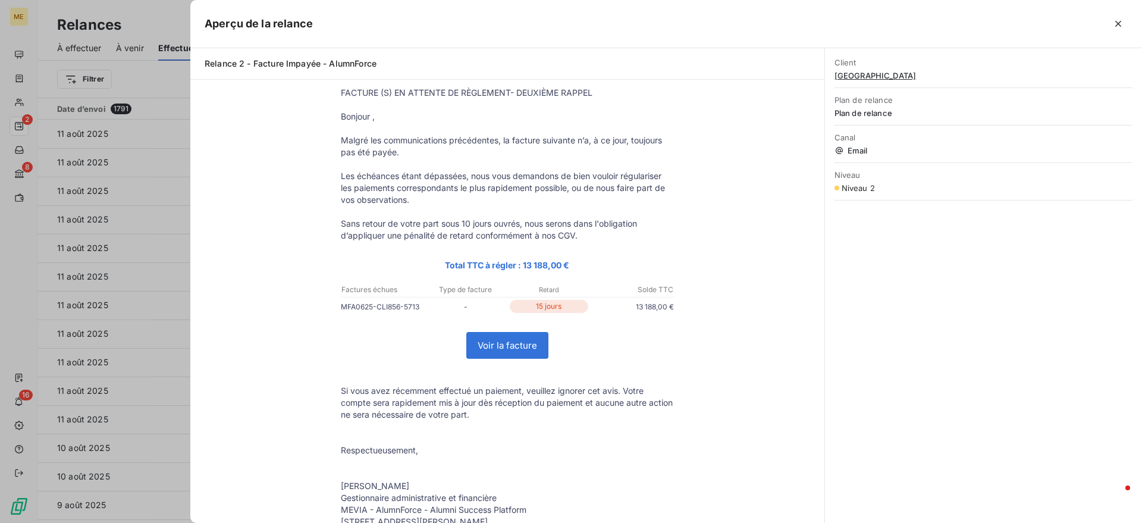
click at [522, 345] on link "Voir la facture" at bounding box center [507, 346] width 81 height 26
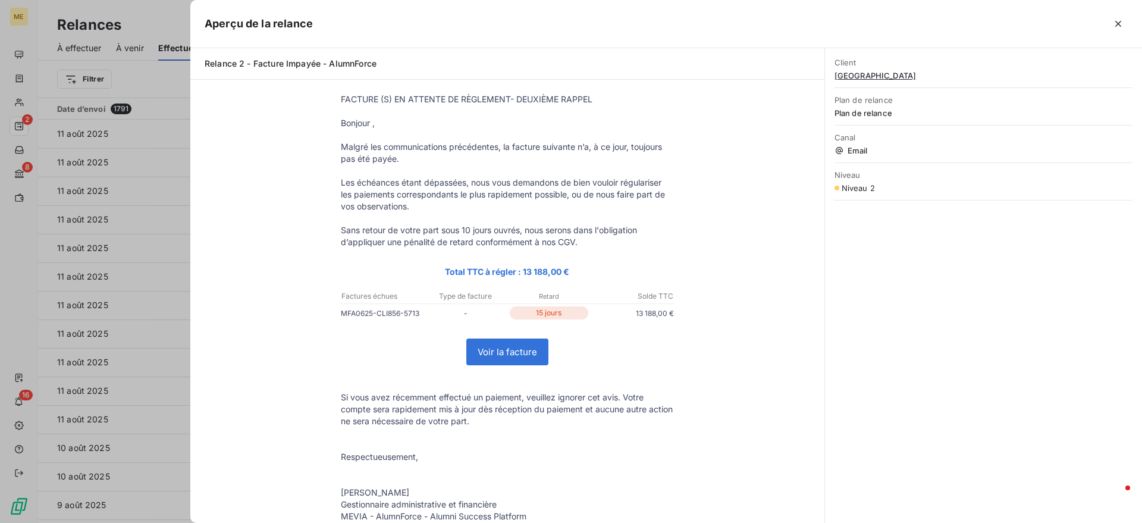
scroll to position [149, 0]
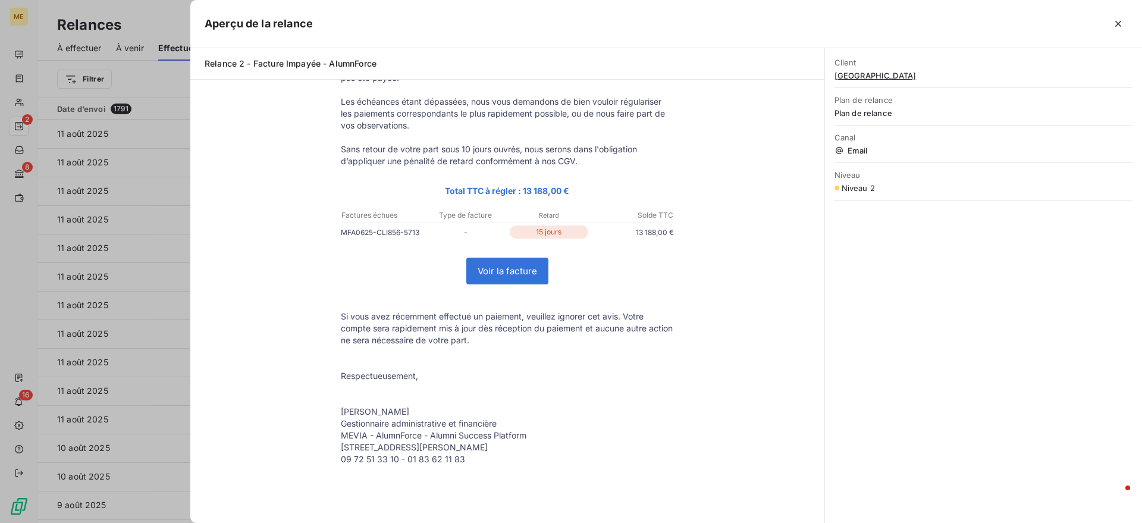
click at [522, 269] on link "Voir la facture" at bounding box center [507, 271] width 81 height 26
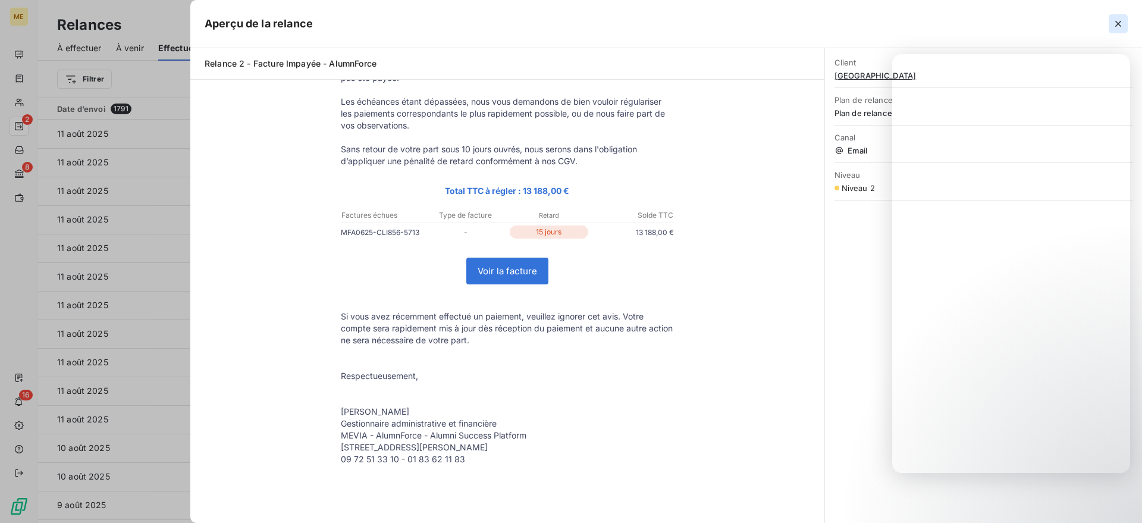
click at [1114, 18] on icon "button" at bounding box center [1118, 24] width 12 height 12
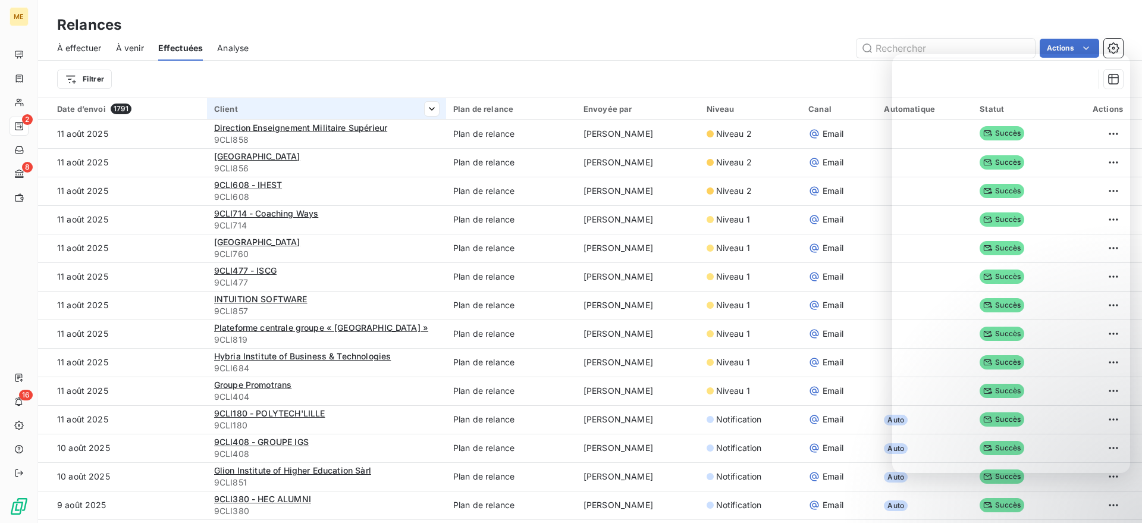
click at [308, 99] on th "Client" at bounding box center [326, 108] width 239 height 21
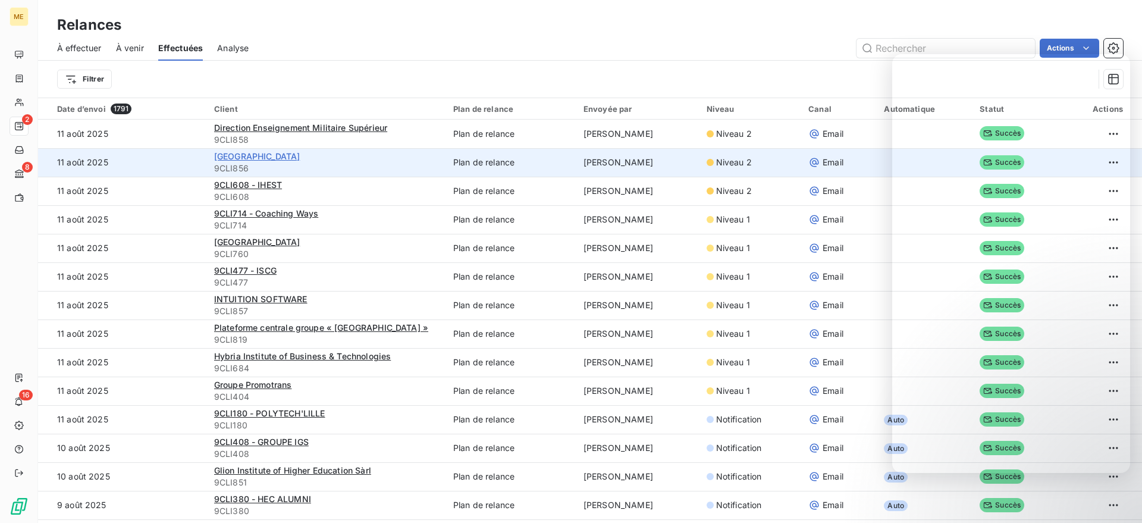
click at [235, 153] on span "Université de Rennes" at bounding box center [257, 156] width 86 height 10
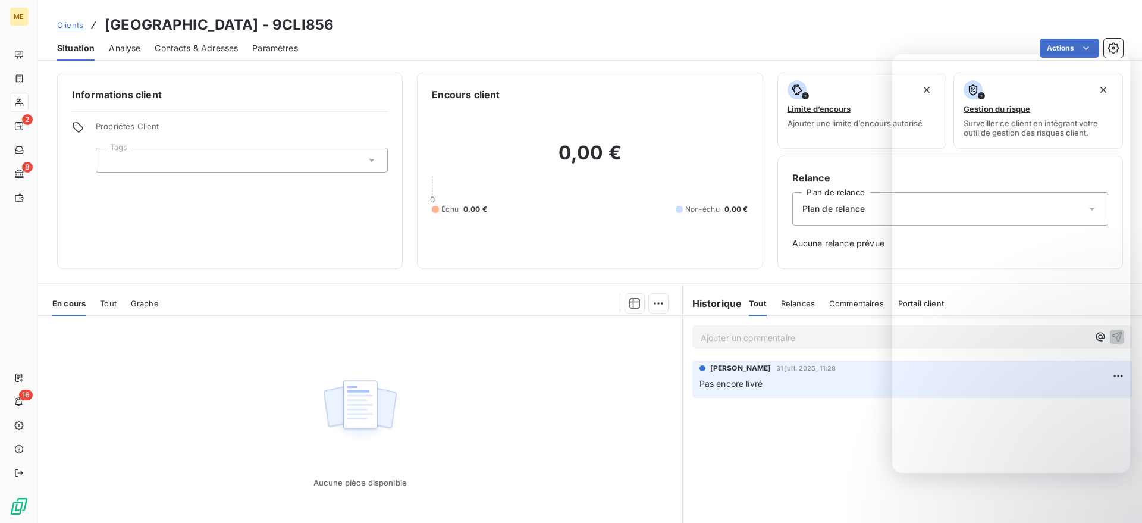
click at [132, 49] on span "Analyse" at bounding box center [125, 48] width 32 height 12
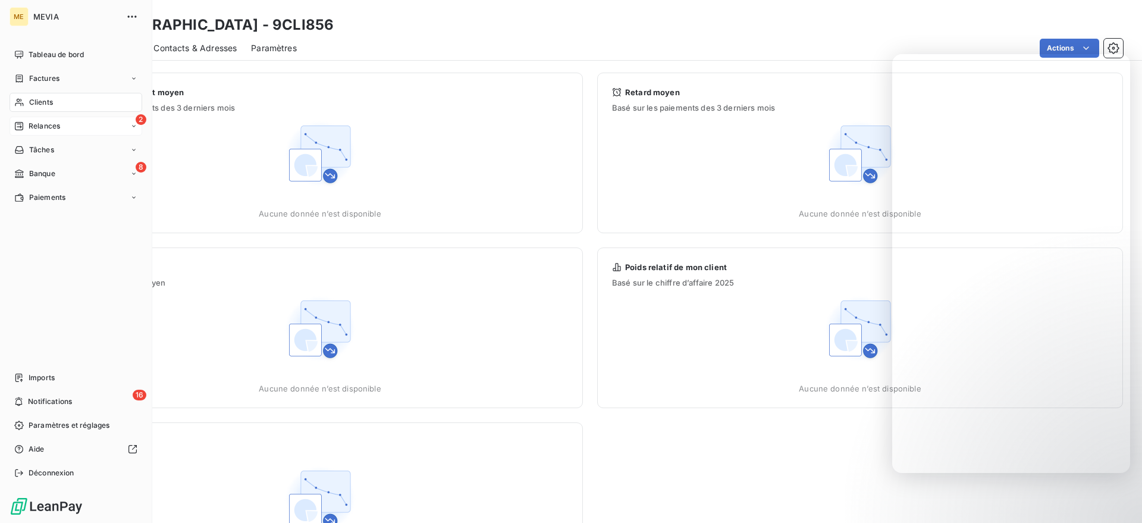
click at [37, 123] on span "Relances" at bounding box center [45, 126] width 32 height 11
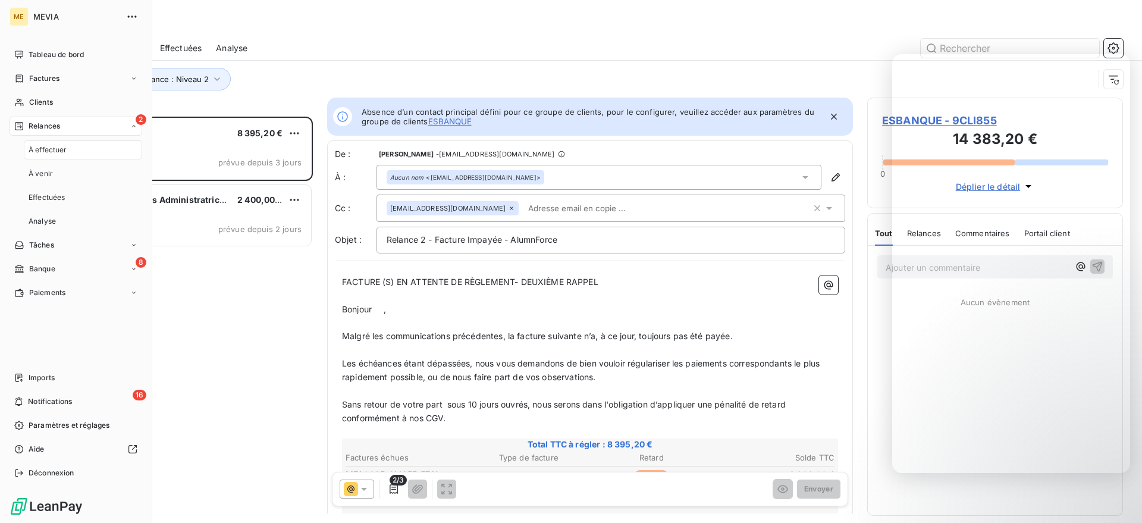
scroll to position [395, 244]
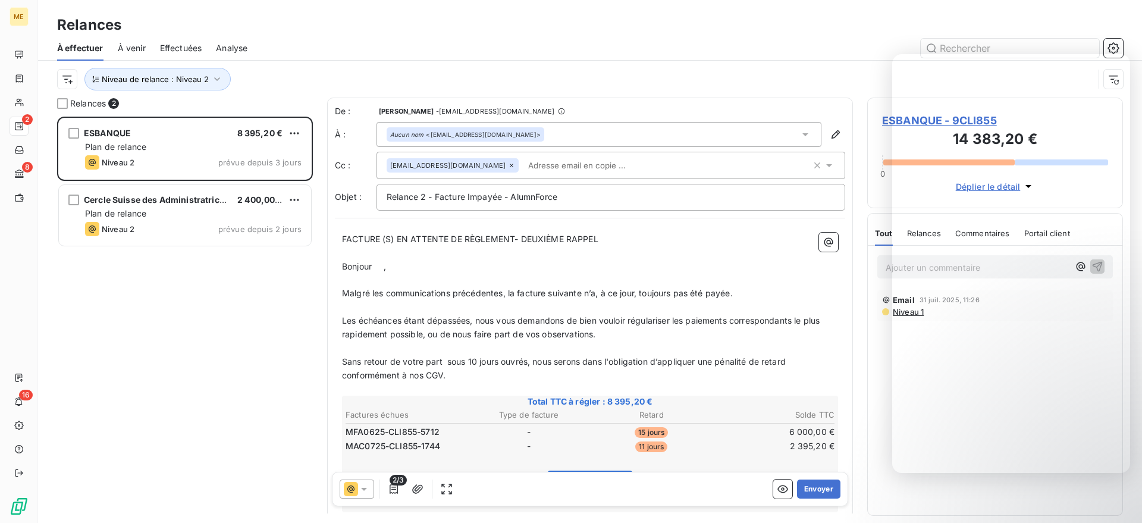
click at [133, 44] on span "À venir" at bounding box center [132, 48] width 28 height 12
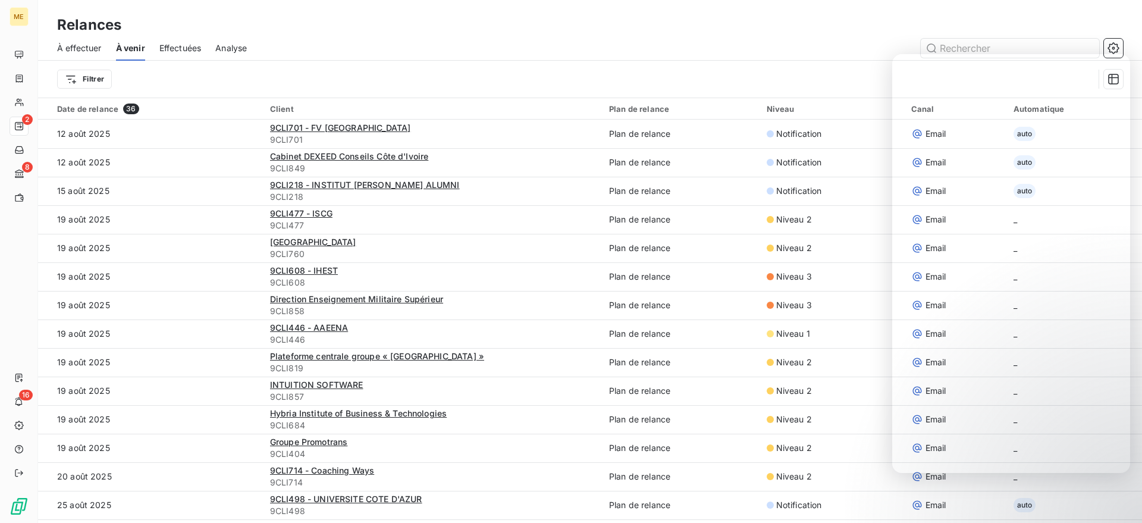
drag, startPoint x: 174, startPoint y: 38, endPoint x: 184, endPoint y: 51, distance: 16.5
click at [175, 38] on div "Effectuées" at bounding box center [180, 48] width 42 height 25
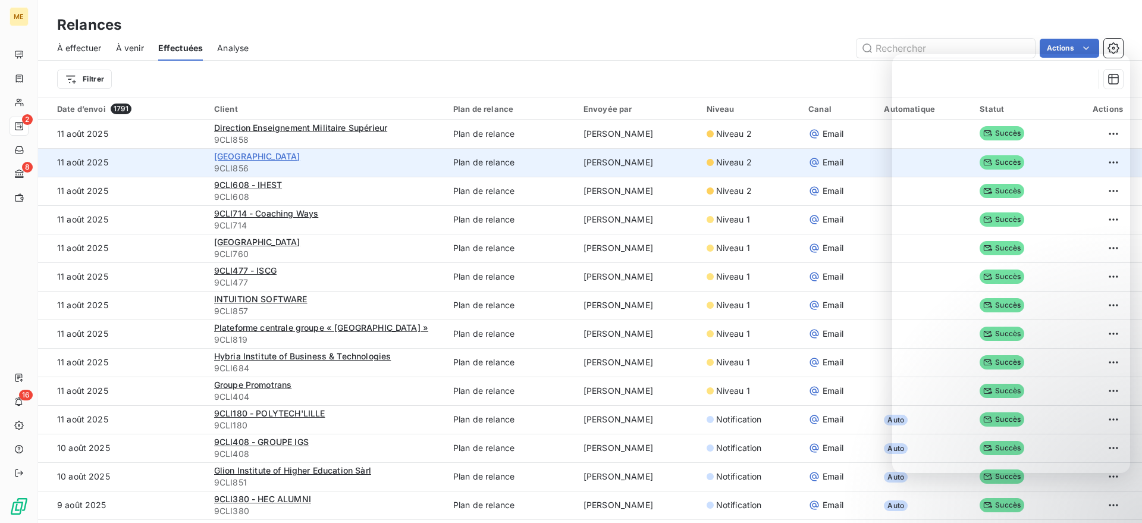
click at [239, 159] on span "Université de Rennes" at bounding box center [257, 156] width 86 height 10
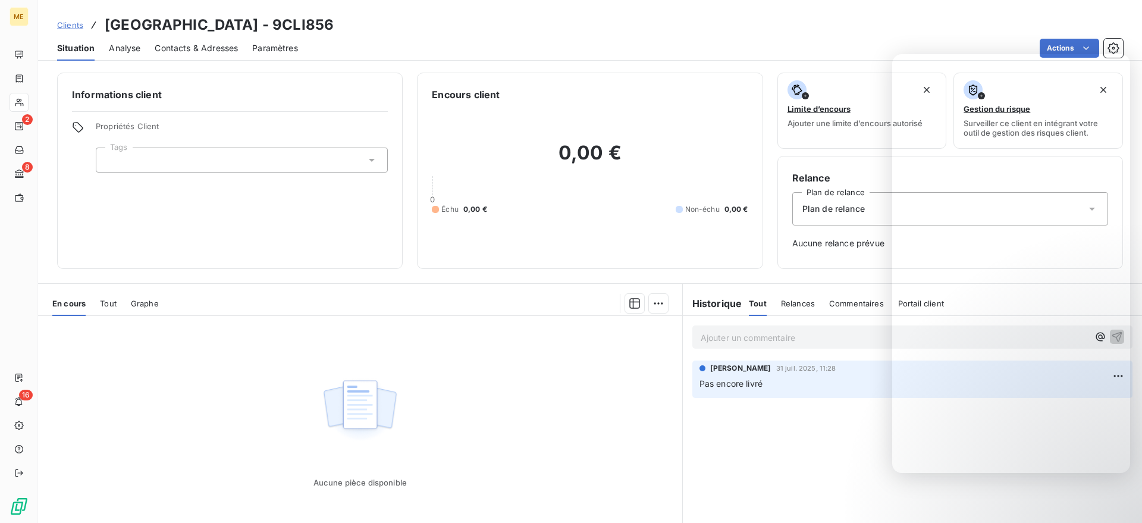
click at [128, 55] on div "Analyse" at bounding box center [125, 48] width 32 height 25
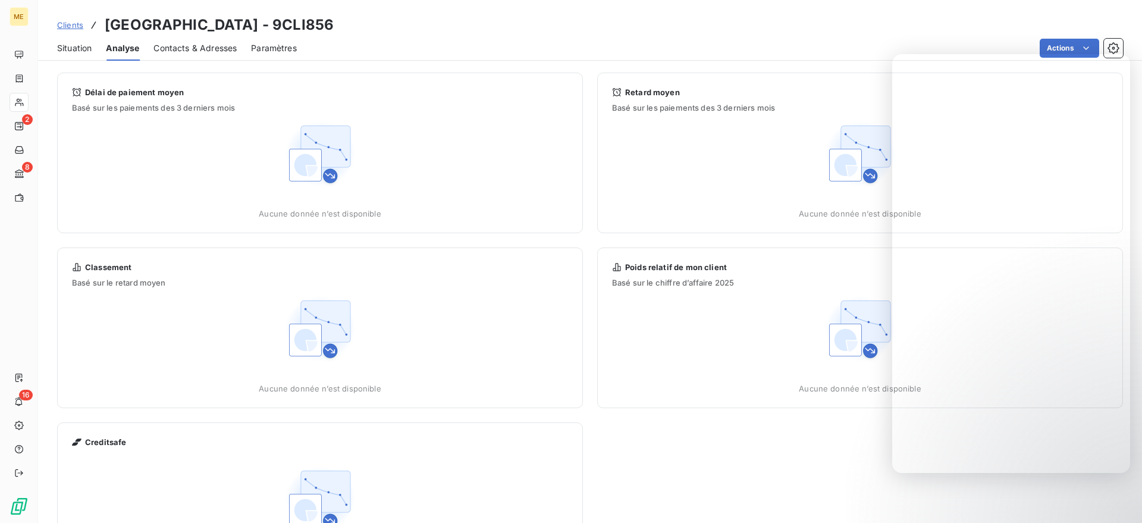
drag, startPoint x: 183, startPoint y: 46, endPoint x: 150, endPoint y: 46, distance: 32.7
click at [184, 46] on span "Contacts & Adresses" at bounding box center [194, 48] width 83 height 12
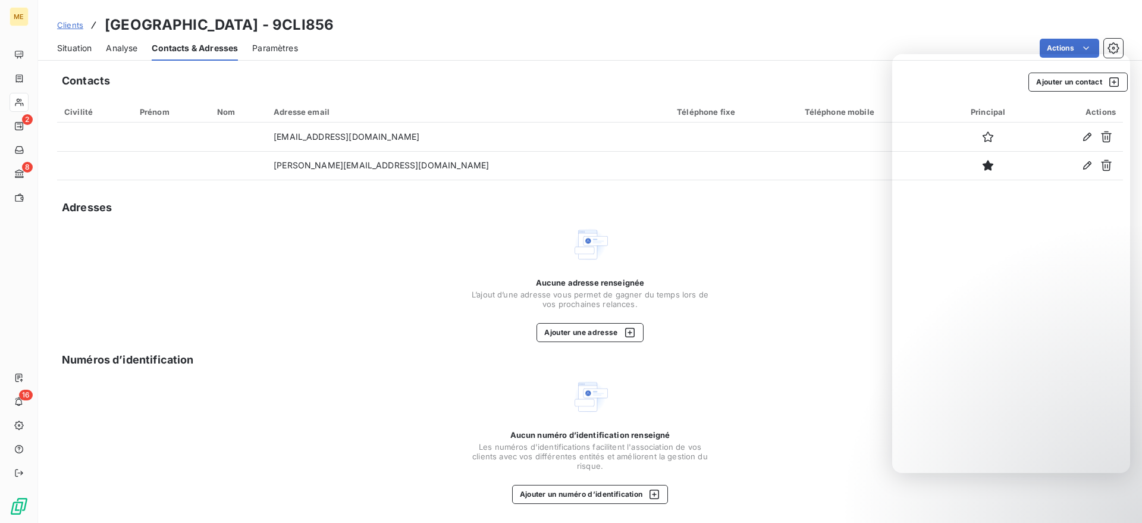
click at [73, 48] on span "Situation" at bounding box center [74, 48] width 35 height 12
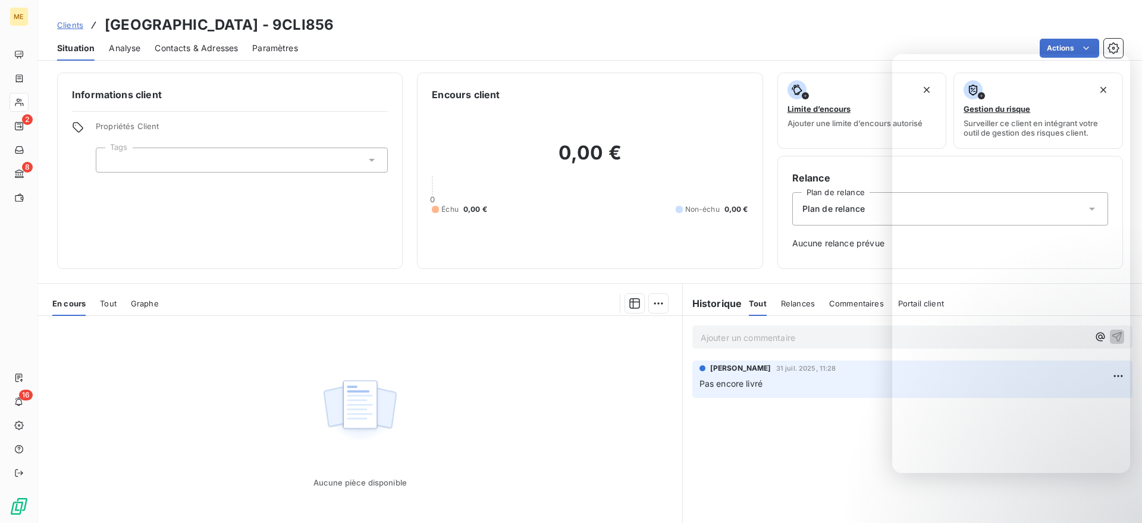
click at [180, 52] on span "Contacts & Adresses" at bounding box center [196, 48] width 83 height 12
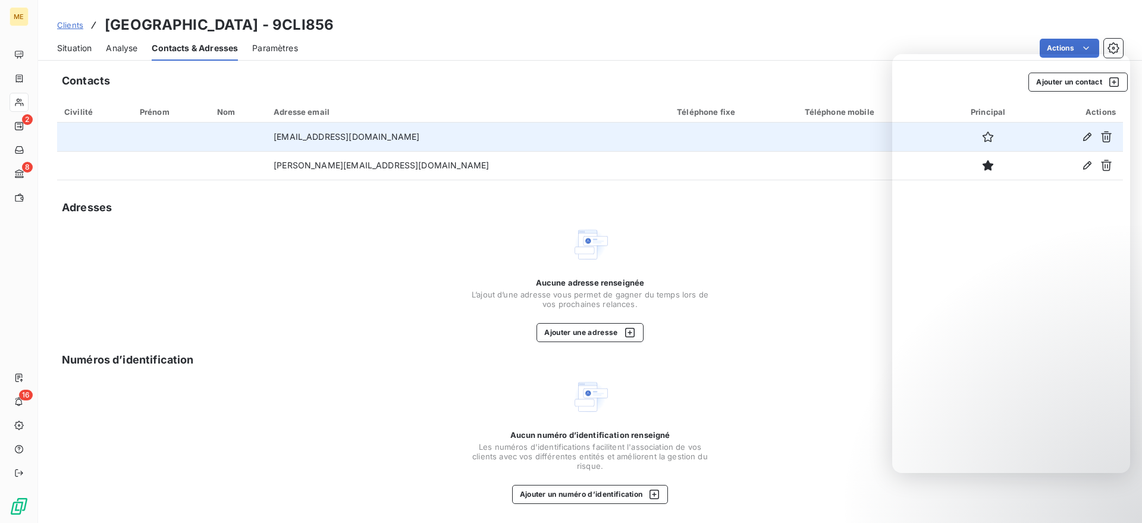
drag, startPoint x: 459, startPoint y: 137, endPoint x: 296, endPoint y: 137, distance: 163.0
click at [296, 137] on td "christian.berlaimont@intradef.gouv.fr" at bounding box center [467, 137] width 403 height 29
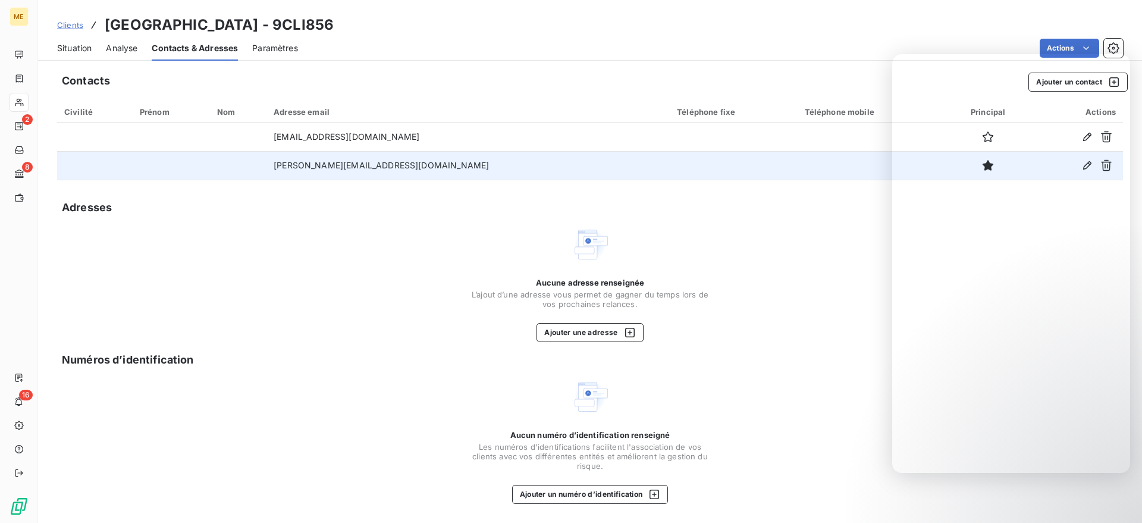
copy td "christian.berlaimont@intradef.gouv.fr"
drag, startPoint x: 426, startPoint y: 165, endPoint x: 230, endPoint y: 171, distance: 195.8
click at [230, 171] on tr "kevin.marais@intradef.gouv.fr" at bounding box center [590, 165] width 1066 height 29
copy tr "kevin.marais@intradef.gouv.fr"
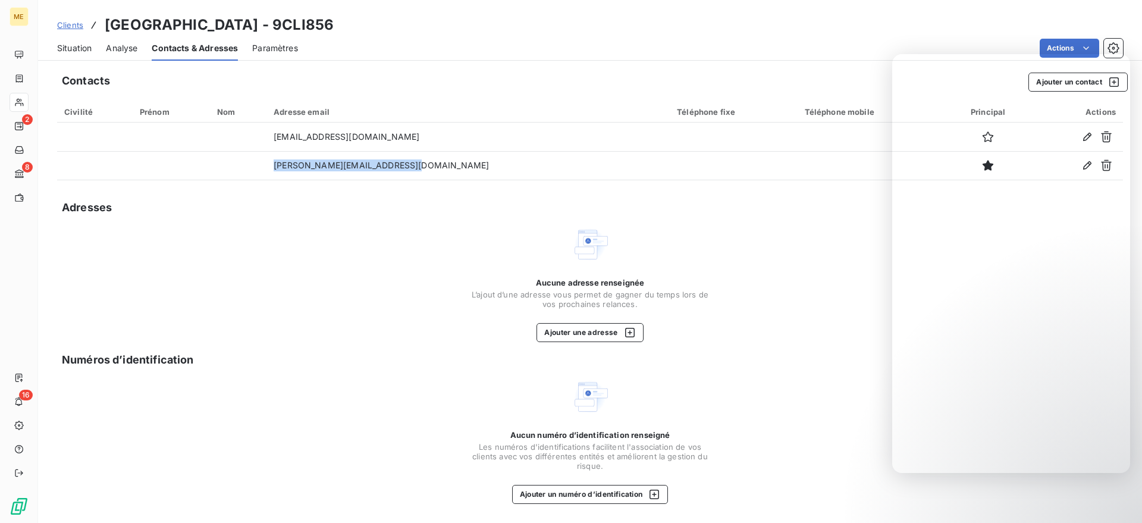
click at [629, 184] on div "Contacts Ajouter un contact Civilité Prénom Nom Adresse email Téléphone fixe Té…" at bounding box center [590, 293] width 1104 height 457
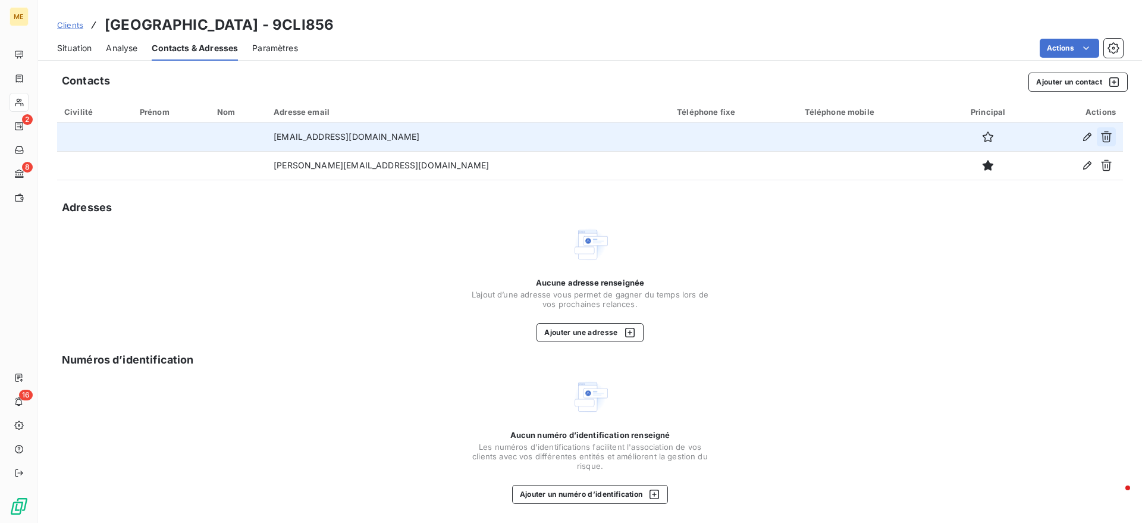
click at [1109, 137] on icon "button" at bounding box center [1106, 137] width 12 height 12
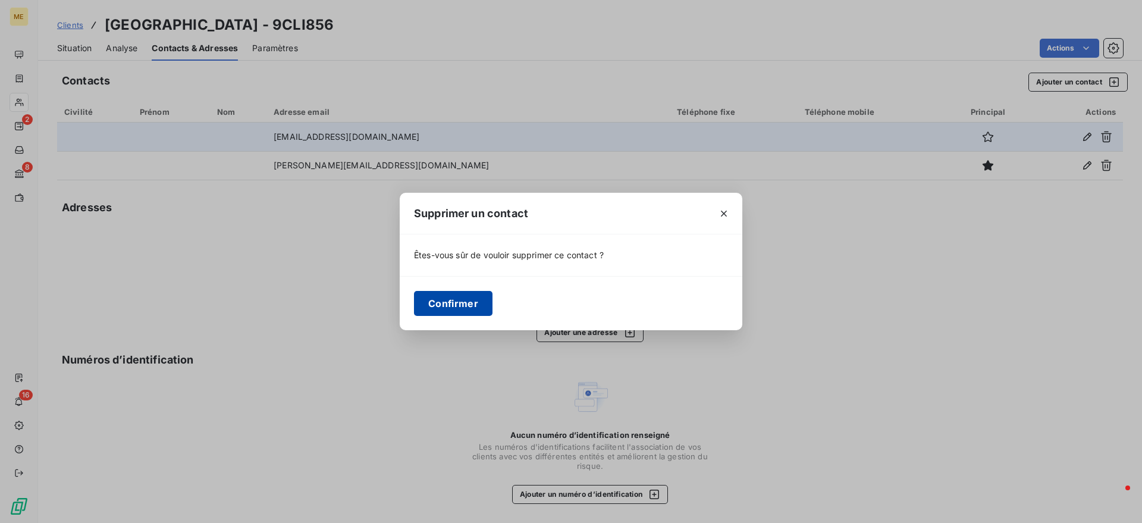
click at [452, 304] on button "Confirmer" at bounding box center [453, 303] width 79 height 25
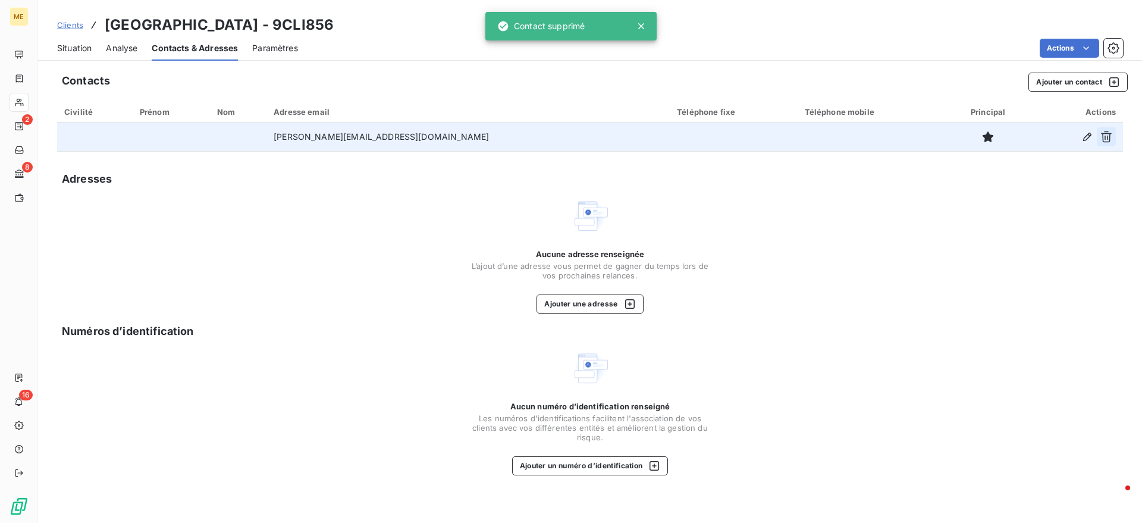
click at [1101, 134] on icon "button" at bounding box center [1106, 137] width 12 height 12
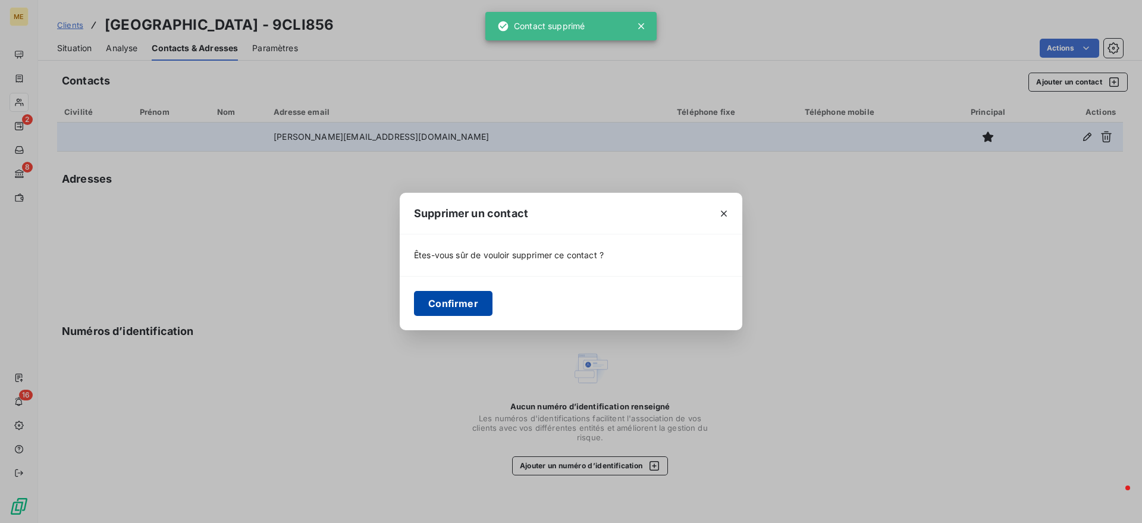
drag, startPoint x: 484, startPoint y: 296, endPoint x: 458, endPoint y: 296, distance: 25.6
click at [482, 297] on button "Confirmer" at bounding box center [453, 303] width 79 height 25
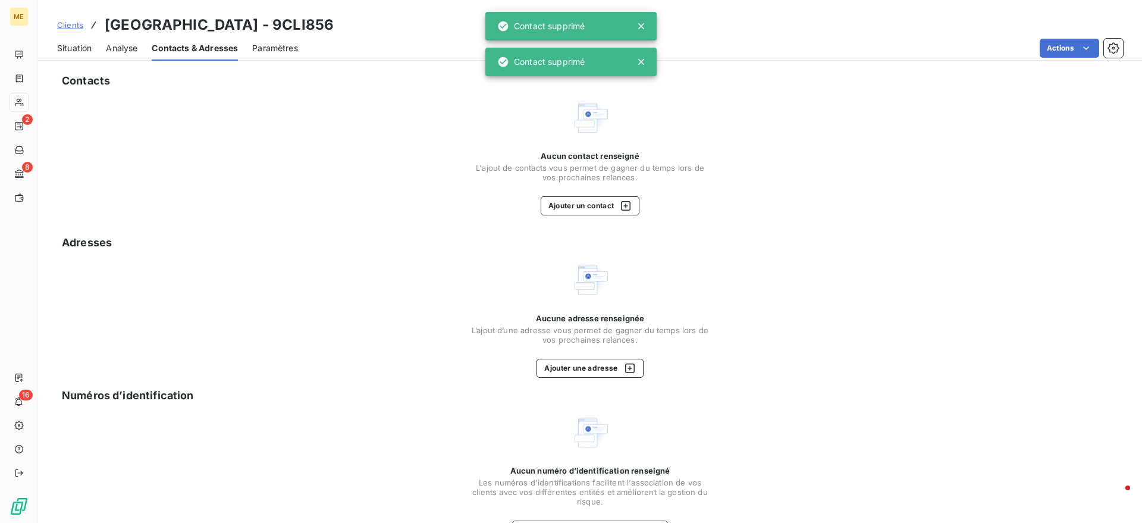
click at [79, 59] on div "Situation" at bounding box center [74, 48] width 35 height 25
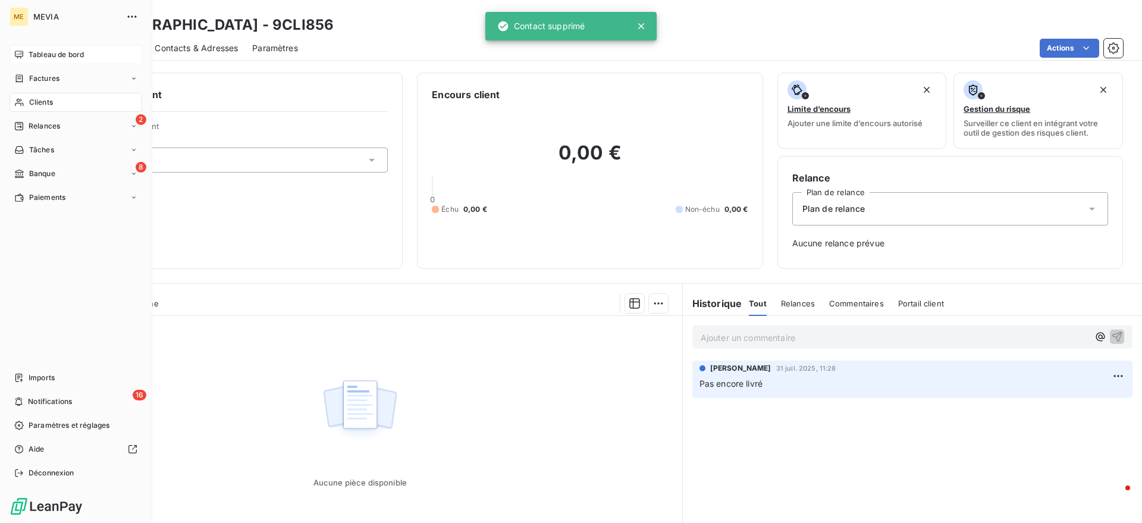
click at [37, 58] on span "Tableau de bord" at bounding box center [56, 54] width 55 height 11
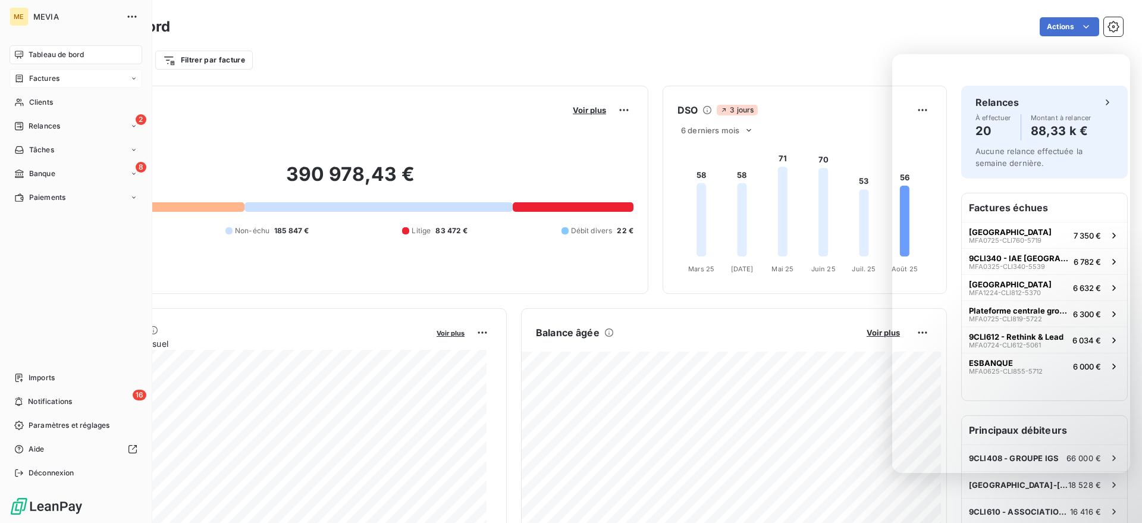
click at [21, 72] on div "Factures" at bounding box center [76, 78] width 133 height 19
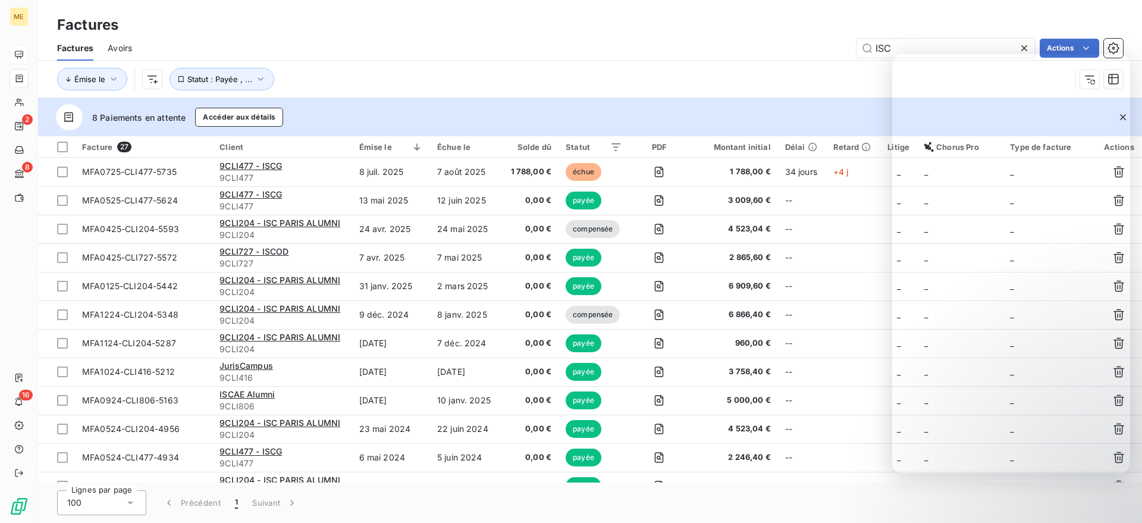
drag, startPoint x: 940, startPoint y: 52, endPoint x: 816, endPoint y: 42, distance: 125.3
click at [816, 42] on div "ISC Actions" at bounding box center [634, 48] width 977 height 19
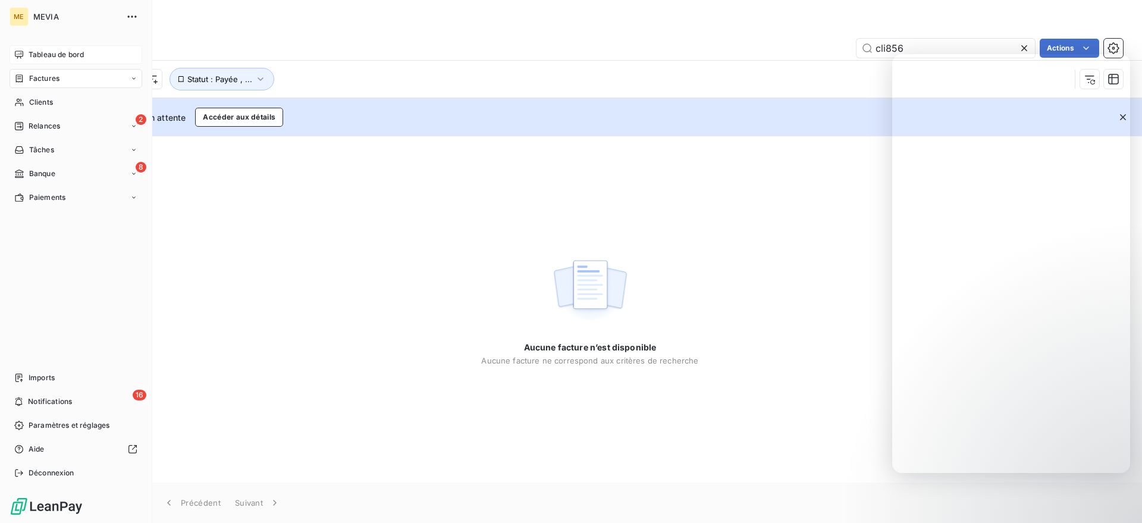
type input "cli856"
click at [59, 52] on span "Tableau de bord" at bounding box center [56, 54] width 55 height 11
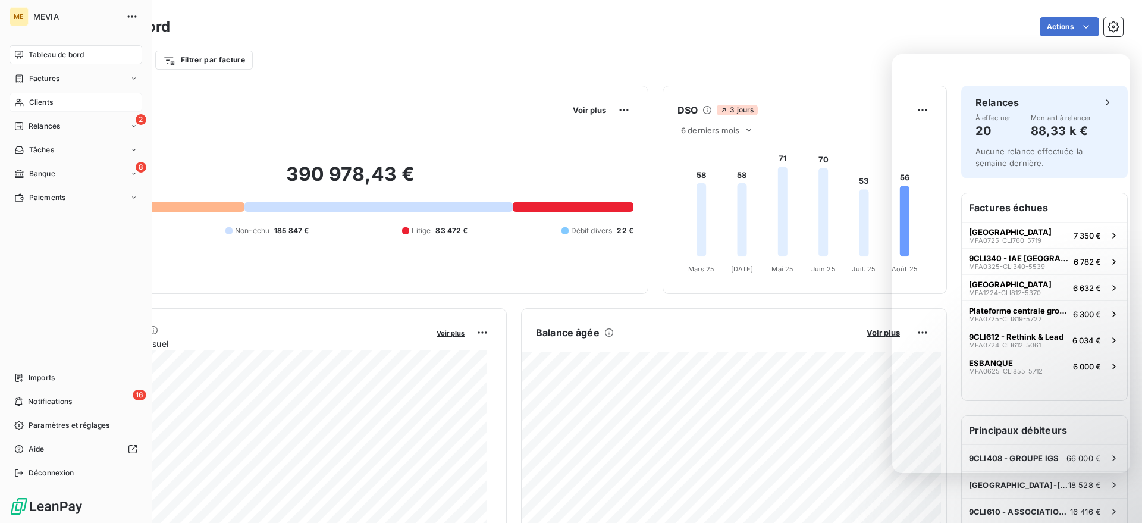
click at [42, 93] on div "Clients" at bounding box center [76, 102] width 133 height 19
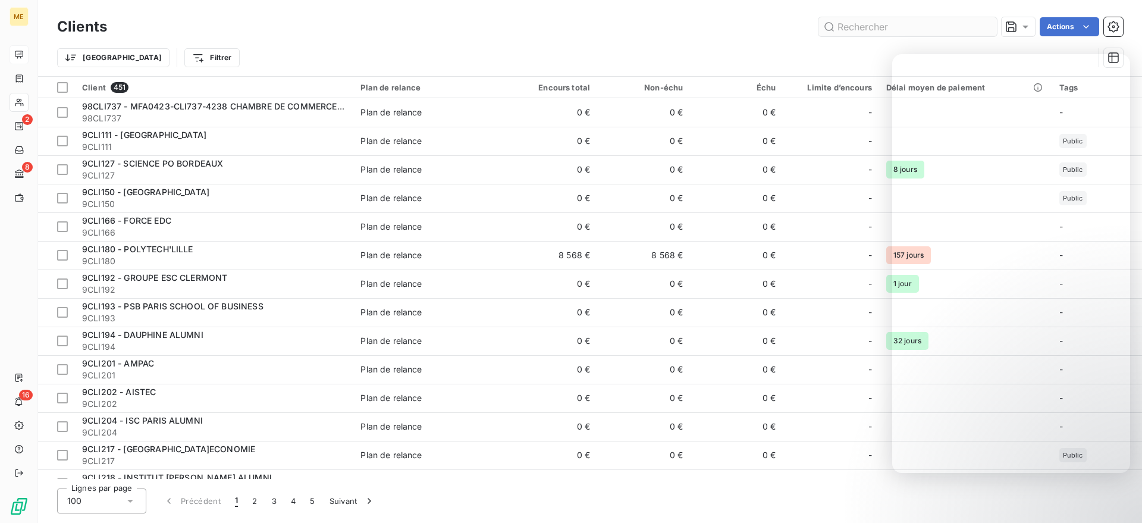
drag, startPoint x: 871, startPoint y: 31, endPoint x: 872, endPoint y: 25, distance: 6.0
click at [872, 25] on input "text" at bounding box center [907, 26] width 178 height 19
click at [872, 24] on input "text" at bounding box center [907, 26] width 178 height 19
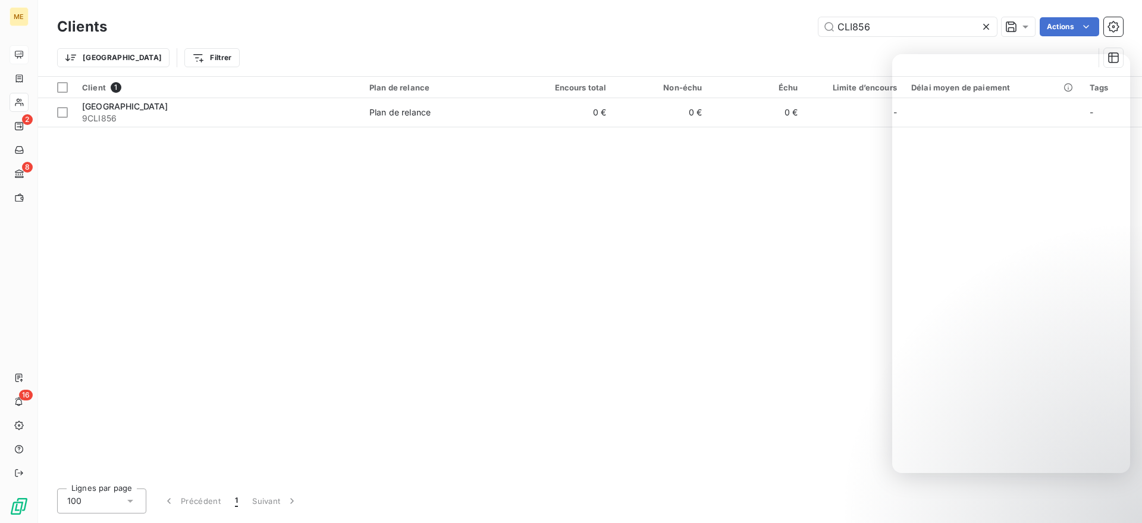
type input "CLI856"
click at [733, 40] on div "Trier Filtrer" at bounding box center [590, 57] width 1066 height 37
